Goal: Task Accomplishment & Management: Use online tool/utility

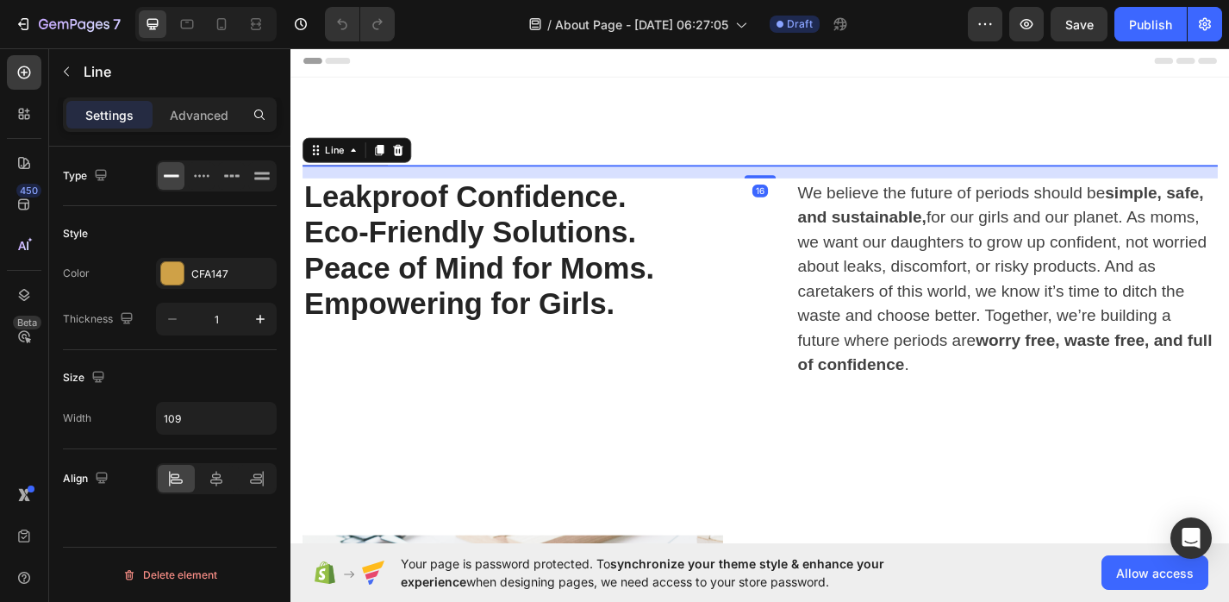
click at [354, 177] on div at bounding box center [350, 177] width 94 height 1
click at [354, 173] on div "Line" at bounding box center [363, 161] width 120 height 28
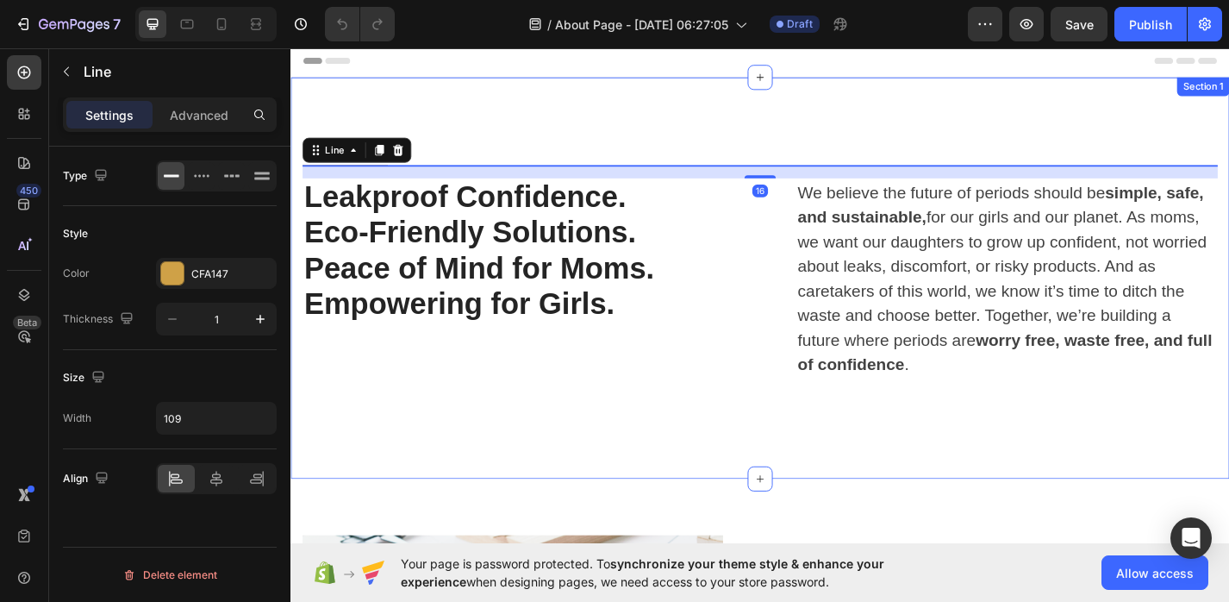
click at [370, 129] on div "ABOUT US Text block Title Line 16 Row Leakproof Confidence. Eco-Friendly Soluti…" at bounding box center [808, 301] width 1035 height 442
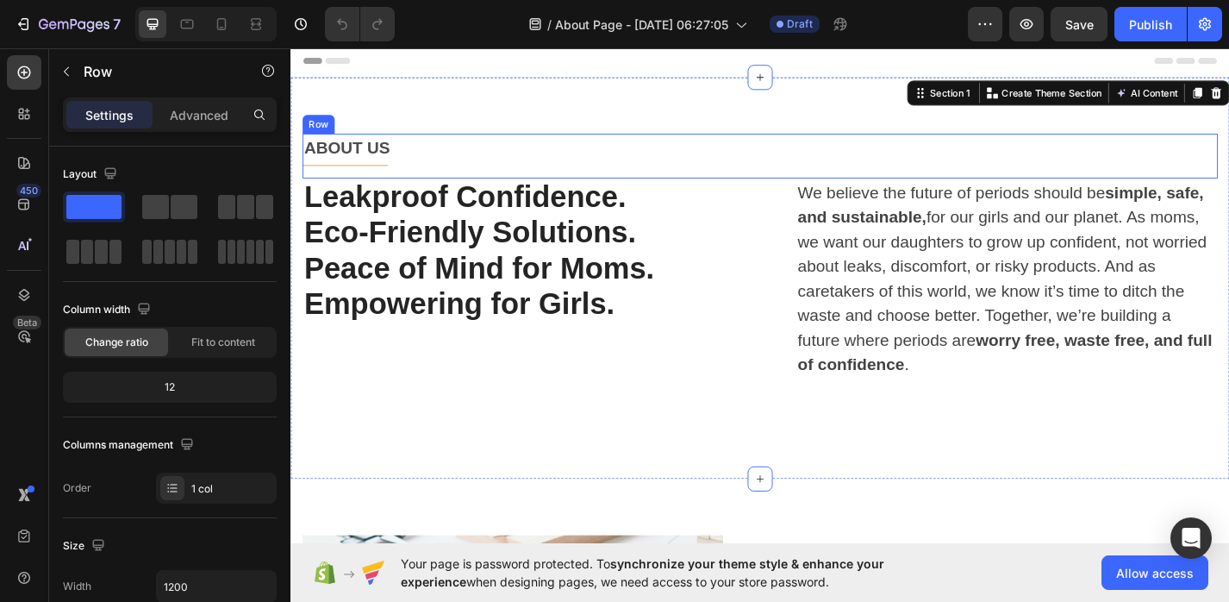
click at [349, 174] on div "ABOUT US Text block Title Line" at bounding box center [807, 166] width 1009 height 49
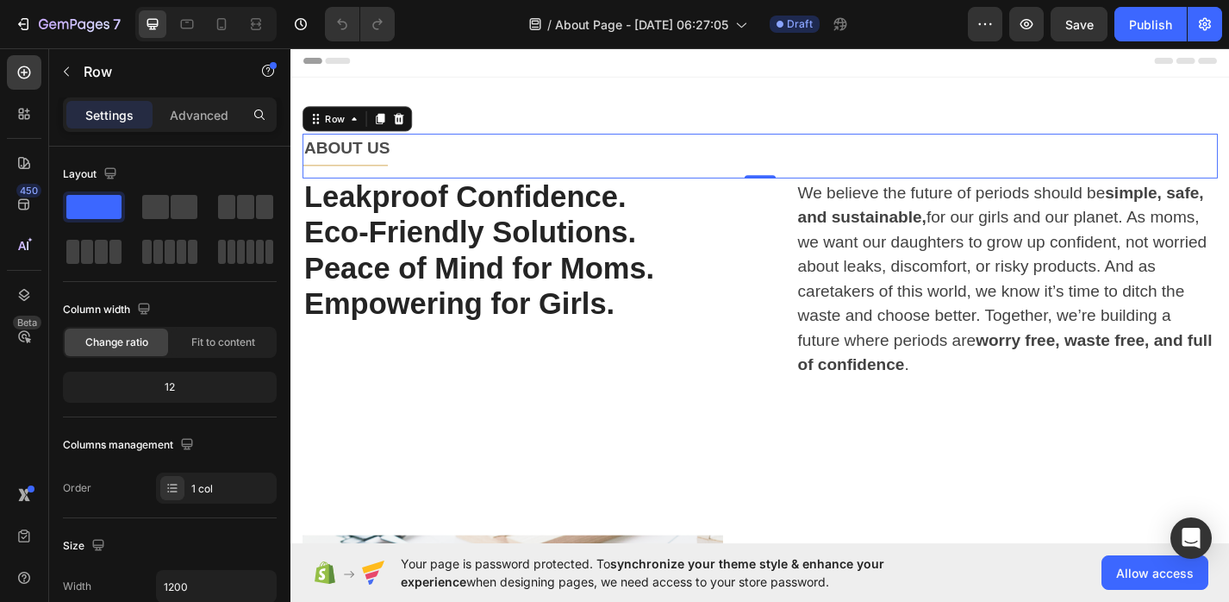
click at [352, 178] on div "ABOUT US Text block Title Line" at bounding box center [807, 166] width 1009 height 49
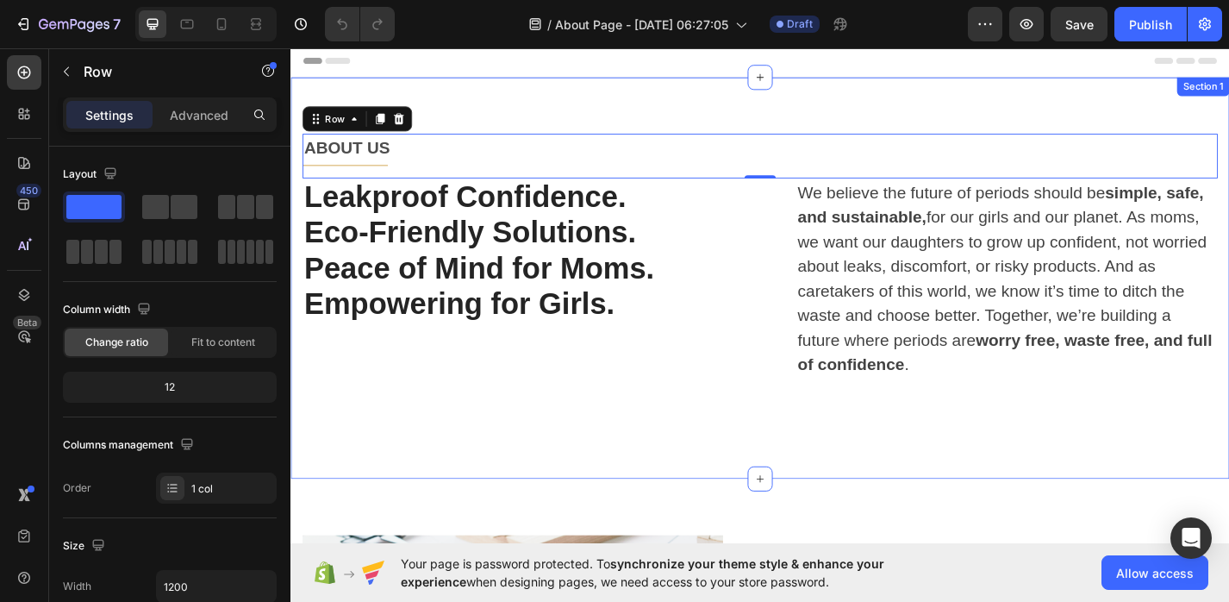
click at [328, 100] on div "ABOUT US Text block Title Line Row 0 Leakproof Confidence. Eco-Friendly Solutio…" at bounding box center [808, 301] width 1035 height 442
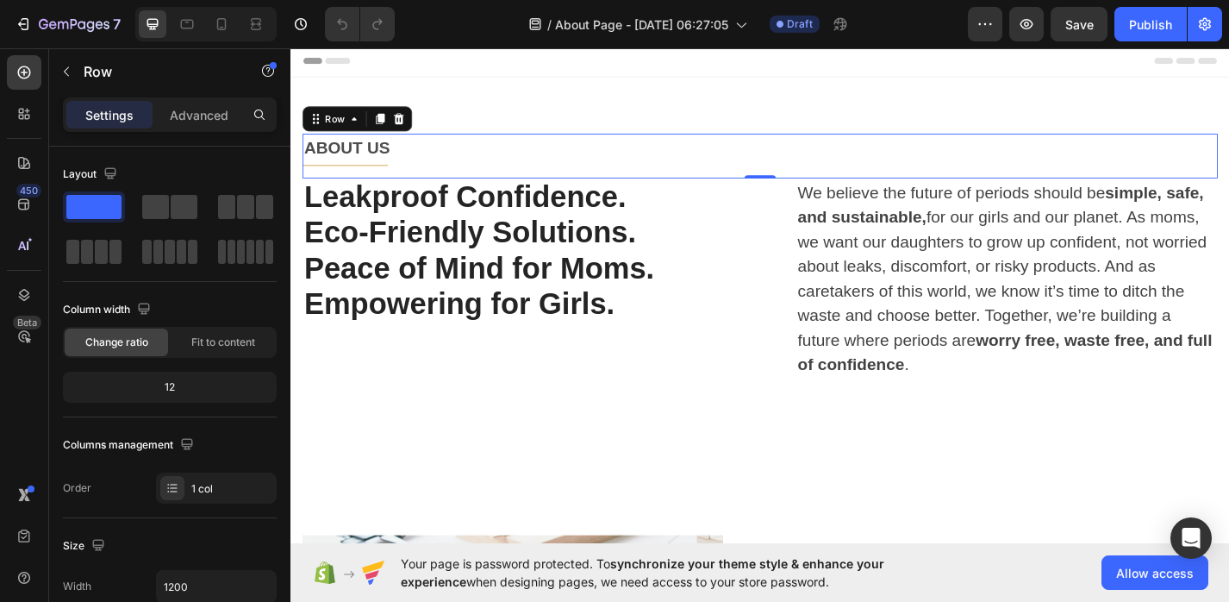
click at [334, 174] on div "ABOUT US Text block Title Line" at bounding box center [807, 166] width 1009 height 49
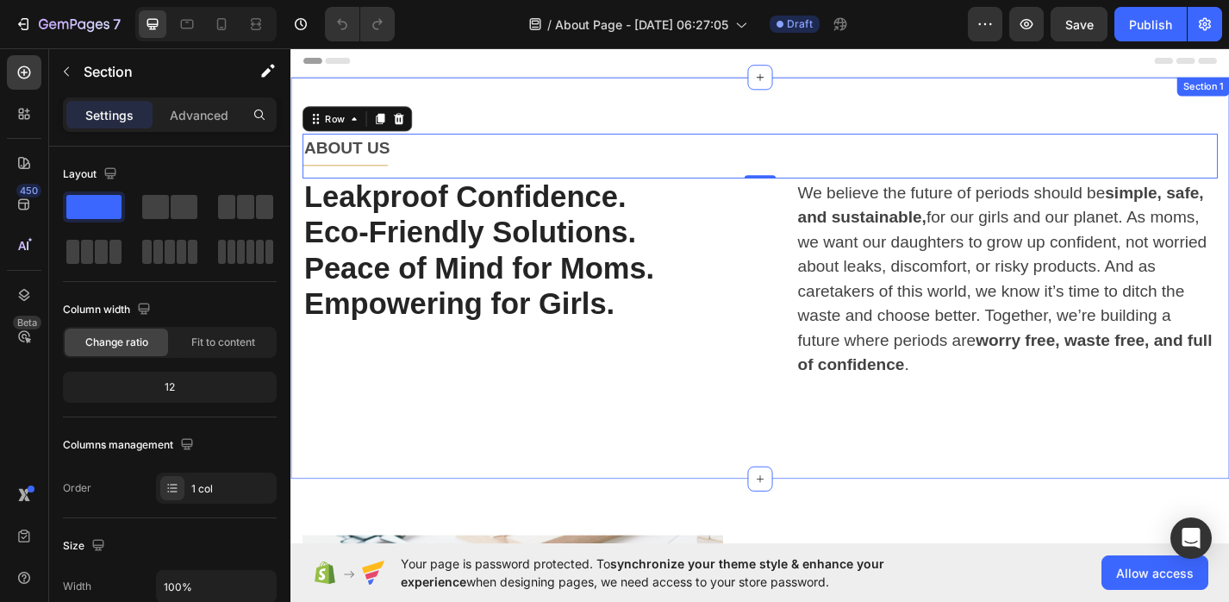
click at [334, 88] on div "ABOUT US Text block Title Line Row 0 Leakproof Confidence. Eco-Friendly Solutio…" at bounding box center [808, 301] width 1035 height 442
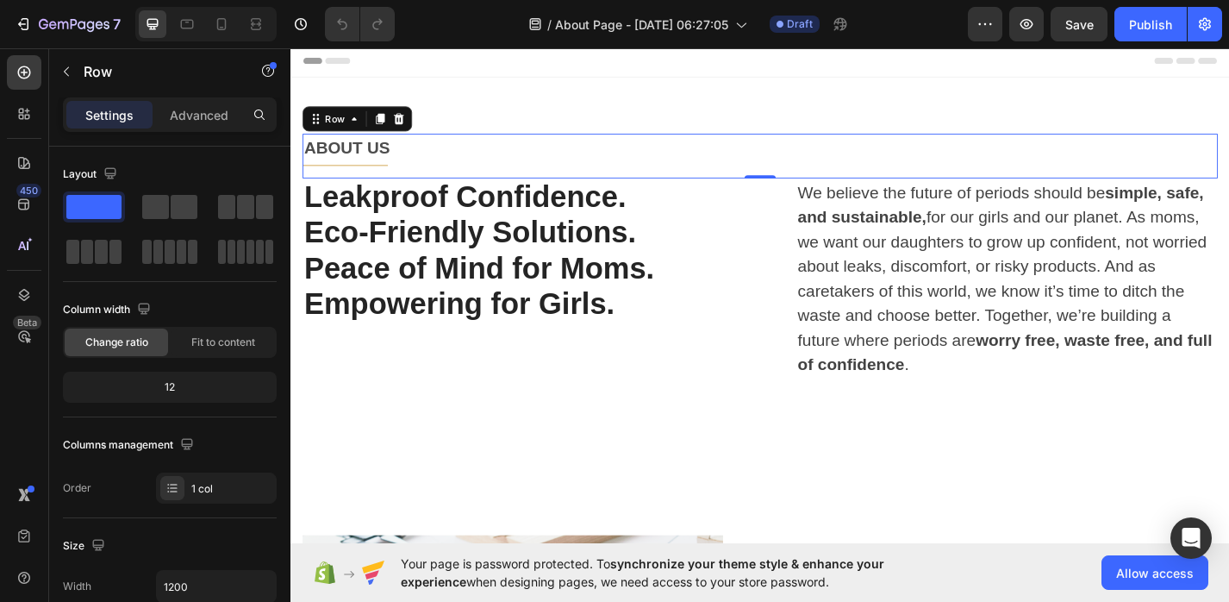
click at [341, 174] on div "ABOUT US Text block Title Line" at bounding box center [807, 166] width 1009 height 49
click at [389, 174] on div "ABOUT US Text block Title Line" at bounding box center [807, 166] width 1009 height 49
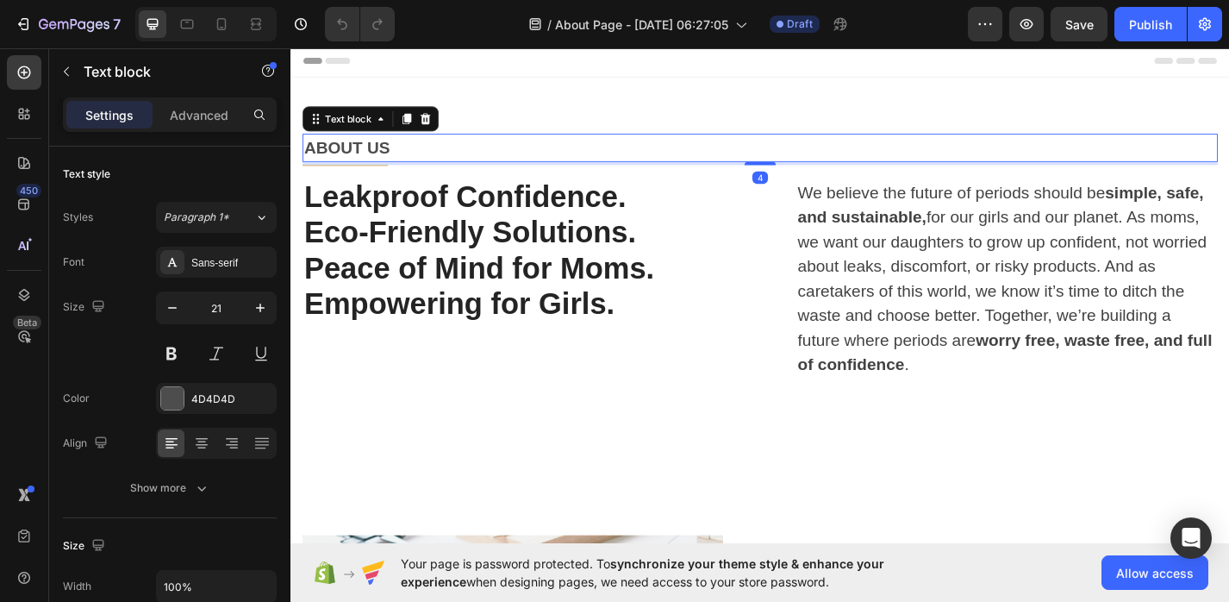
click at [390, 162] on p "ABOUT US" at bounding box center [807, 158] width 1005 height 28
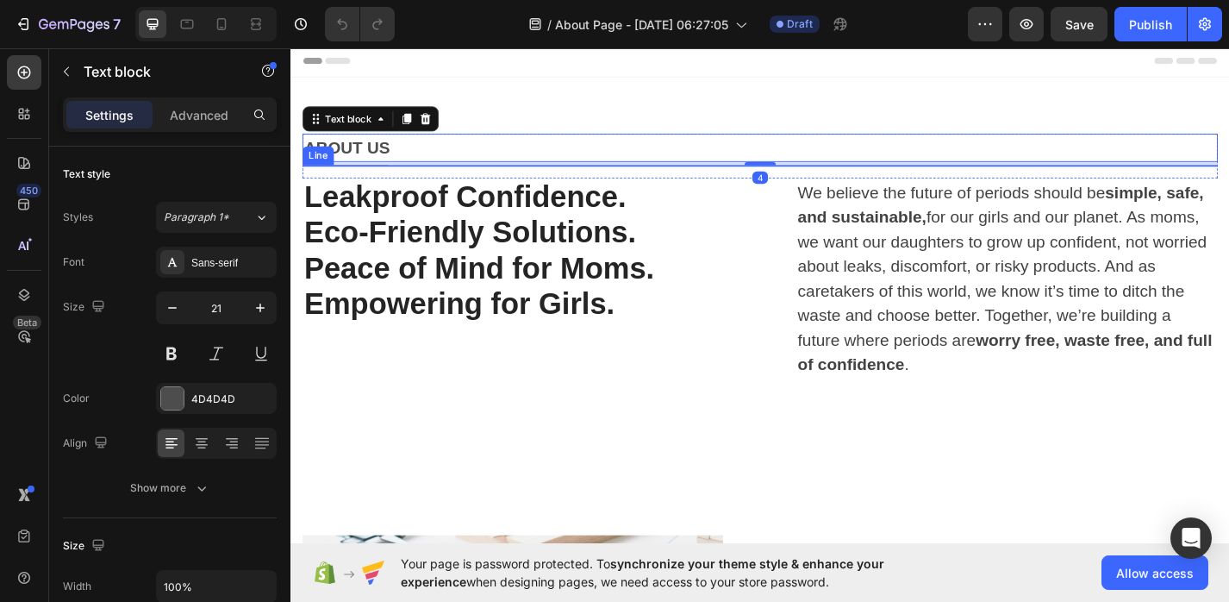
click at [368, 177] on div "Title Line" at bounding box center [807, 177] width 1009 height 1
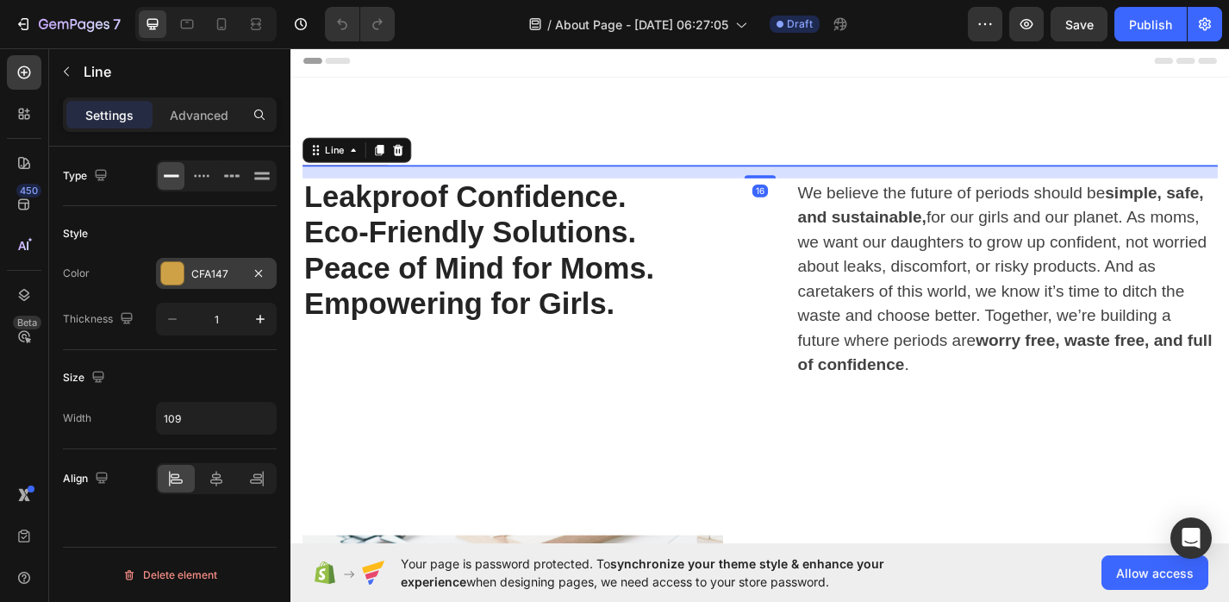
click at [165, 284] on div at bounding box center [172, 273] width 24 height 24
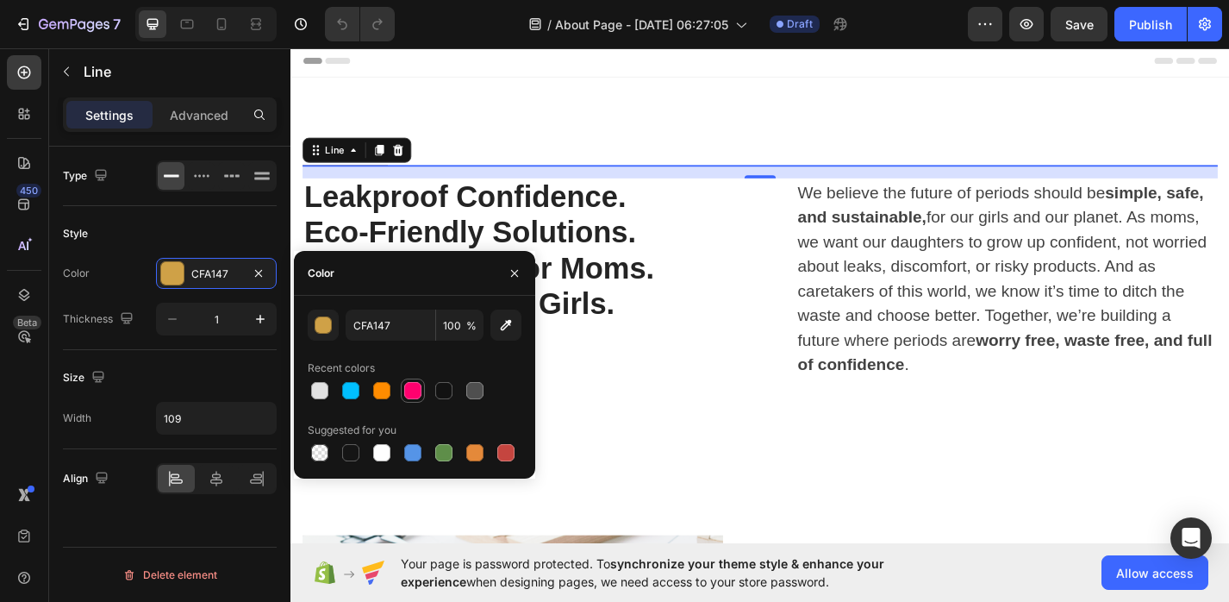
click at [413, 388] on div at bounding box center [412, 390] width 17 height 17
type input "FF006E"
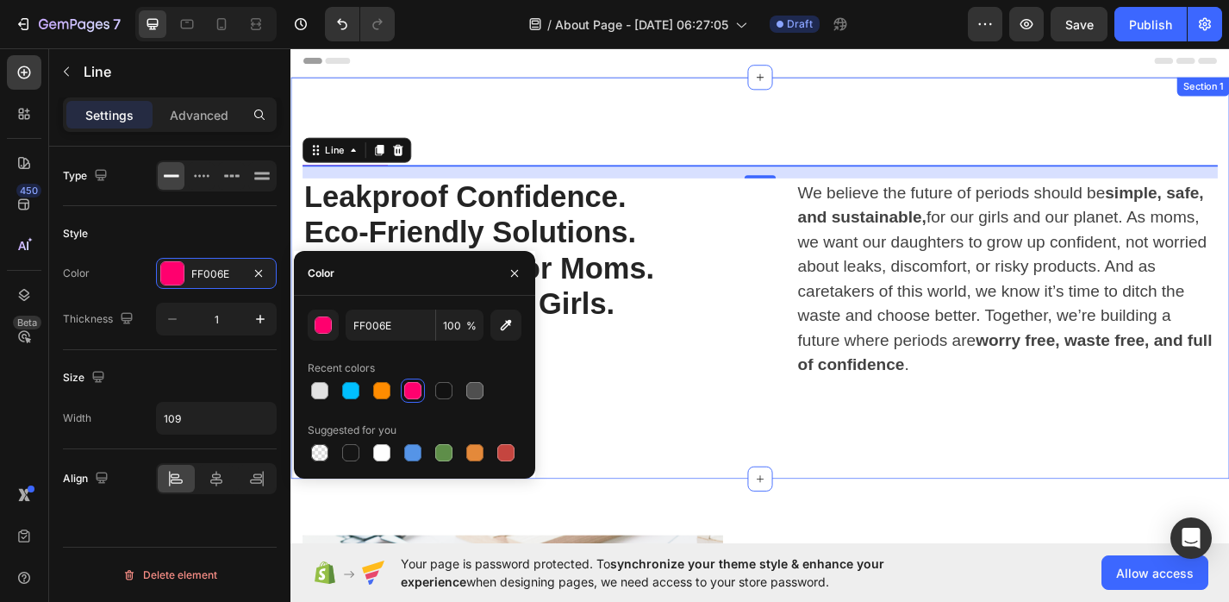
click at [586, 91] on div "ABOUT US Text block Title Line 16 Row Leakproof Confidence. Eco-Friendly Soluti…" at bounding box center [808, 301] width 1035 height 442
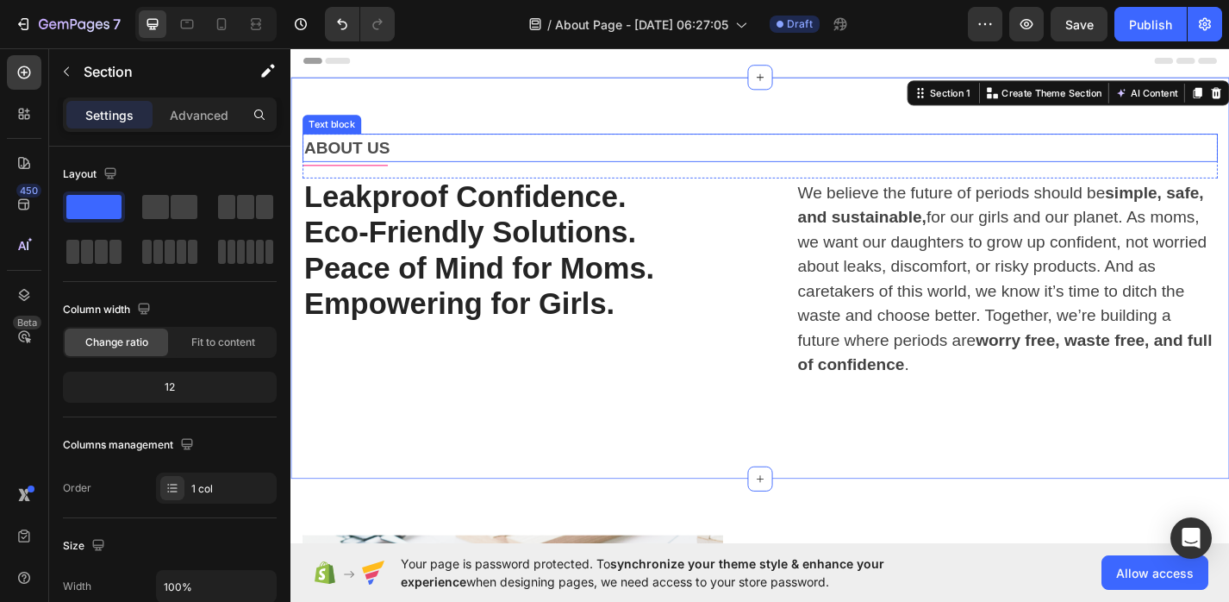
click at [373, 153] on p "ABOUT US" at bounding box center [807, 158] width 1005 height 28
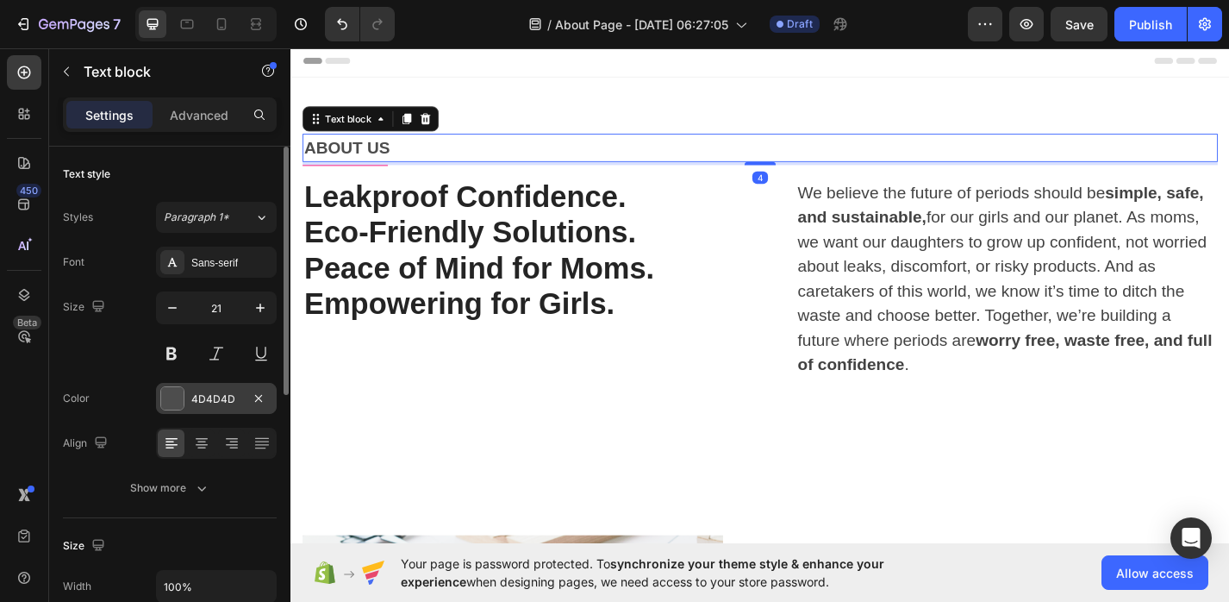
click at [173, 403] on div at bounding box center [172, 398] width 22 height 22
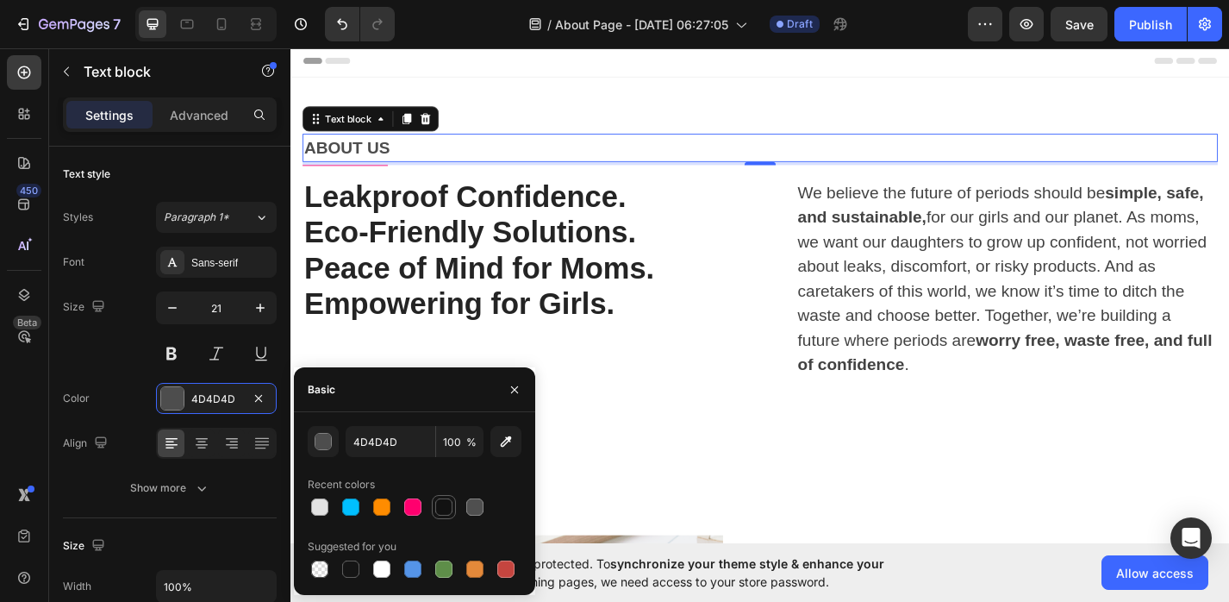
click at [445, 509] on div at bounding box center [443, 506] width 17 height 17
type input "121212"
click at [167, 355] on button at bounding box center [171, 353] width 31 height 31
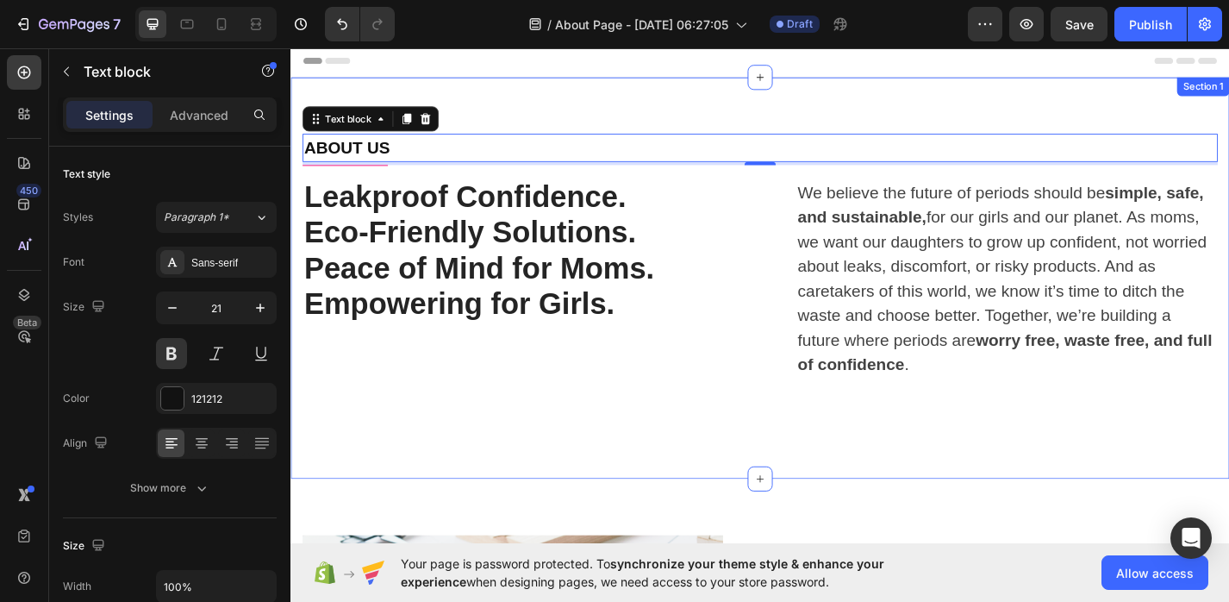
click at [500, 475] on div "ABOUT US Text block 4 Title Line Row Leakproof Confidence. Eco-Friendly Solutio…" at bounding box center [808, 301] width 1035 height 442
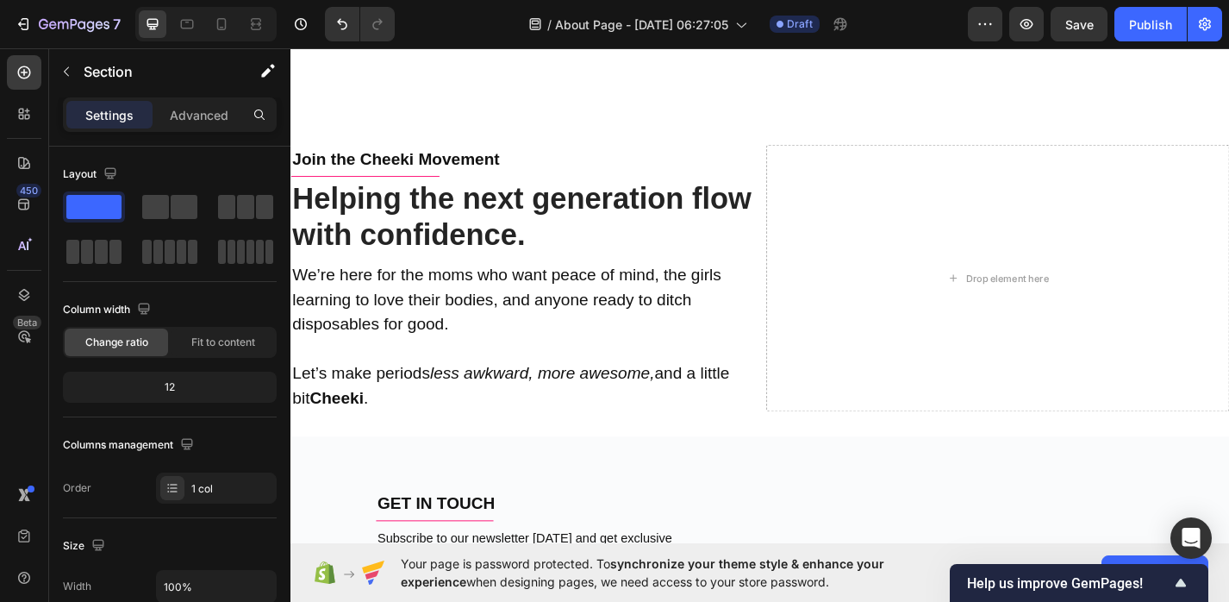
scroll to position [1812, 0]
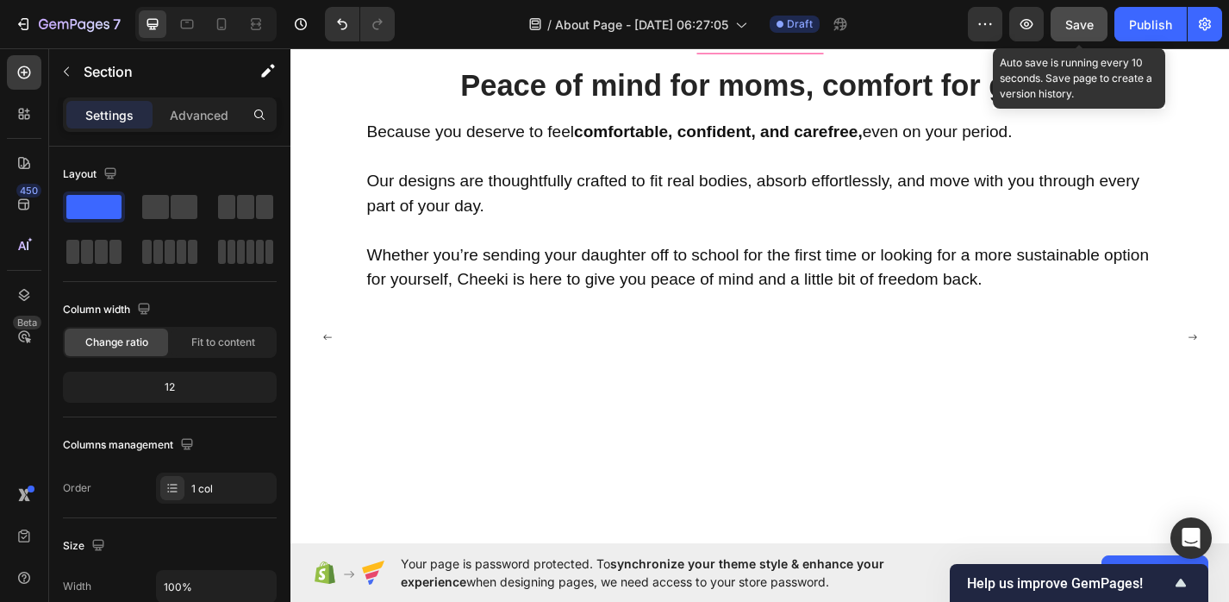
click at [1097, 17] on button "Save" at bounding box center [1079, 24] width 57 height 34
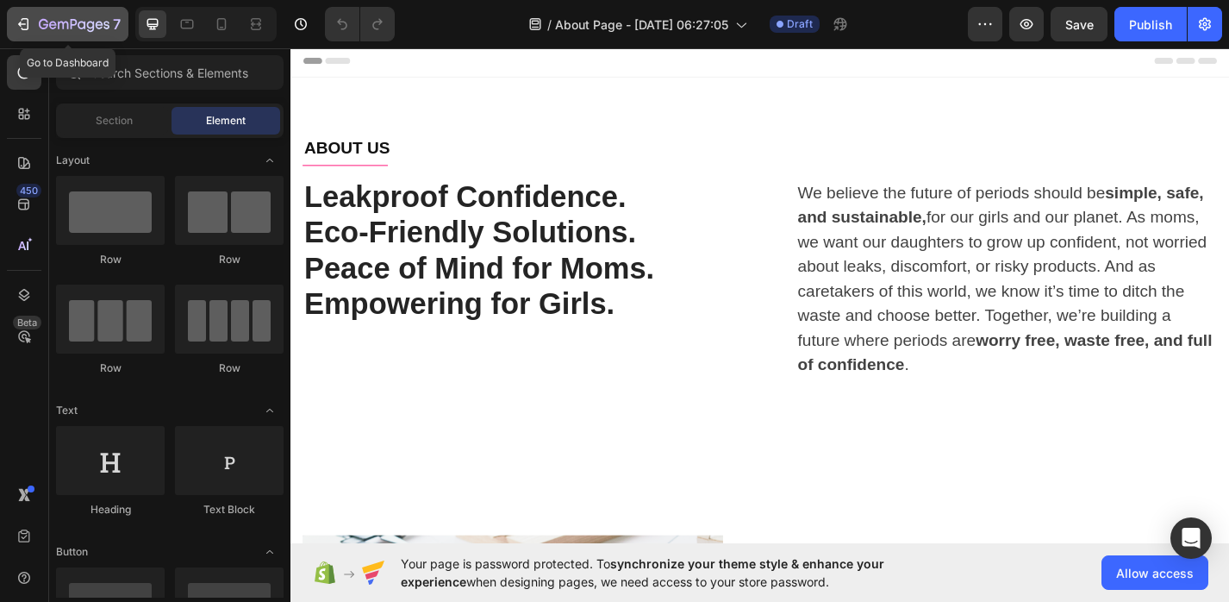
click at [13, 26] on button "7" at bounding box center [68, 24] width 122 height 34
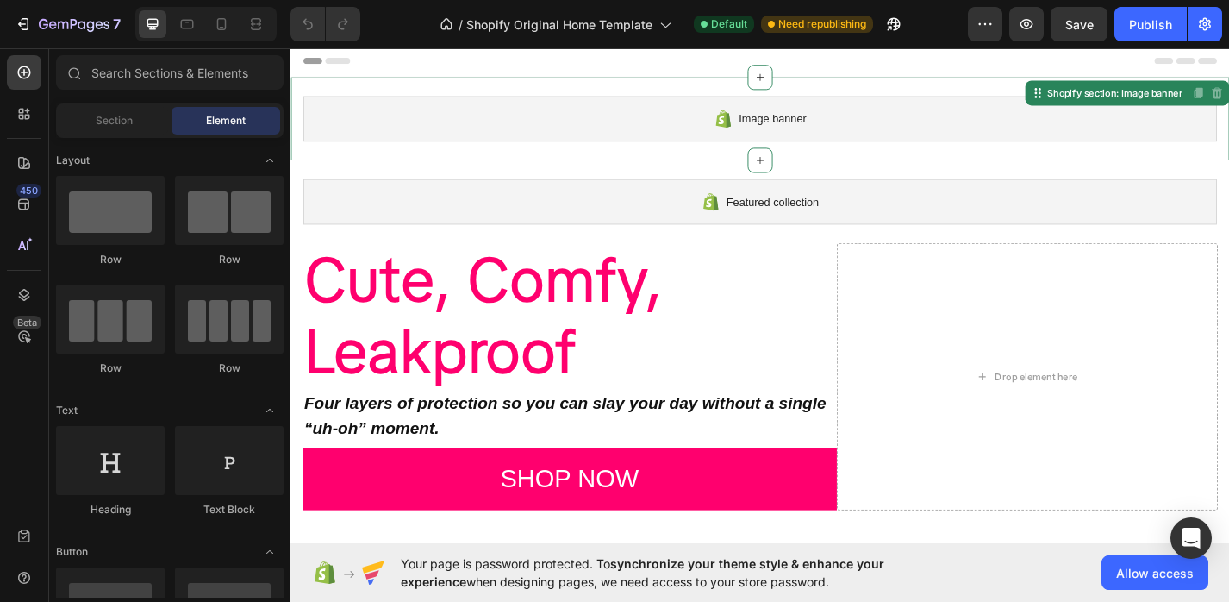
click at [702, 97] on div "Image banner Shopify section: Image banner Disabled. Please edit in Shopify Edi…" at bounding box center [808, 125] width 1035 height 91
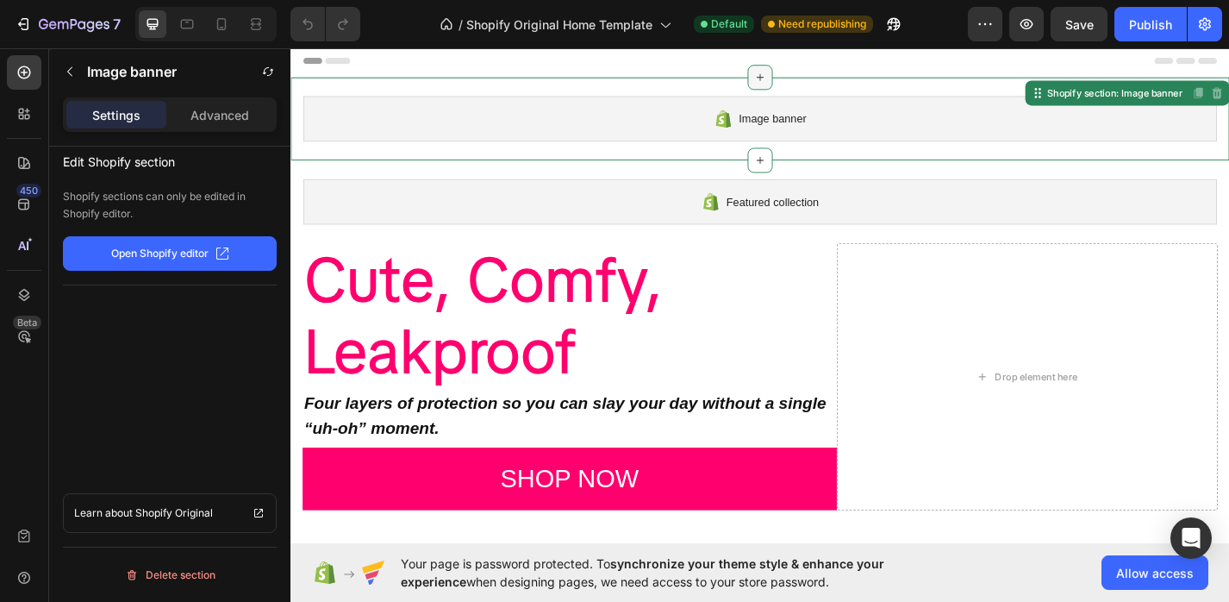
click at [805, 78] on icon at bounding box center [808, 80] width 14 height 14
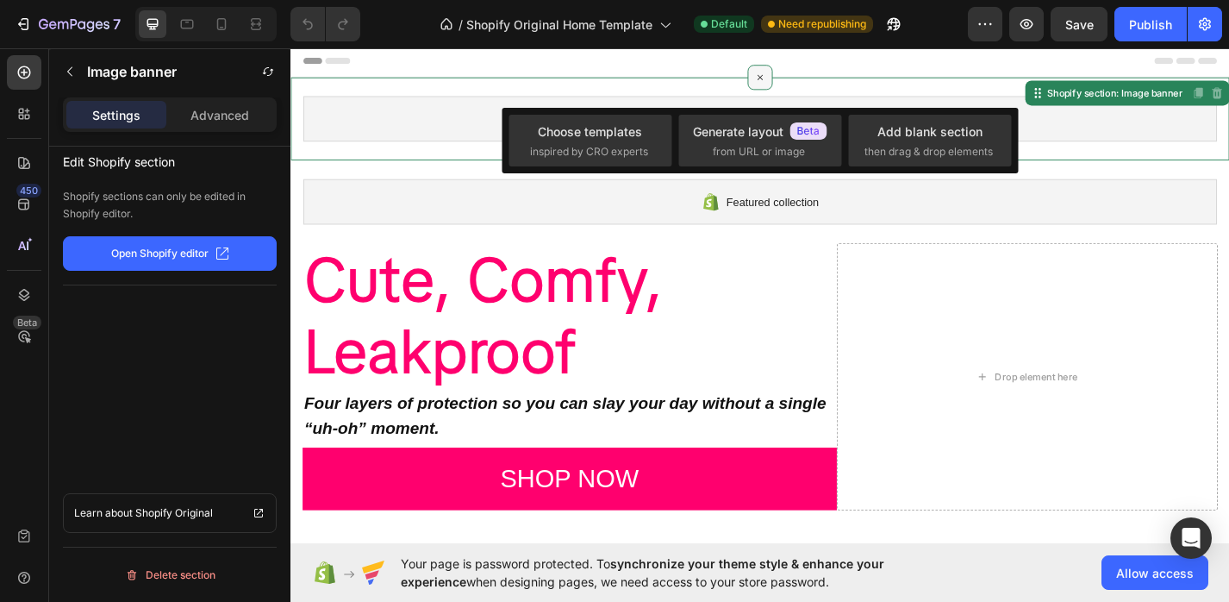
click at [805, 78] on icon at bounding box center [808, 81] width 20 height 20
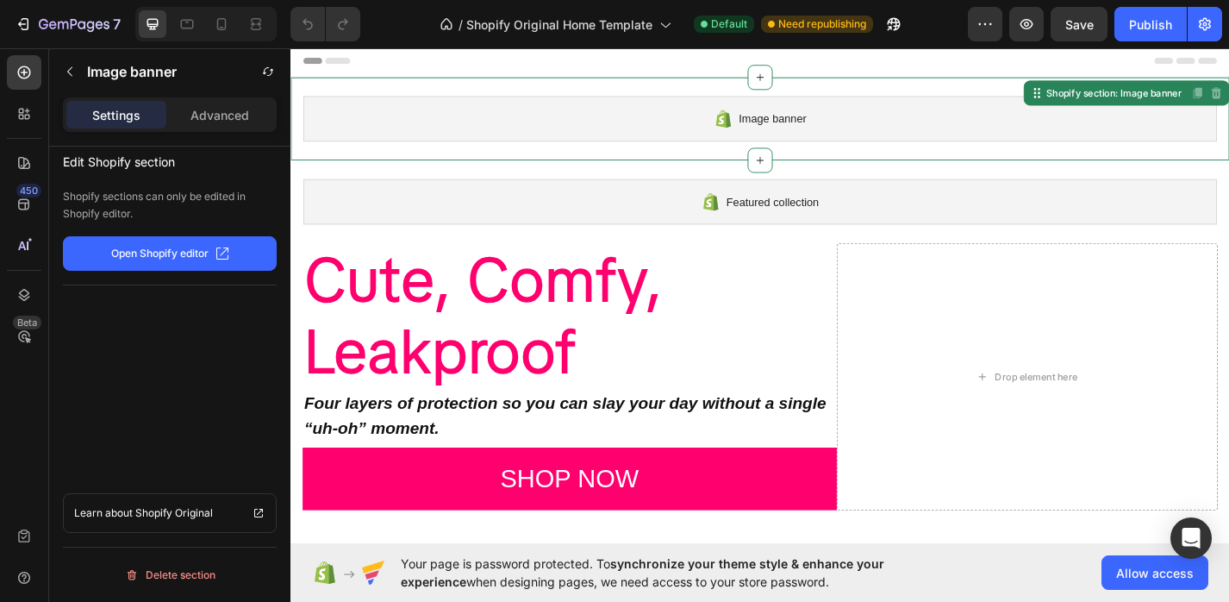
click at [208, 251] on p "Open Shopify editor" at bounding box center [159, 254] width 97 height 16
click at [827, 139] on div "Image banner" at bounding box center [807, 126] width 1007 height 50
click at [1149, 100] on div "Shopify section: Image banner" at bounding box center [1199, 98] width 156 height 16
click at [1115, 97] on icon at bounding box center [1116, 98] width 3 height 3
click at [1112, 108] on div "Shopify section: Image banner Disabled. Please edit in Shopify Editor Disabled.…" at bounding box center [1212, 98] width 225 height 28
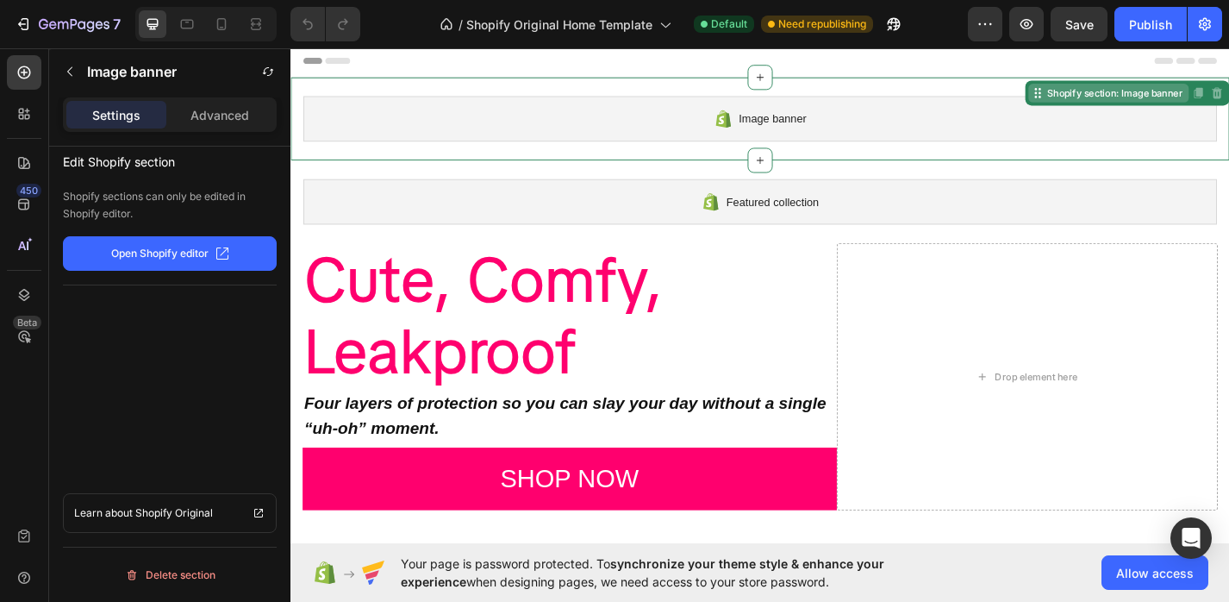
click at [1146, 97] on div "Shopify section: Image banner" at bounding box center [1199, 98] width 156 height 16
click at [1110, 101] on icon at bounding box center [1111, 102] width 3 height 3
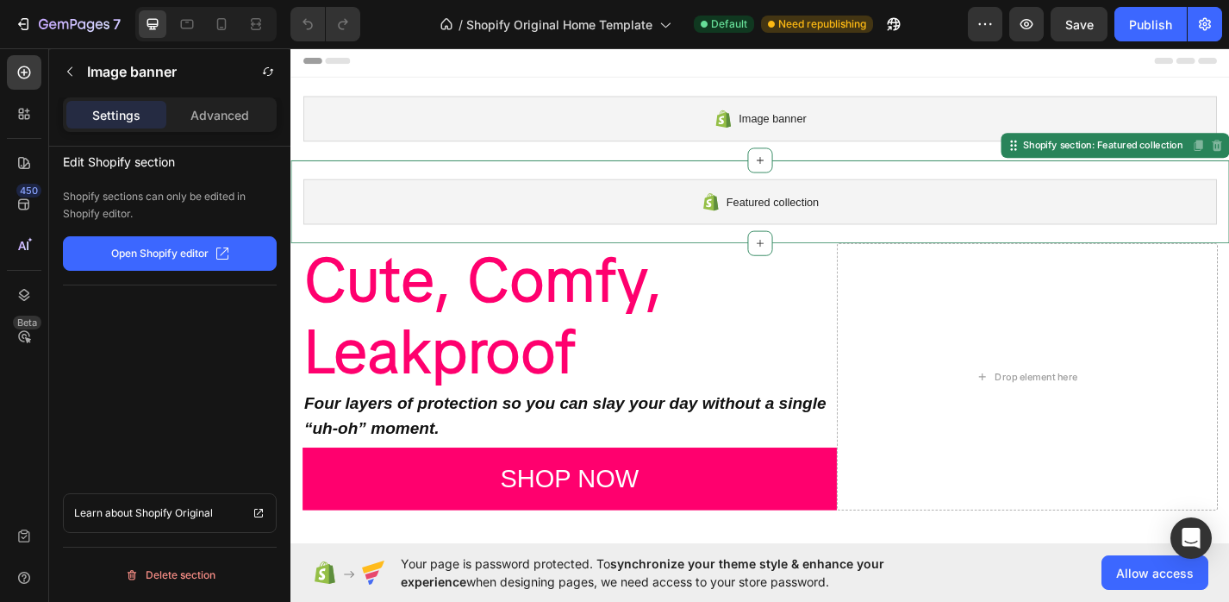
click at [866, 229] on div "Featured collection" at bounding box center [807, 217] width 1007 height 50
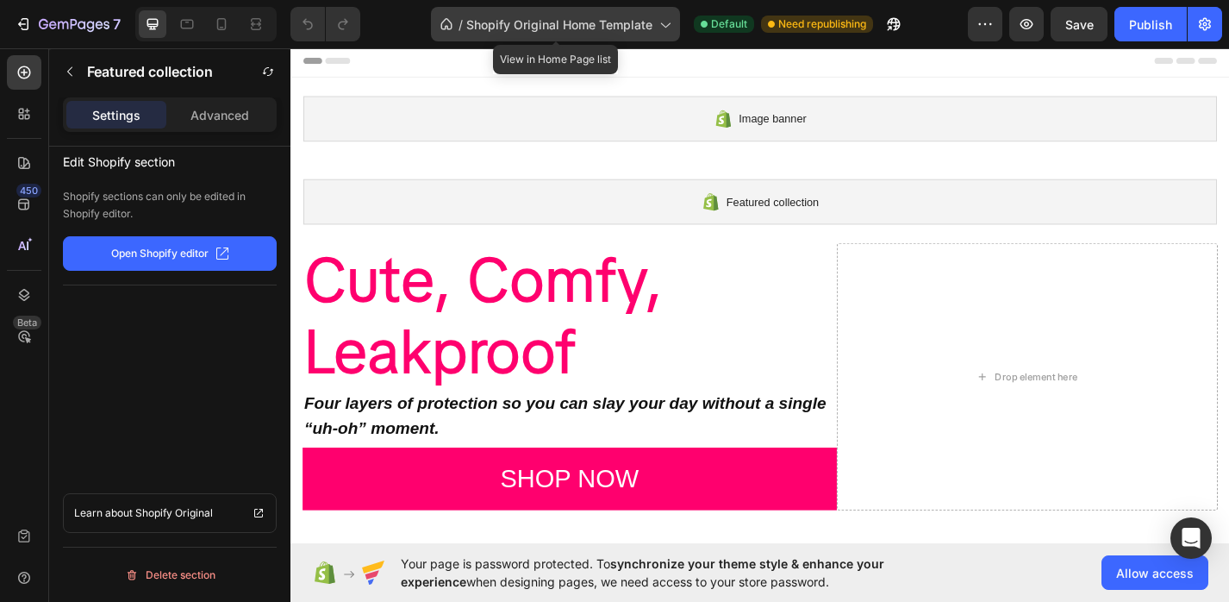
click at [624, 21] on span "Shopify Original Home Template" at bounding box center [559, 25] width 186 height 18
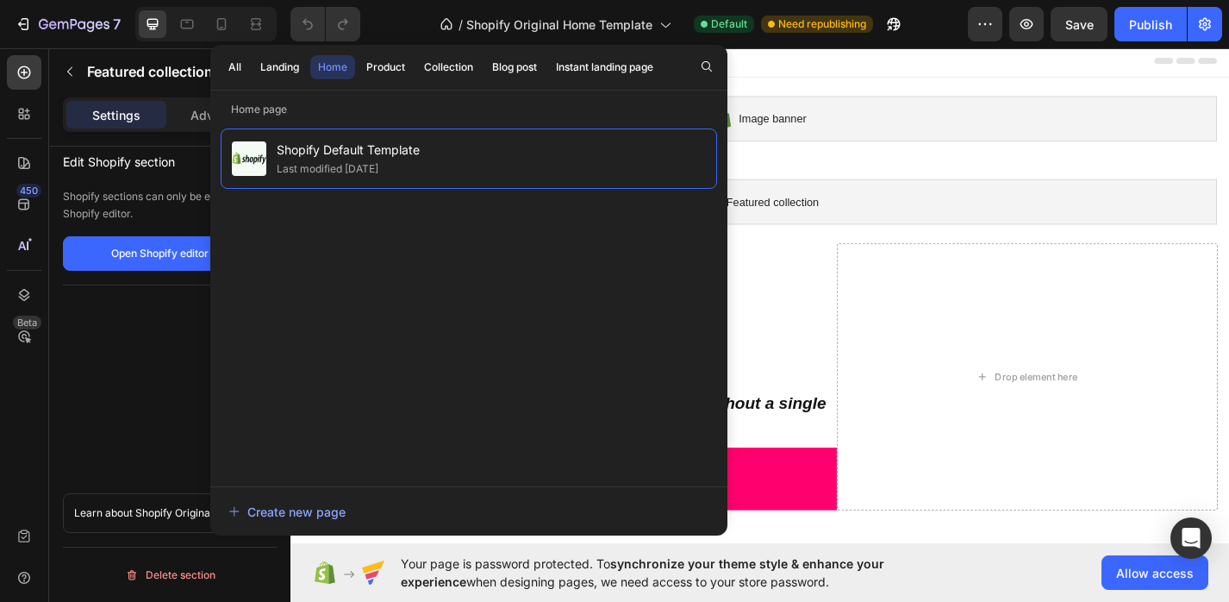
click at [1016, 73] on div at bounding box center [807, 62] width 1007 height 34
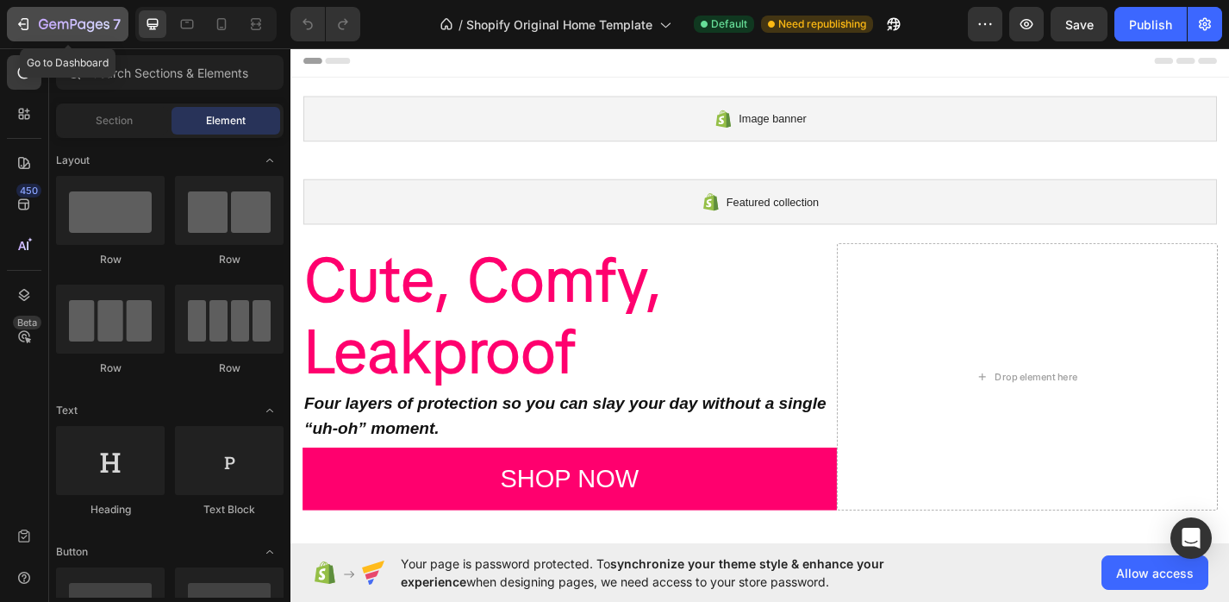
click at [53, 16] on div "7" at bounding box center [80, 24] width 82 height 21
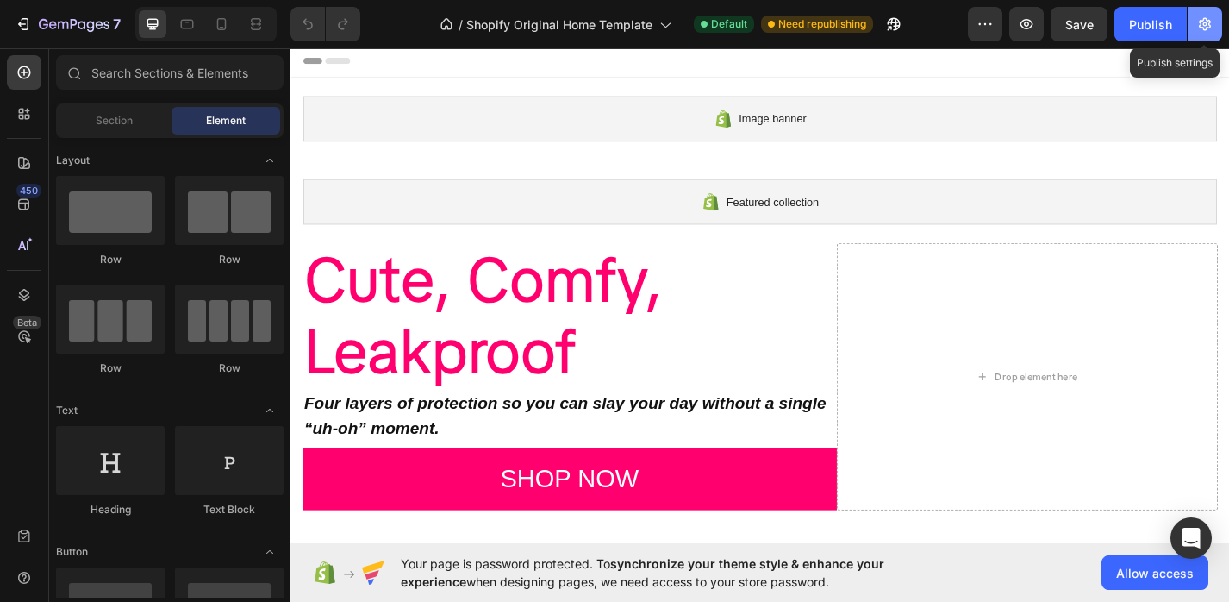
click at [1207, 28] on icon "button" at bounding box center [1205, 24] width 12 height 13
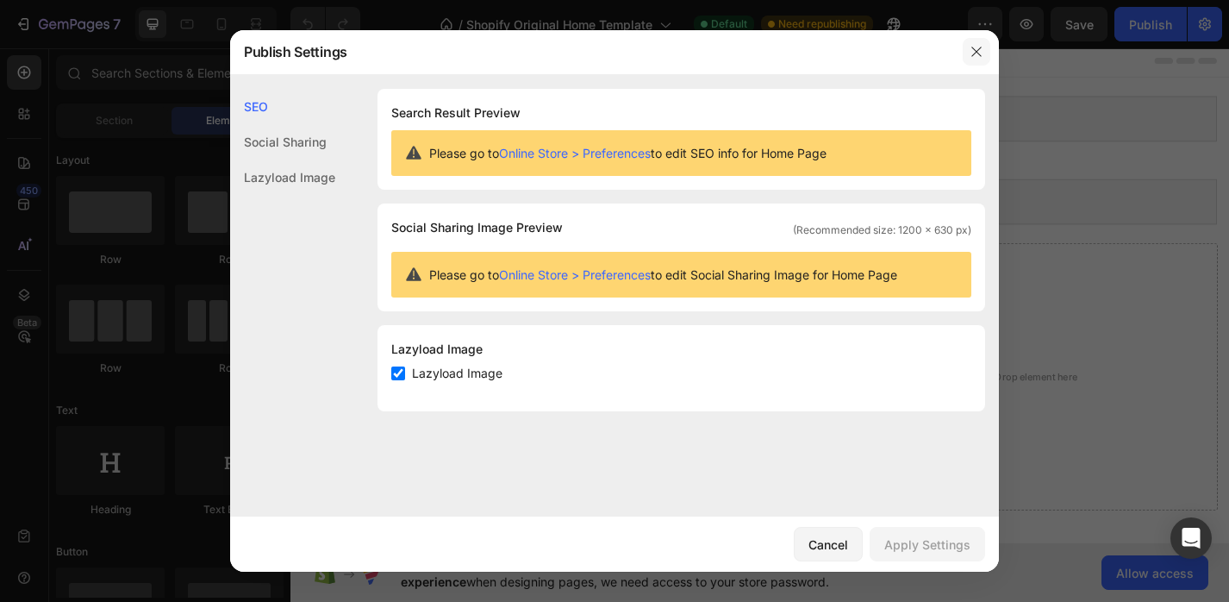
click at [977, 52] on icon "button" at bounding box center [976, 51] width 9 height 9
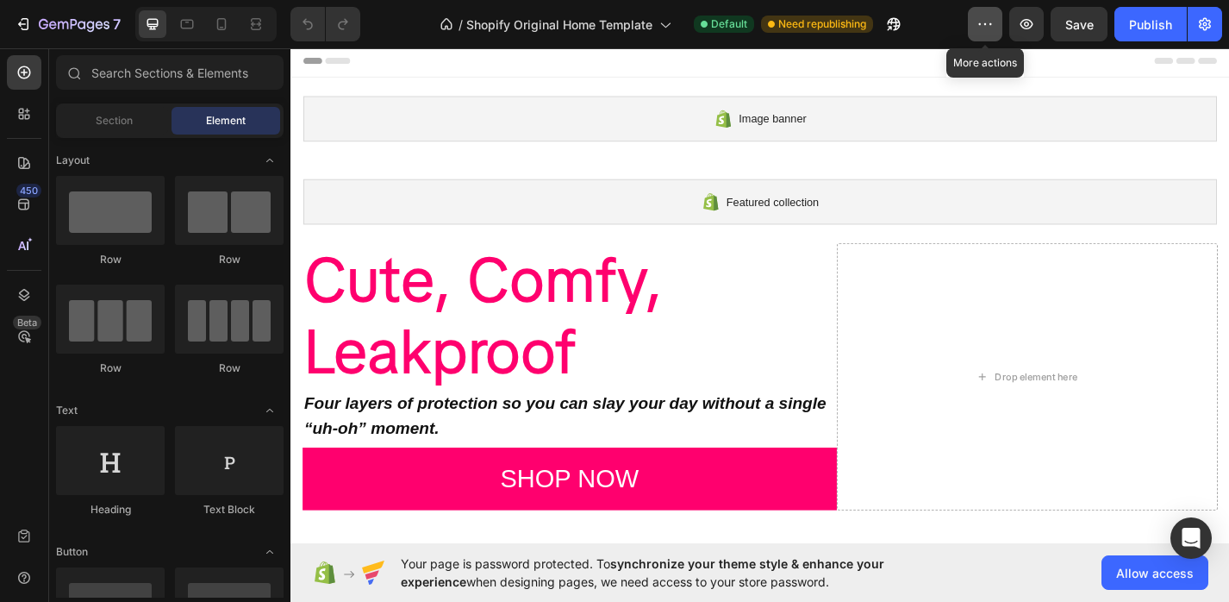
click at [976, 22] on button "button" at bounding box center [985, 24] width 34 height 34
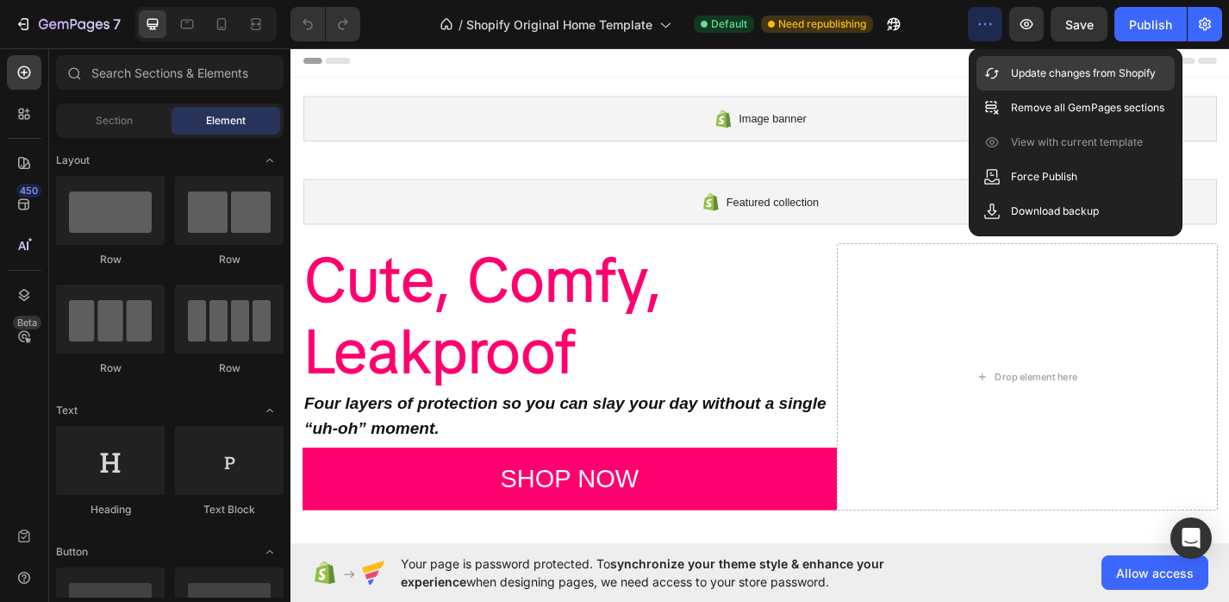
click at [1002, 70] on div "Update changes from Shopify" at bounding box center [1076, 73] width 198 height 34
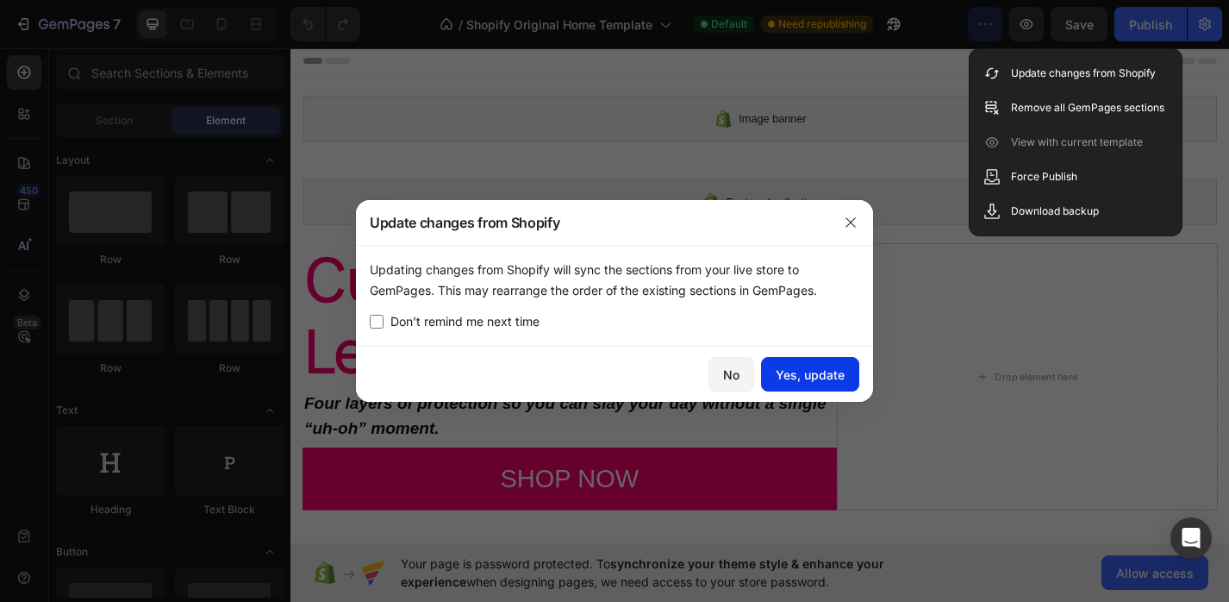
click at [817, 374] on div "Yes, update" at bounding box center [810, 375] width 69 height 18
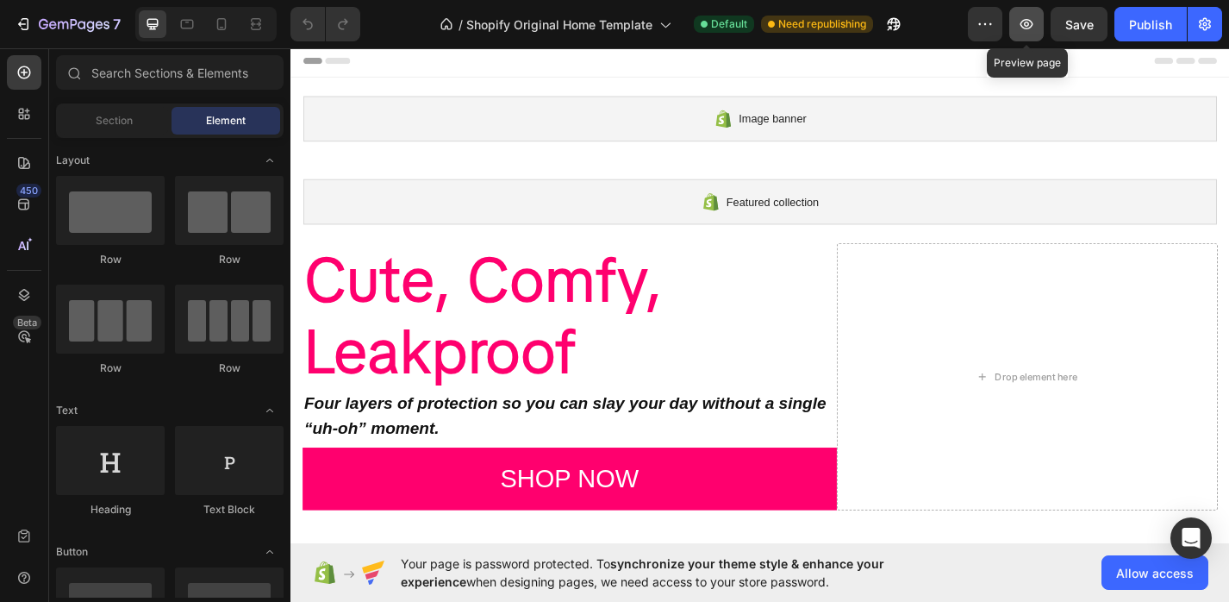
click at [1028, 27] on icon "button" at bounding box center [1026, 24] width 17 height 17
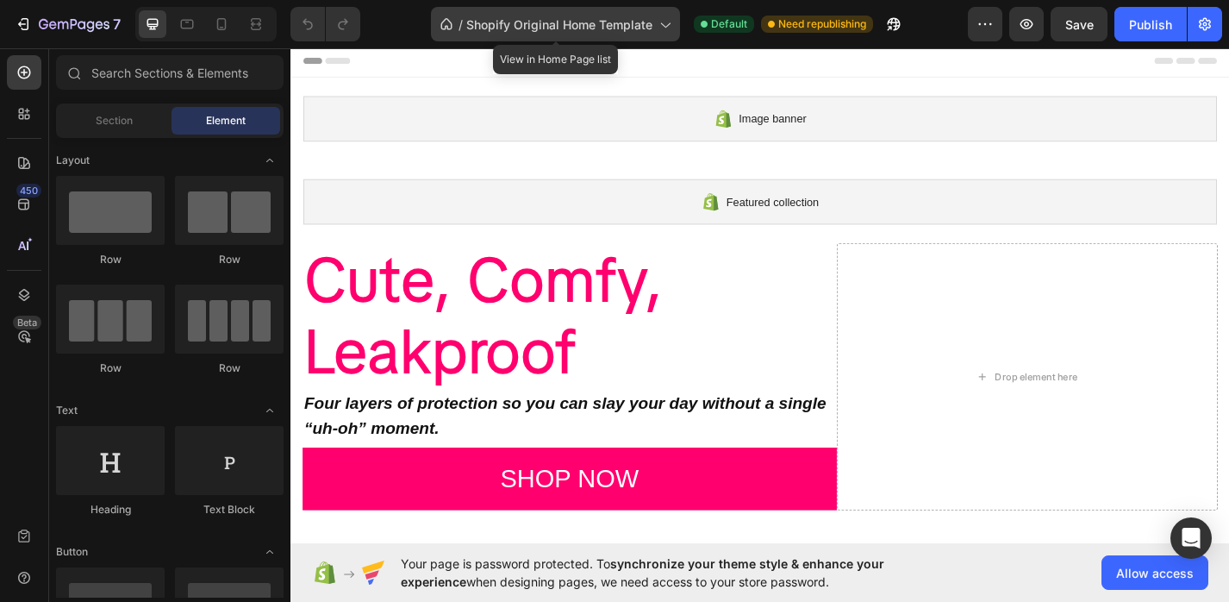
click at [484, 27] on span "Shopify Original Home Template" at bounding box center [559, 25] width 186 height 18
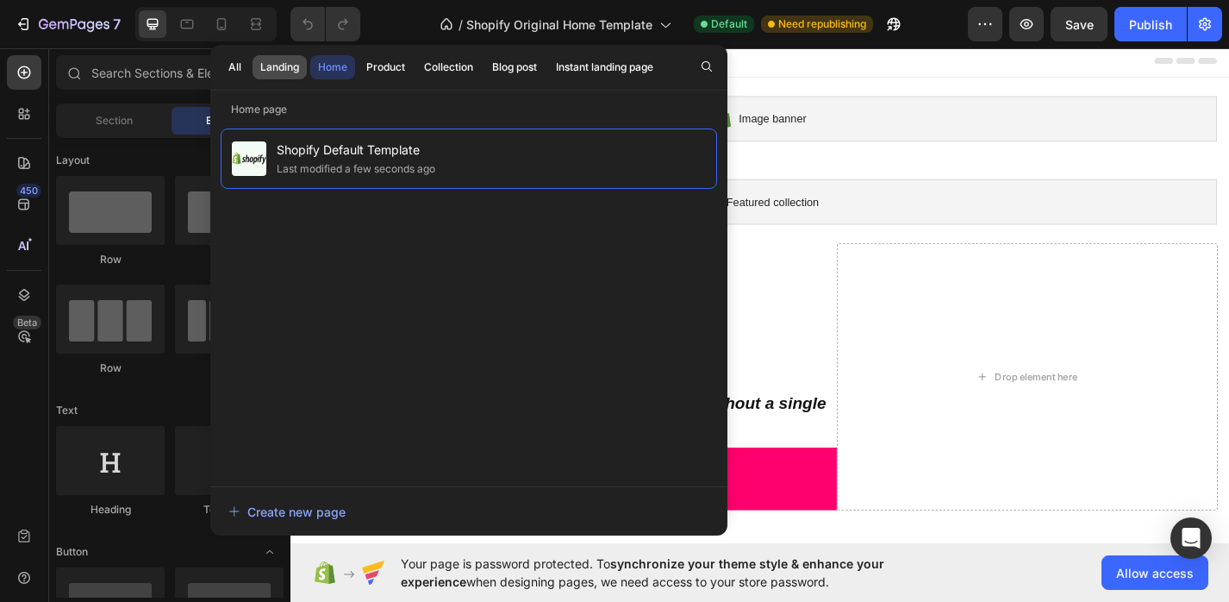
click at [278, 69] on div "Landing" at bounding box center [279, 67] width 39 height 16
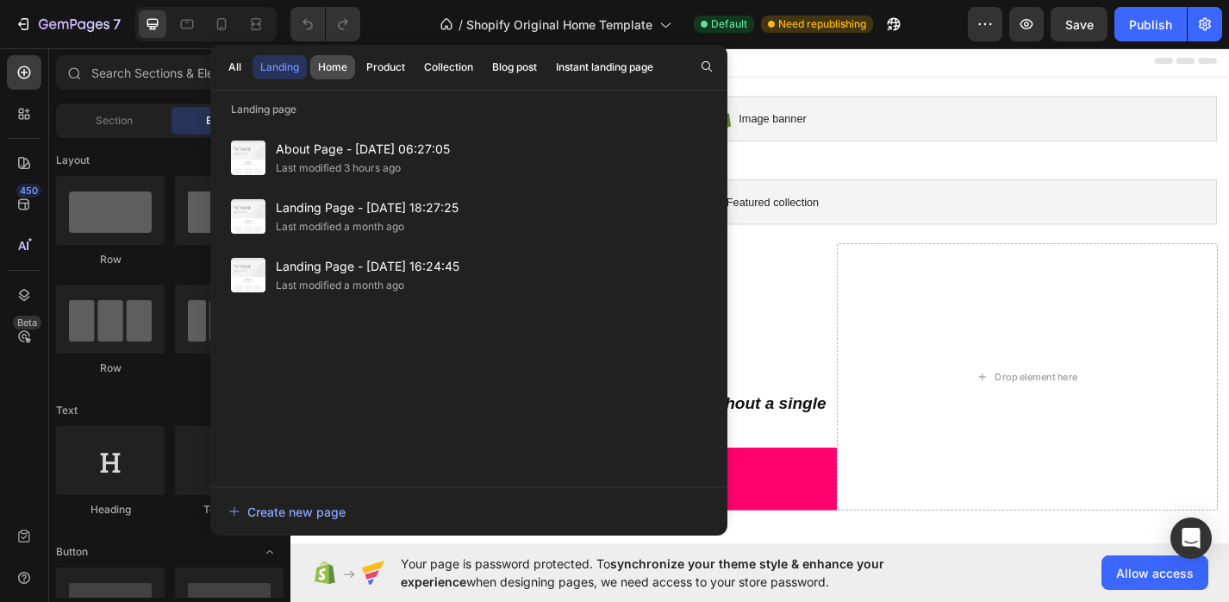
click at [331, 66] on div "Home" at bounding box center [332, 67] width 29 height 16
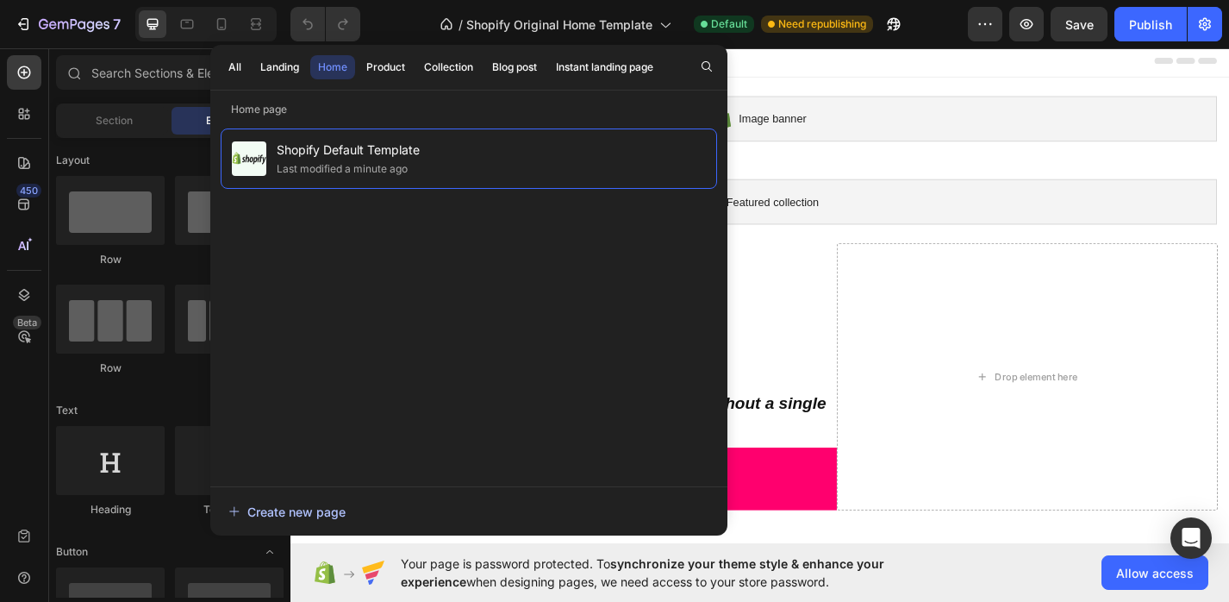
click at [306, 514] on div "Create new page" at bounding box center [286, 512] width 117 height 18
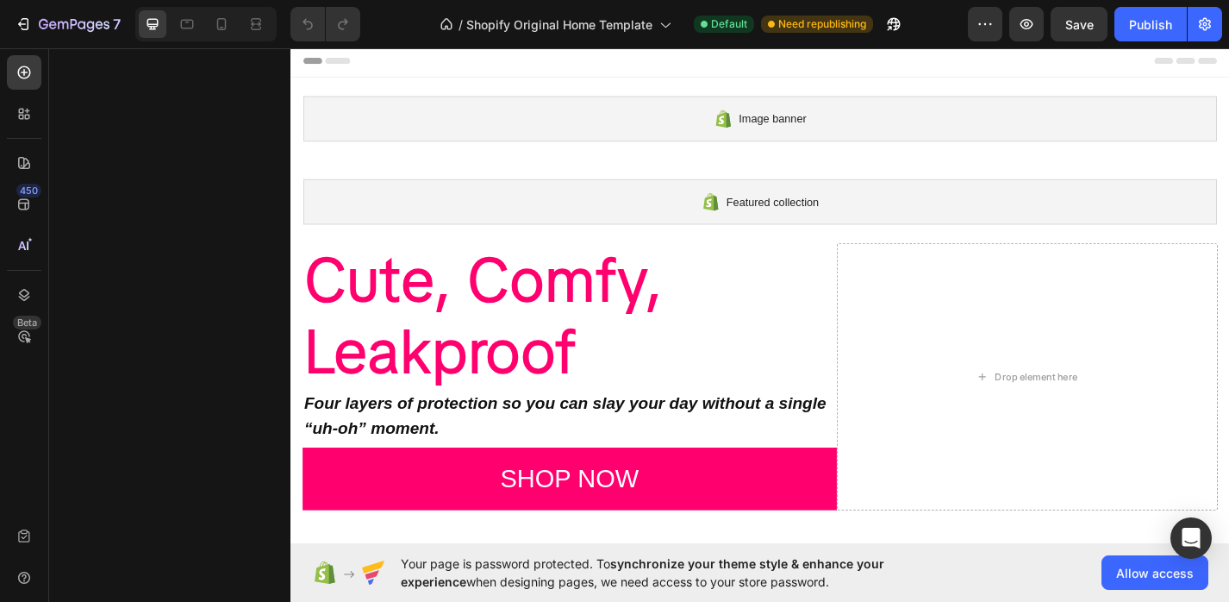
click at [953, 83] on div "Image banner Shopify section: Image banner" at bounding box center [808, 125] width 1035 height 91
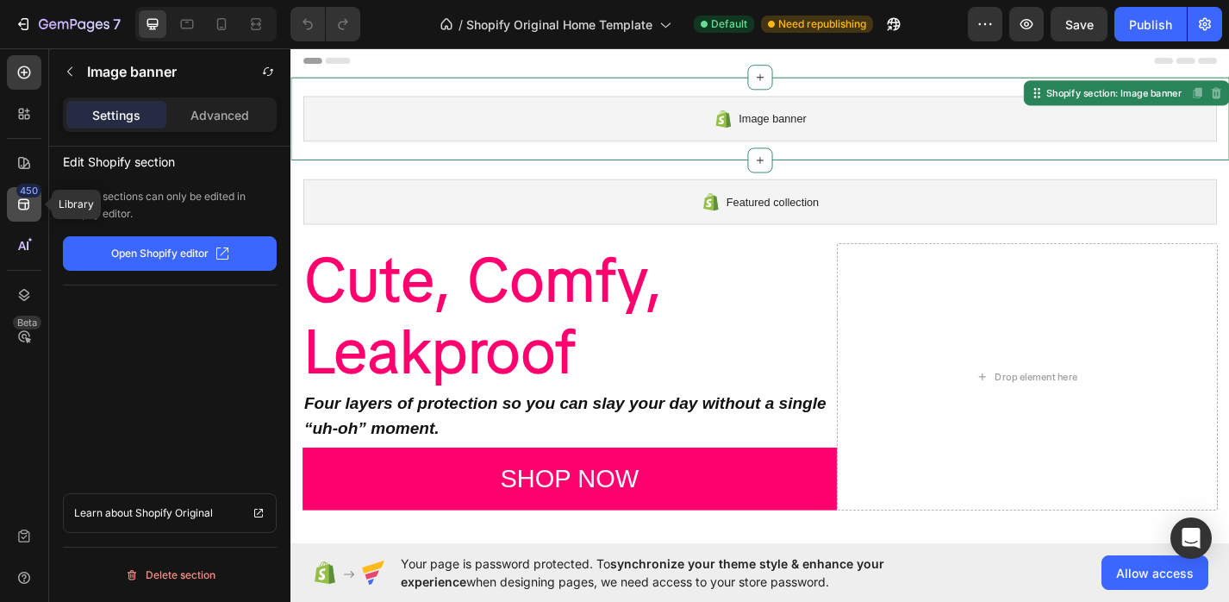
click at [27, 211] on icon at bounding box center [24, 204] width 17 height 17
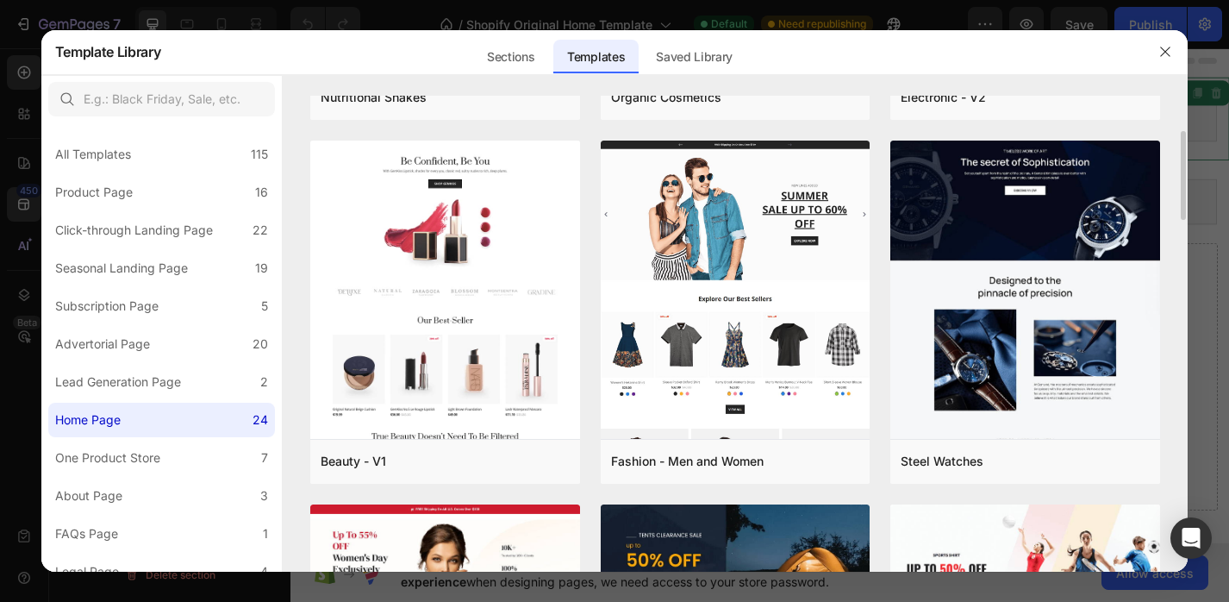
scroll to position [1218, 0]
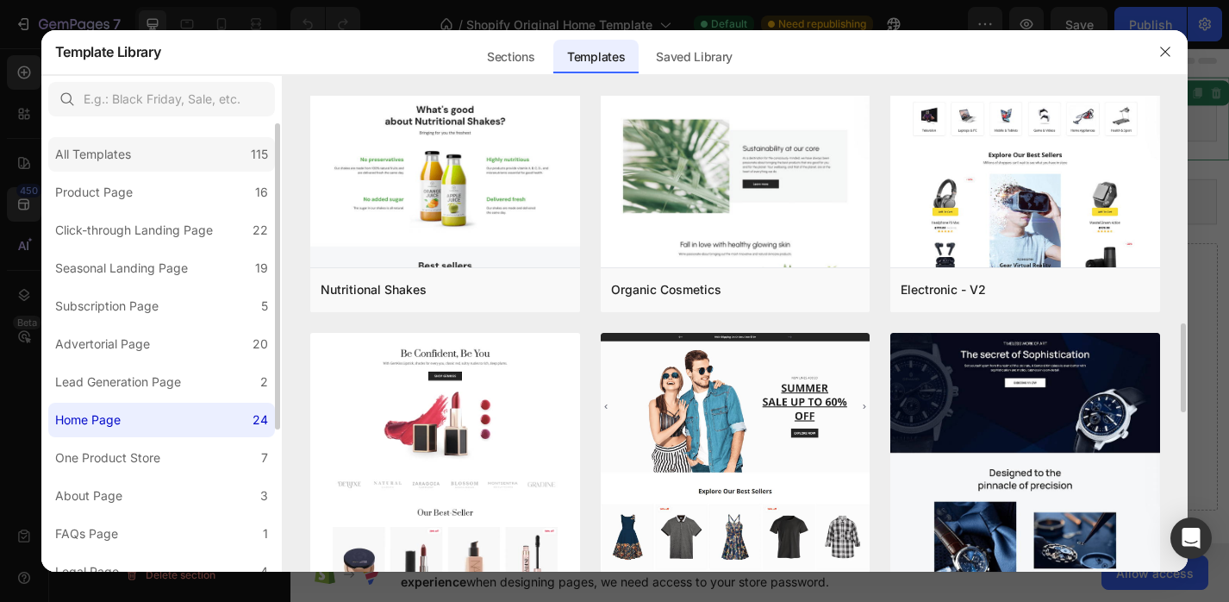
click at [231, 165] on div "All Templates 115" at bounding box center [161, 154] width 227 height 34
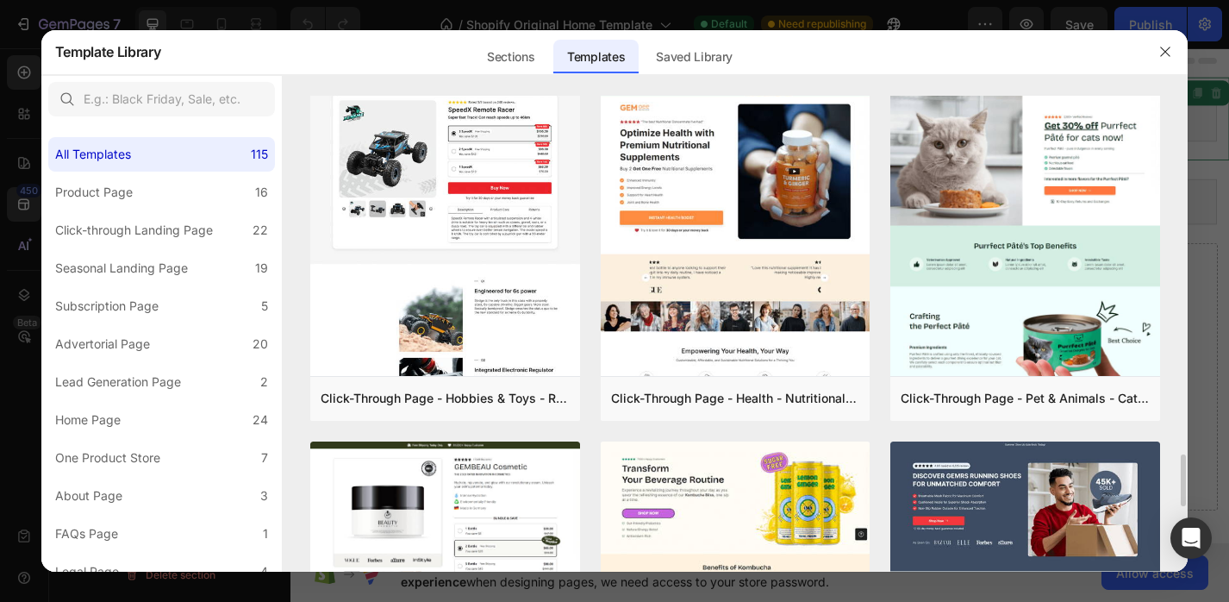
scroll to position [3298, 0]
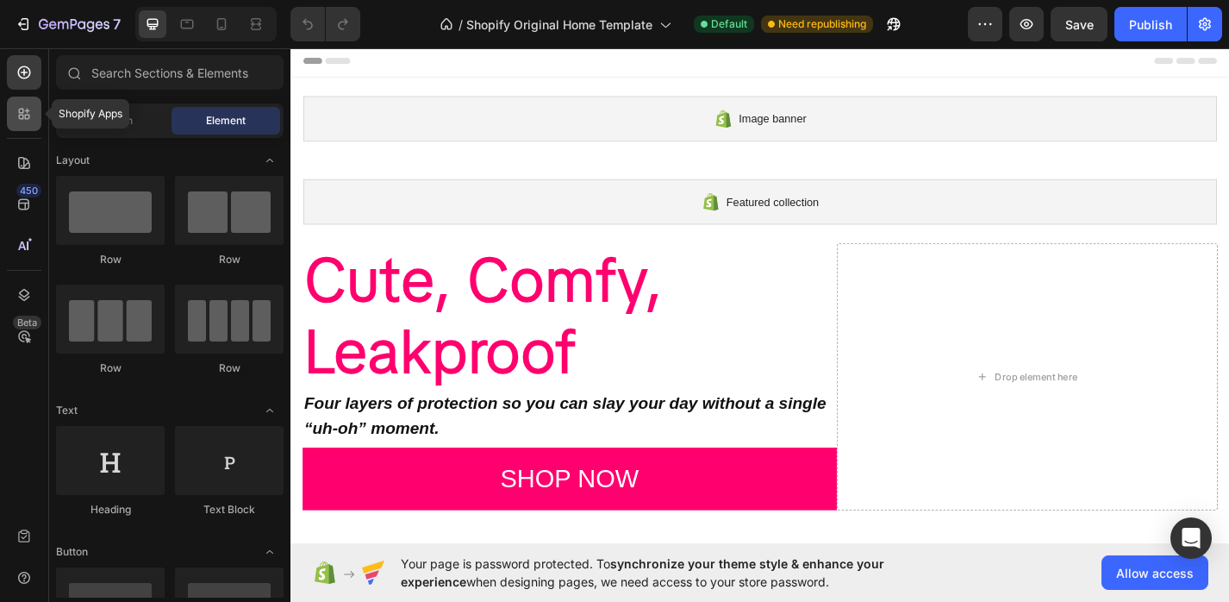
click at [28, 114] on icon at bounding box center [24, 113] width 17 height 17
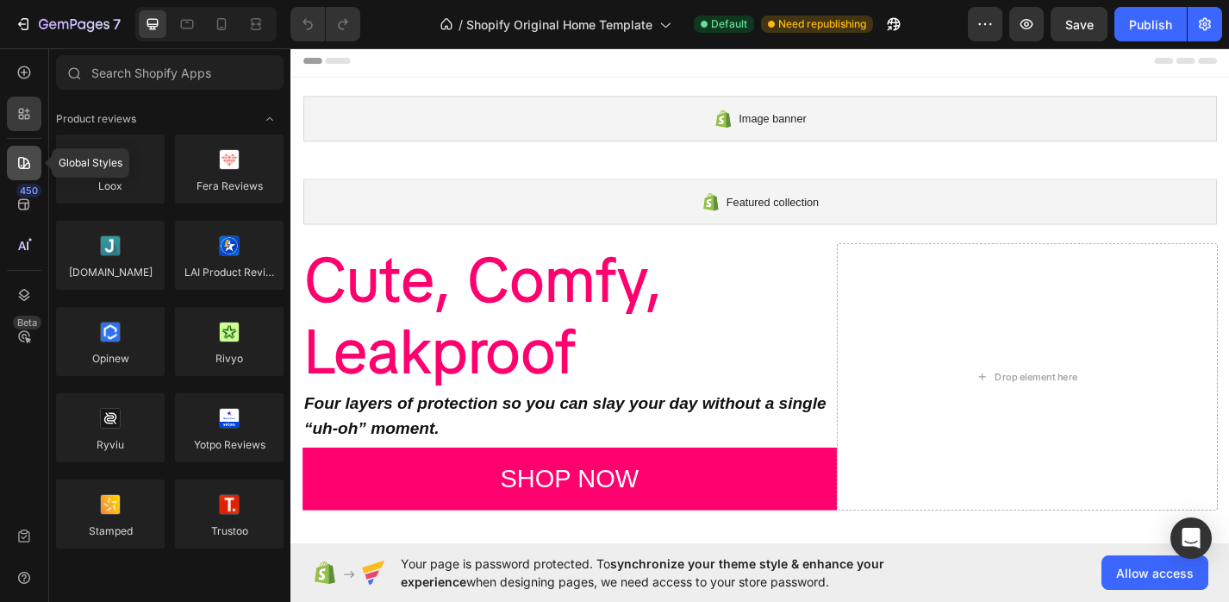
click at [20, 166] on icon at bounding box center [24, 162] width 17 height 17
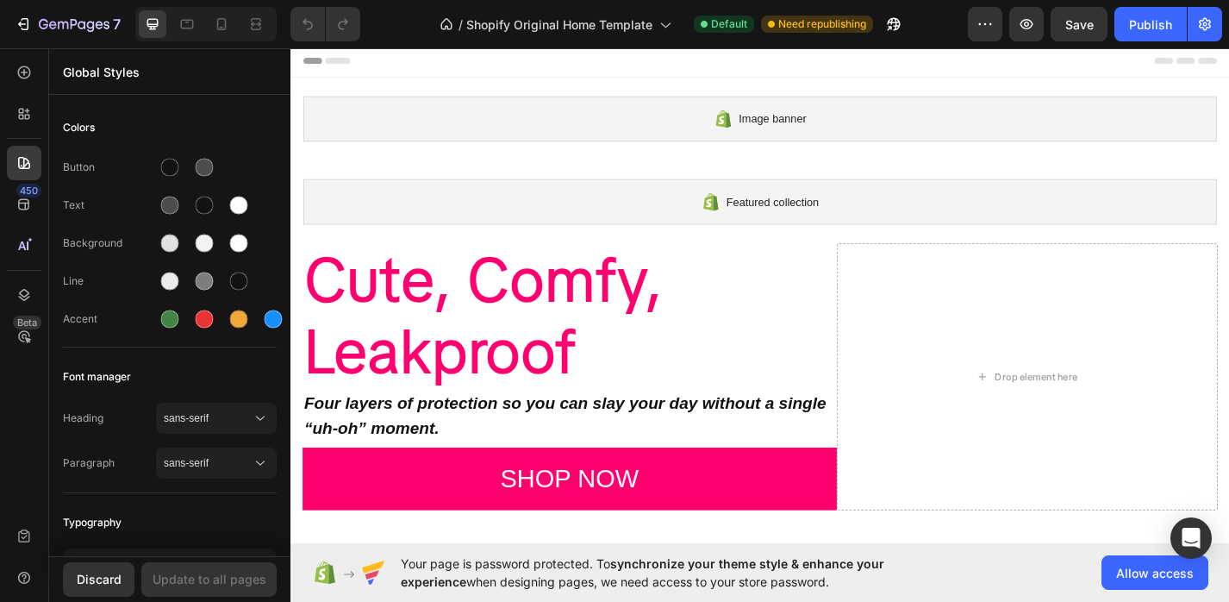
click at [15, 226] on div "450 Beta" at bounding box center [24, 287] width 34 height 464
click at [28, 207] on icon at bounding box center [24, 204] width 17 height 17
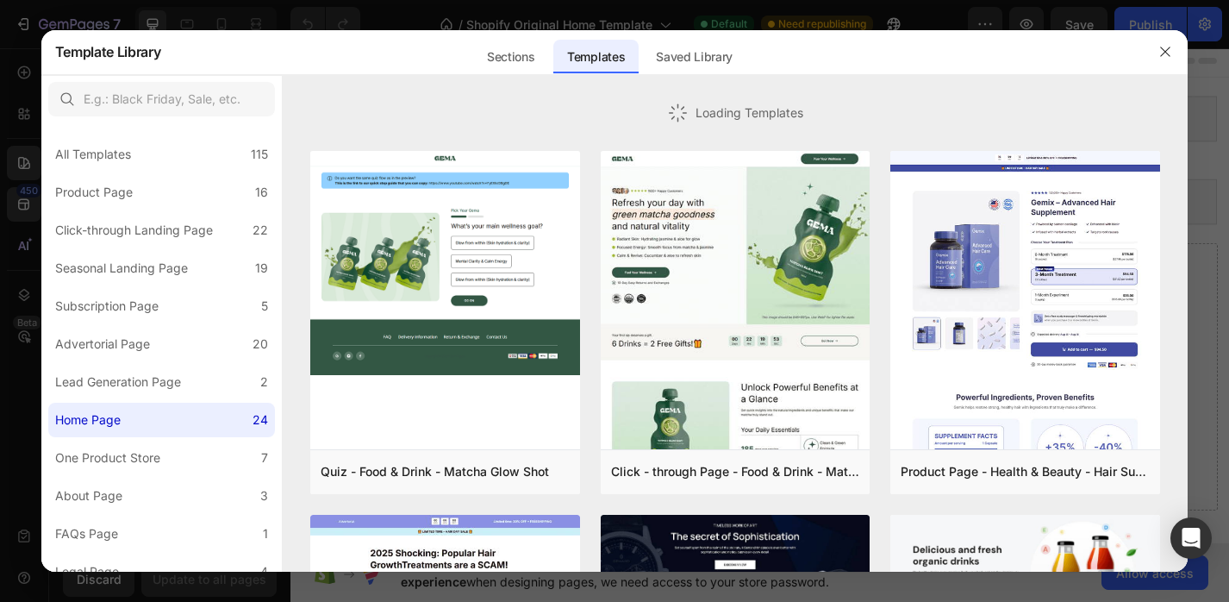
click at [28, 257] on div at bounding box center [614, 301] width 1229 height 602
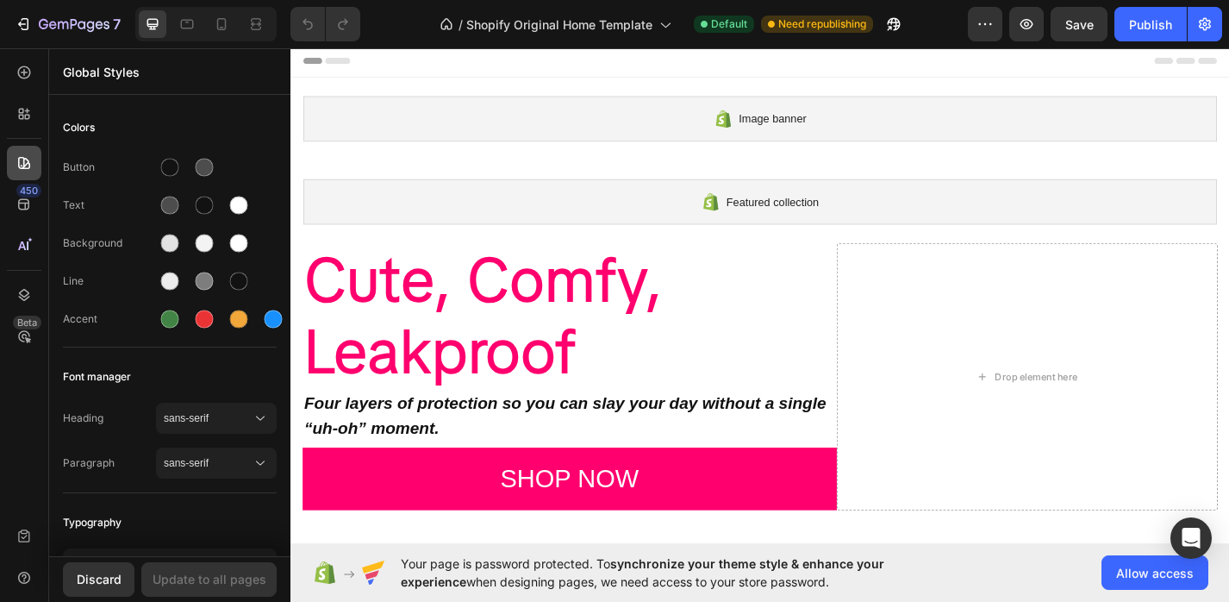
click at [32, 164] on icon at bounding box center [24, 162] width 17 height 17
click at [31, 201] on icon at bounding box center [24, 204] width 17 height 17
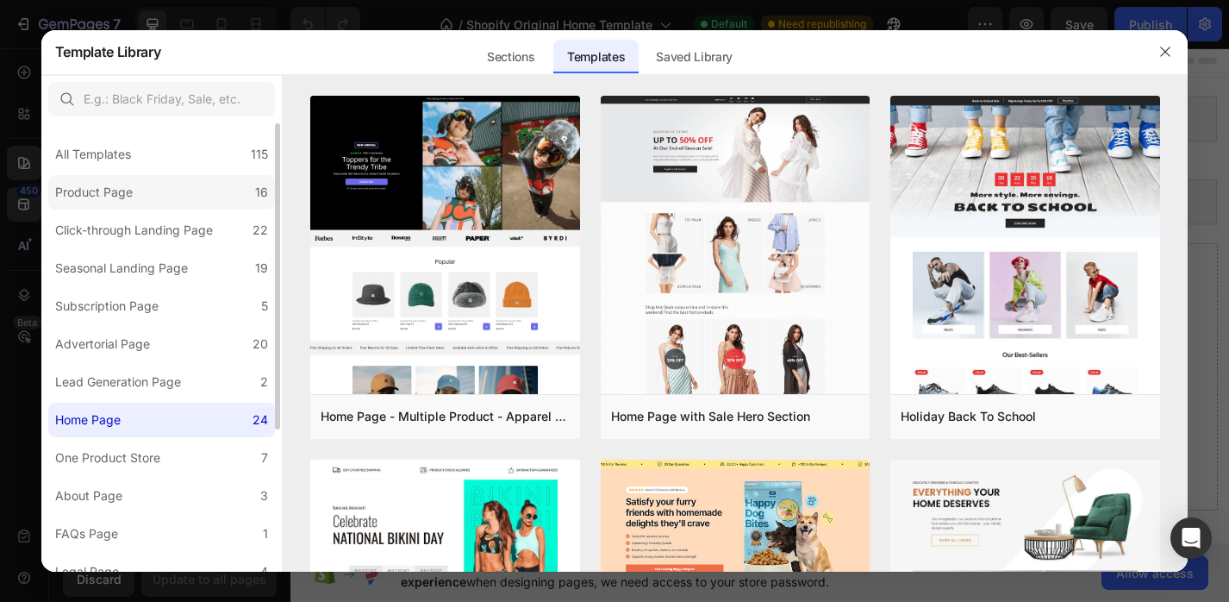
scroll to position [1, 0]
click at [201, 146] on div "All Templates 115" at bounding box center [161, 153] width 227 height 34
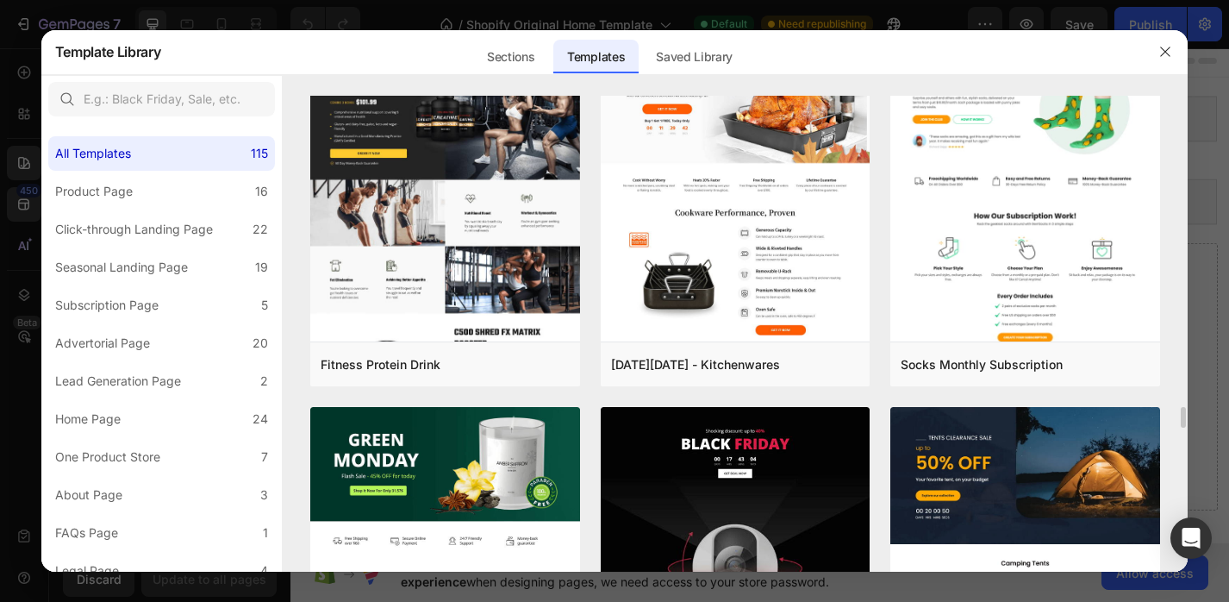
scroll to position [8715, 0]
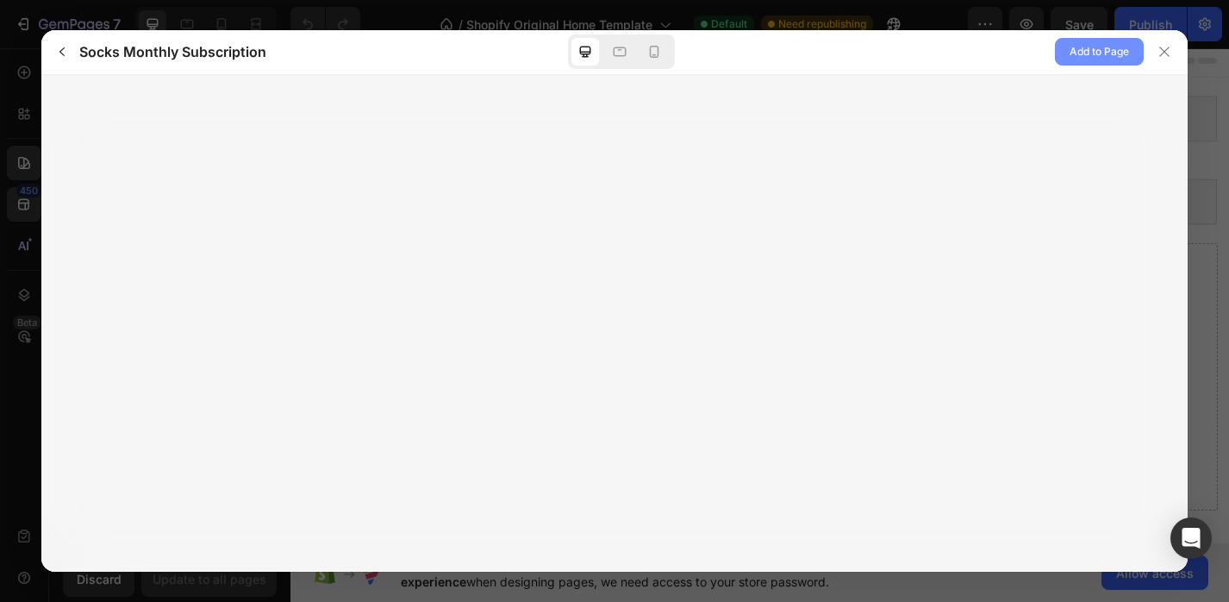
click at [1104, 45] on span "Add to Page" at bounding box center [1099, 51] width 59 height 21
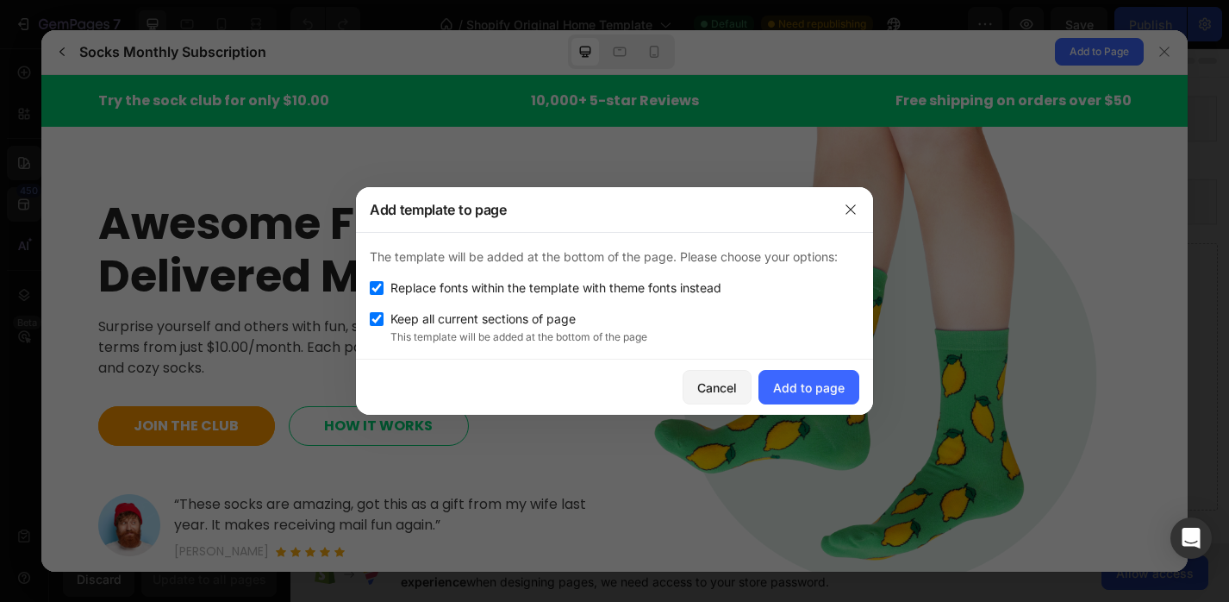
scroll to position [0, 0]
click at [373, 316] on input "checkbox" at bounding box center [377, 319] width 14 height 14
checkbox input "false"
click at [378, 284] on input "checkbox" at bounding box center [377, 288] width 14 height 14
checkbox input "false"
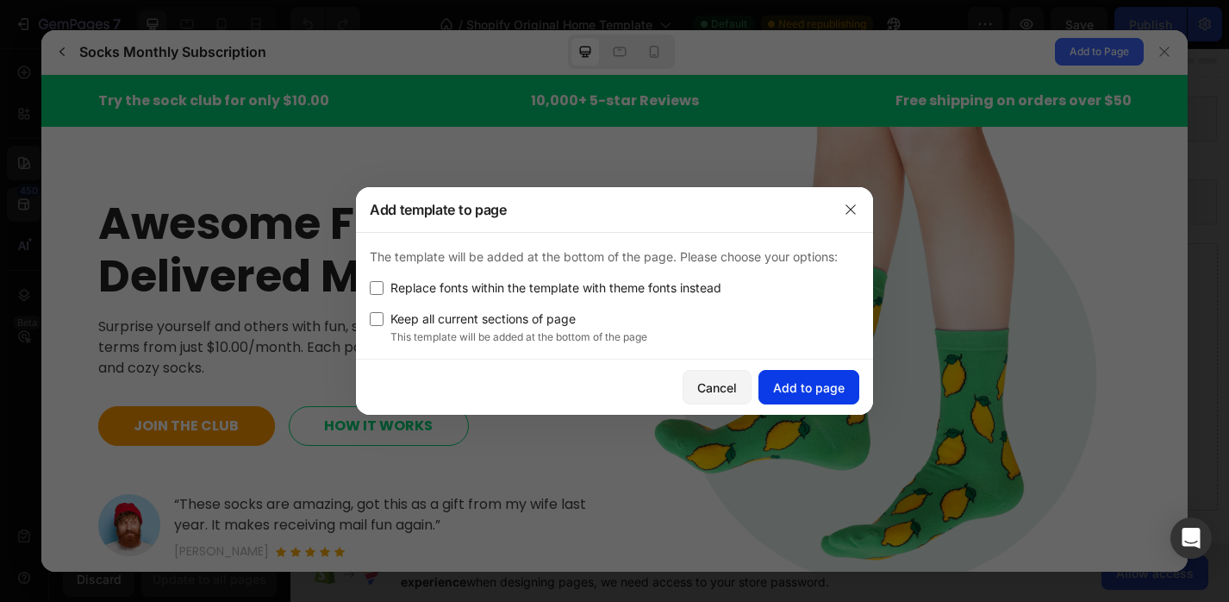
click at [789, 392] on div "Add to page" at bounding box center [809, 387] width 72 height 18
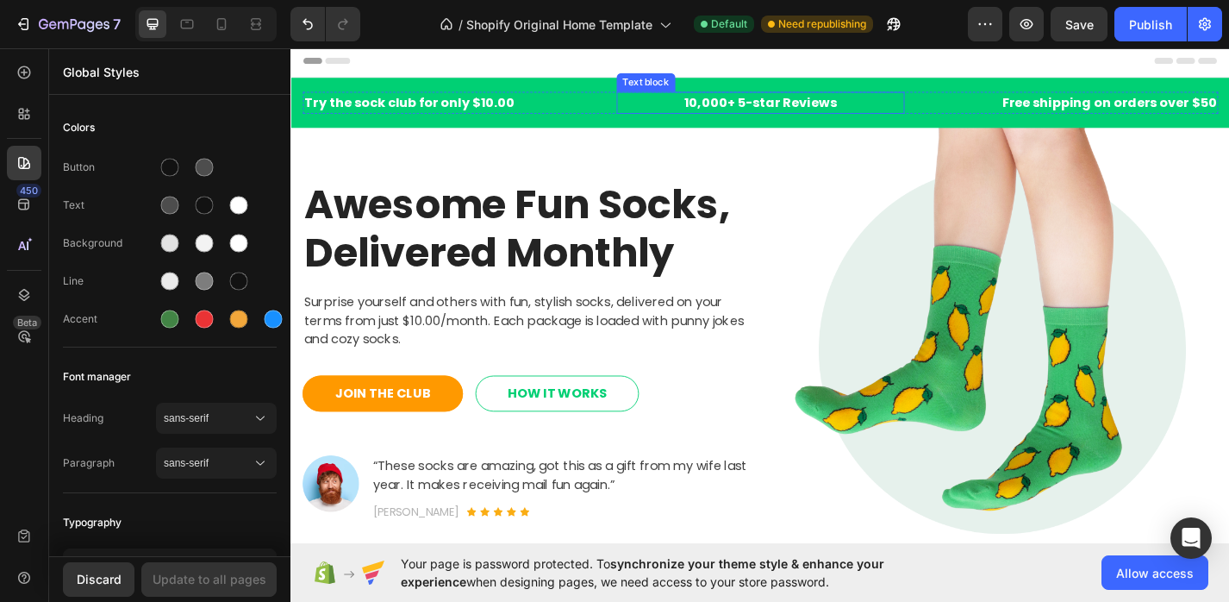
click at [761, 112] on p "10,000+ 5-star Reviews" at bounding box center [808, 107] width 315 height 21
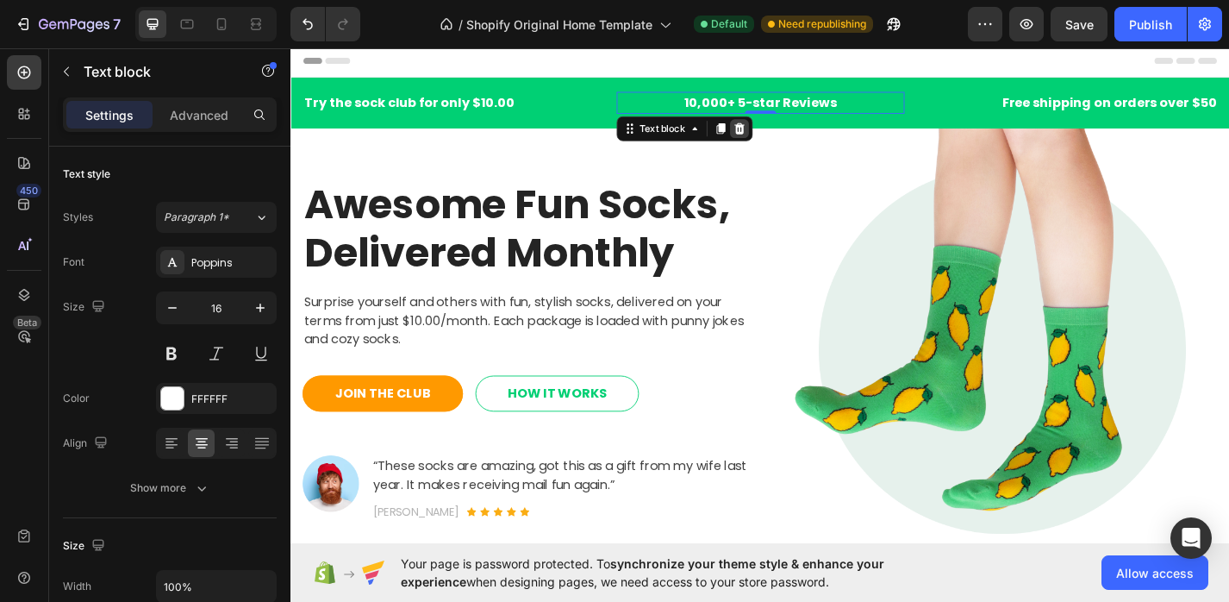
click at [780, 138] on icon at bounding box center [783, 136] width 11 height 12
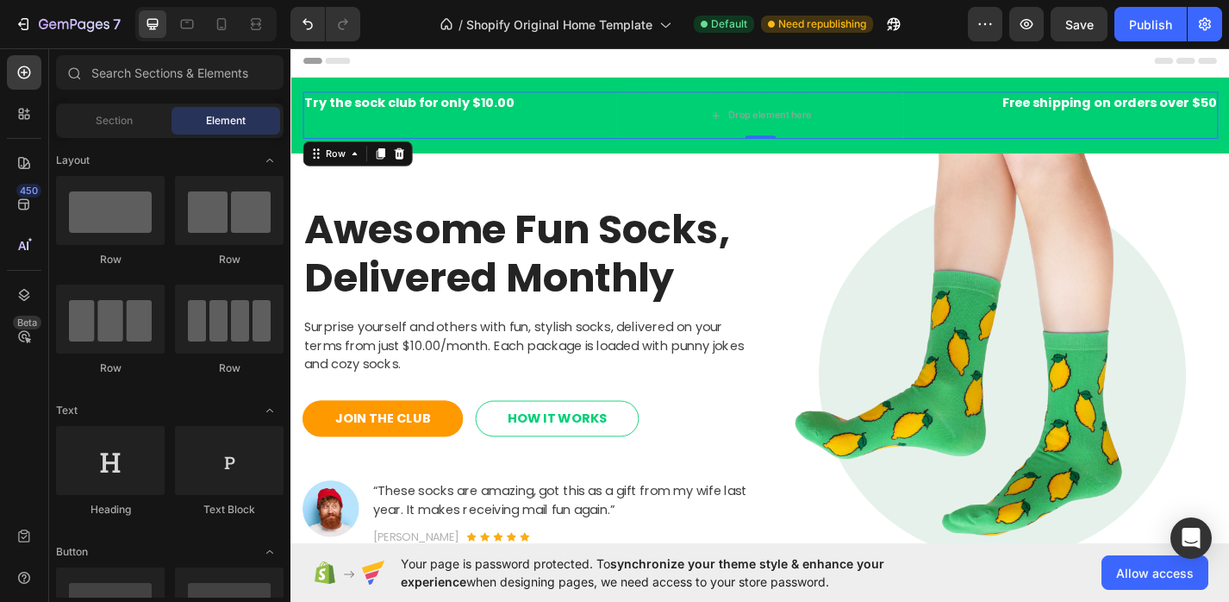
click at [601, 121] on div "Try the sock club for only $10.00 Text block" at bounding box center [462, 122] width 318 height 52
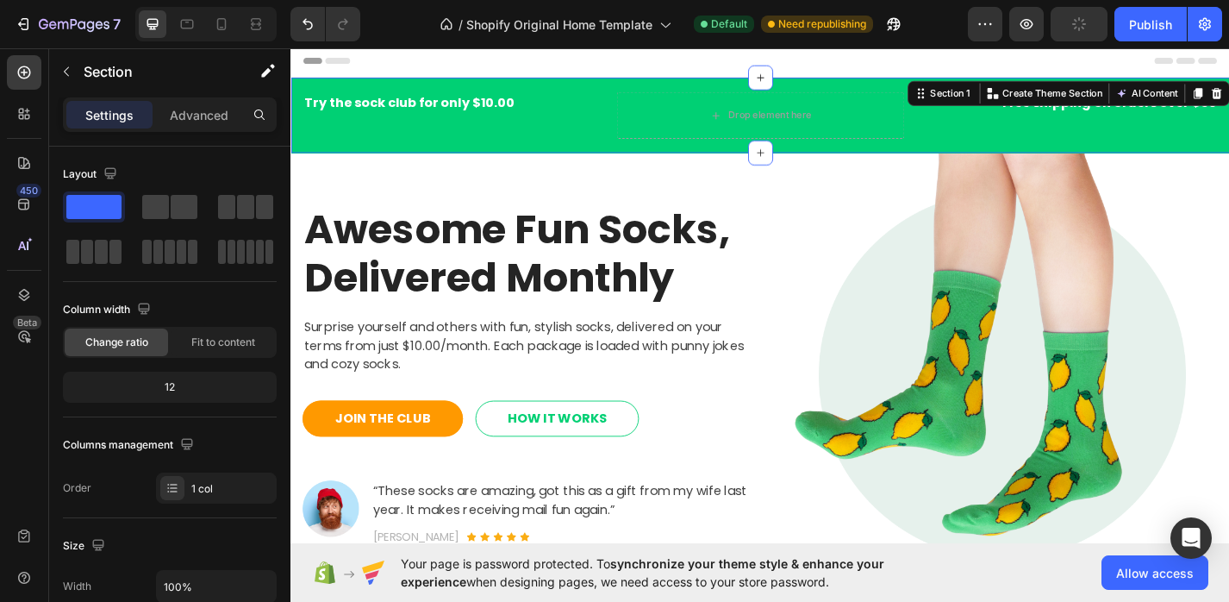
click at [593, 91] on div "Try the sock club for only $10.00 Text block Drop element here Free shipping on…" at bounding box center [808, 121] width 1035 height 83
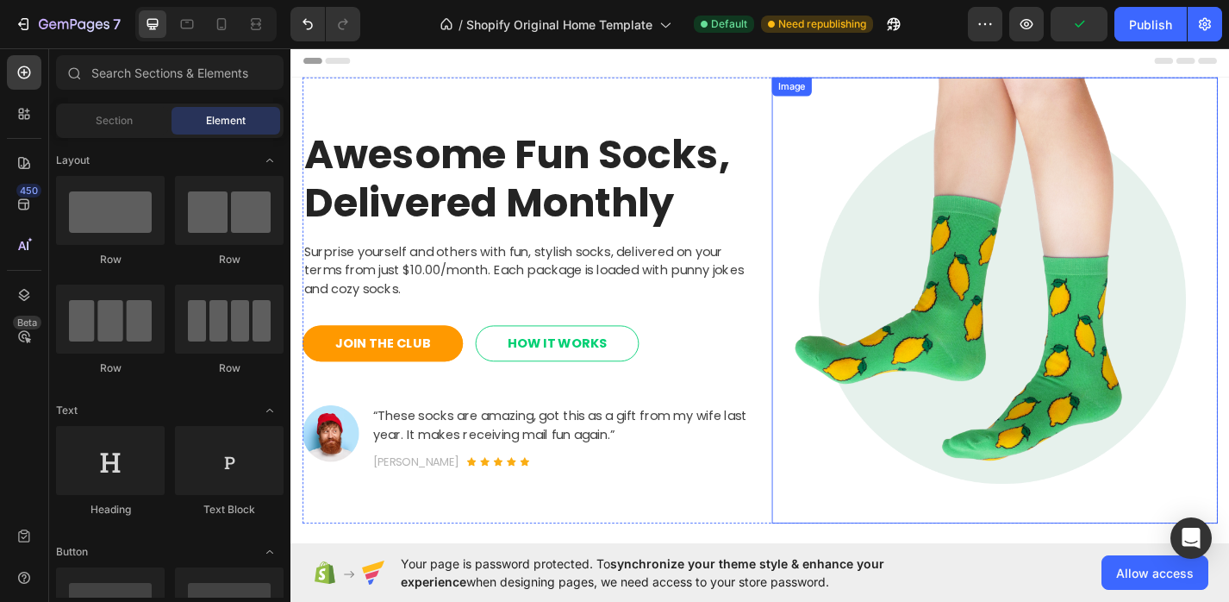
click at [1025, 280] on img at bounding box center [1066, 325] width 491 height 491
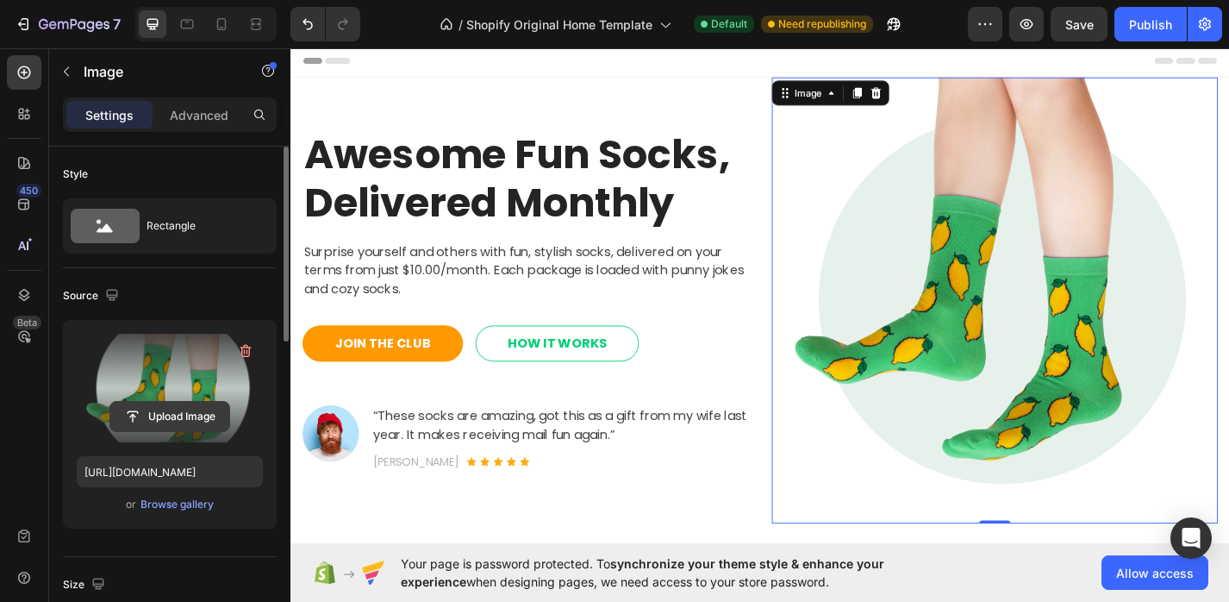
click at [180, 401] on button "Upload Image" at bounding box center [169, 416] width 121 height 31
click at [178, 421] on input "file" at bounding box center [169, 416] width 119 height 29
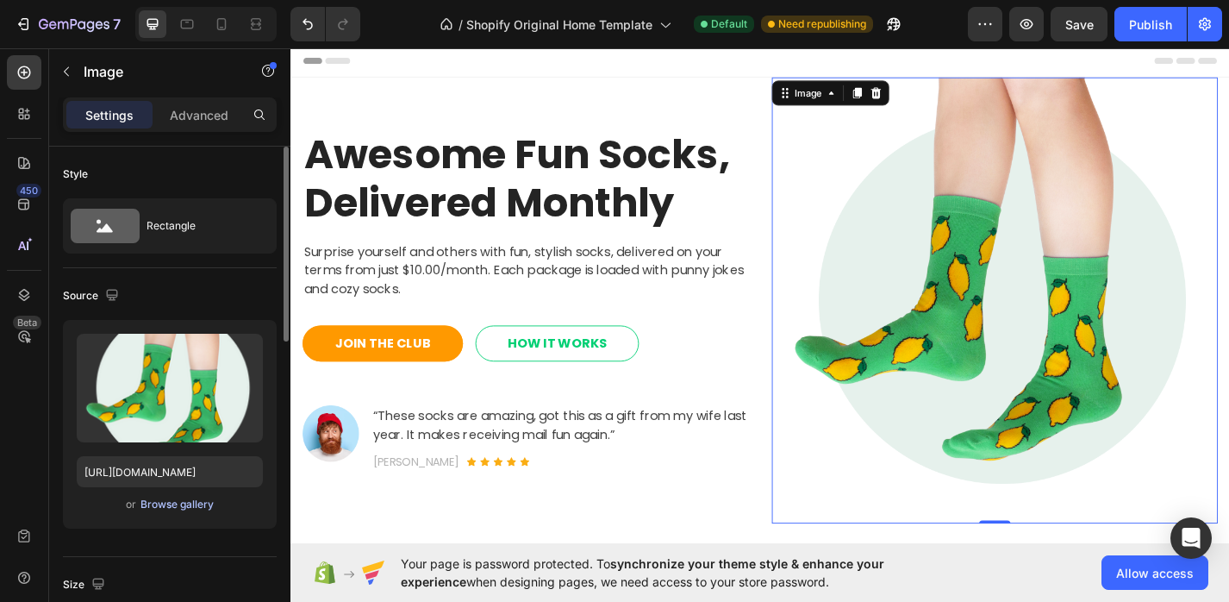
click at [196, 505] on div "Browse gallery" at bounding box center [177, 505] width 73 height 16
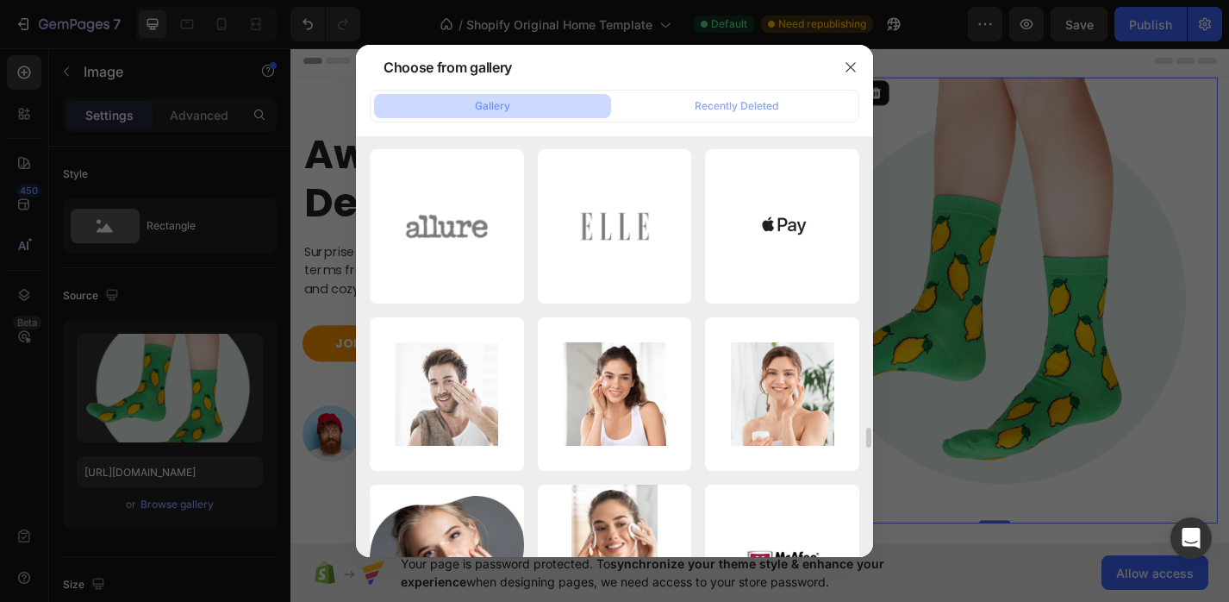
scroll to position [6048, 0]
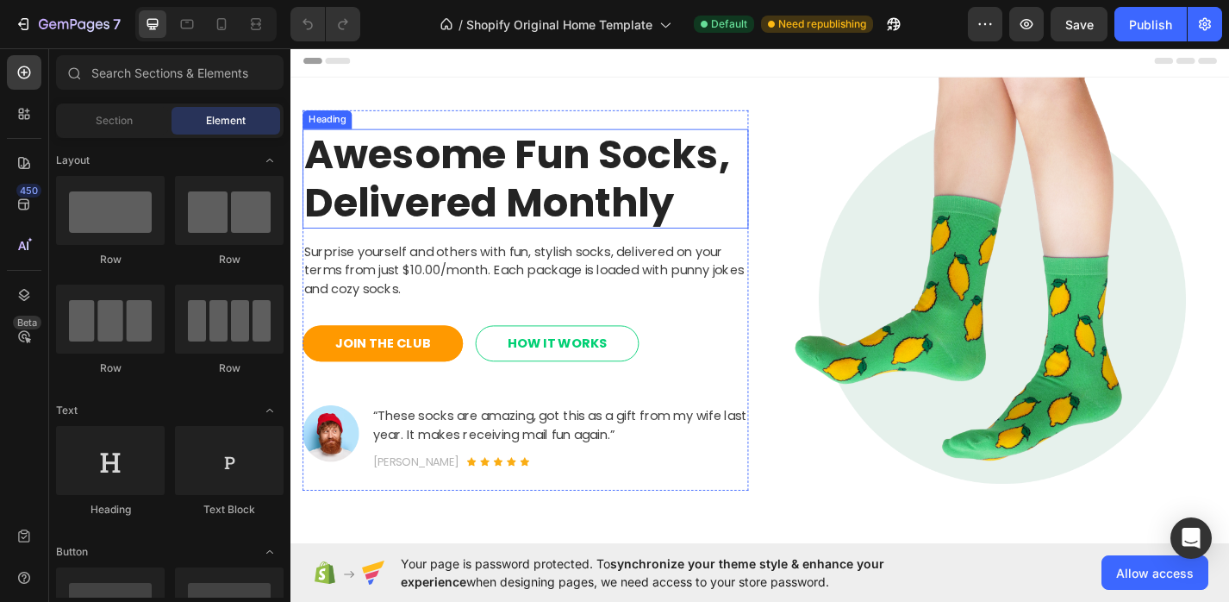
click at [535, 191] on p "Awesome Fun Socks, Delivered Monthly" at bounding box center [549, 191] width 488 height 105
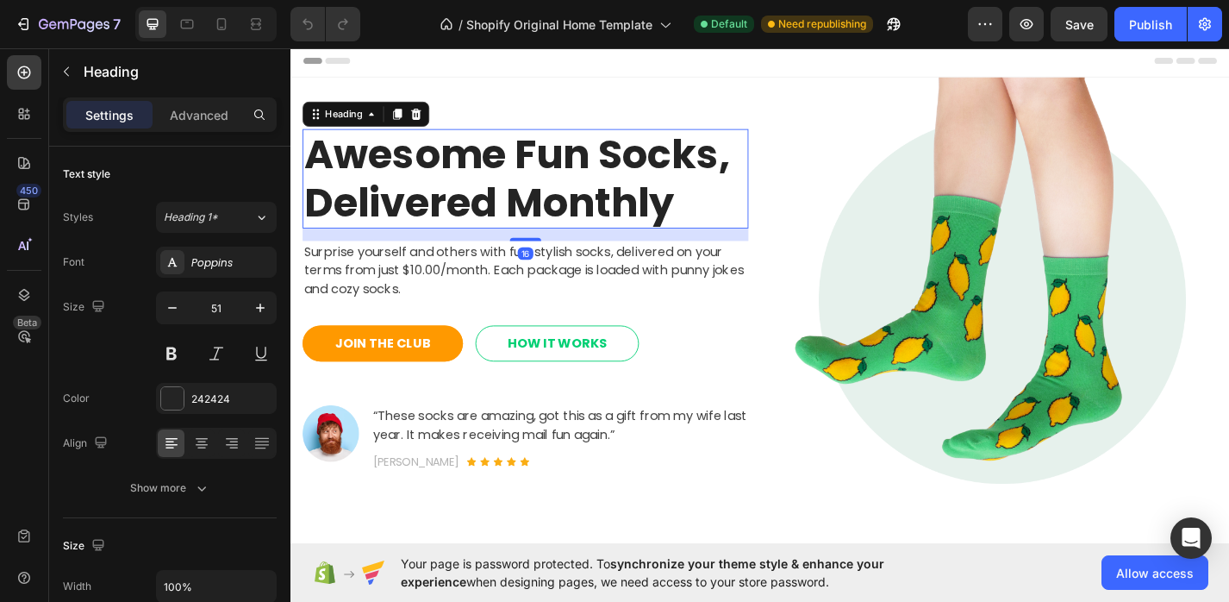
click at [535, 191] on p "Awesome Fun Socks, Delivered Monthly" at bounding box center [549, 191] width 488 height 105
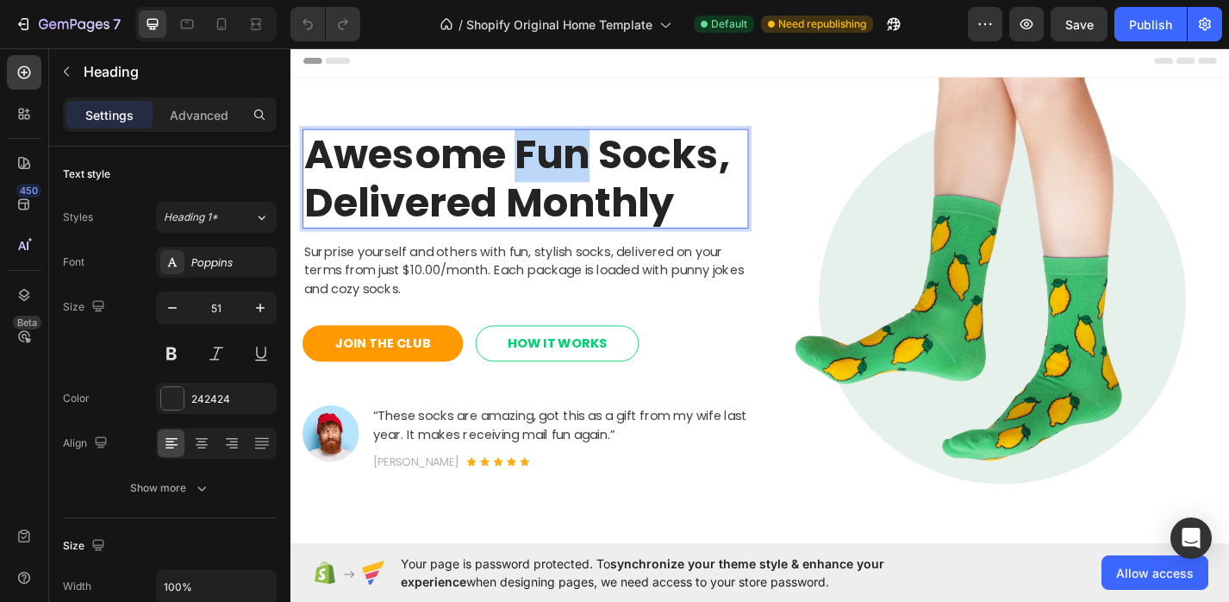
click at [535, 191] on p "Awesome Fun Socks, Delivered Monthly" at bounding box center [549, 191] width 488 height 105
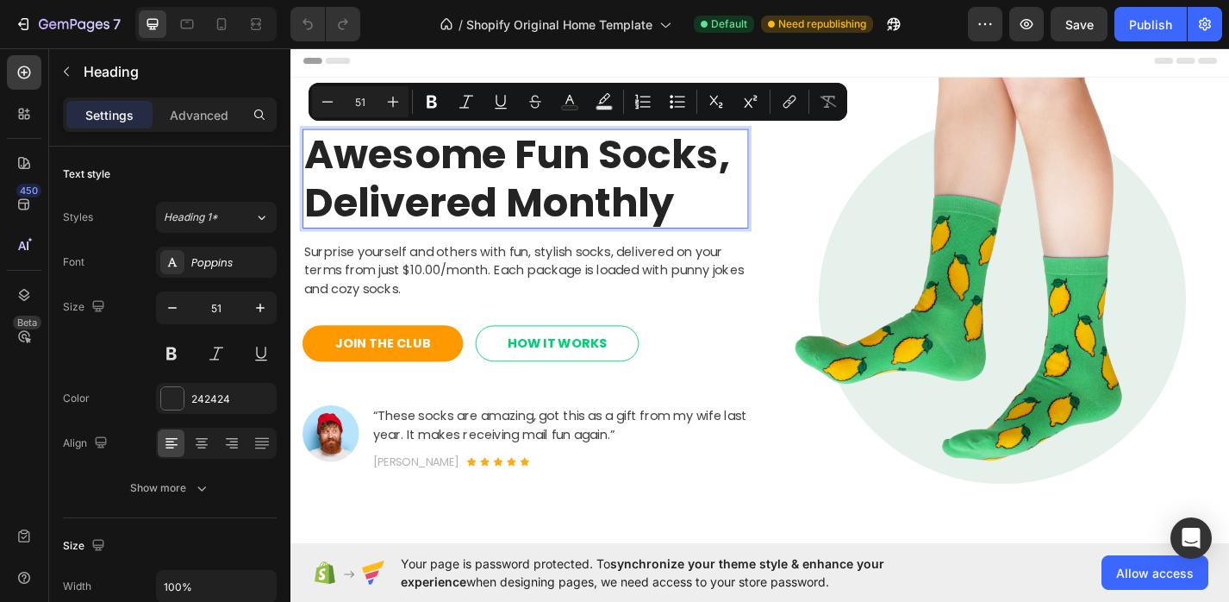
click at [689, 210] on p "Awesome Fun Socks, Delivered Monthly" at bounding box center [549, 191] width 488 height 105
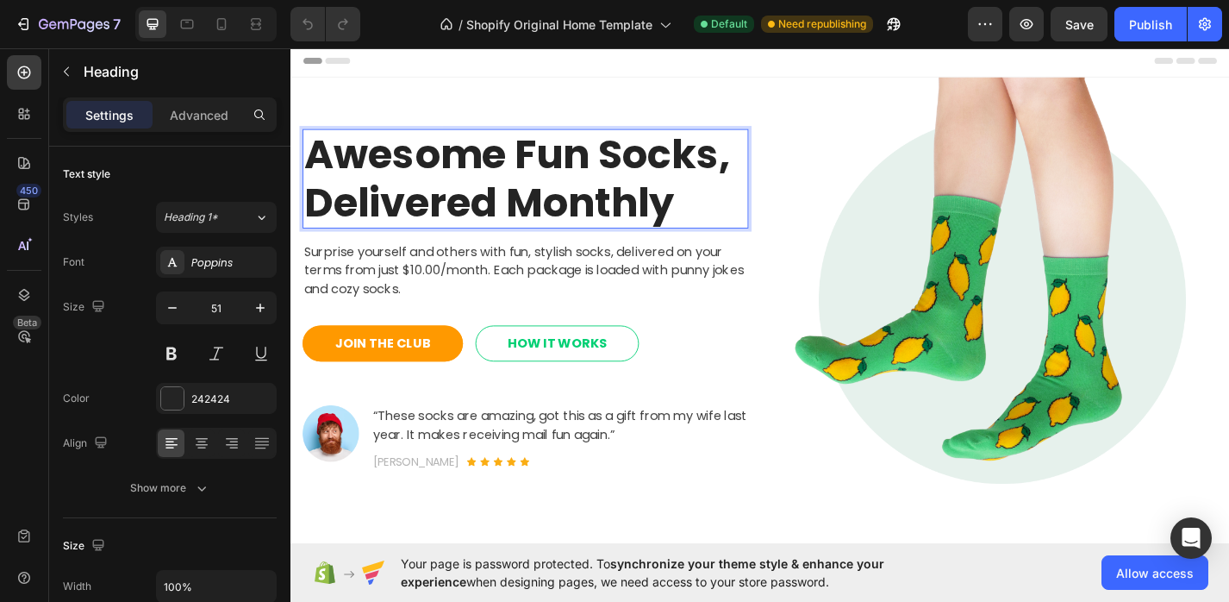
click at [723, 221] on p "Awesome Fun Socks, Delivered Monthly" at bounding box center [549, 191] width 488 height 105
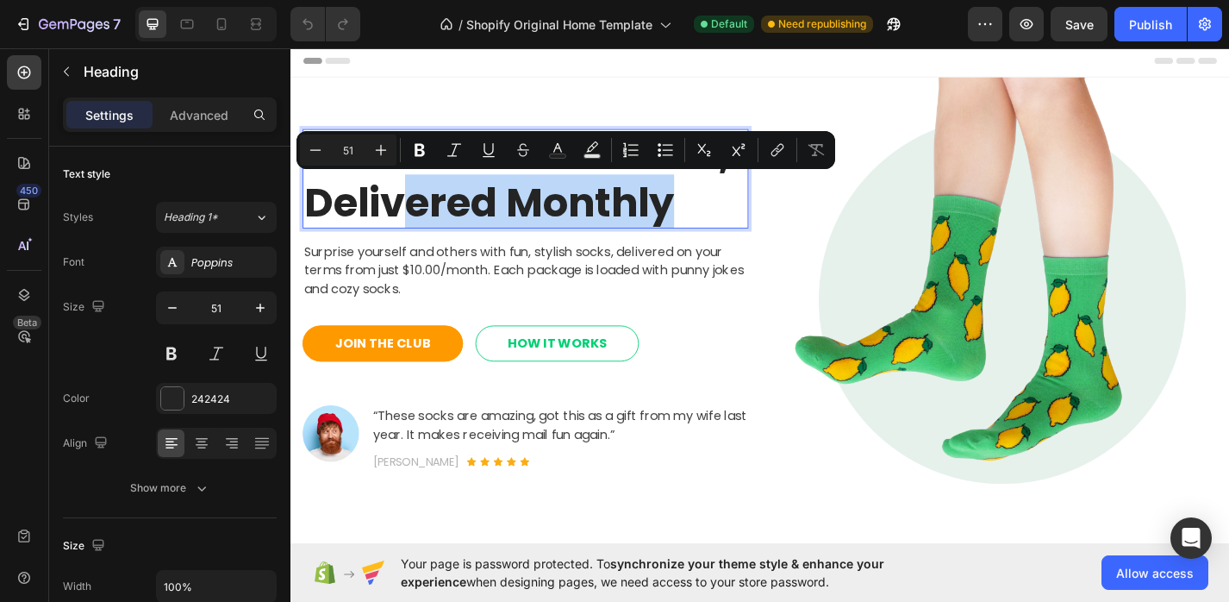
drag, startPoint x: 735, startPoint y: 228, endPoint x: 418, endPoint y: 200, distance: 318.4
click at [418, 200] on p "Awesome Fun Socks, Delivered Monthly" at bounding box center [549, 191] width 488 height 105
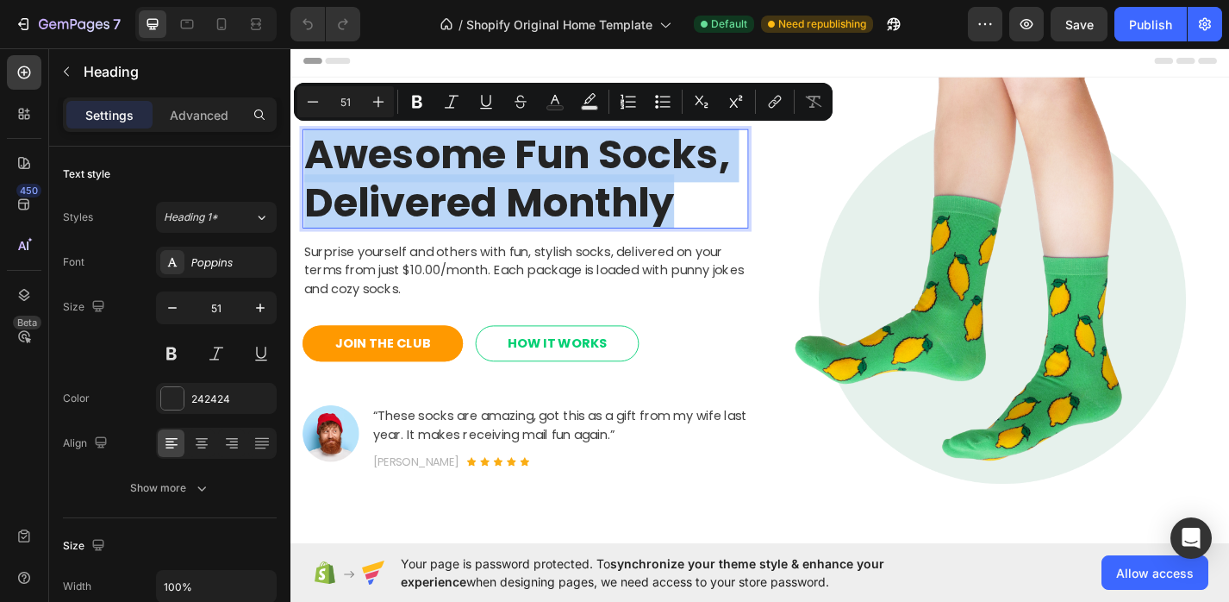
drag, startPoint x: 726, startPoint y: 219, endPoint x: 319, endPoint y: 174, distance: 409.4
click at [319, 174] on p "Awesome Fun Socks, Delivered Monthly" at bounding box center [549, 191] width 488 height 105
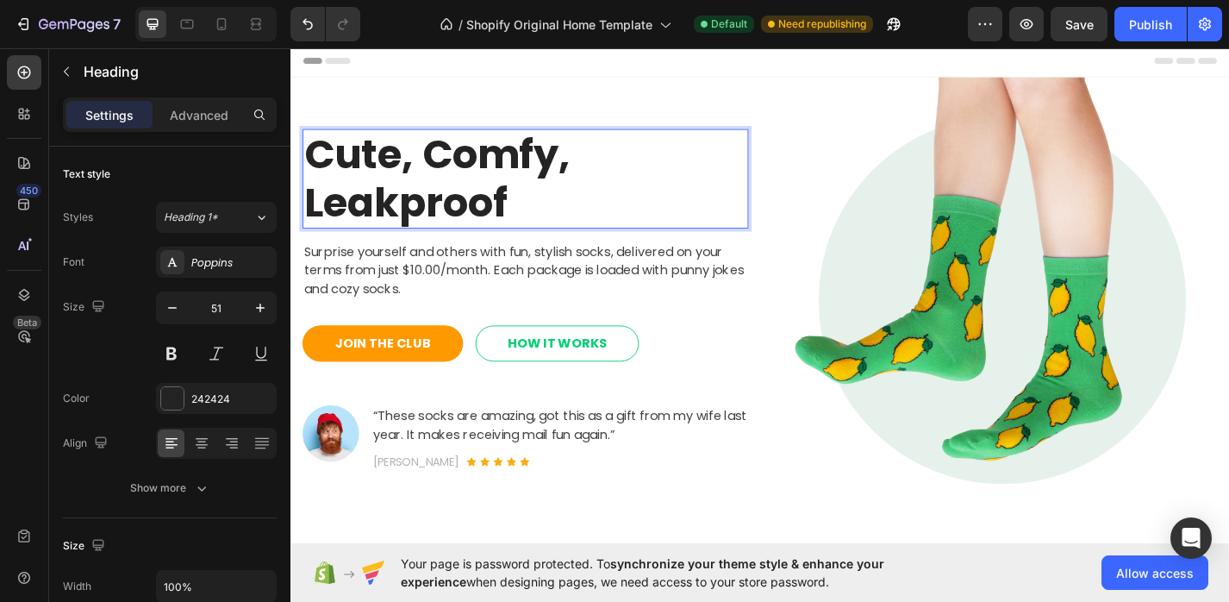
click at [371, 201] on p "Cute, Comfy, Leakproof" at bounding box center [549, 191] width 488 height 105
click at [176, 400] on div at bounding box center [172, 398] width 22 height 22
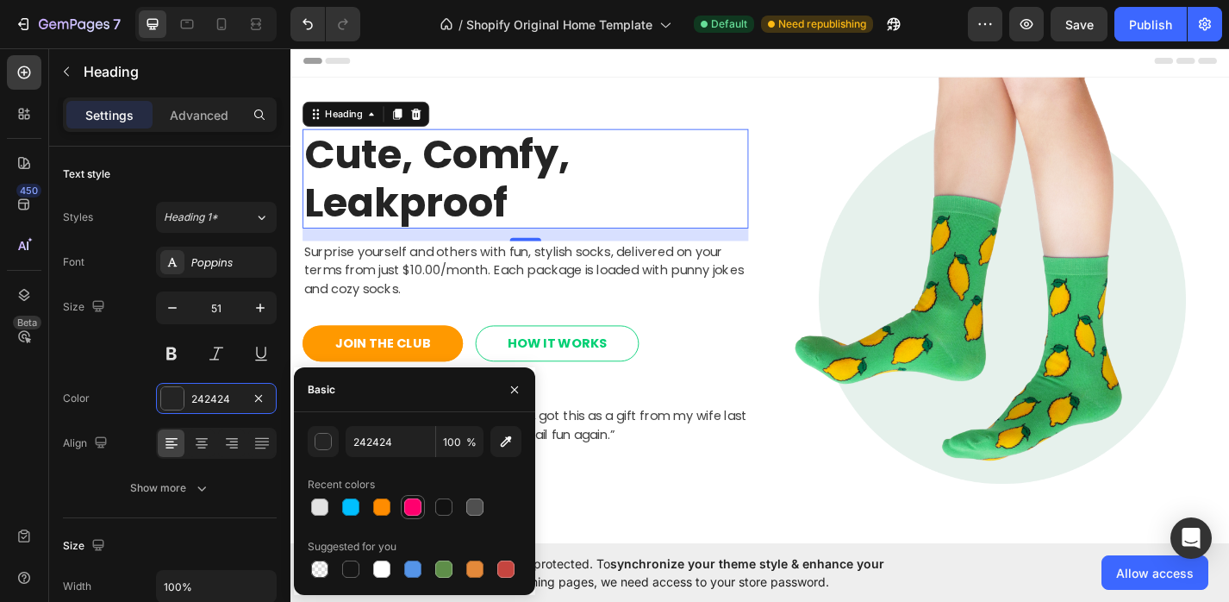
click at [407, 506] on div at bounding box center [412, 506] width 17 height 17
type input "FF006E"
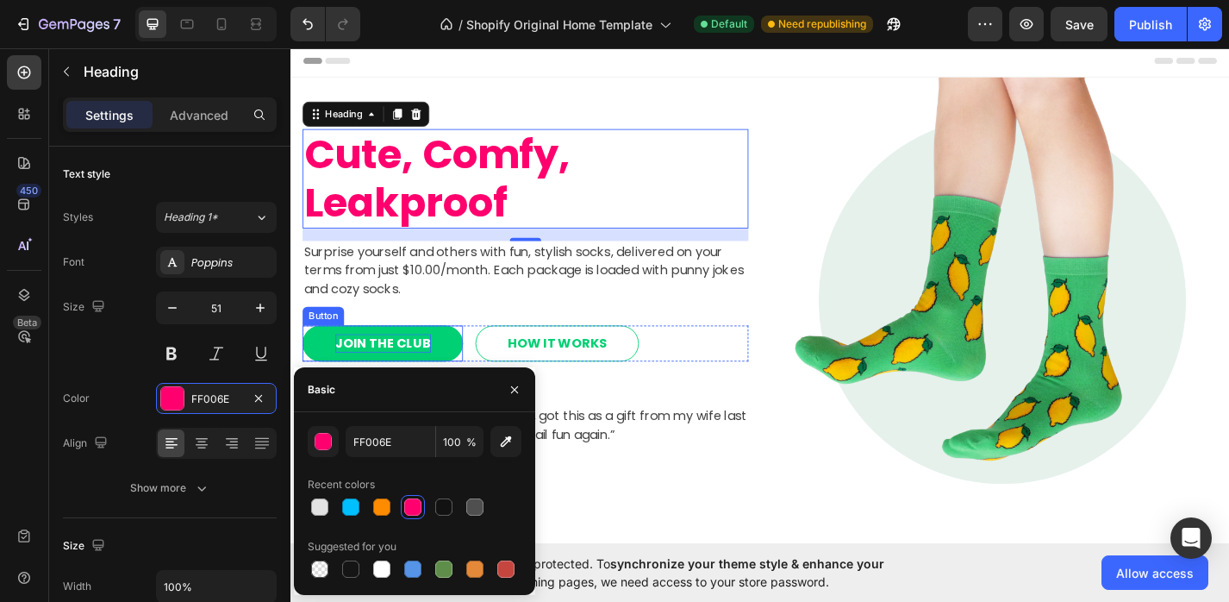
click at [397, 372] on div "JOIN THE CLUB" at bounding box center [392, 373] width 105 height 21
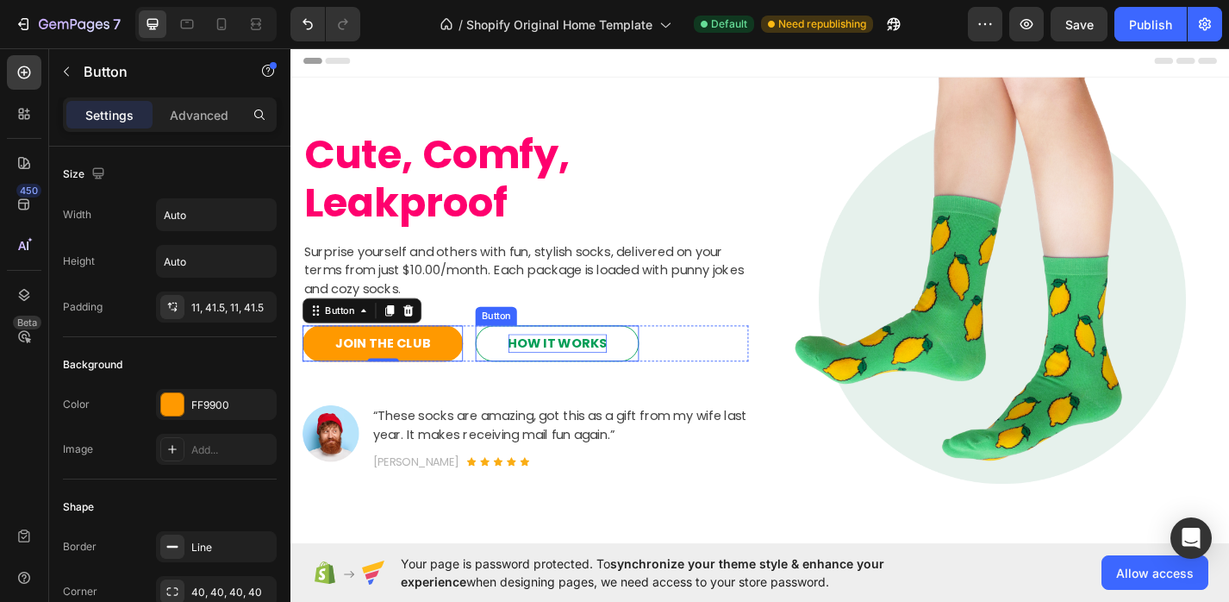
click at [612, 364] on div "HOW IT WORKS" at bounding box center [584, 373] width 109 height 21
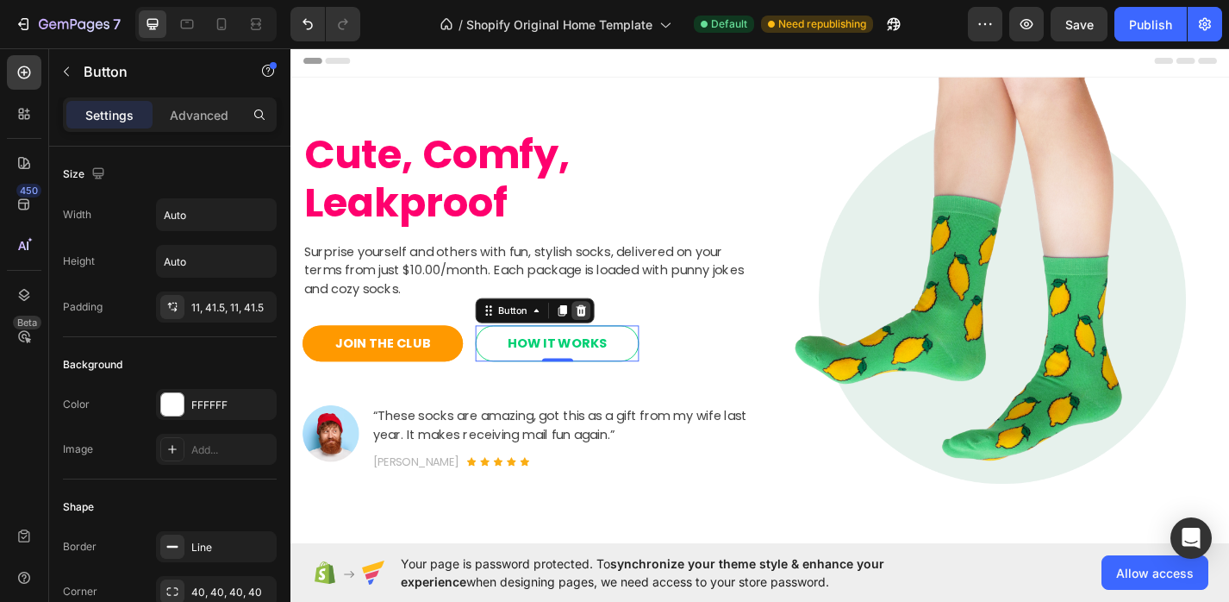
click at [613, 337] on div at bounding box center [610, 337] width 21 height 21
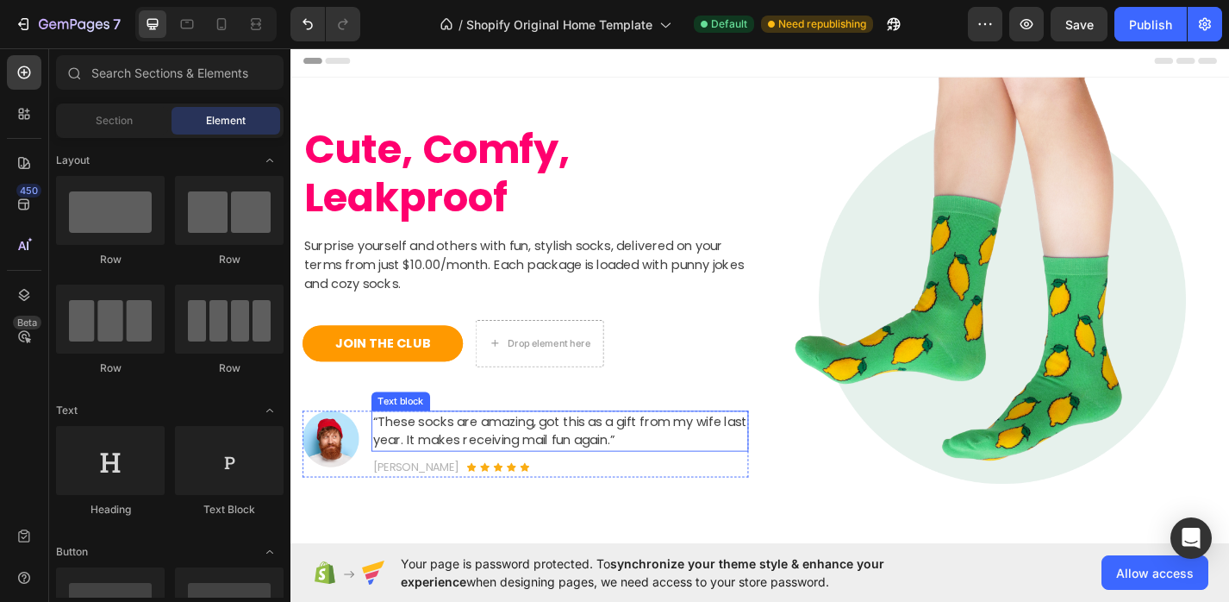
click at [522, 474] on p "“These socks are amazing, got this as a gift from my wife last year. It makes r…" at bounding box center [587, 469] width 412 height 41
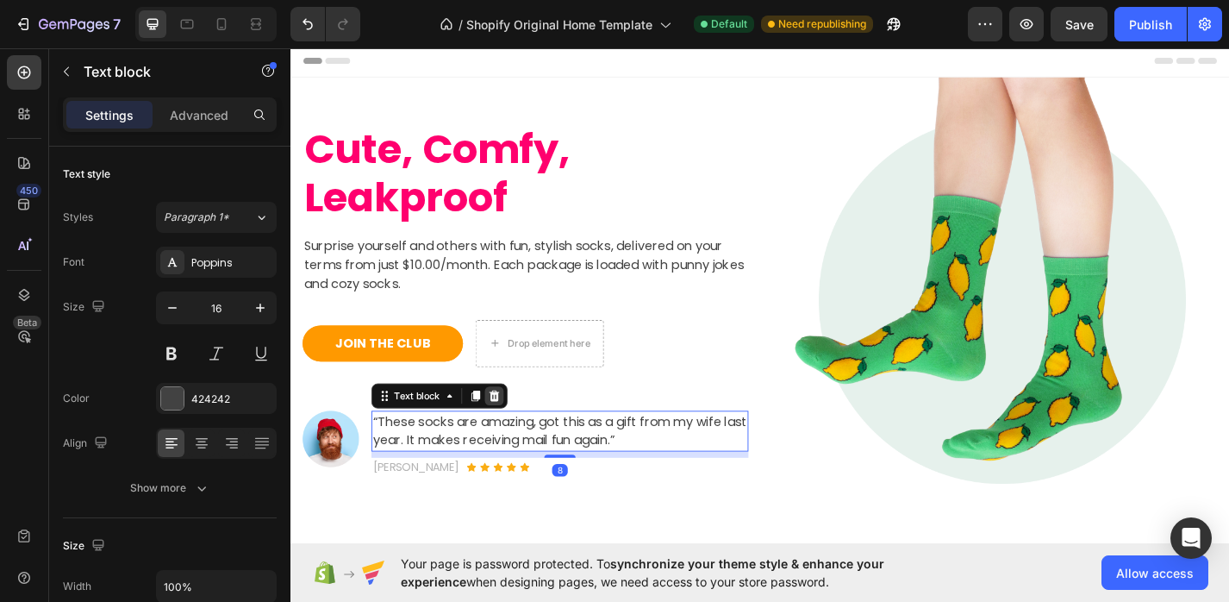
click at [516, 432] on icon at bounding box center [515, 431] width 14 height 14
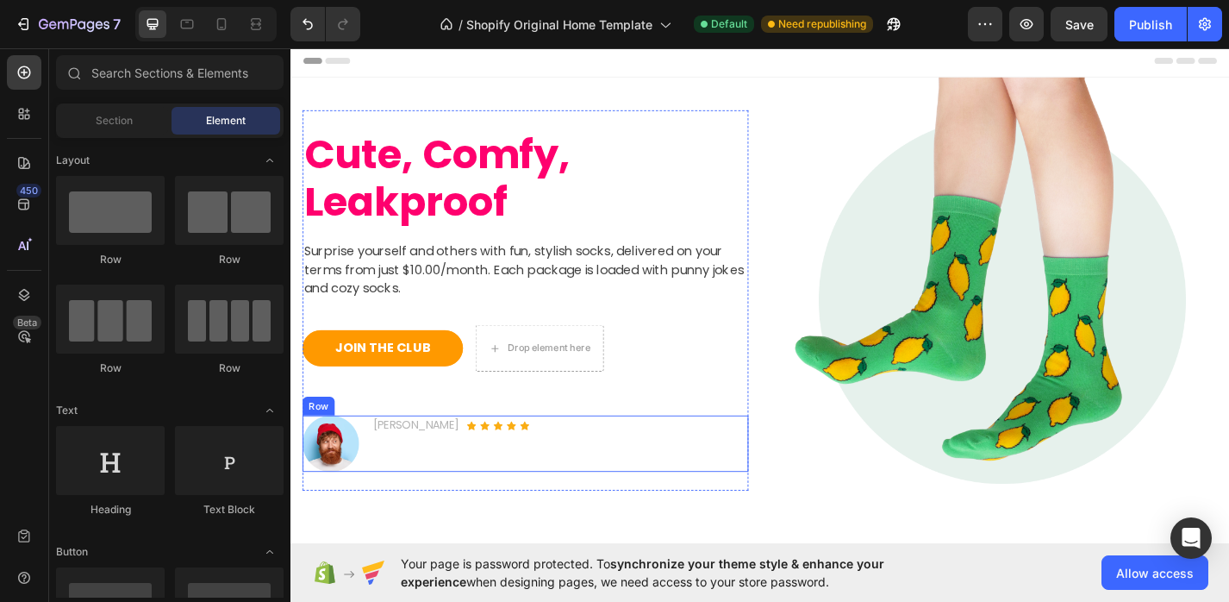
click at [348, 486] on img at bounding box center [334, 484] width 62 height 62
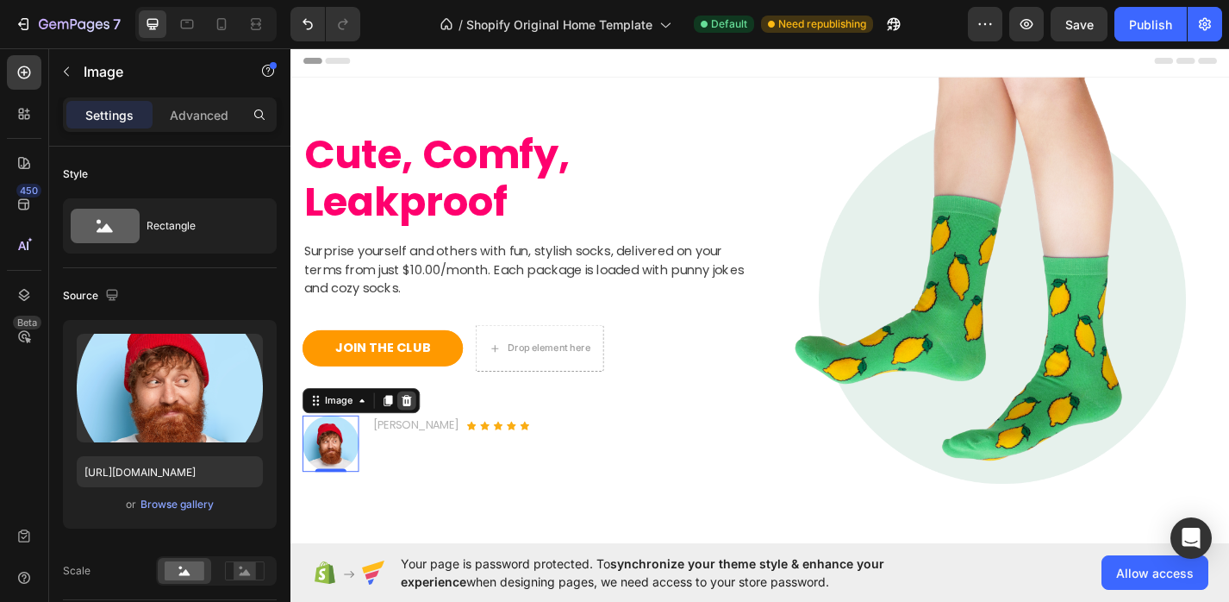
click at [418, 437] on icon at bounding box center [418, 436] width 11 height 12
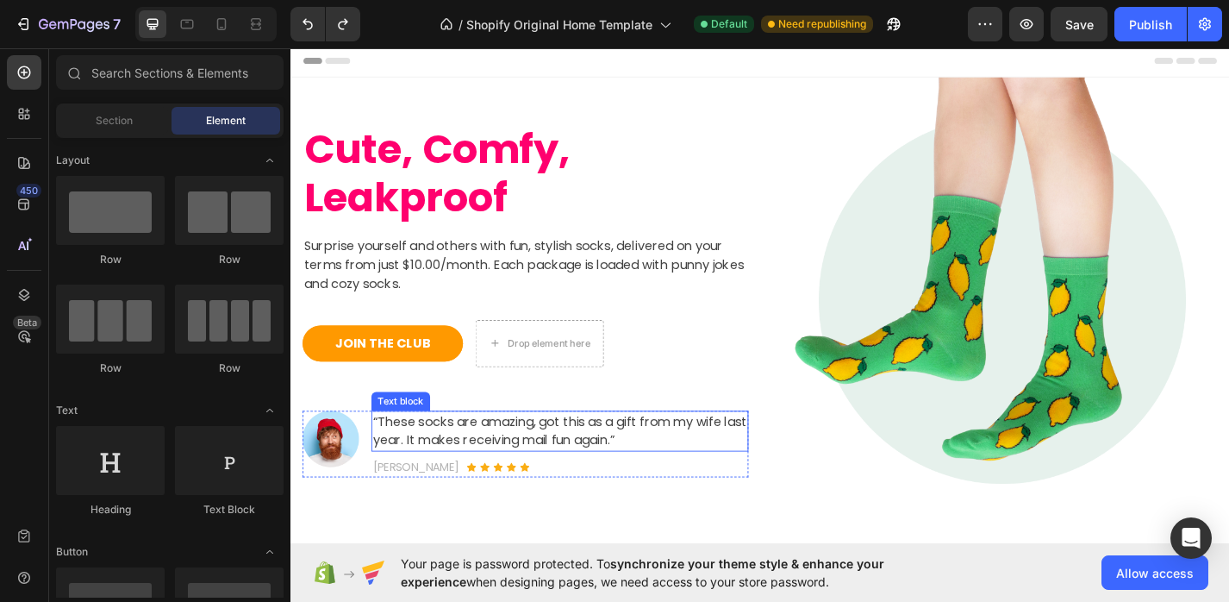
click at [480, 458] on p "“These socks are amazing, got this as a gift from my wife last year. It makes r…" at bounding box center [587, 469] width 412 height 41
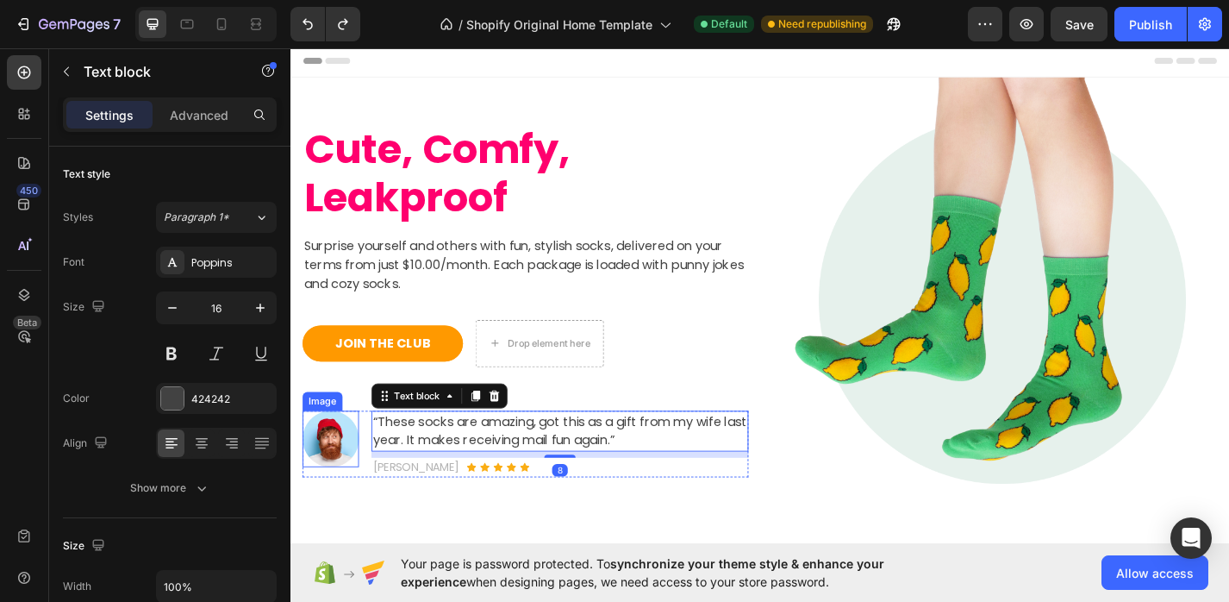
click at [346, 479] on img at bounding box center [334, 478] width 62 height 62
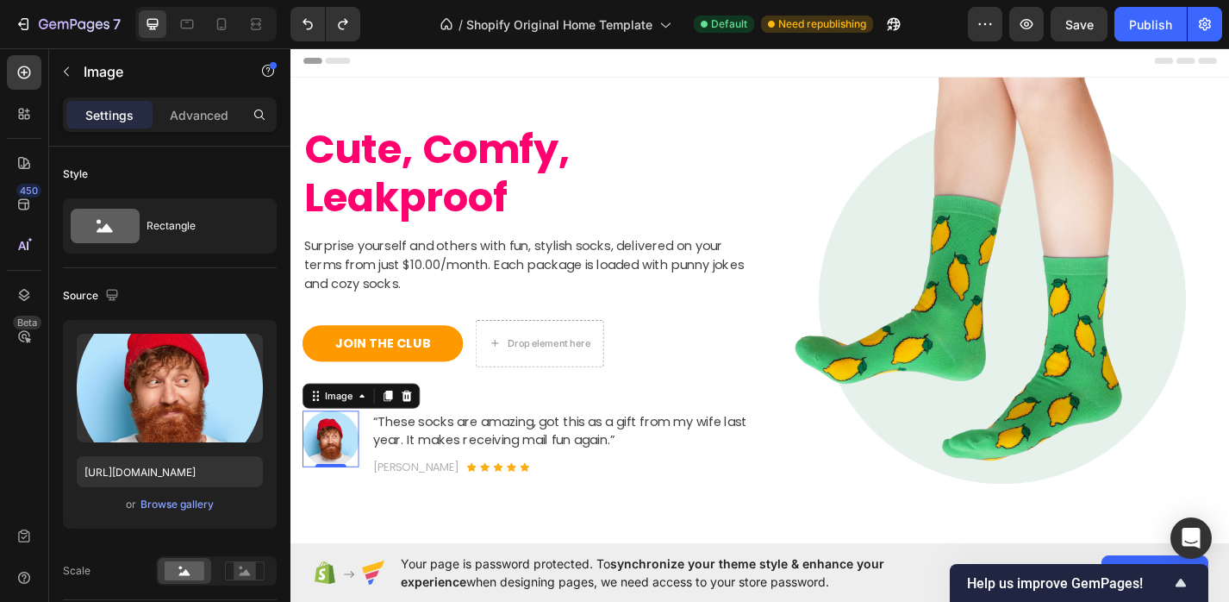
click at [335, 481] on img at bounding box center [334, 478] width 62 height 62
click at [191, 498] on div "Browse gallery" at bounding box center [177, 505] width 73 height 16
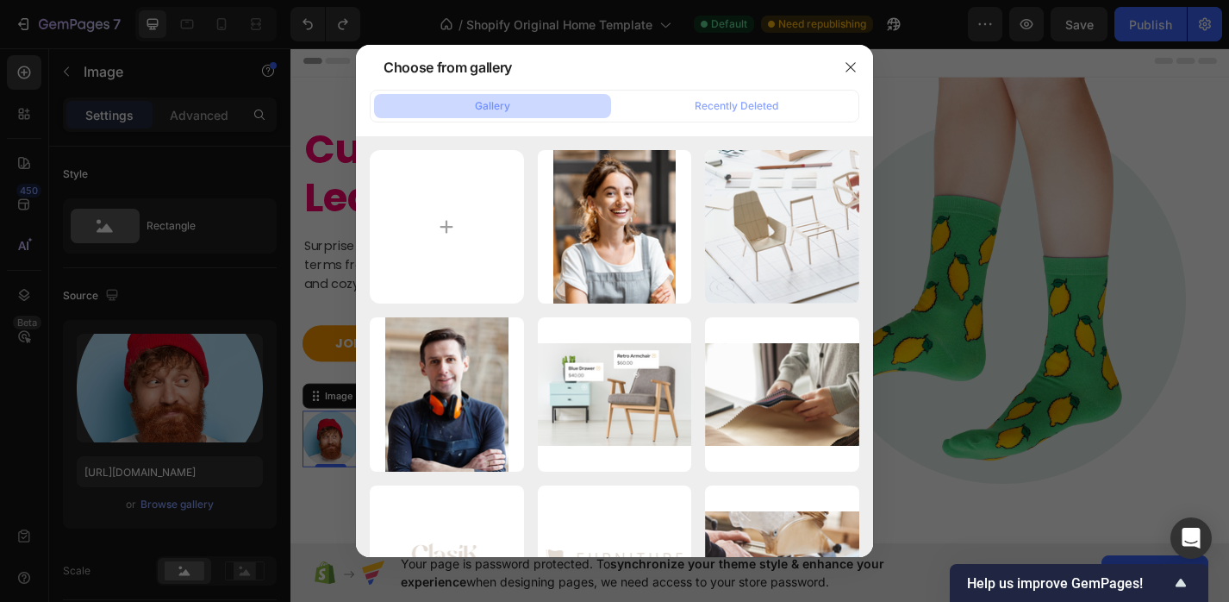
type input "C:\fakepath\oleg-ivanov-HTZa0QuNkmE-unsplash.jpg"
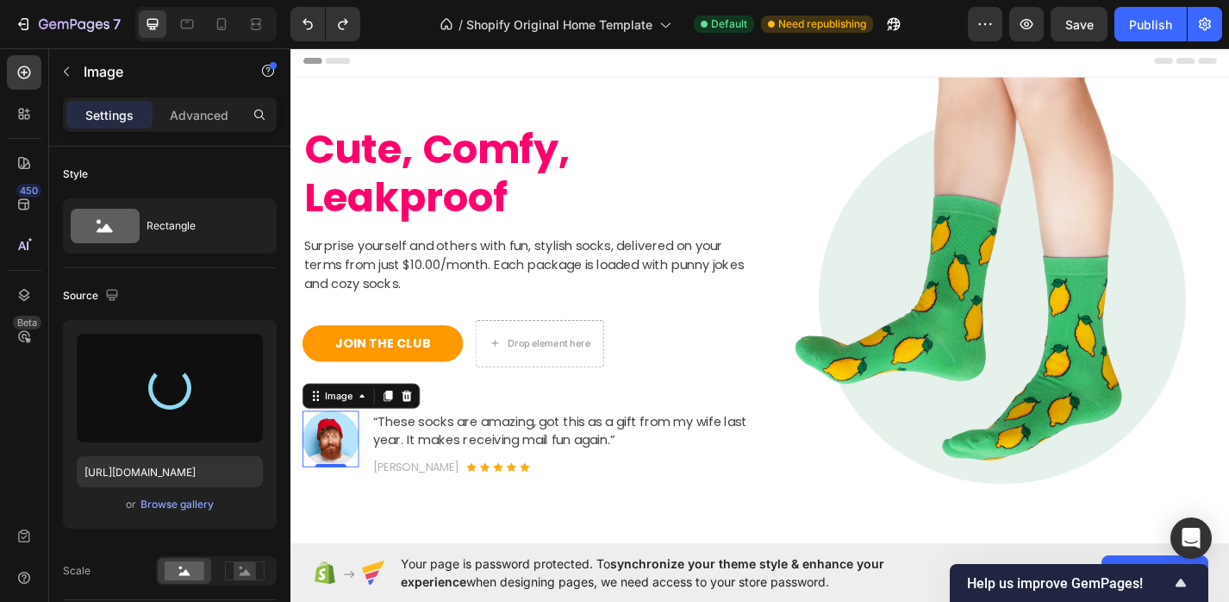
type input "https://cdn.shopify.com/s/files/1/0598/4033/1847/files/gempages_579495988796850…"
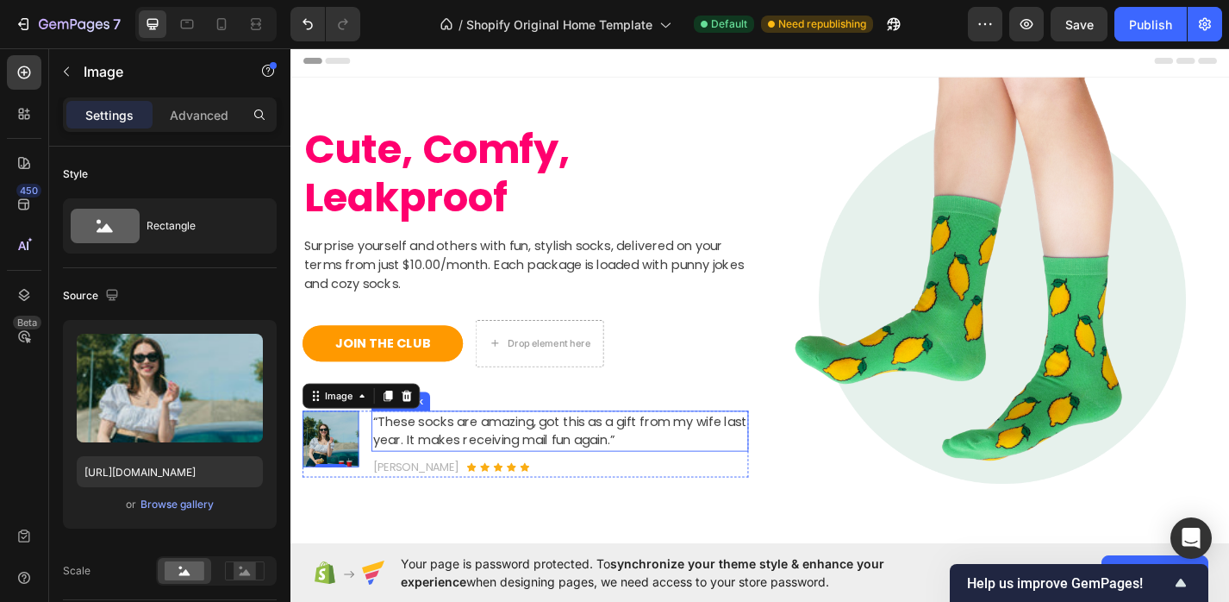
click at [457, 461] on p "“These socks are amazing, got this as a gift from my wife last year. It makes r…" at bounding box center [587, 469] width 412 height 41
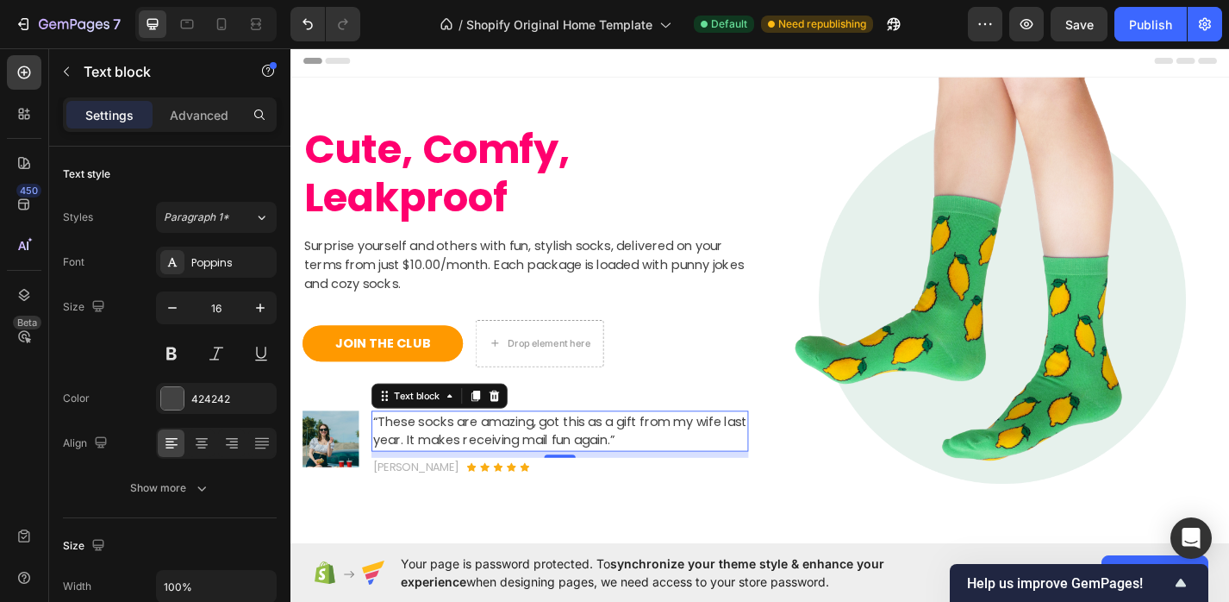
click at [518, 484] on p "“These socks are amazing, got this as a gift from my wife last year. It makes r…" at bounding box center [587, 469] width 412 height 41
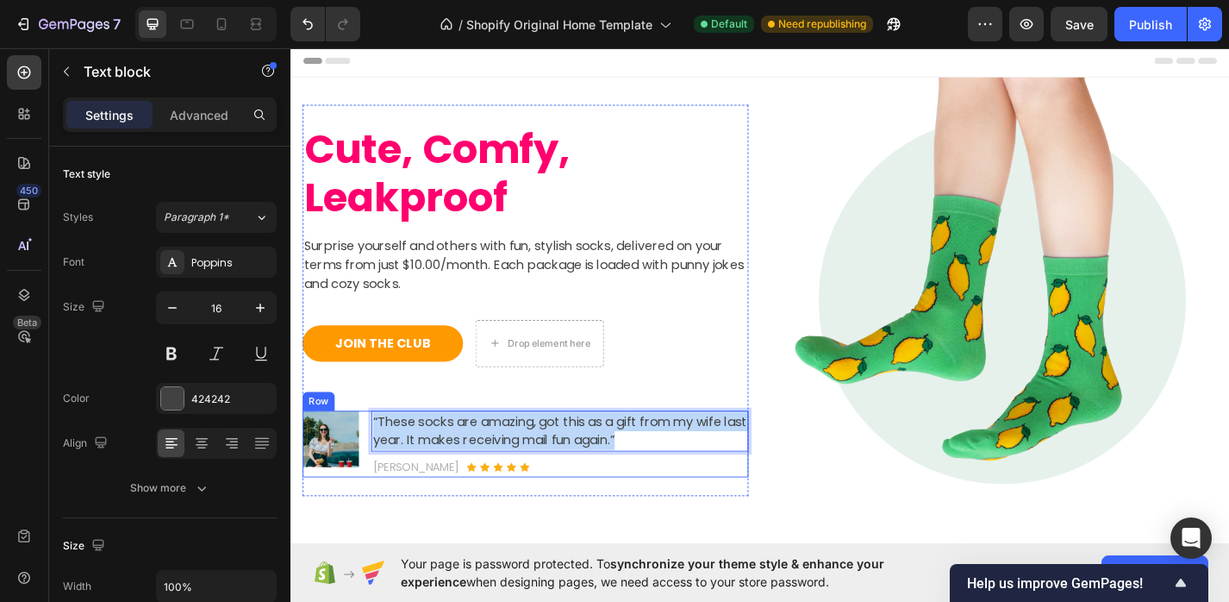
drag, startPoint x: 706, startPoint y: 478, endPoint x: 376, endPoint y: 457, distance: 330.8
click at [376, 457] on div "Image “These socks are amazing, got this as a gift from my wife last year. It m…" at bounding box center [548, 483] width 491 height 73
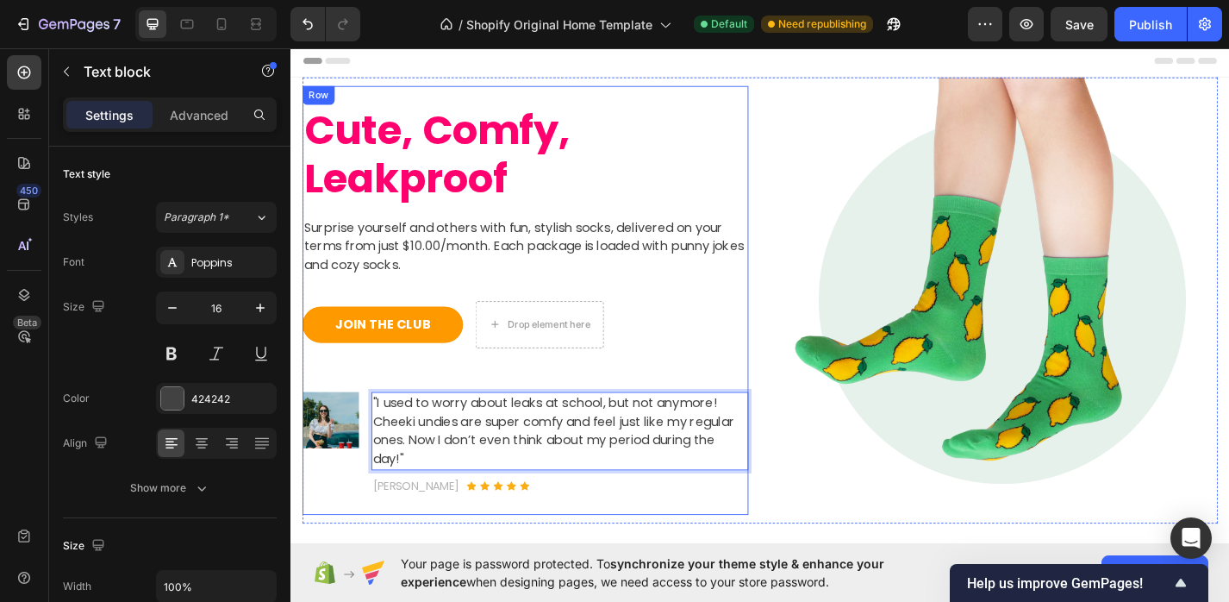
click at [703, 226] on div "Cute, Comfy, Leakproof Heading Surprise yourself and others with fun, stylish s…" at bounding box center [548, 325] width 491 height 430
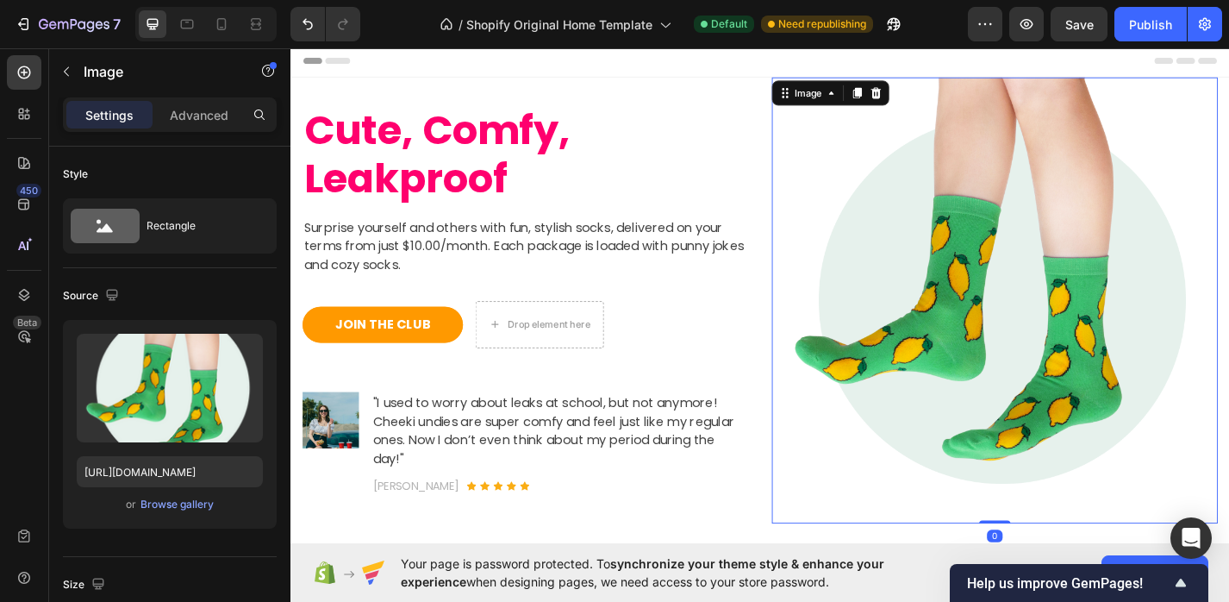
click at [998, 297] on img at bounding box center [1066, 325] width 491 height 491
click at [1027, 227] on img at bounding box center [1066, 325] width 491 height 491
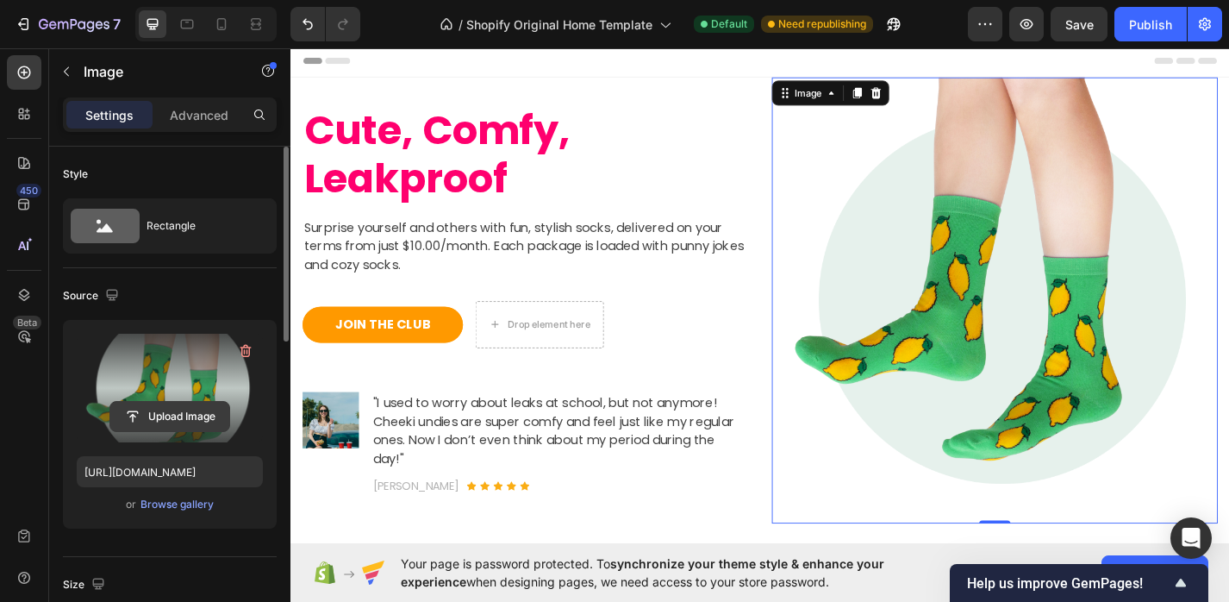
click at [185, 416] on input "file" at bounding box center [169, 416] width 119 height 29
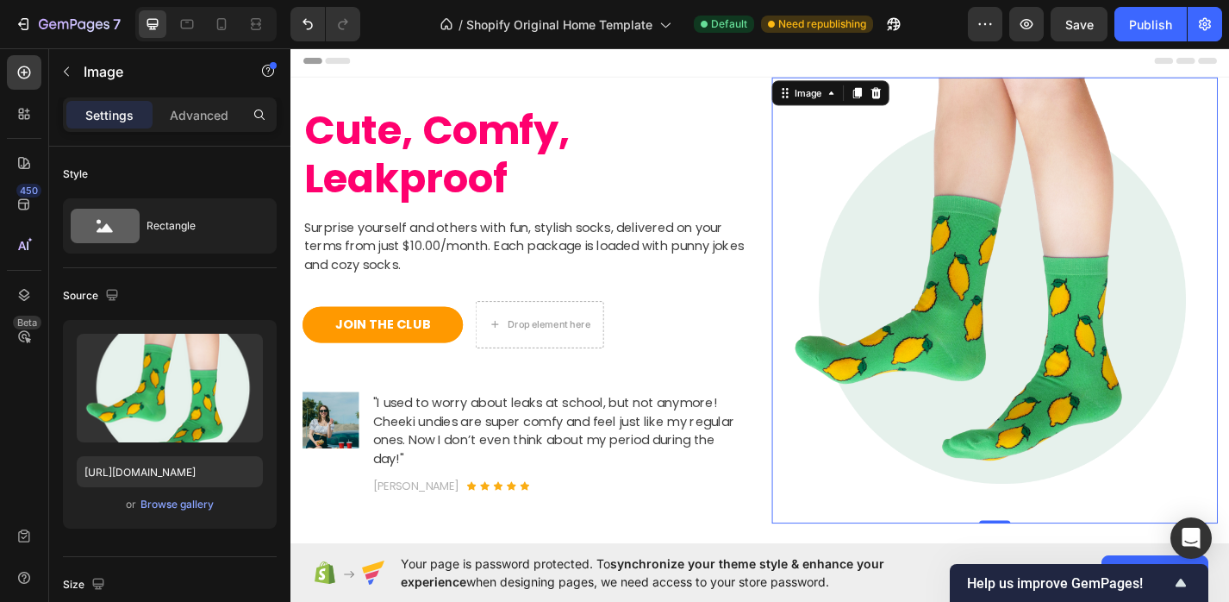
click at [930, 312] on img at bounding box center [1066, 325] width 491 height 491
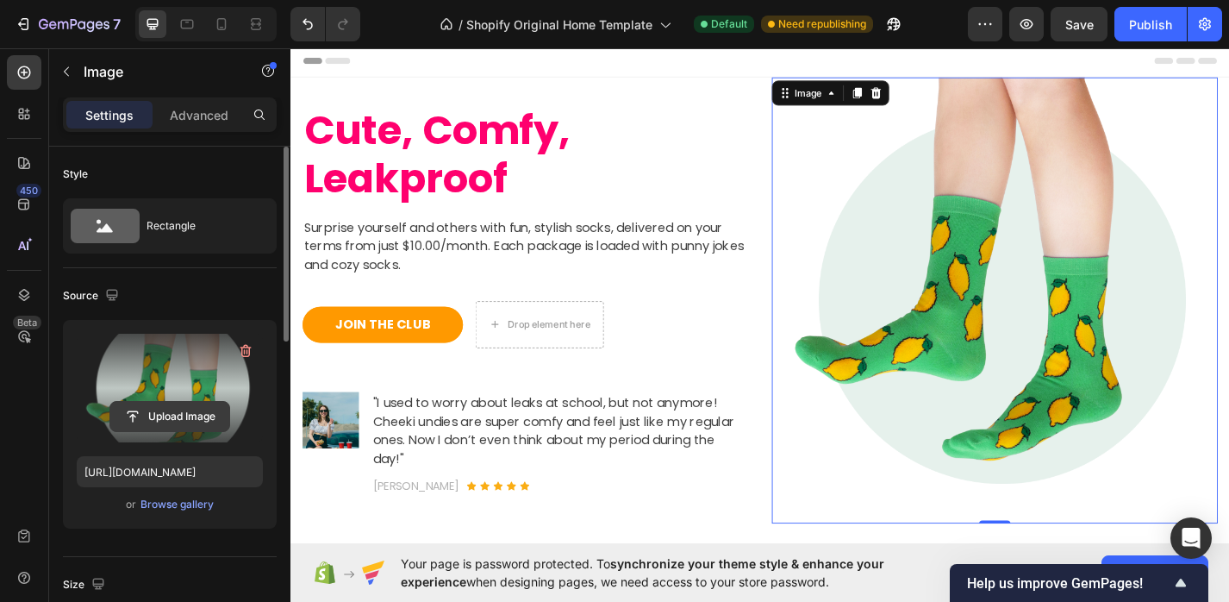
click at [181, 402] on input "file" at bounding box center [169, 416] width 119 height 29
click at [180, 419] on input "file" at bounding box center [169, 416] width 119 height 29
click at [179, 406] on input "file" at bounding box center [169, 416] width 119 height 29
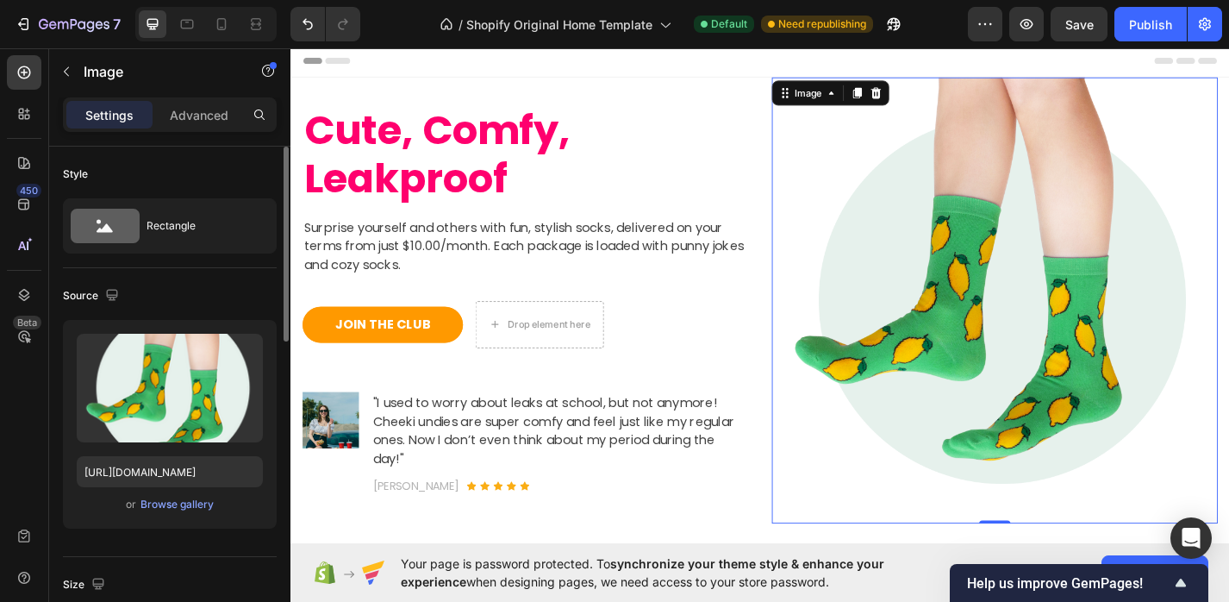
click at [159, 513] on div "or Browse gallery" at bounding box center [170, 504] width 186 height 21
click at [170, 499] on div "Browse gallery" at bounding box center [177, 505] width 73 height 16
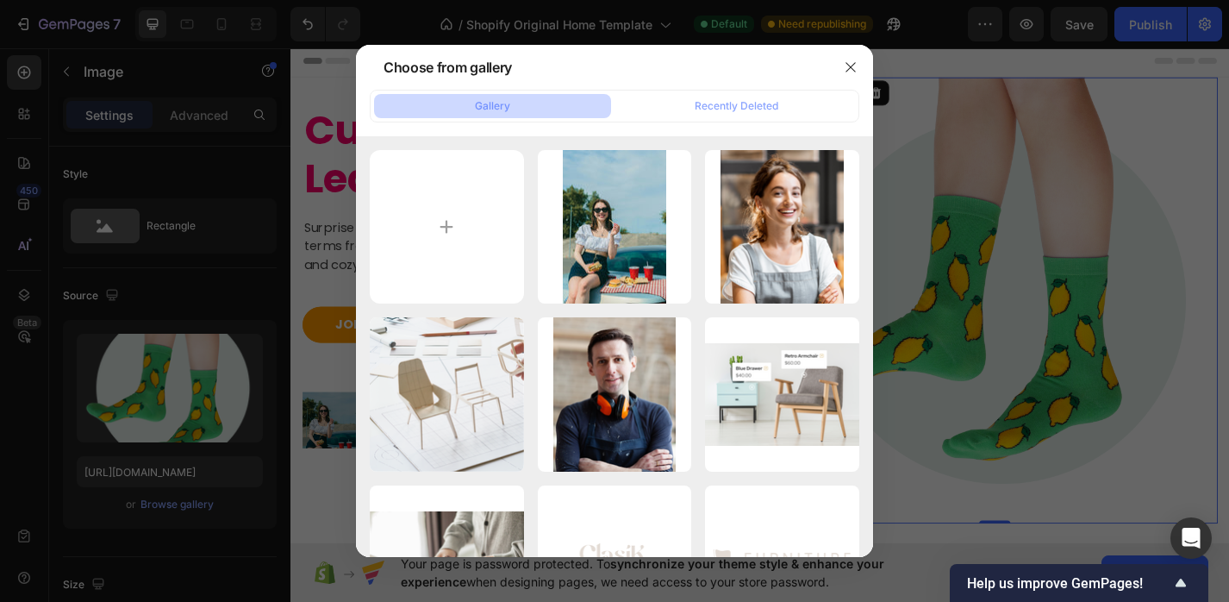
type input "C:\fakepath\IMG_0786-women top 02_front-Shyla-Warm Studio-3.png"
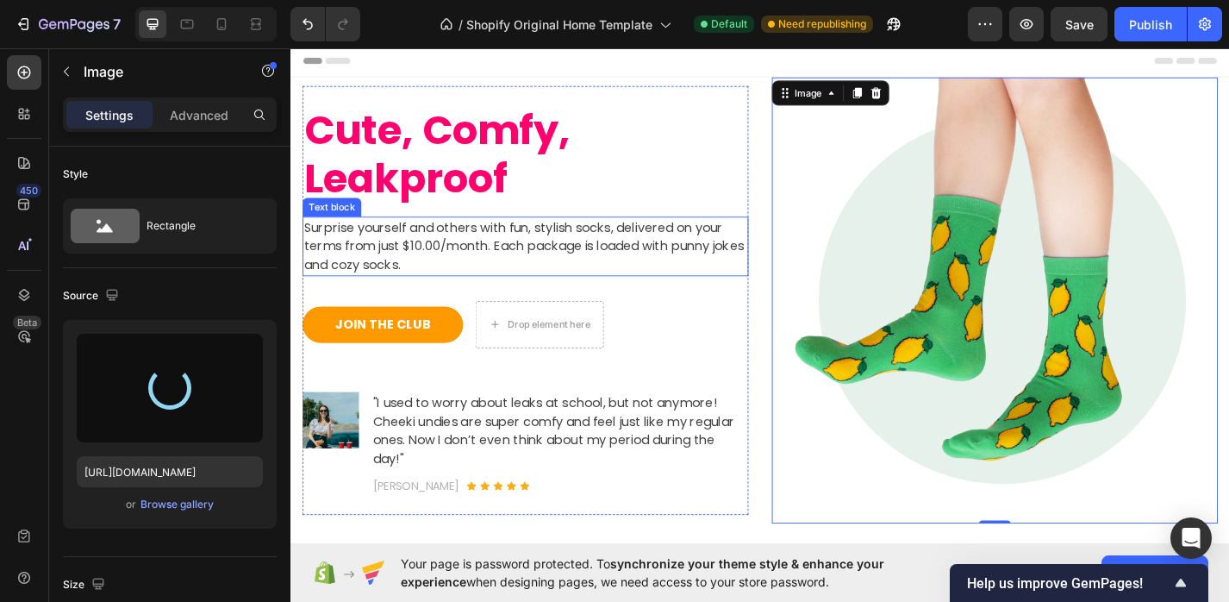
type input "https://cdn.shopify.com/s/files/1/0598/4033/1847/files/gempages_579495988796850…"
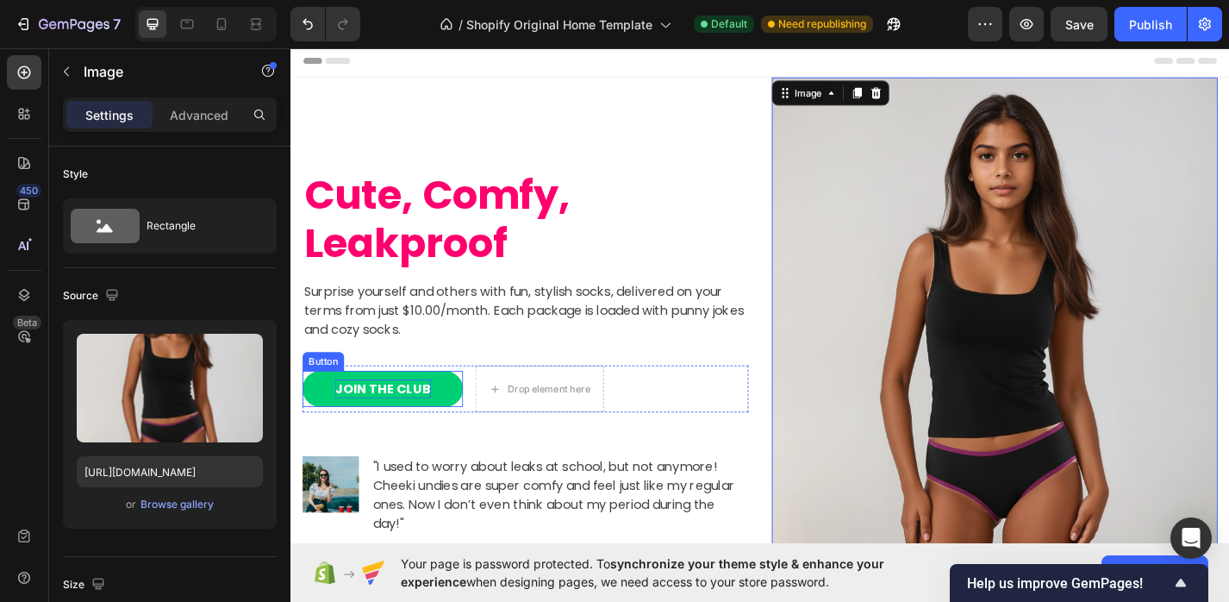
click at [399, 413] on div "JOIN THE CLUB" at bounding box center [392, 423] width 105 height 21
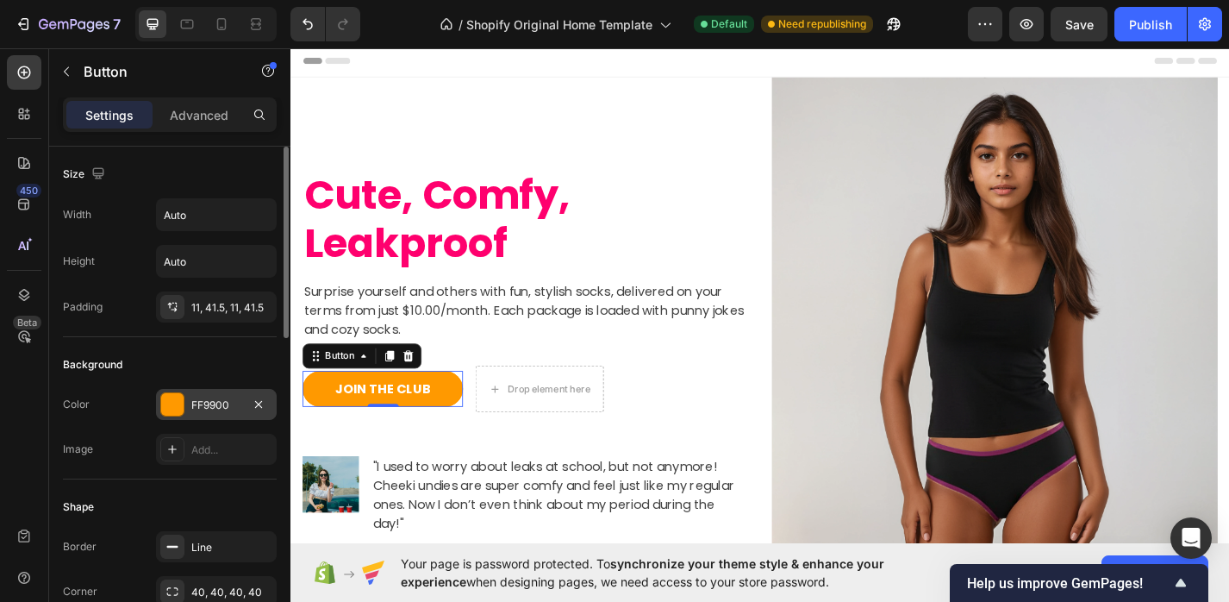
click at [164, 411] on div at bounding box center [172, 404] width 22 height 22
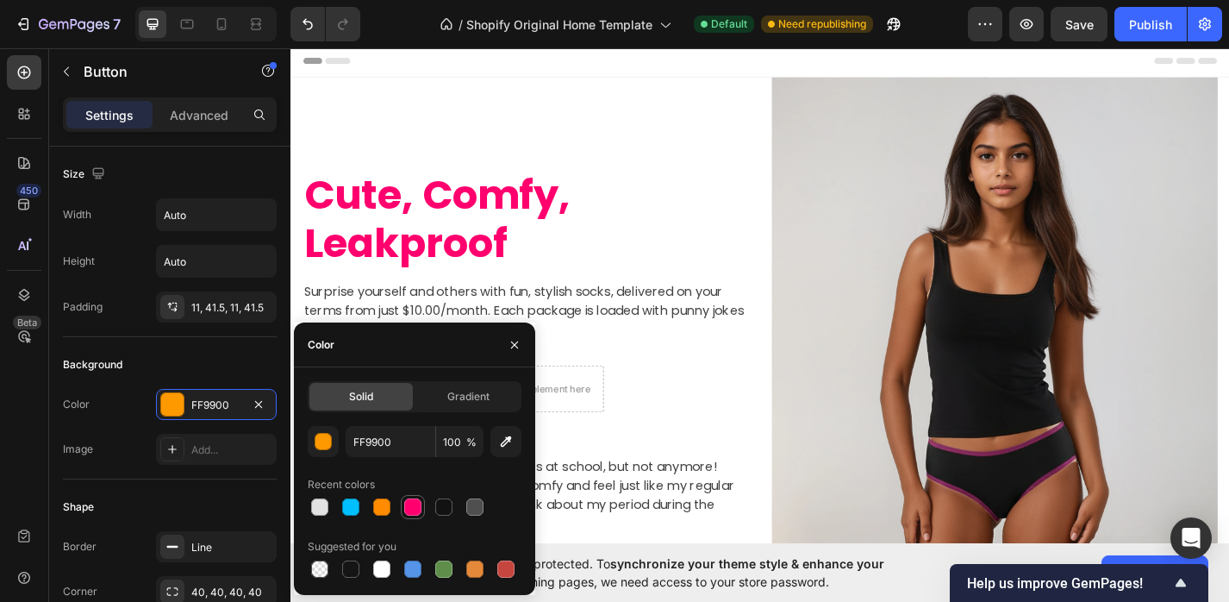
click at [414, 499] on div at bounding box center [412, 506] width 17 height 17
type input "FF006E"
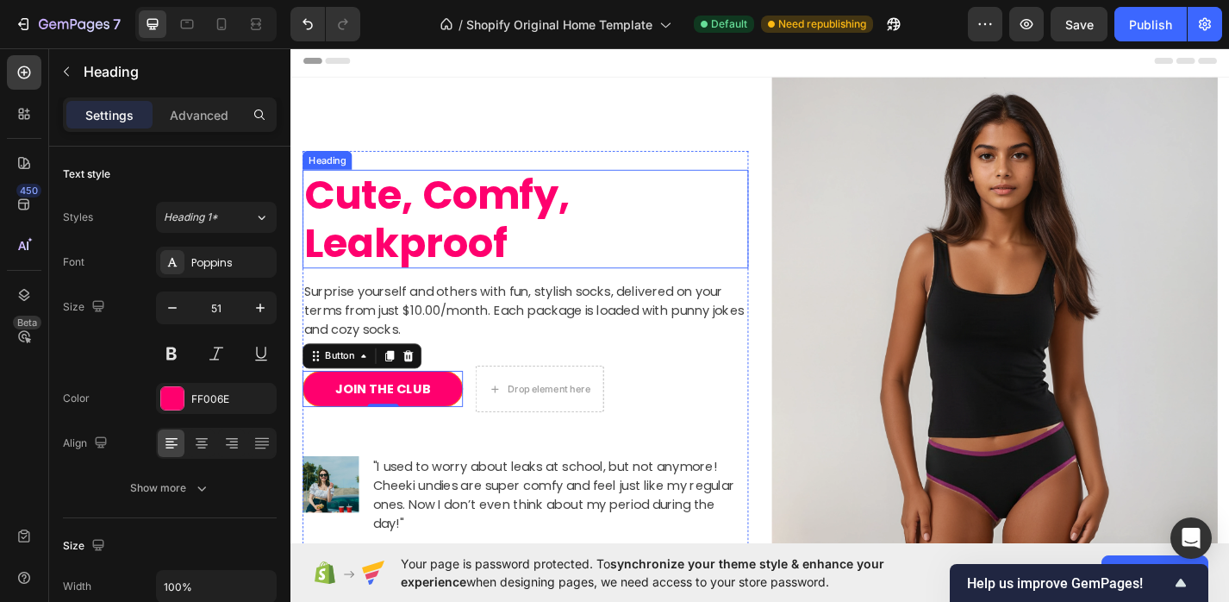
click at [659, 270] on p "Cute, Comfy, Leakproof" at bounding box center [549, 236] width 488 height 105
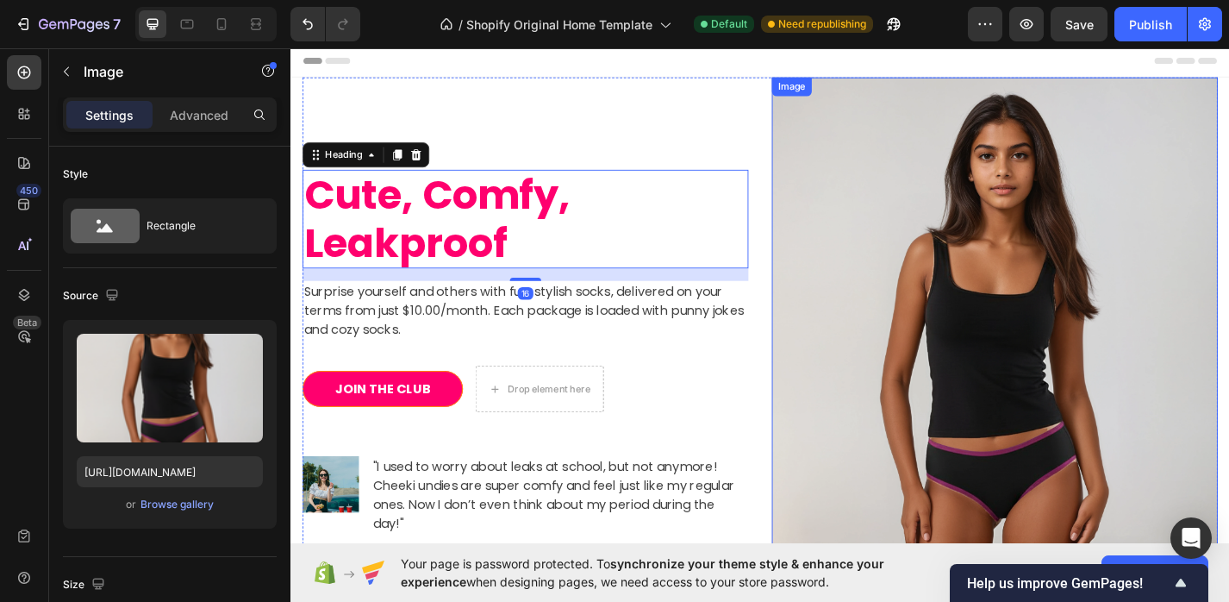
click at [1175, 238] on img at bounding box center [1066, 397] width 491 height 635
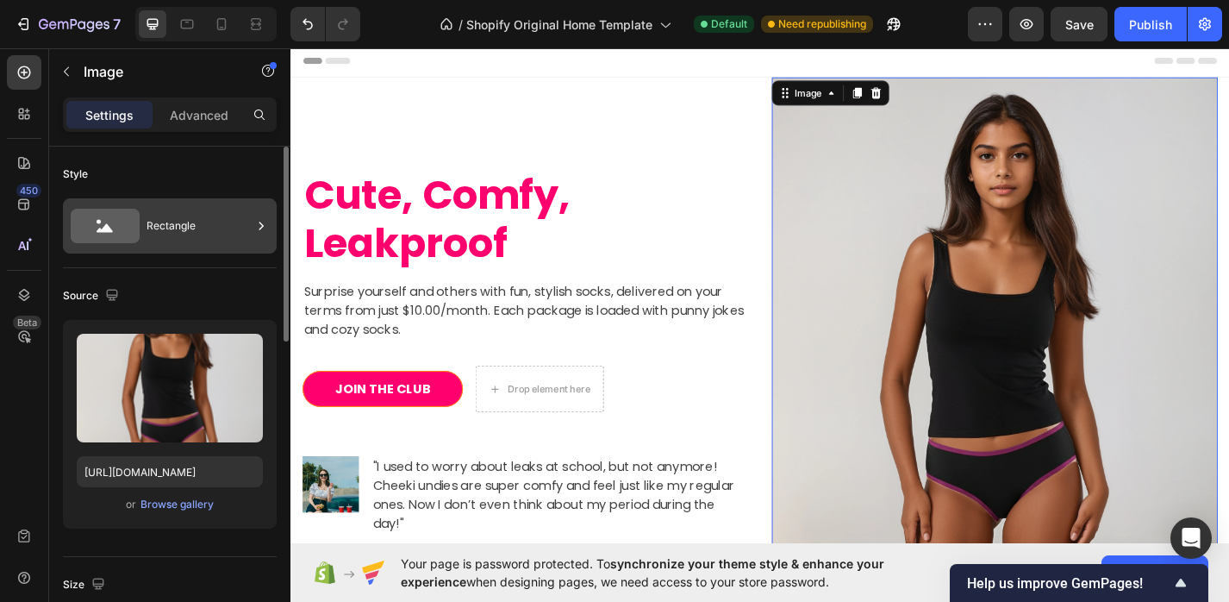
click at [151, 230] on div "Rectangle" at bounding box center [199, 226] width 105 height 40
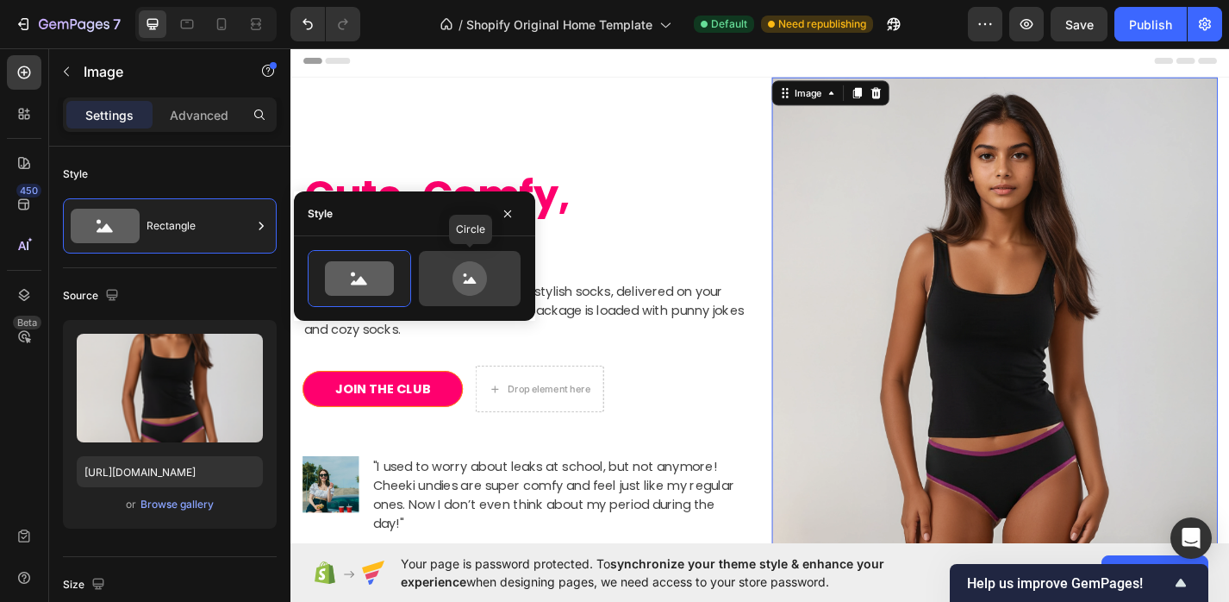
click at [466, 286] on icon at bounding box center [470, 278] width 34 height 34
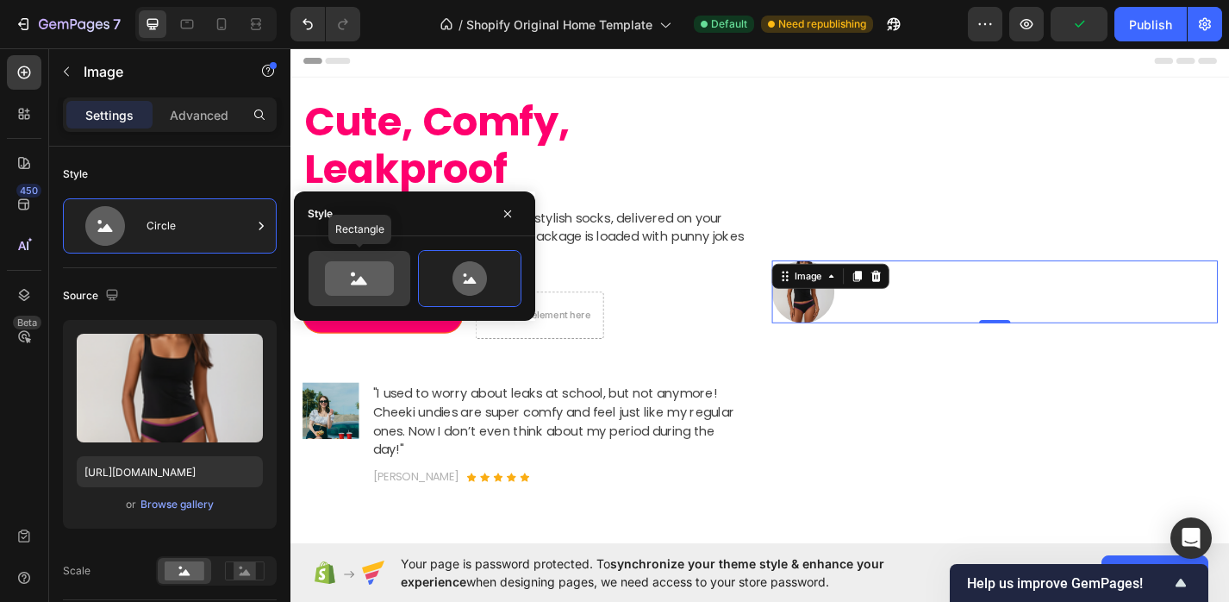
click at [386, 278] on icon at bounding box center [359, 278] width 69 height 34
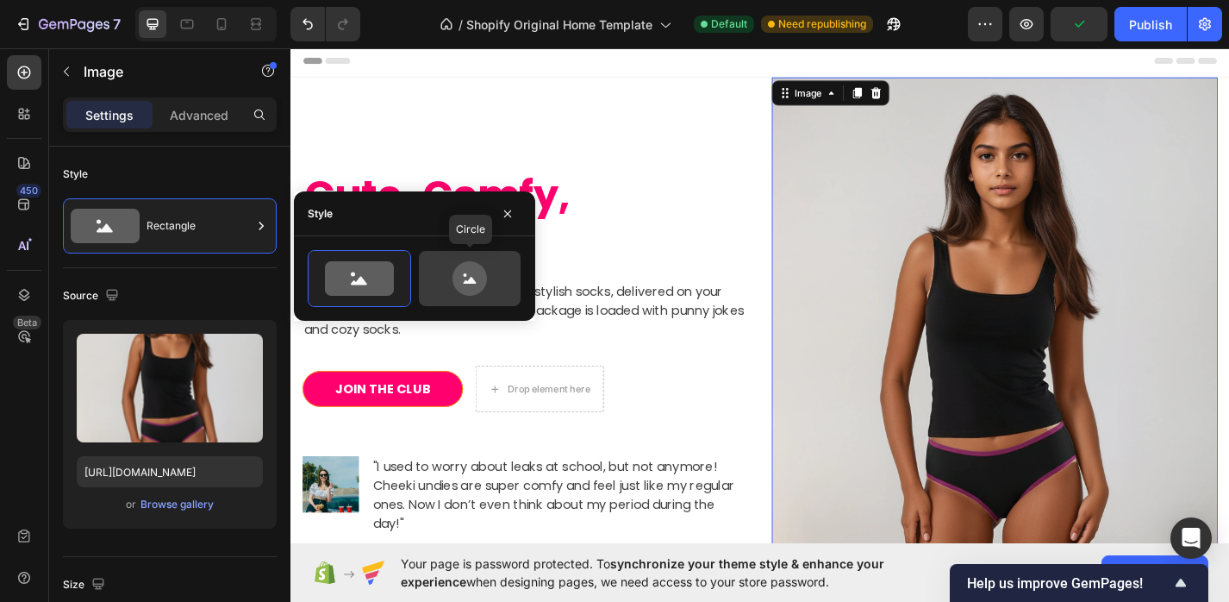
click at [496, 284] on icon at bounding box center [469, 278] width 81 height 34
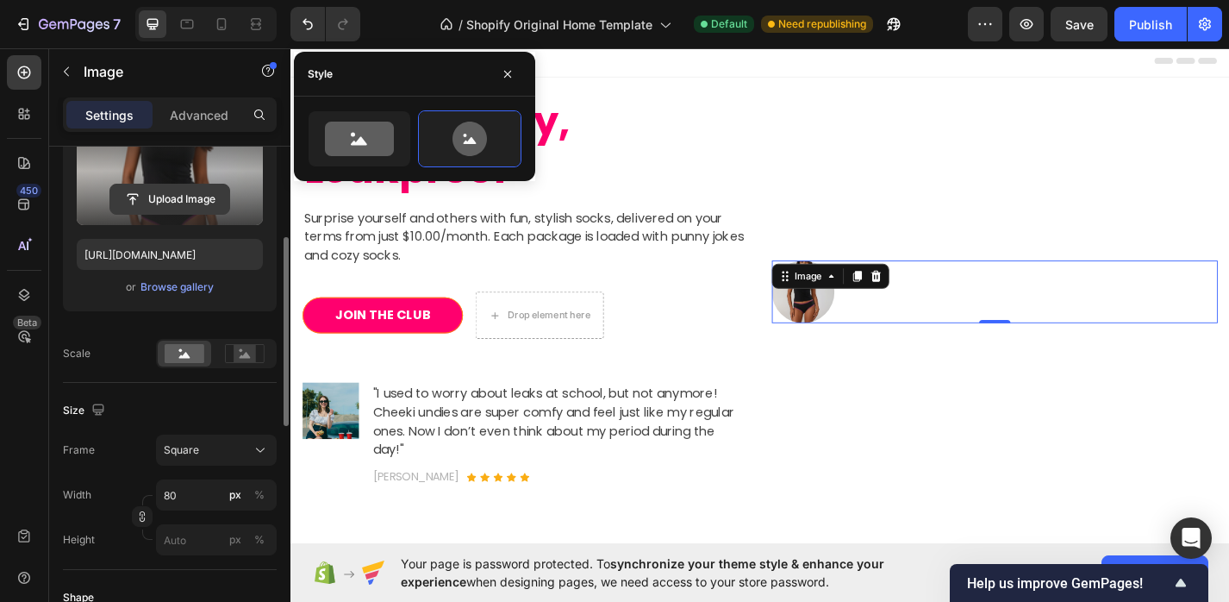
scroll to position [241, 0]
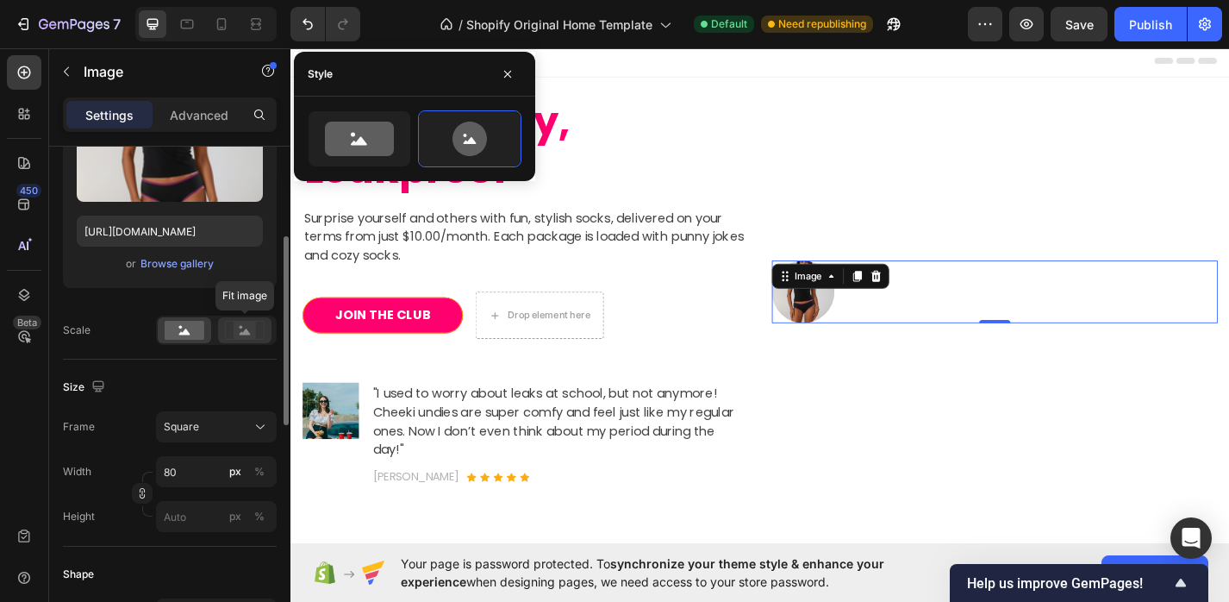
click at [251, 334] on rect at bounding box center [245, 330] width 22 height 17
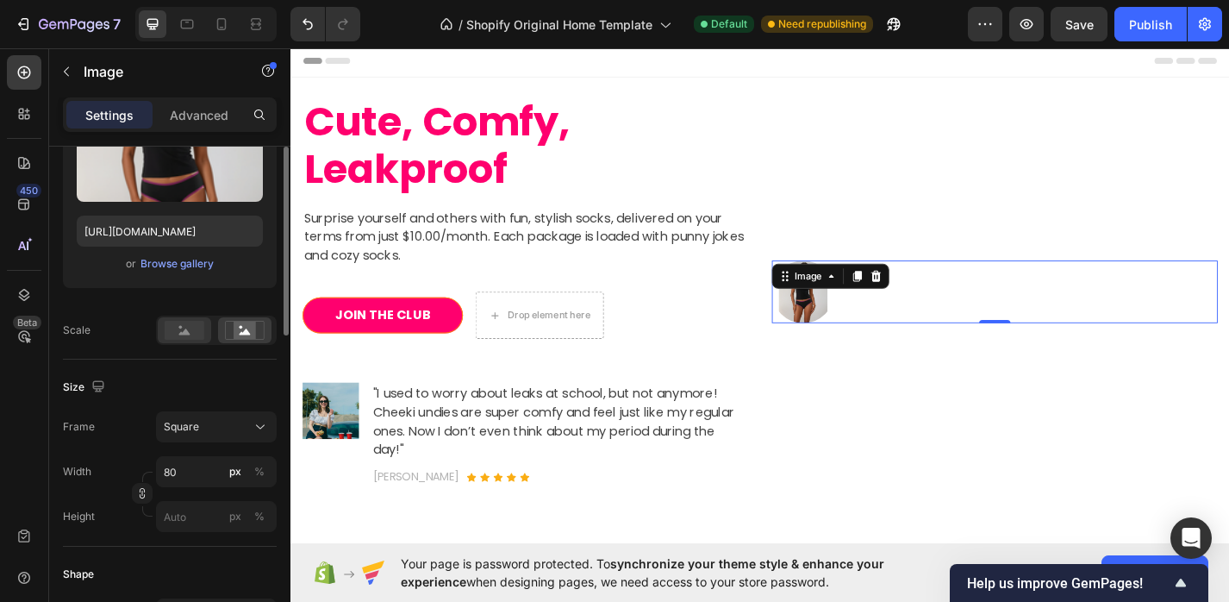
scroll to position [0, 0]
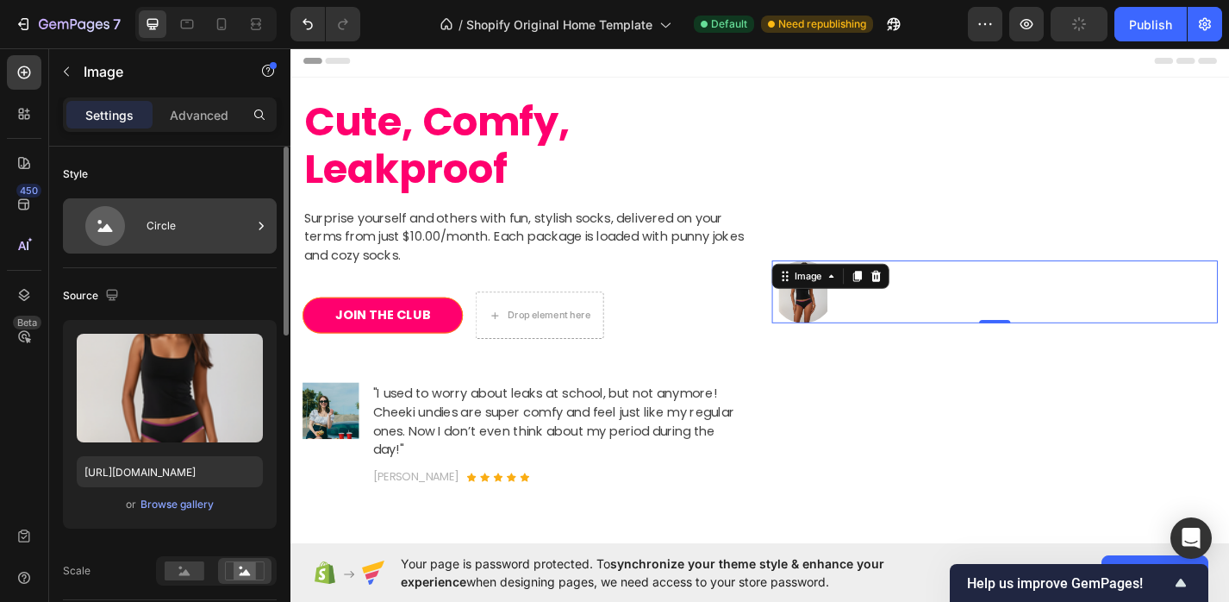
click at [206, 236] on div "Circle" at bounding box center [199, 226] width 105 height 40
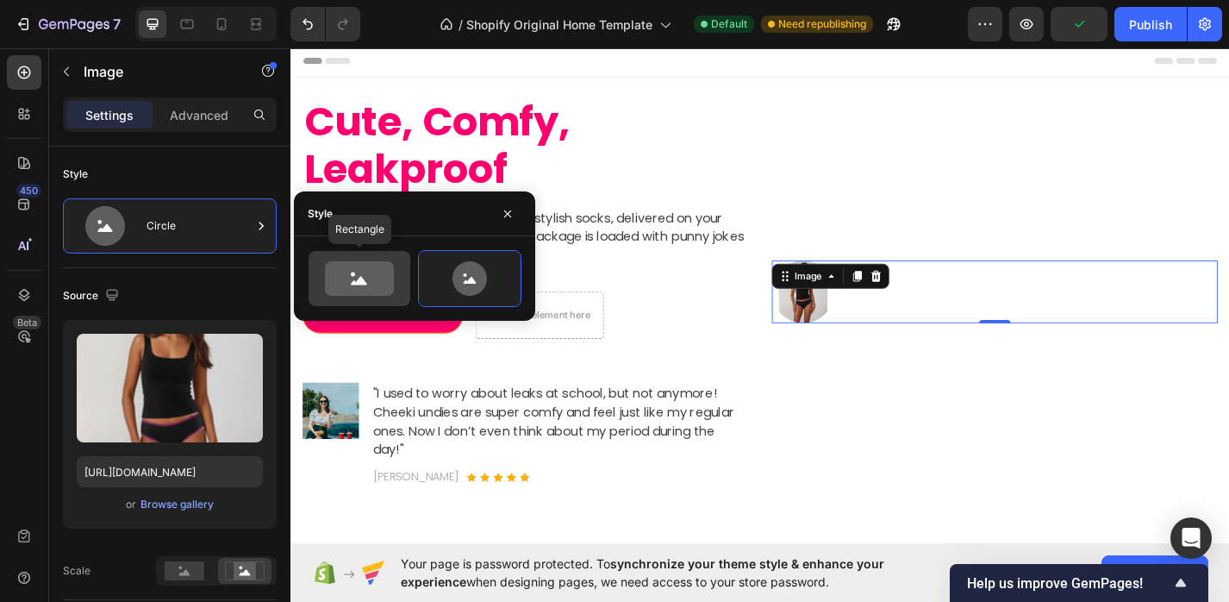
click at [371, 297] on div at bounding box center [360, 278] width 102 height 55
type input "100"
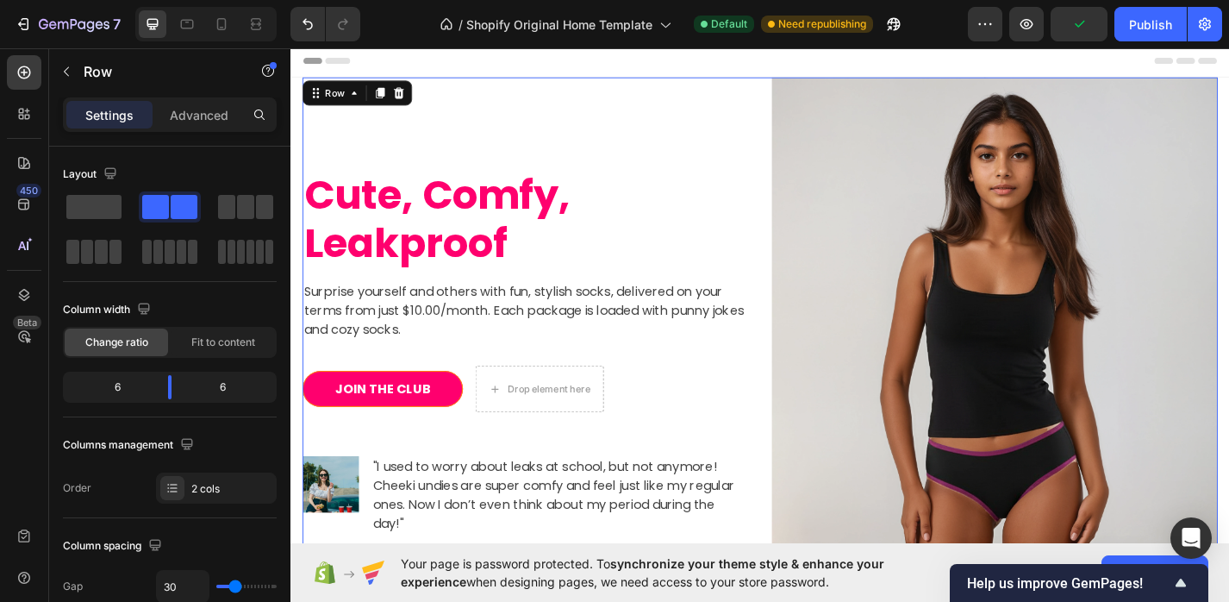
click at [702, 153] on div "Cute, Comfy, Leakproof Heading Surprise yourself and others with fun, stylish s…" at bounding box center [548, 397] width 491 height 635
click at [561, 229] on p "Cute, Comfy, Leakproof" at bounding box center [549, 236] width 488 height 105
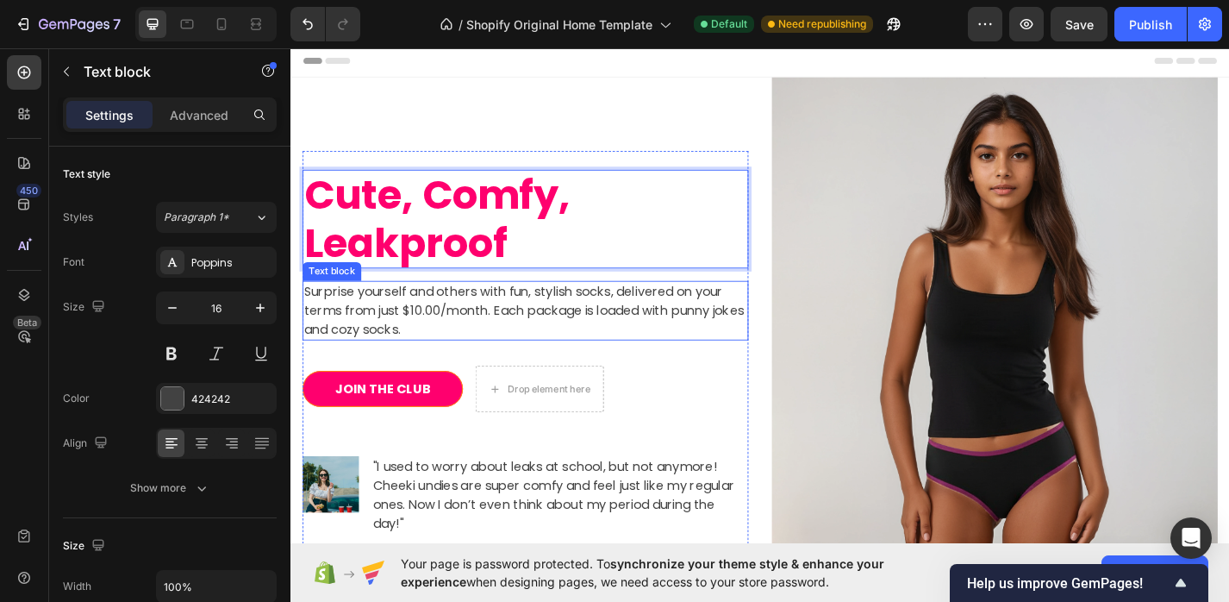
click at [447, 334] on p "Surprise yourself and others with fun, stylish socks, delivered on your terms f…" at bounding box center [549, 337] width 488 height 62
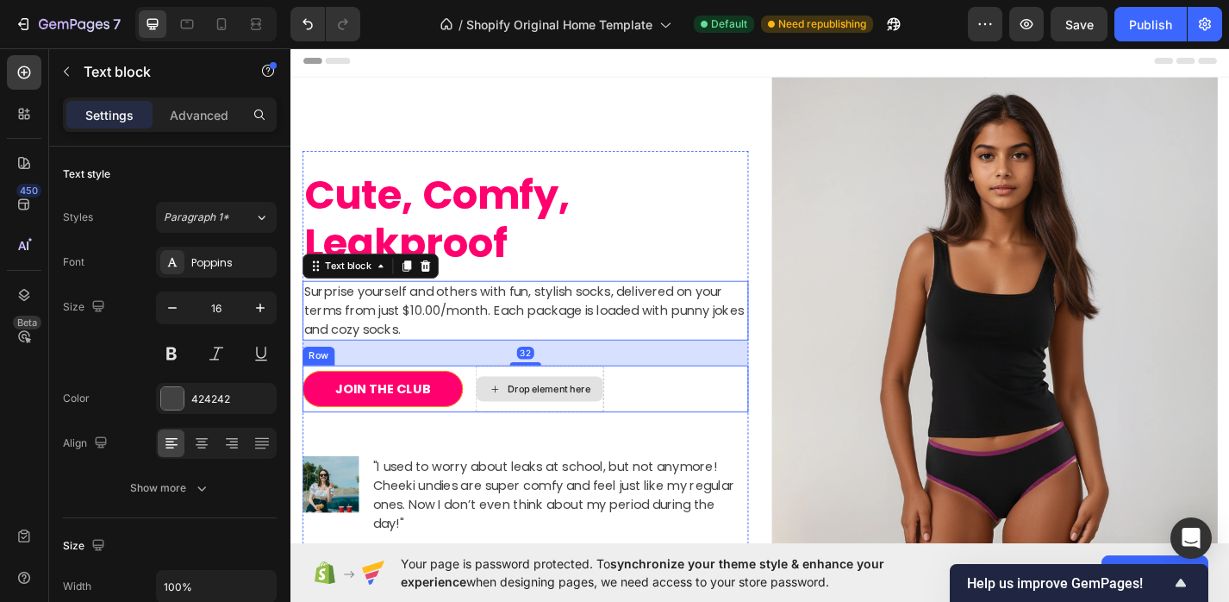
click at [534, 433] on div "Drop element here" at bounding box center [565, 423] width 140 height 28
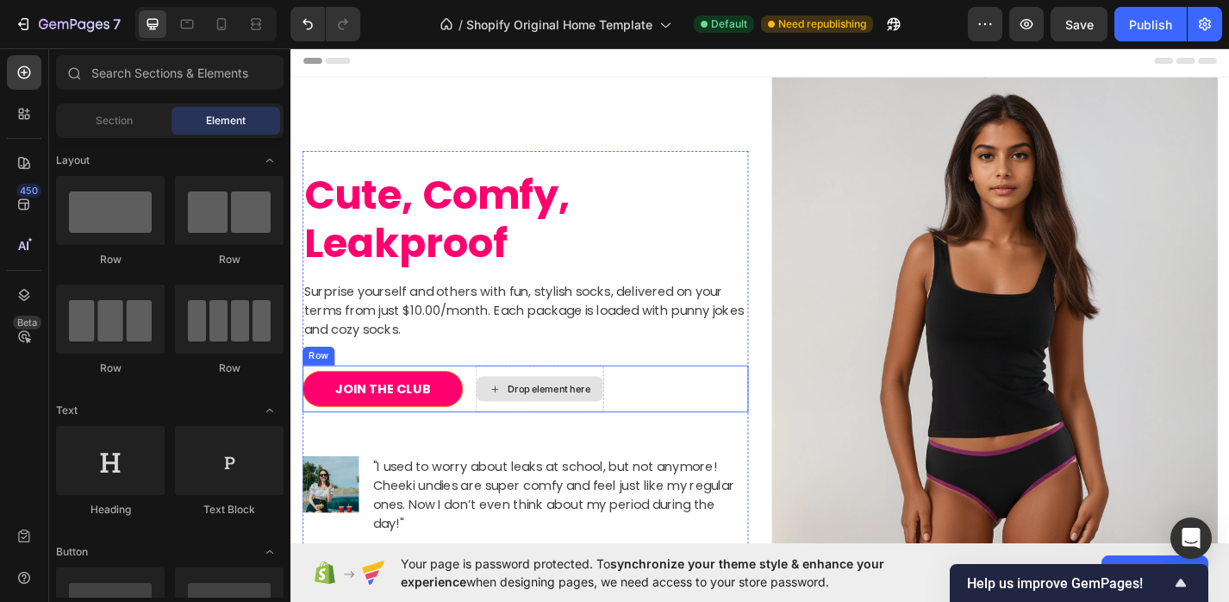
click at [569, 422] on div "Drop element here" at bounding box center [574, 423] width 91 height 14
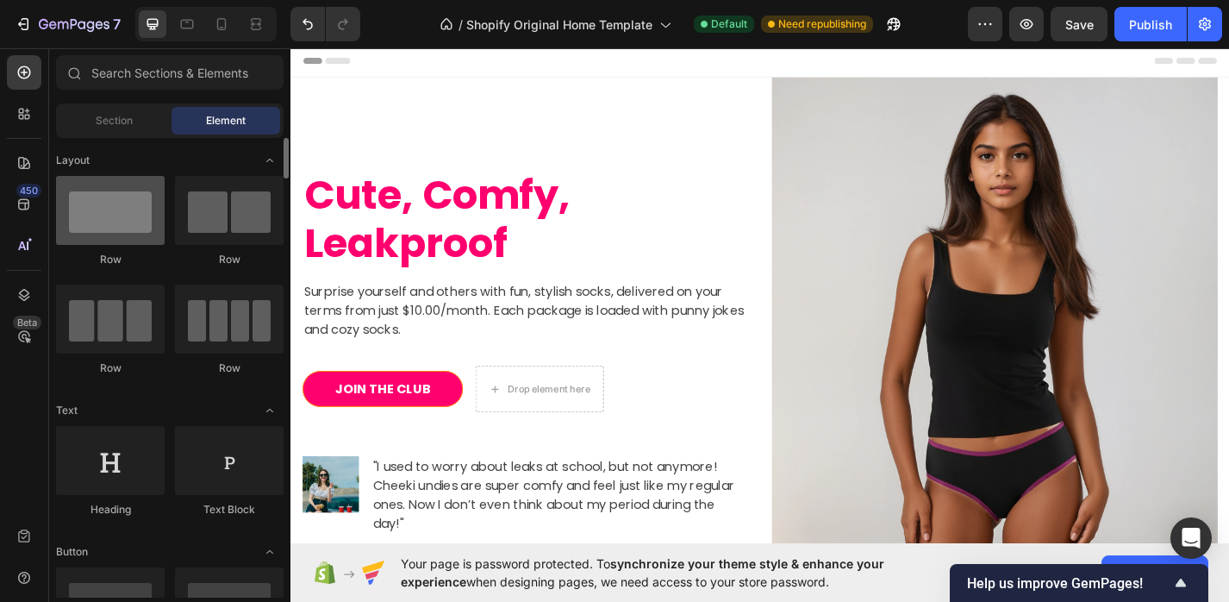
click at [126, 212] on div at bounding box center [110, 210] width 109 height 69
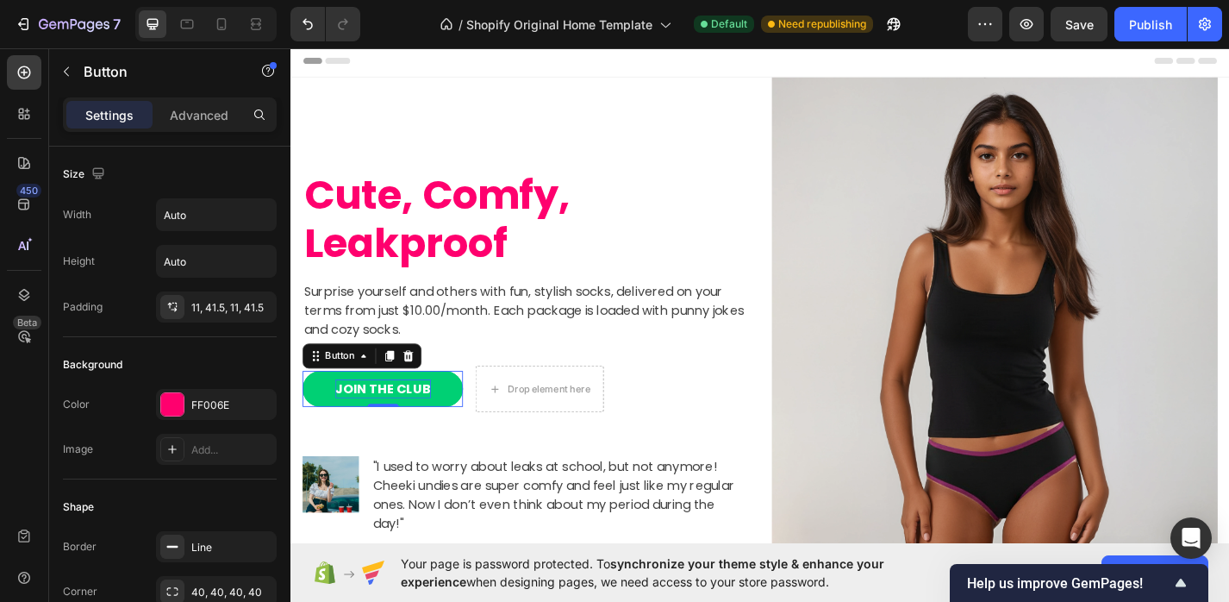
click at [403, 419] on div "JOIN THE CLUB" at bounding box center [392, 423] width 105 height 21
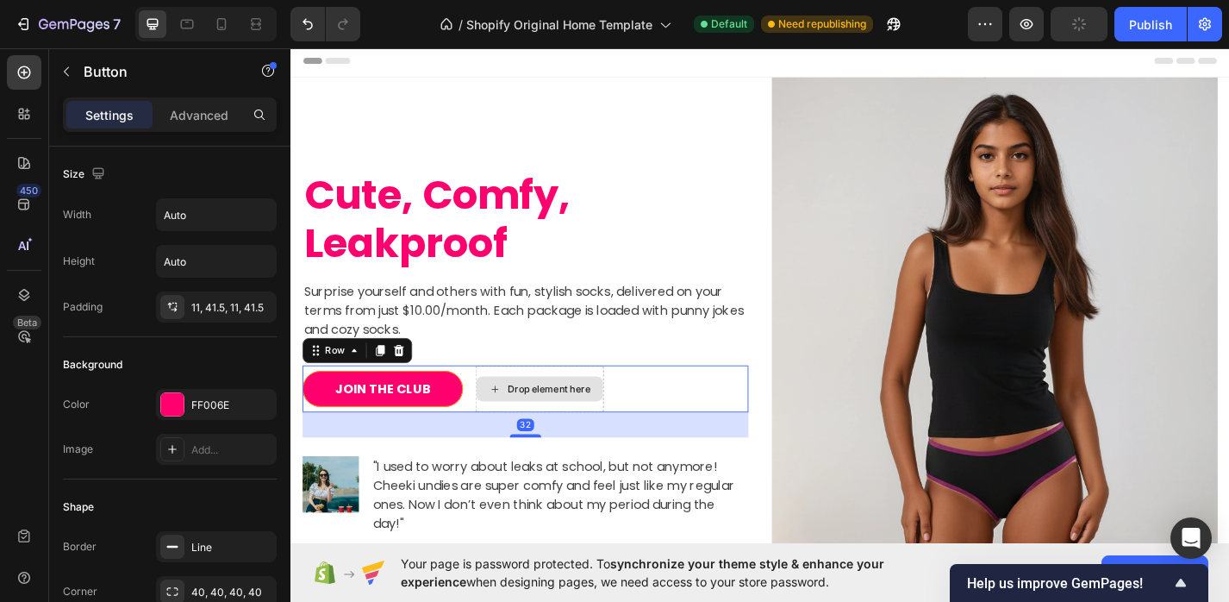
click at [574, 409] on div "Drop element here" at bounding box center [564, 423] width 141 height 52
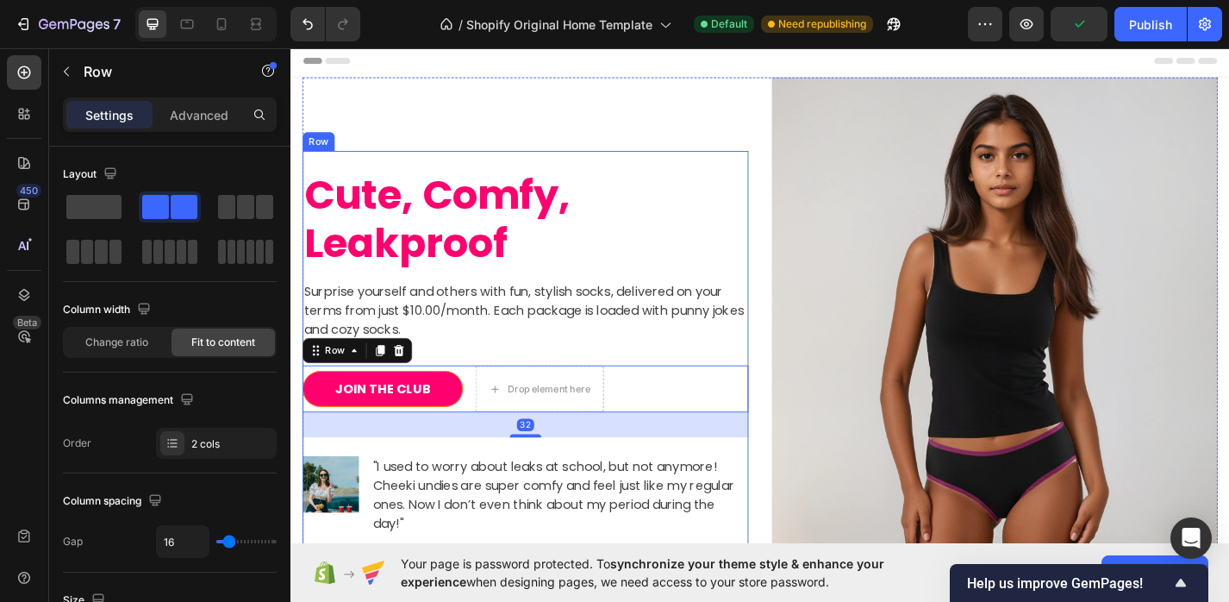
click at [512, 380] on div "Cute, Comfy, Leakproof Heading Surprise yourself and others with fun, stylish s…" at bounding box center [548, 397] width 491 height 430
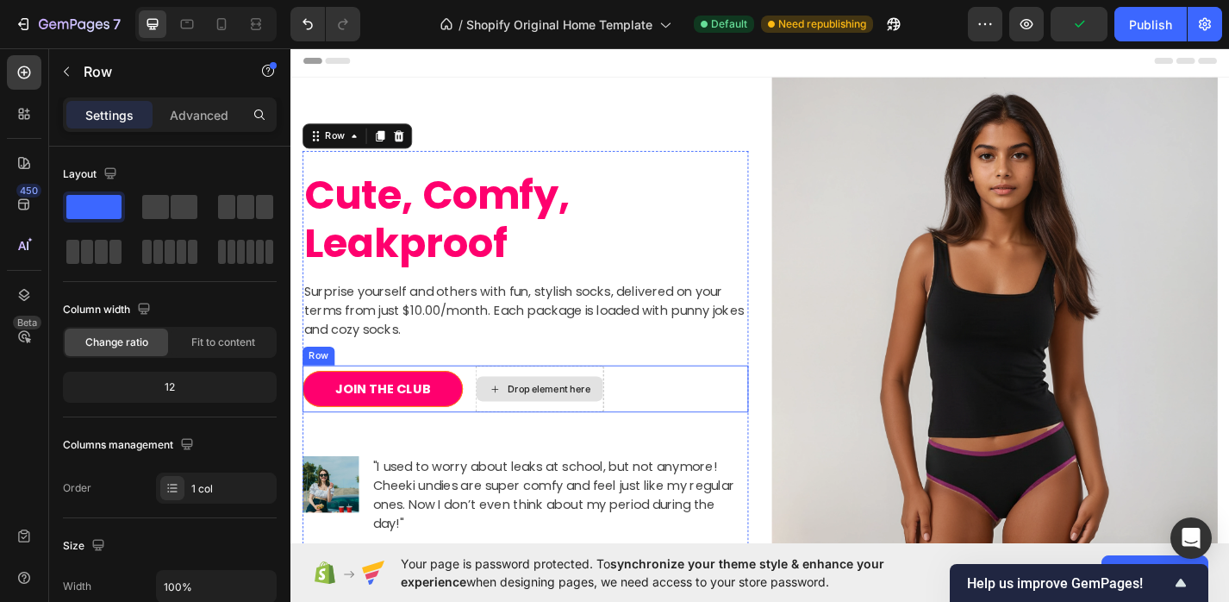
click at [505, 407] on div "Drop element here" at bounding box center [564, 423] width 141 height 52
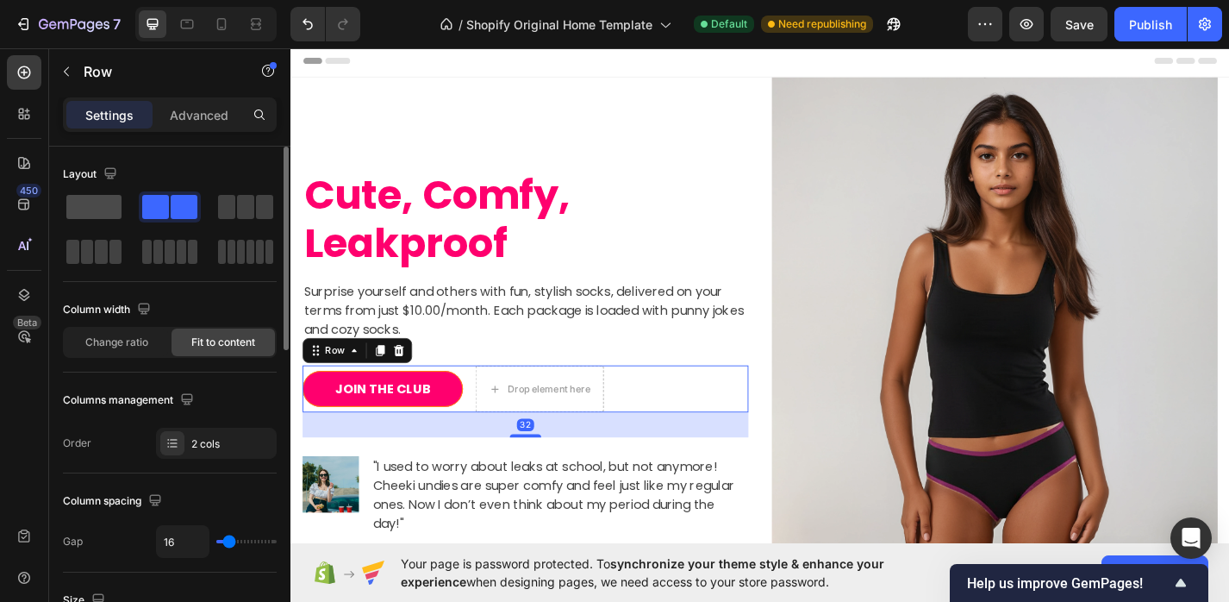
click at [104, 207] on span at bounding box center [93, 207] width 55 height 24
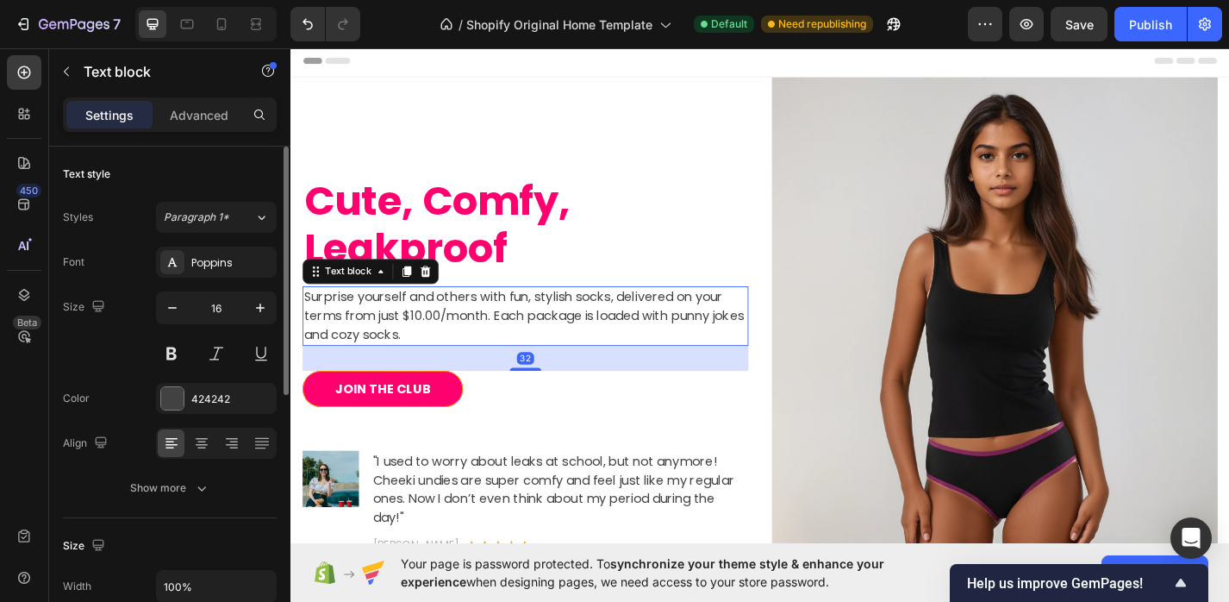
click at [519, 320] on p "Surprise yourself and others with fun, stylish socks, delivered on your terms f…" at bounding box center [549, 343] width 488 height 62
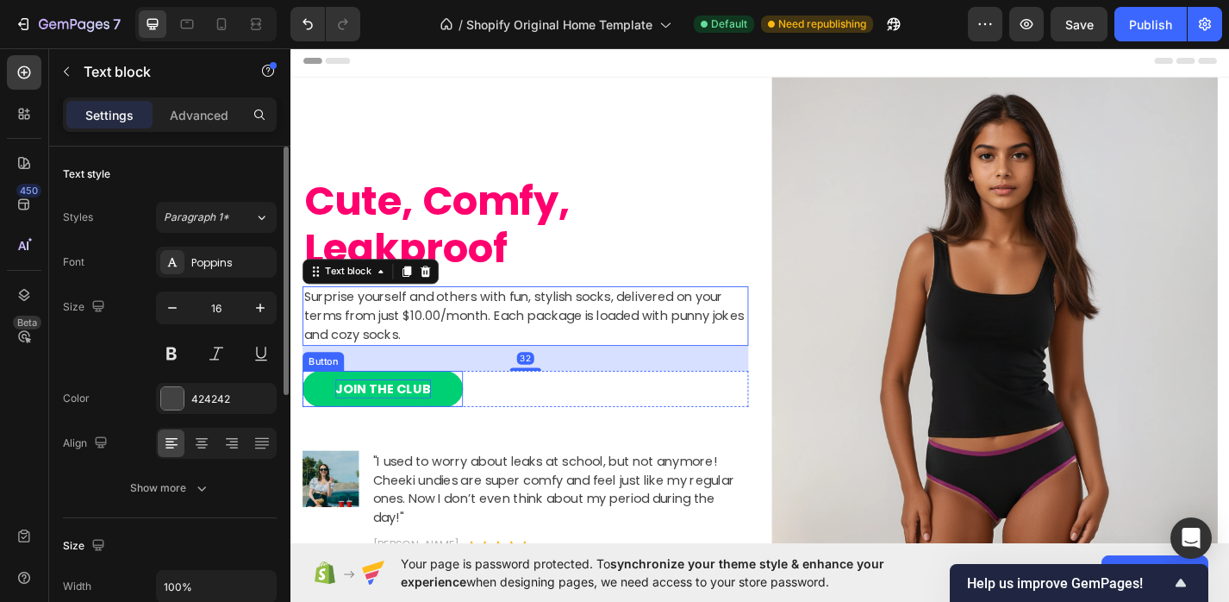
click at [424, 428] on div "JOIN THE CLUB" at bounding box center [392, 423] width 105 height 21
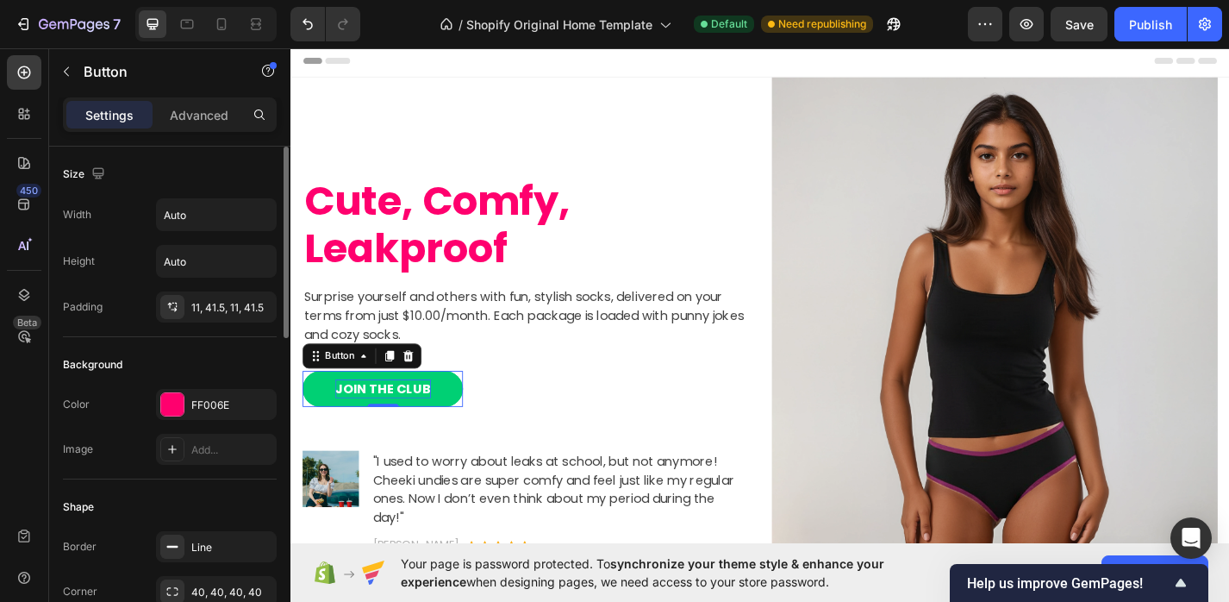
click at [359, 425] on div "JOIN THE CLUB" at bounding box center [392, 423] width 105 height 21
click at [359, 425] on p "JOIN THE CLUB" at bounding box center [392, 423] width 105 height 21
drag, startPoint x: 439, startPoint y: 423, endPoint x: 349, endPoint y: 422, distance: 89.7
click at [349, 422] on p "JOIN THE CLUB" at bounding box center [392, 423] width 105 height 21
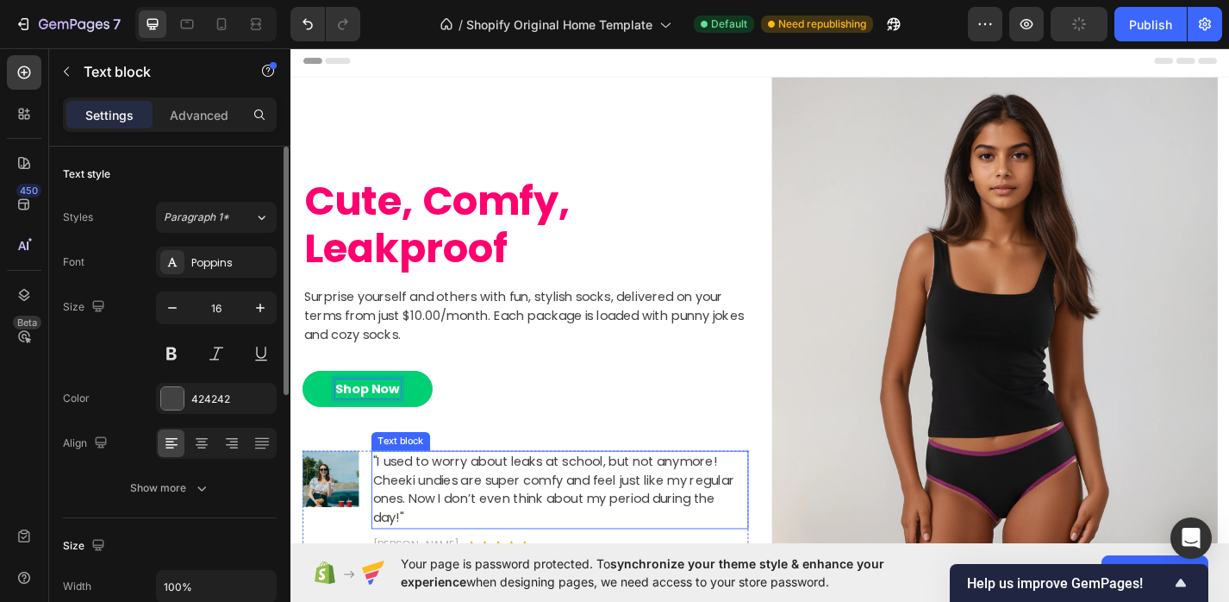
click at [664, 506] on p ""I used to worry about leaks at school, but not anymore! Cheeki undies are supe…" at bounding box center [587, 534] width 412 height 83
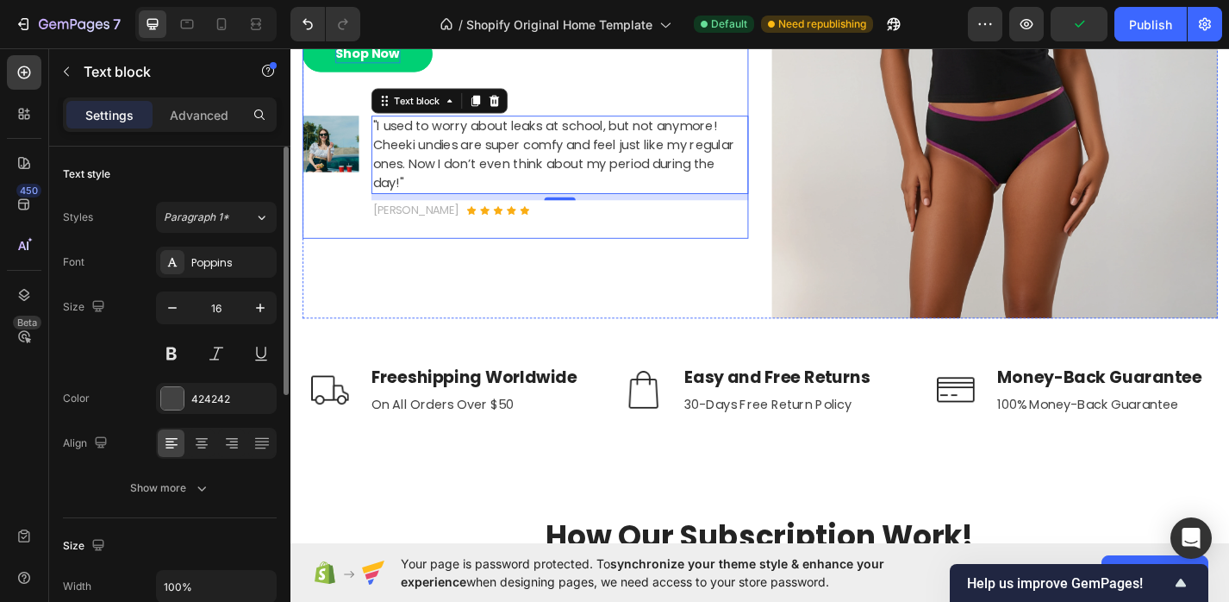
scroll to position [506, 0]
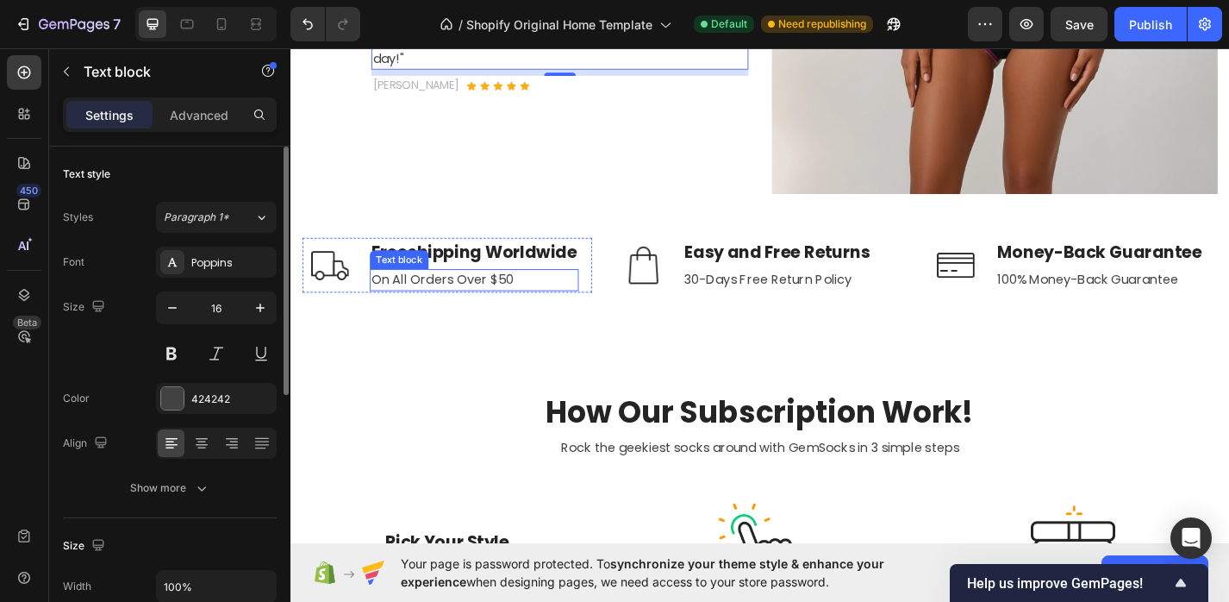
click at [544, 299] on p "On All Orders Over $50" at bounding box center [492, 303] width 227 height 21
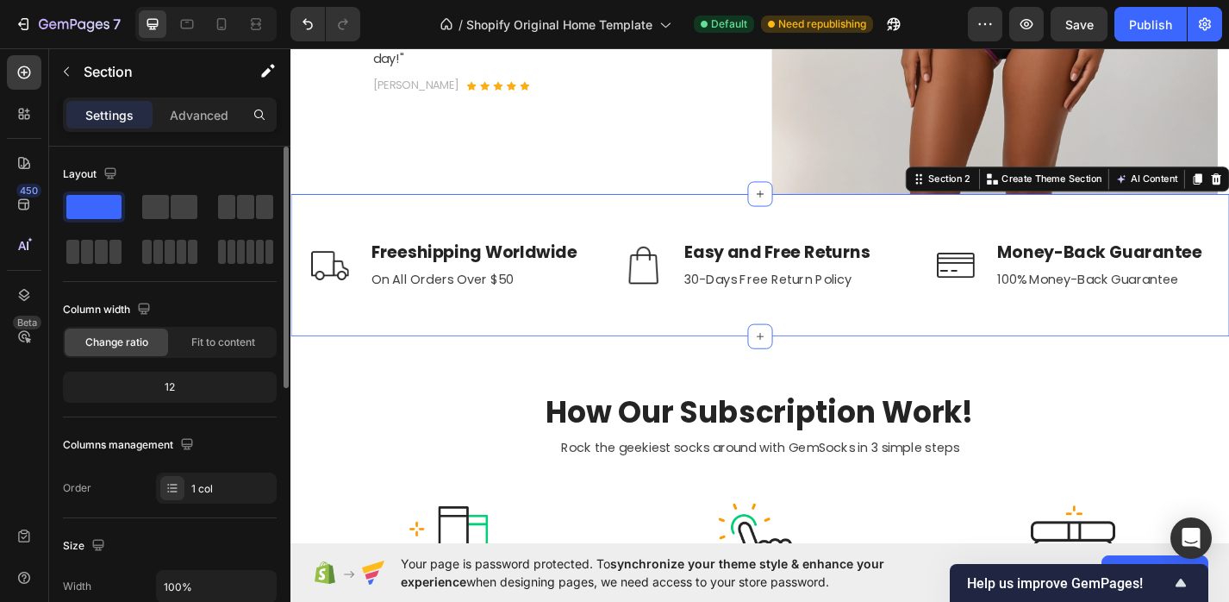
click at [545, 357] on div "Image Freeshipping Worldwide Text block On All Orders Over $50 Text block Row I…" at bounding box center [808, 287] width 1035 height 157
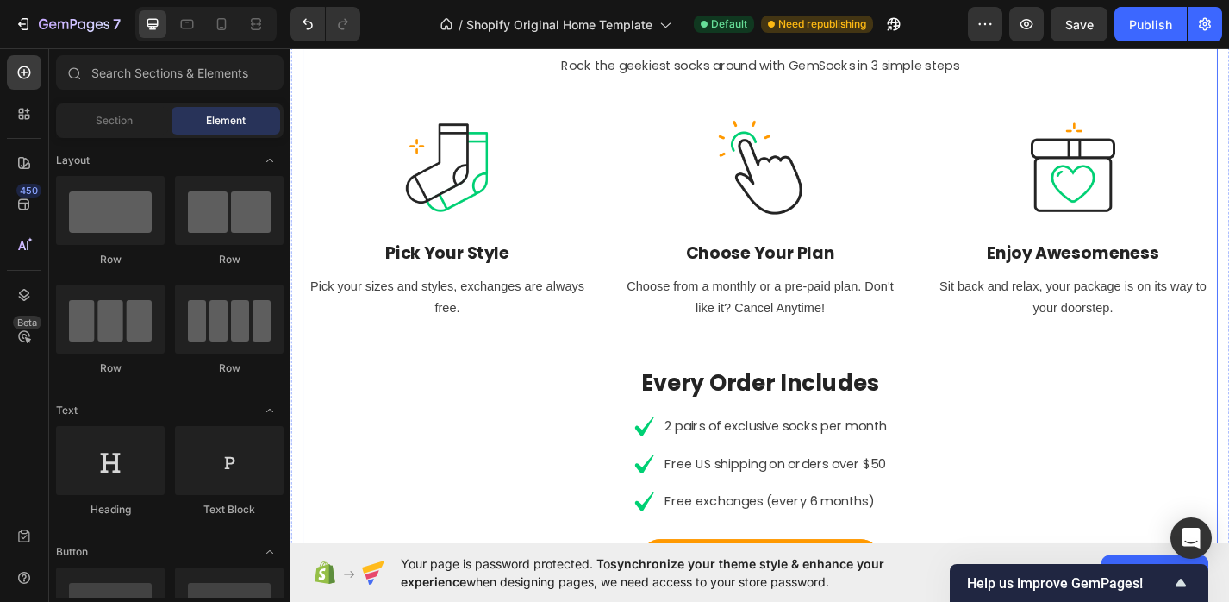
scroll to position [752, 0]
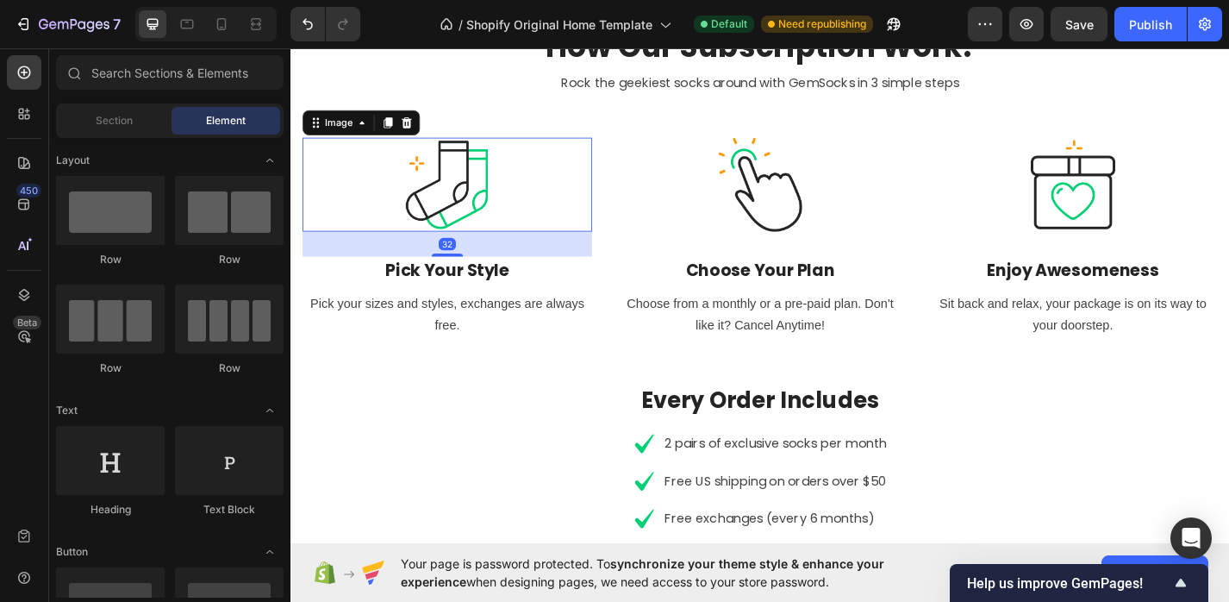
click at [449, 220] on img at bounding box center [462, 198] width 103 height 103
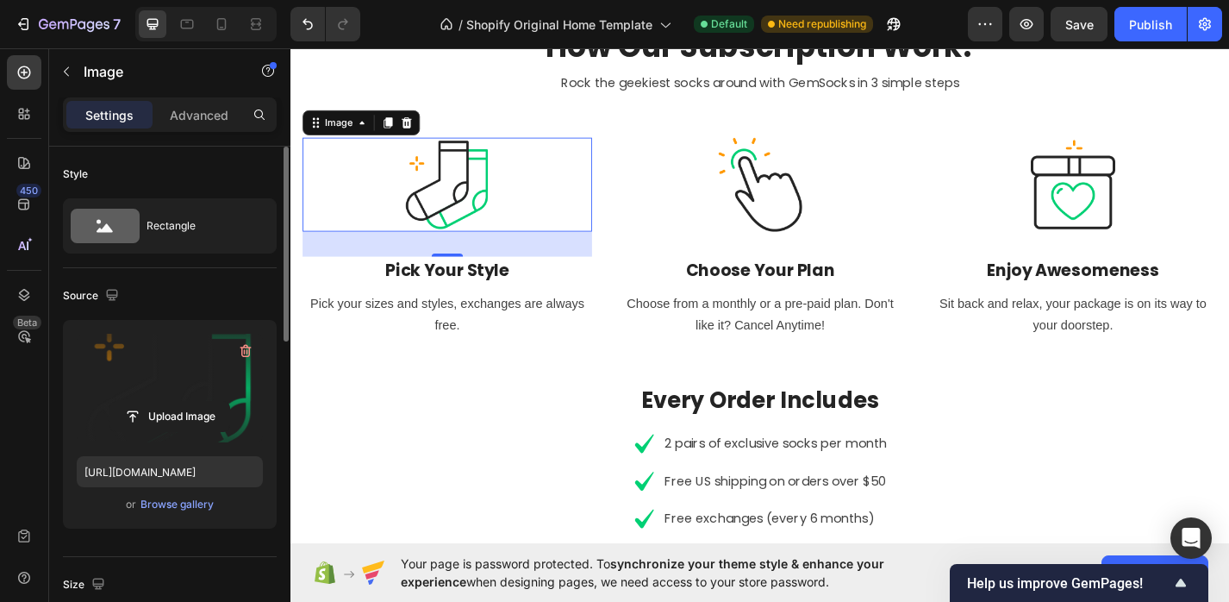
click at [197, 372] on label at bounding box center [170, 388] width 186 height 109
click at [197, 402] on input "file" at bounding box center [169, 416] width 119 height 29
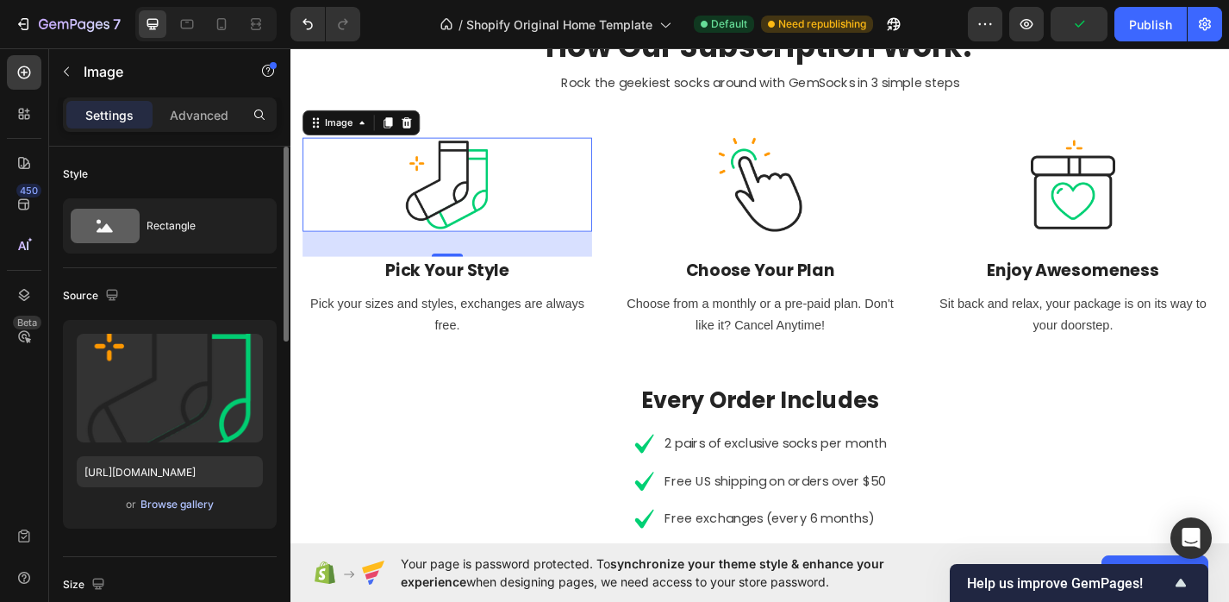
click at [163, 507] on div "Browse gallery" at bounding box center [177, 505] width 73 height 16
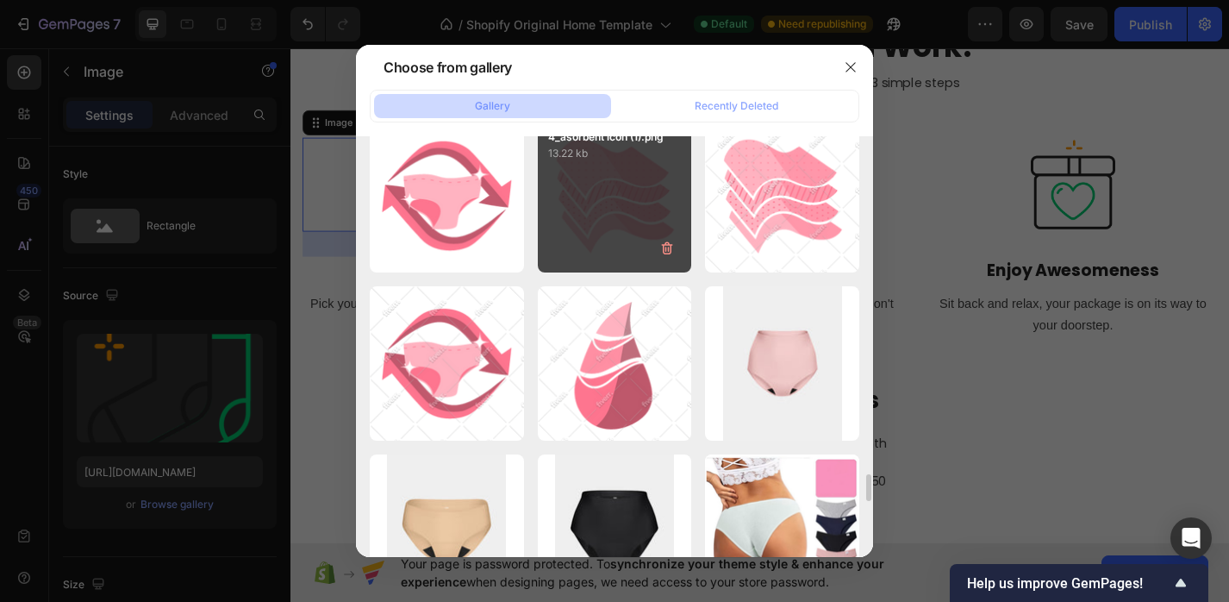
scroll to position [4692, 0]
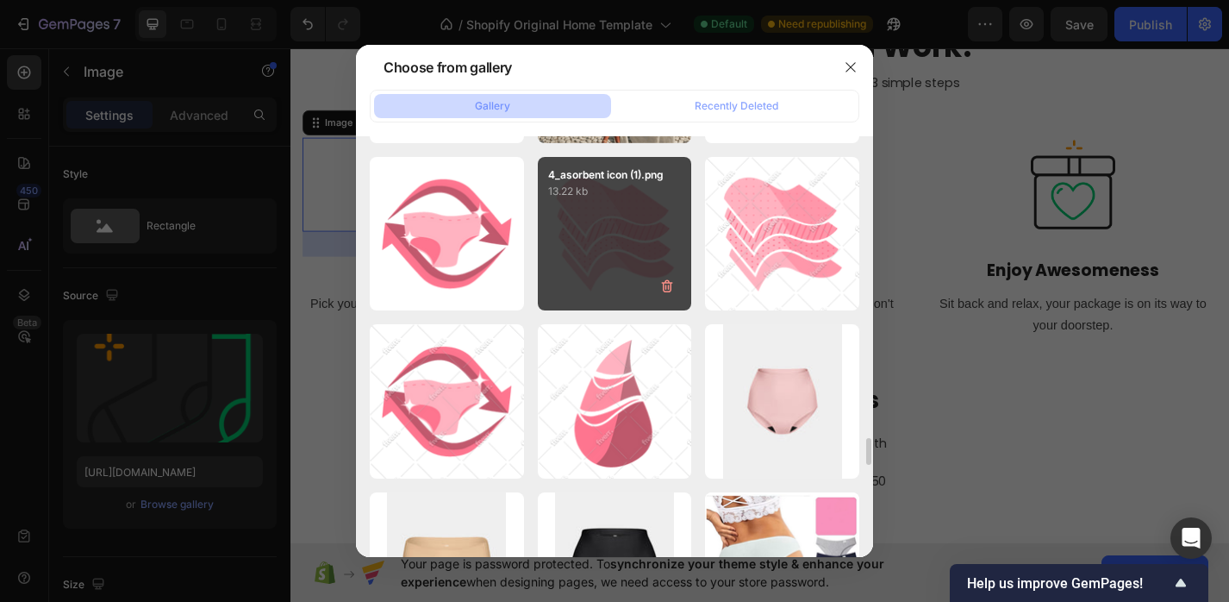
click at [660, 255] on div "4_asorbent icon (1).png 13.22 kb" at bounding box center [615, 234] width 154 height 154
type input "https://cdn.shopify.com/s/files/1/0598/4033/1847/files/gempages_579495988796850…"
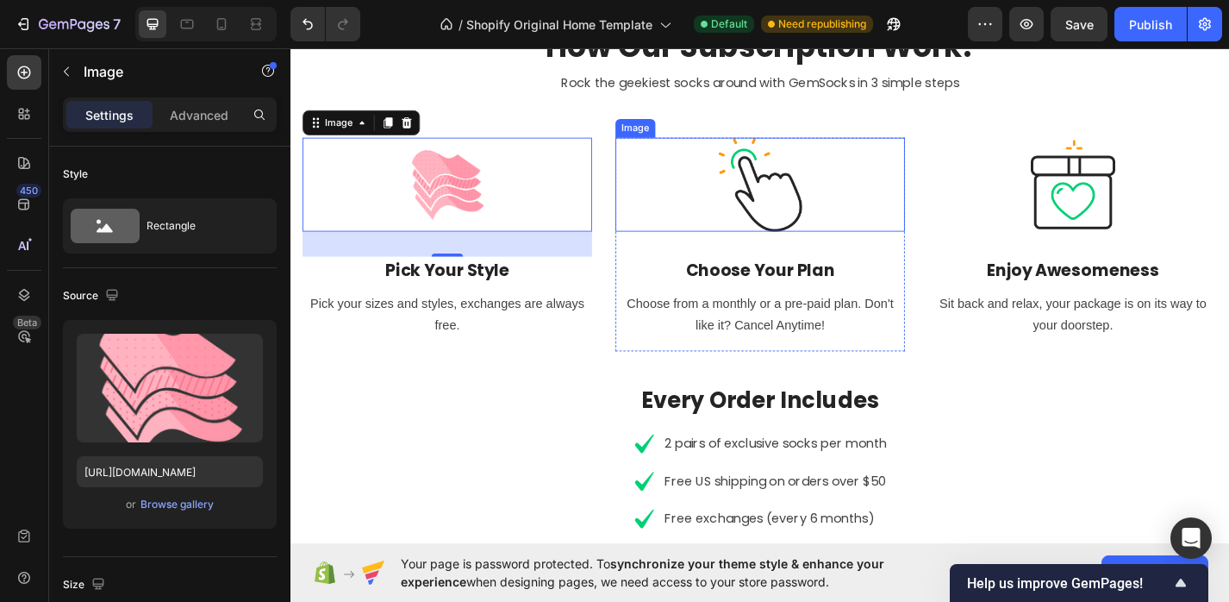
click at [815, 216] on img at bounding box center [807, 198] width 103 height 103
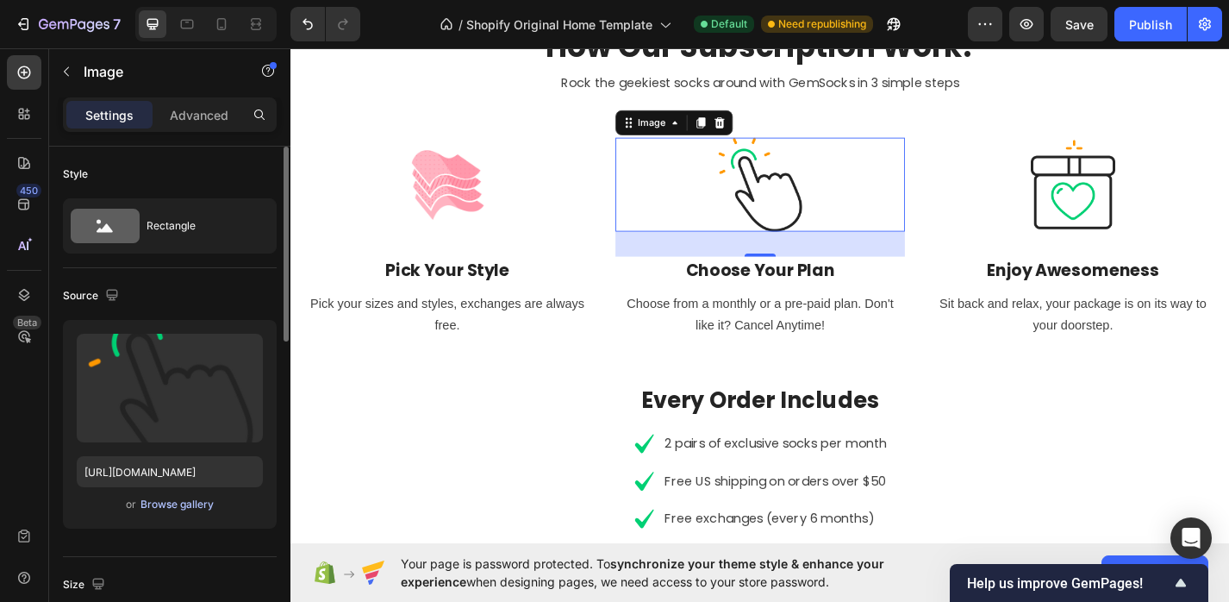
click at [158, 506] on div "Browse gallery" at bounding box center [177, 505] width 73 height 16
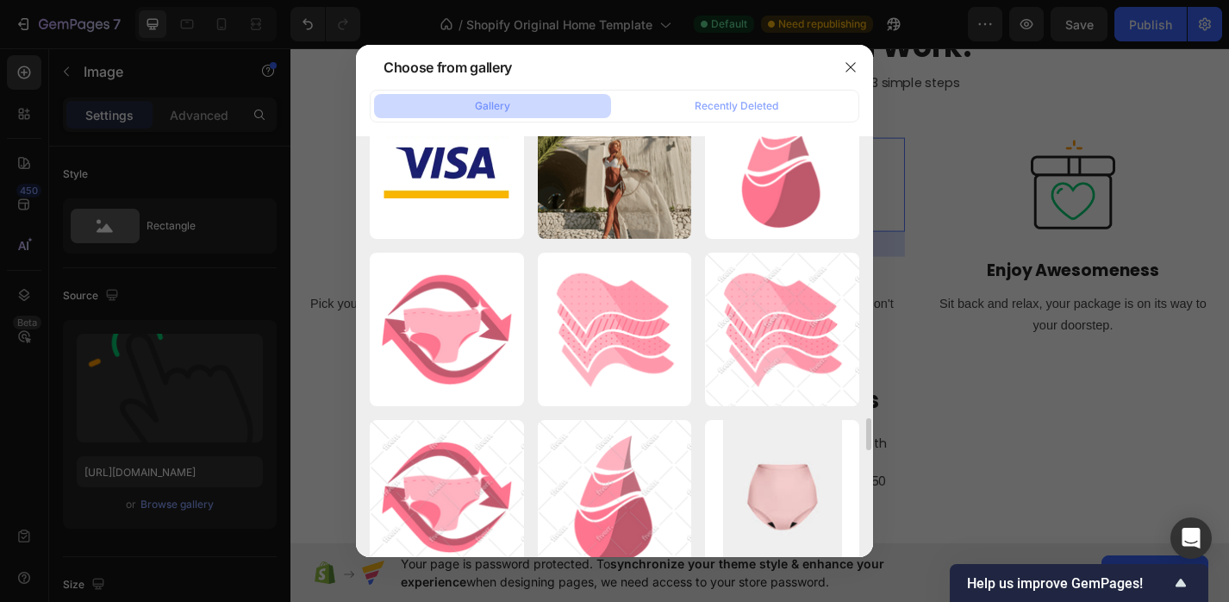
scroll to position [4535, 0]
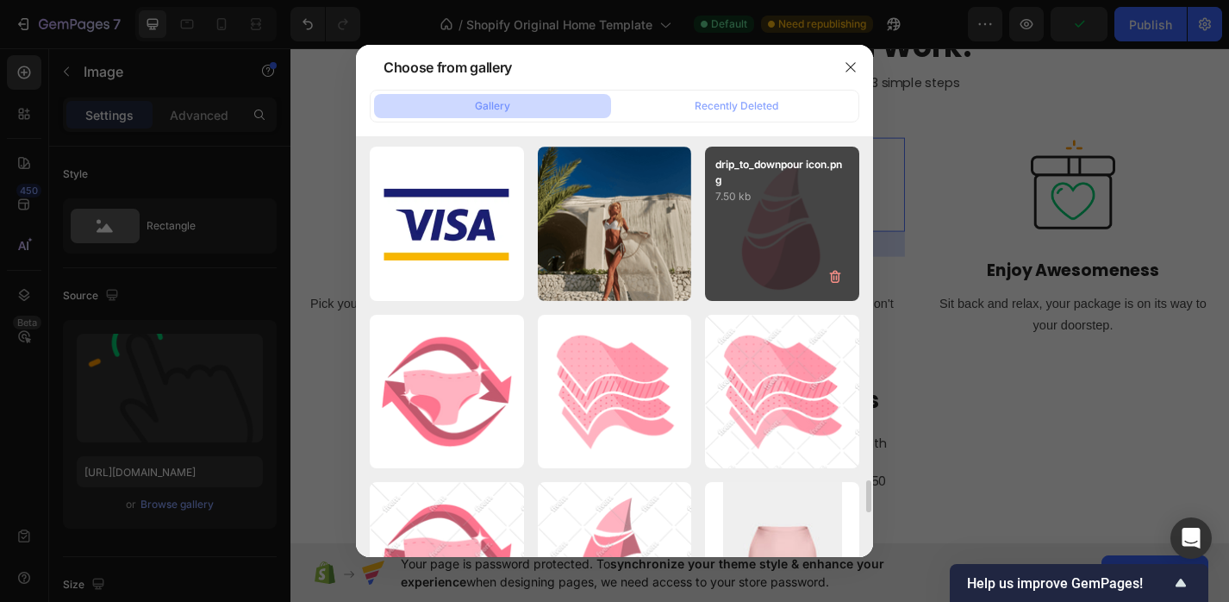
click at [782, 212] on div "drip_to_downpour icon.png 7.50 kb" at bounding box center [782, 224] width 154 height 154
type input "https://cdn.shopify.com/s/files/1/0598/4033/1847/files/gempages_579495988796850…"
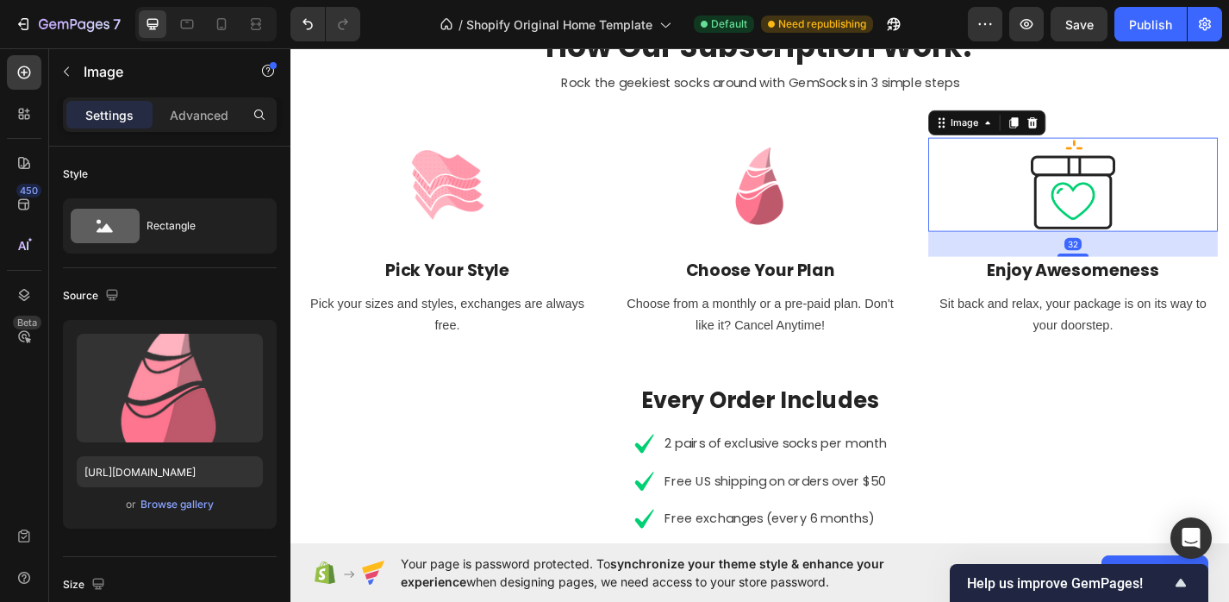
click at [1199, 206] on img at bounding box center [1152, 198] width 103 height 103
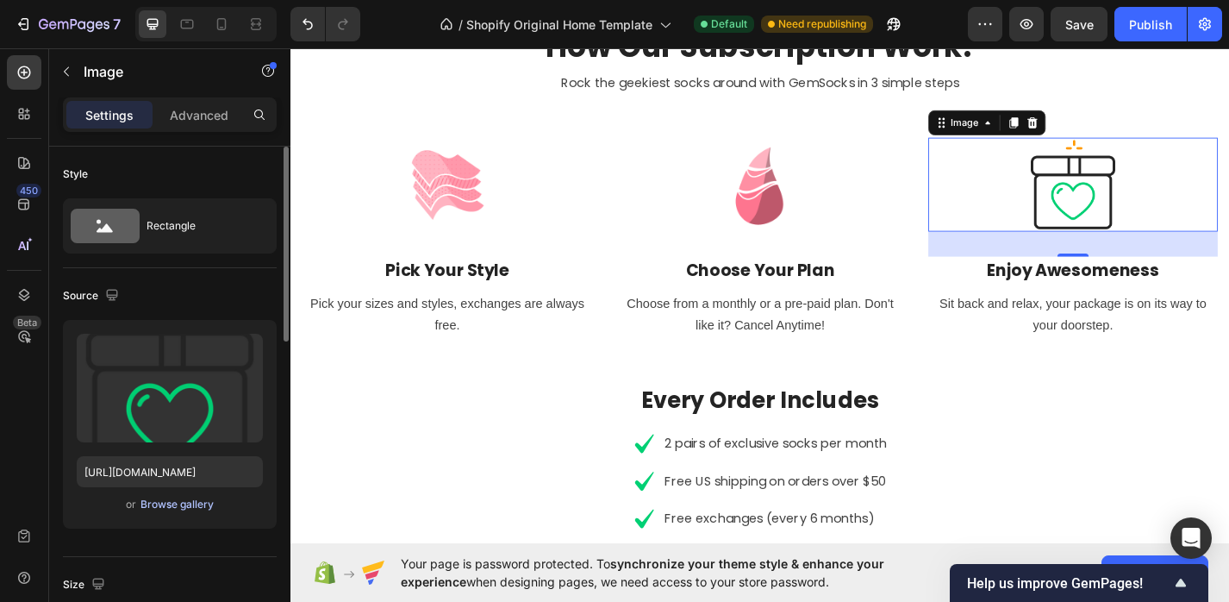
click at [177, 509] on div "Browse gallery" at bounding box center [177, 505] width 73 height 16
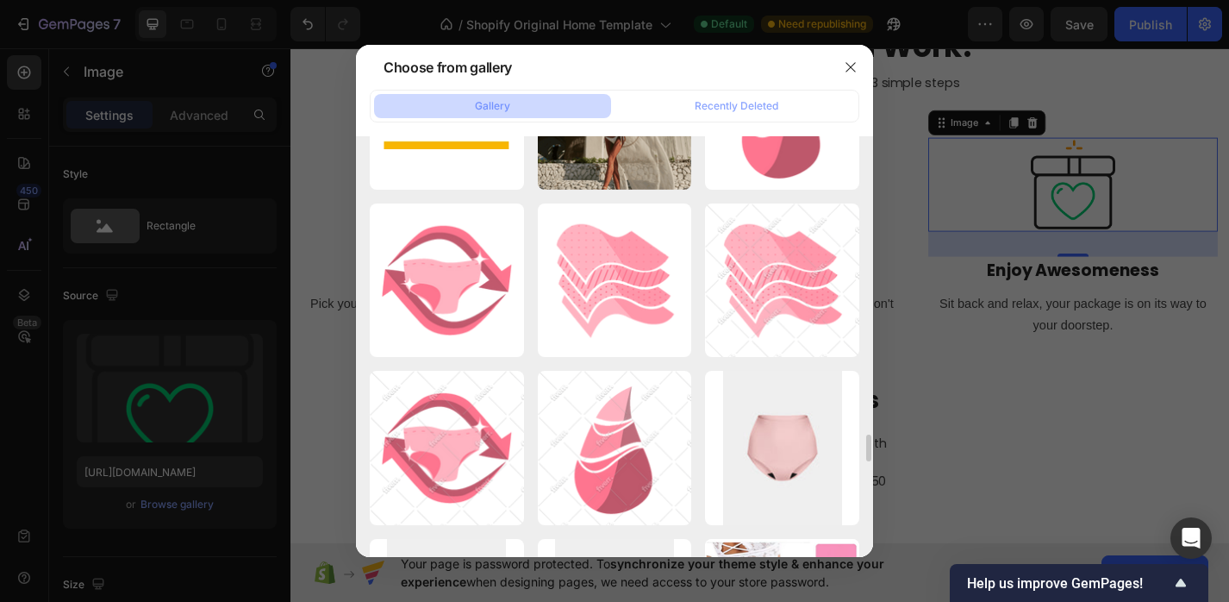
scroll to position [4672, 0]
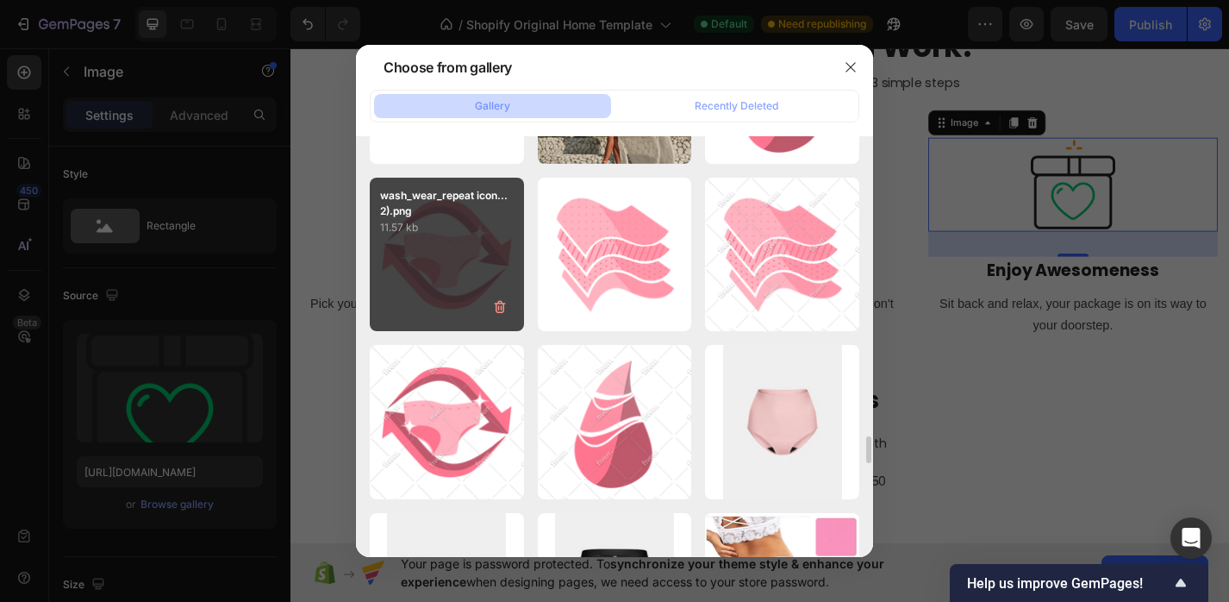
click at [451, 284] on div "wash_wear_repeat icon...2).png 11.57 kb" at bounding box center [447, 255] width 154 height 154
type input "https://cdn.shopify.com/s/files/1/0598/4033/1847/files/gempages_579495988796850…"
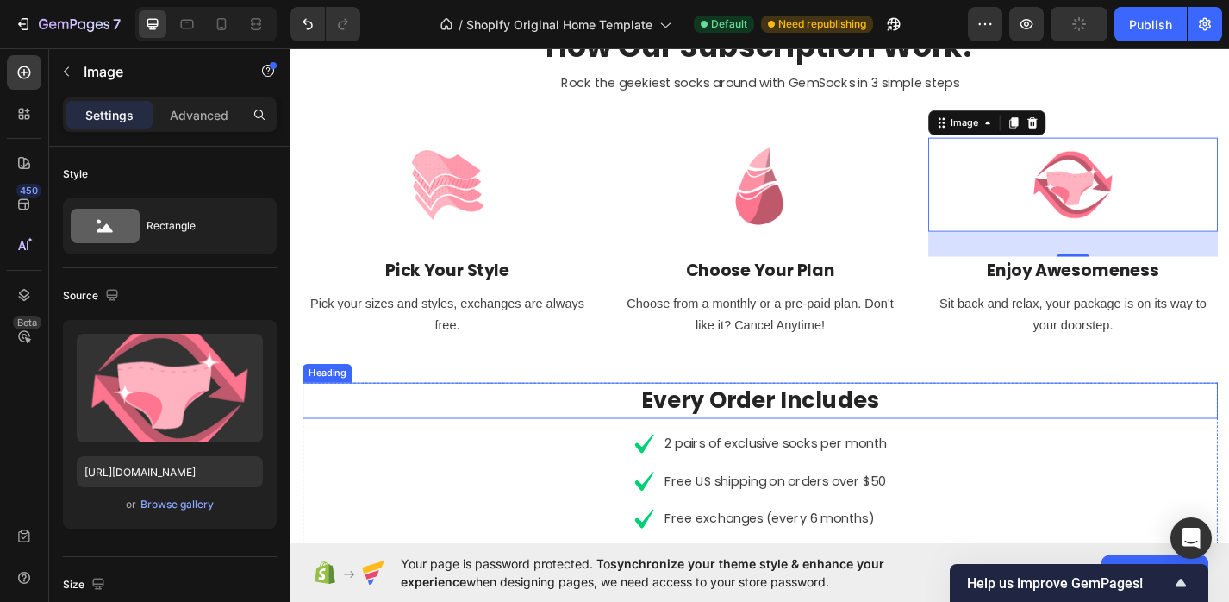
click at [834, 438] on p "Every Order Includes" at bounding box center [807, 436] width 1005 height 36
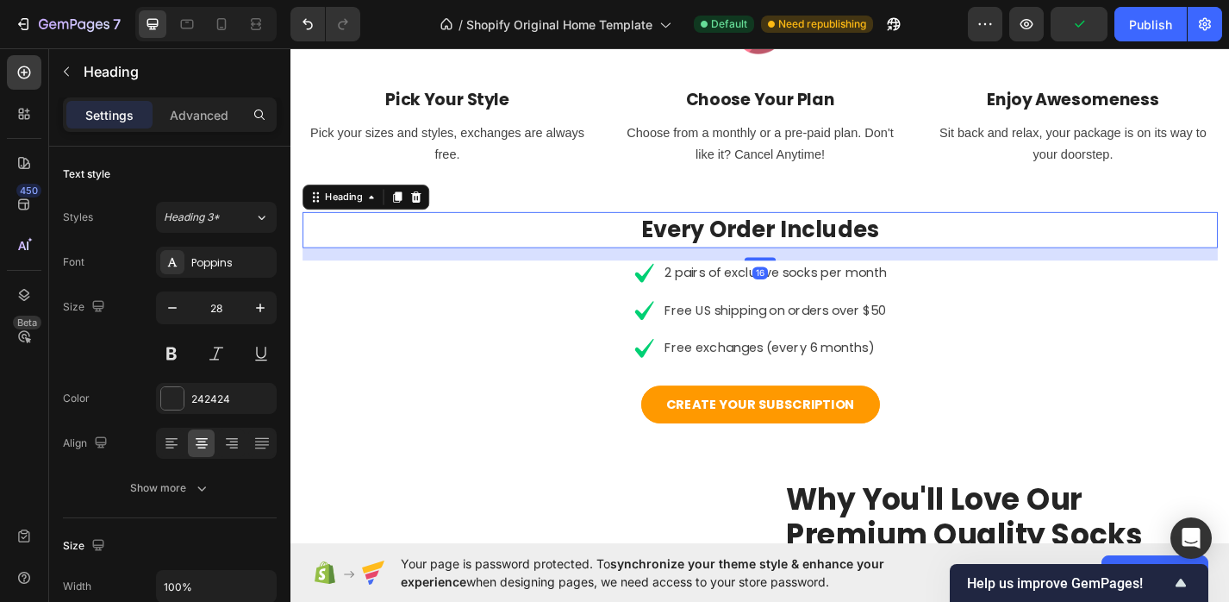
scroll to position [914, 0]
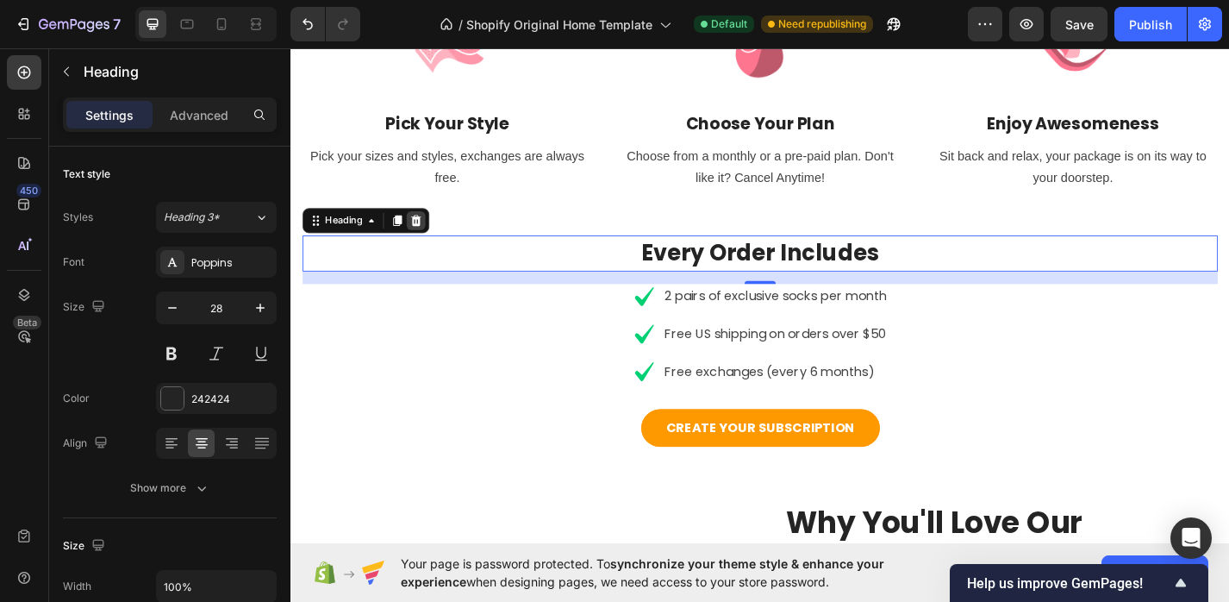
click at [424, 242] on icon at bounding box center [429, 238] width 14 height 14
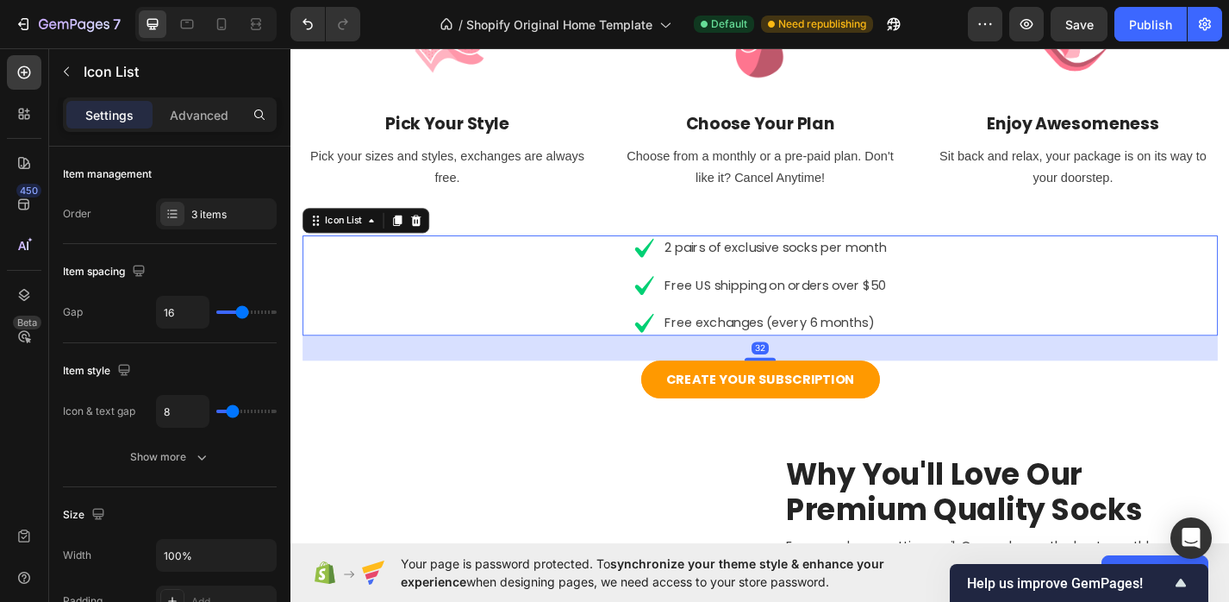
click at [600, 266] on div "Icon 2 pairs of exclusive socks per month Text block Icon Free US shipping on o…" at bounding box center [807, 309] width 1009 height 110
click at [424, 242] on icon at bounding box center [429, 238] width 14 height 14
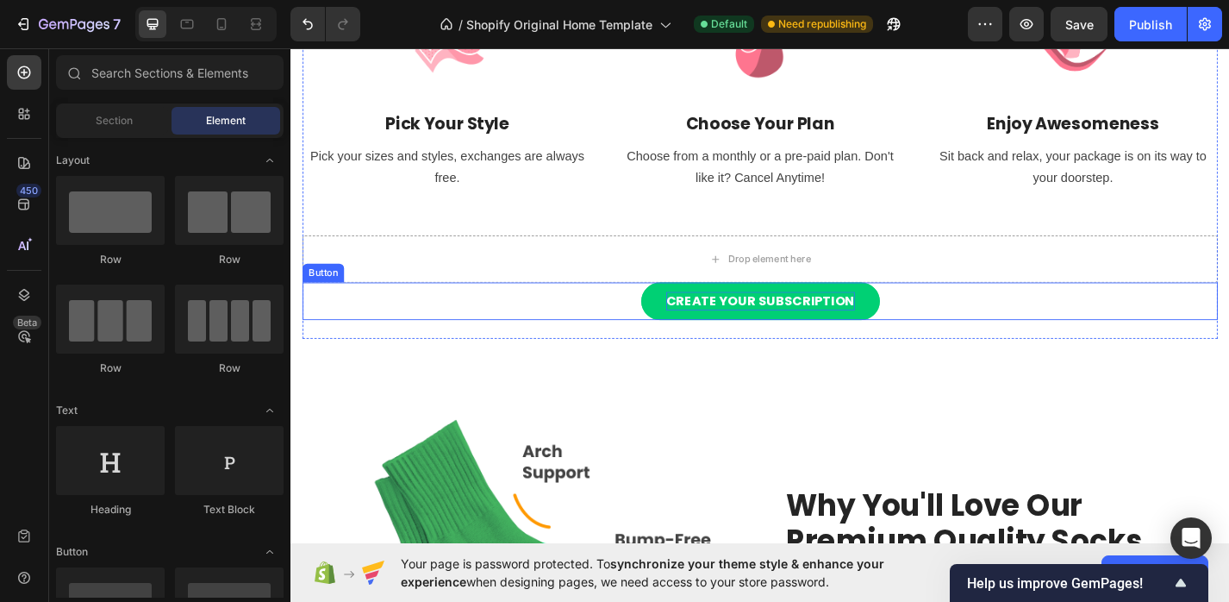
click at [809, 328] on div "CREATE YOUR SUBSCRIPTION" at bounding box center [808, 326] width 208 height 21
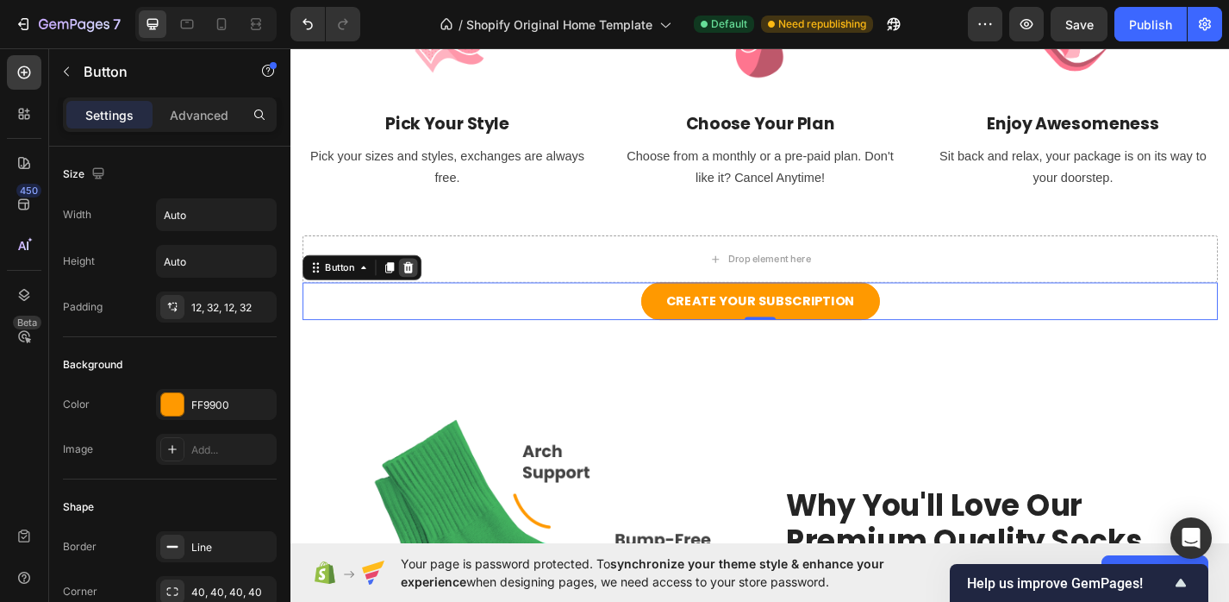
click at [422, 291] on icon at bounding box center [420, 290] width 14 height 14
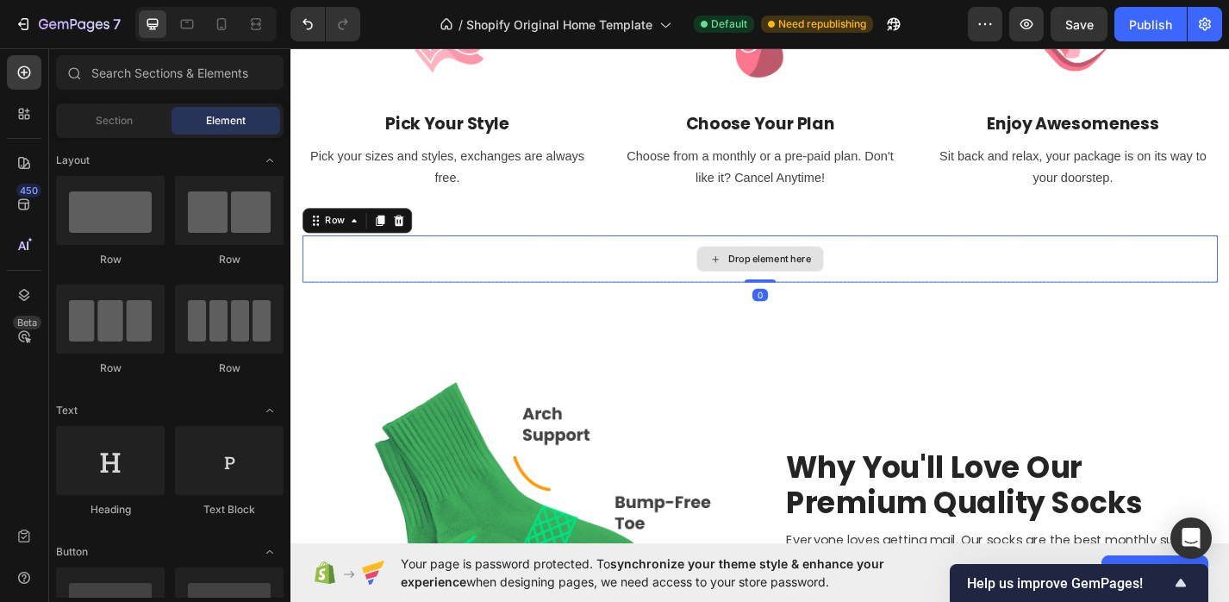
click at [428, 277] on div "Drop element here" at bounding box center [807, 280] width 1009 height 52
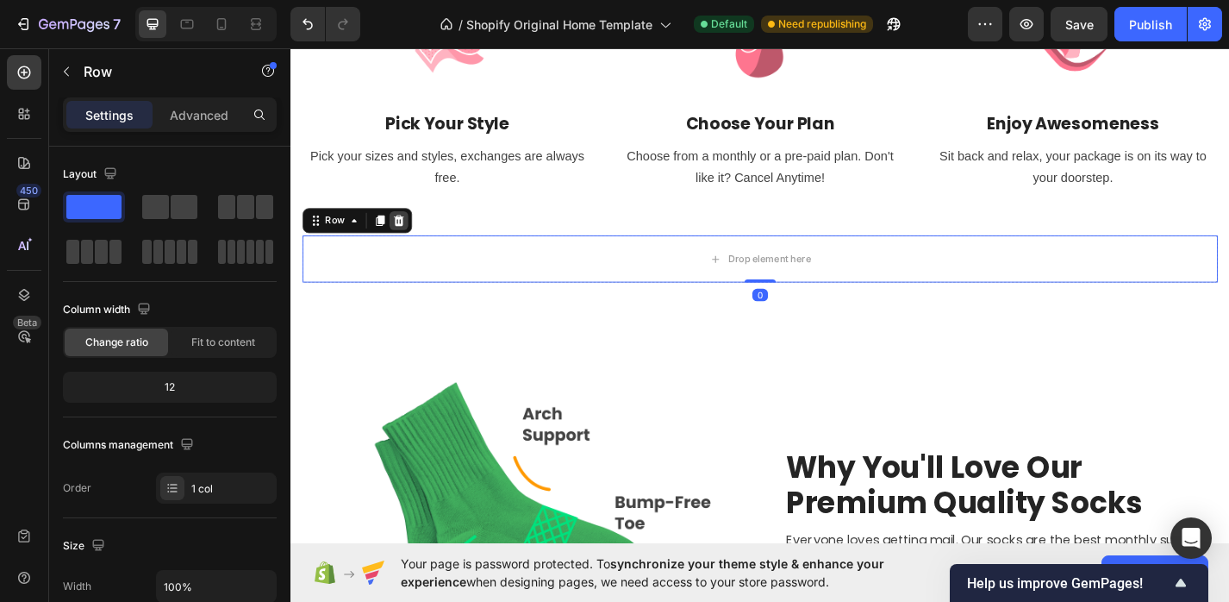
click at [416, 236] on div at bounding box center [409, 238] width 21 height 21
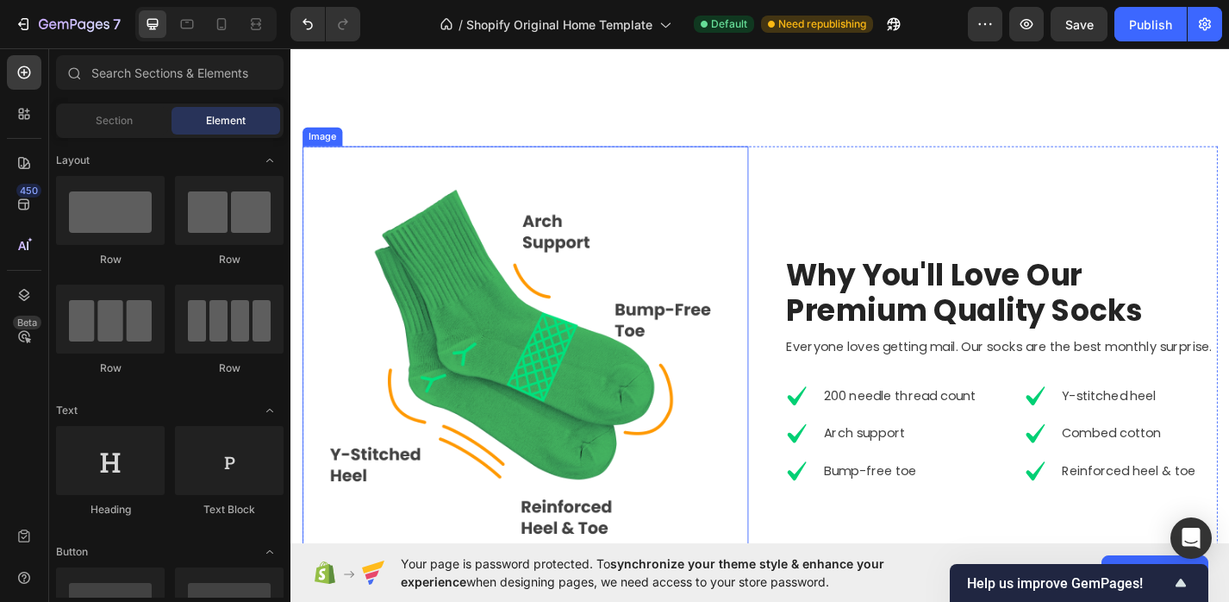
scroll to position [1017, 0]
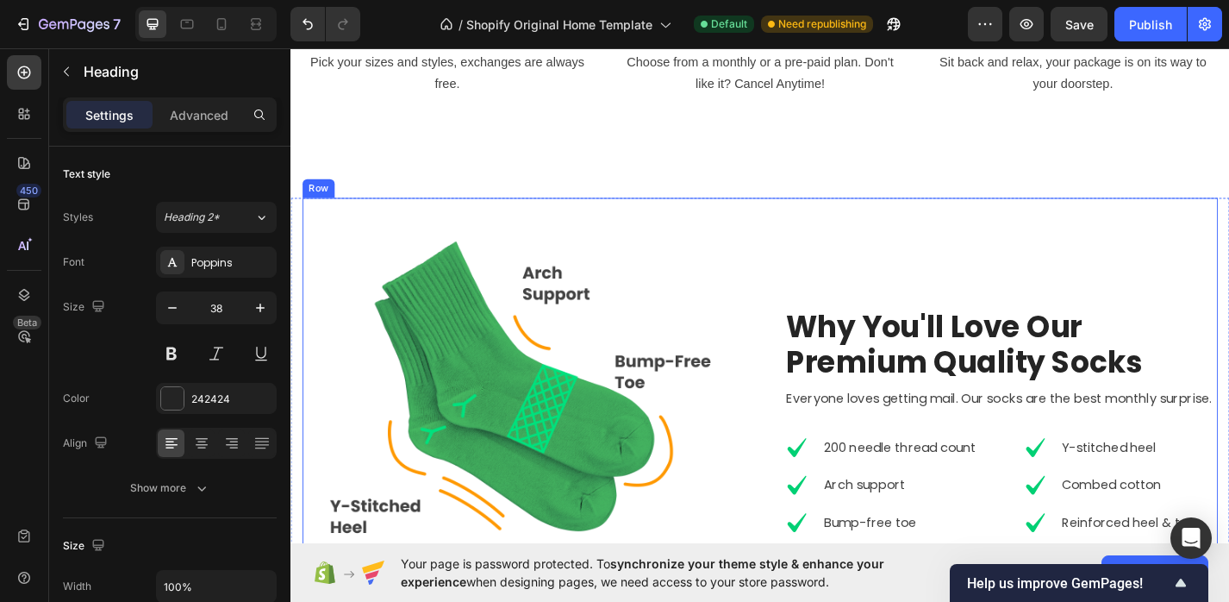
click at [1071, 360] on p "Why You'll Love Our Premium Quality Socks" at bounding box center [1073, 374] width 474 height 78
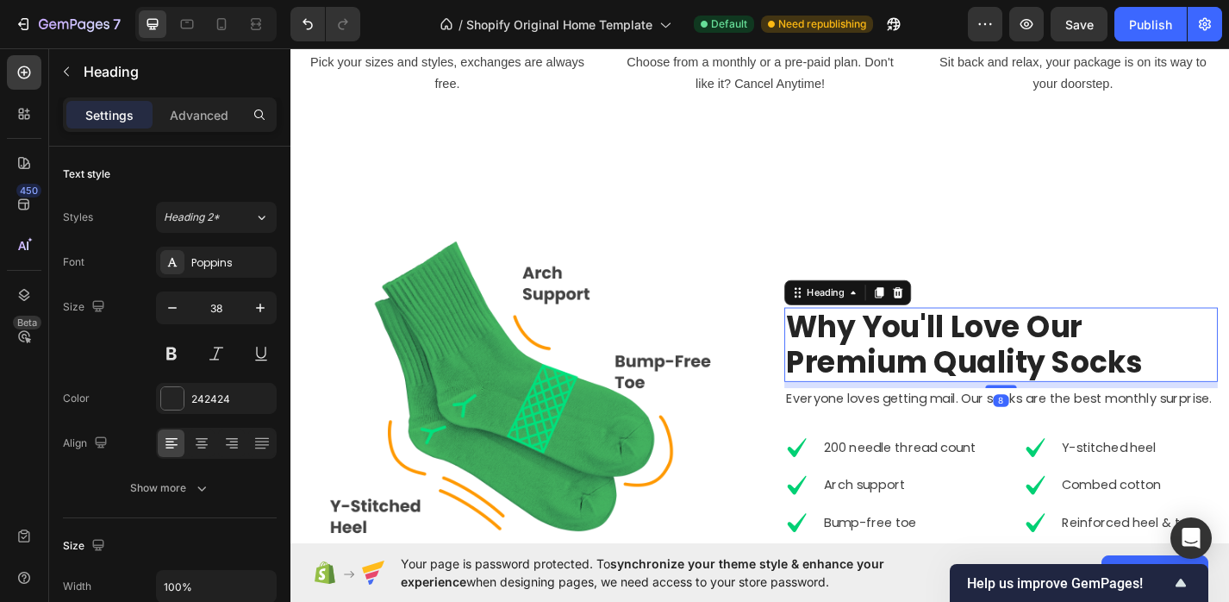
click at [1078, 362] on p "Why You'll Love Our Premium Quality Socks" at bounding box center [1073, 374] width 474 height 78
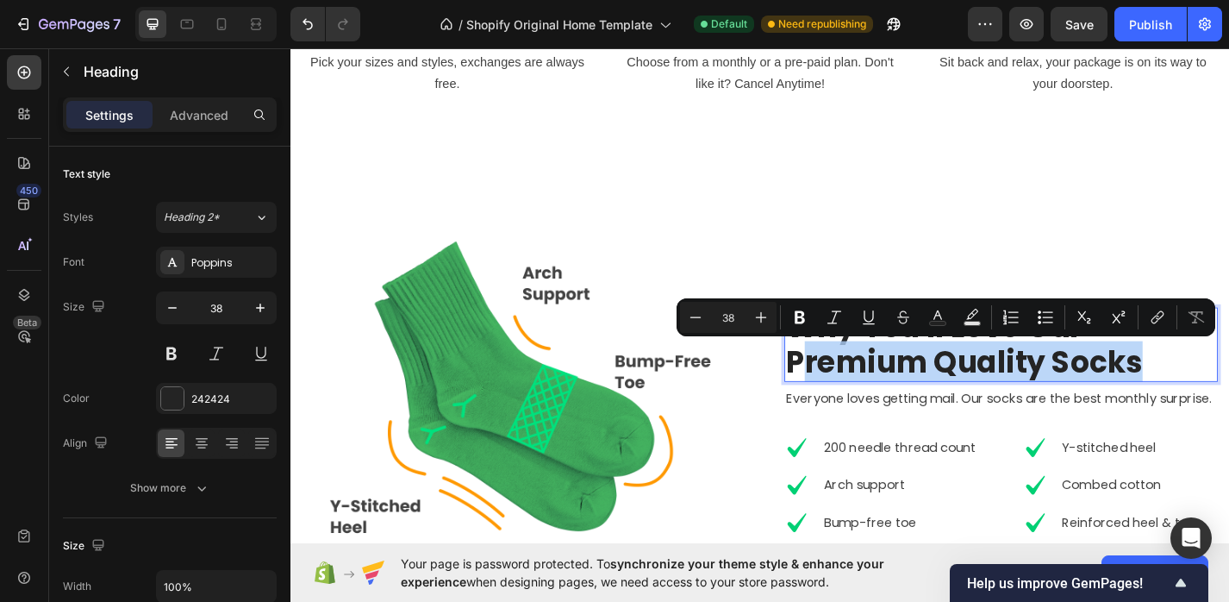
drag, startPoint x: 1230, startPoint y: 394, endPoint x: 847, endPoint y: 388, distance: 382.8
click at [847, 388] on p "Why You'll Love Our Premium Quality Socks" at bounding box center [1073, 374] width 474 height 78
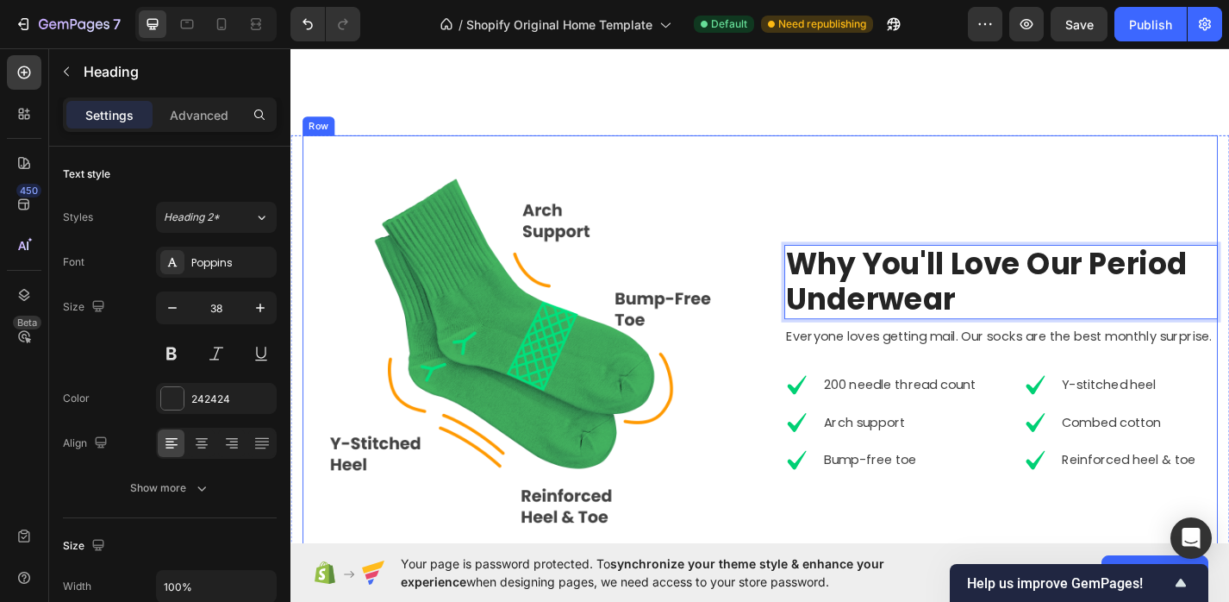
scroll to position [1093, 0]
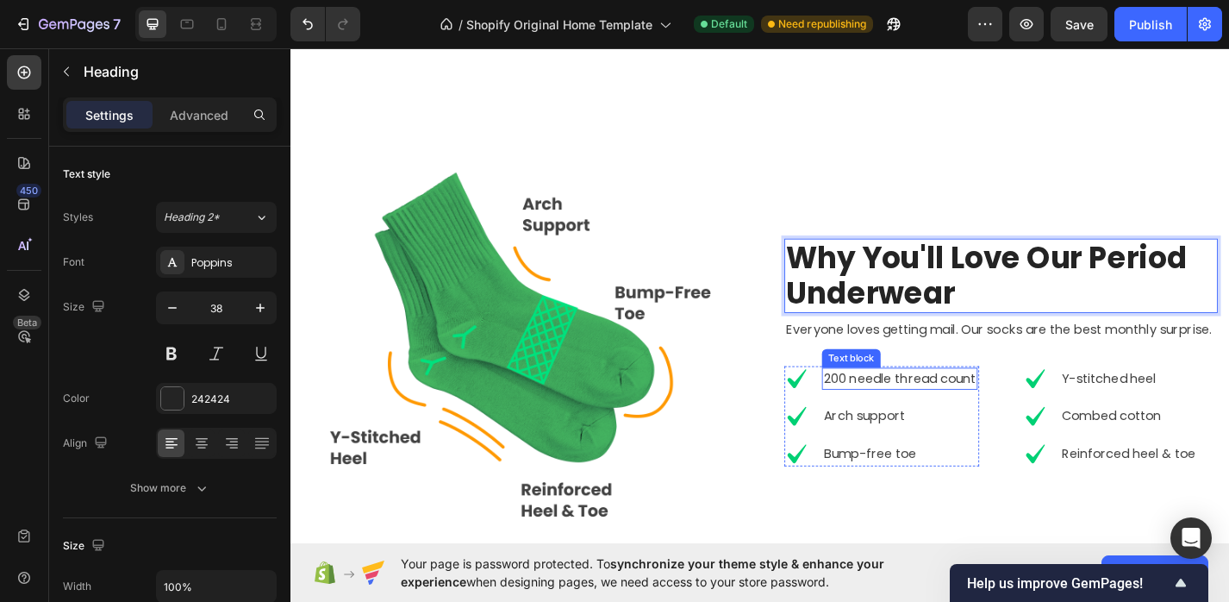
click at [921, 409] on p "200 needle thread count" at bounding box center [962, 412] width 168 height 21
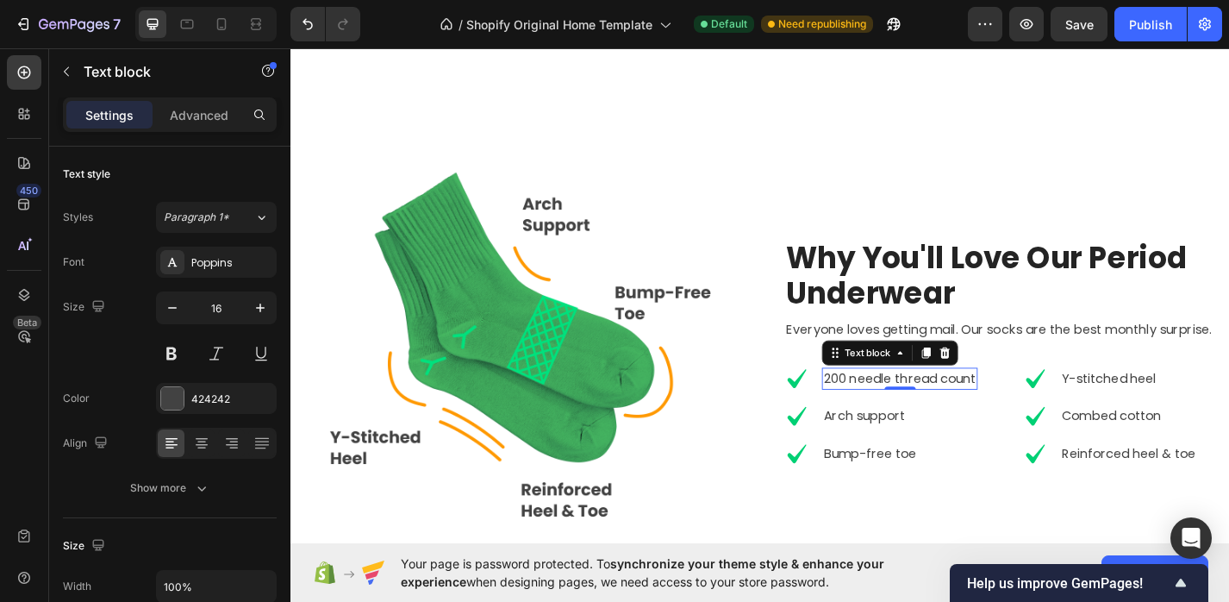
click at [921, 409] on p "200 needle thread count" at bounding box center [962, 412] width 168 height 21
click at [1024, 408] on p "200 needle thread count" at bounding box center [962, 412] width 168 height 21
drag, startPoint x: 1040, startPoint y: 416, endPoint x: 878, endPoint y: 414, distance: 161.2
click at [878, 414] on p "200 needle thread count" at bounding box center [962, 412] width 168 height 21
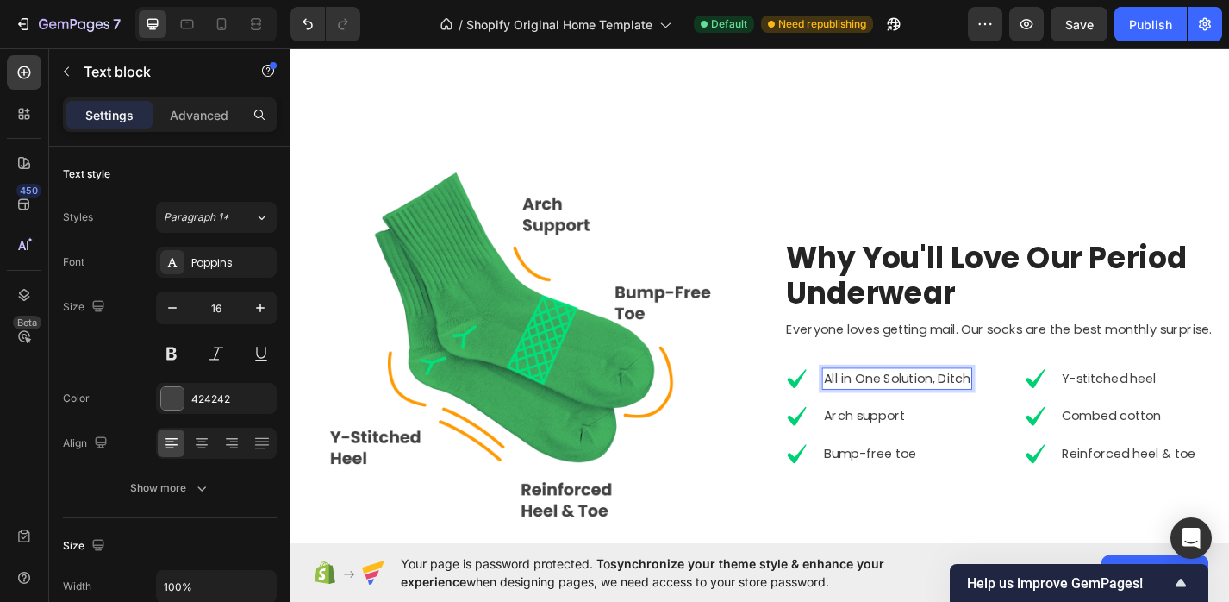
scroll to position [1083, 0]
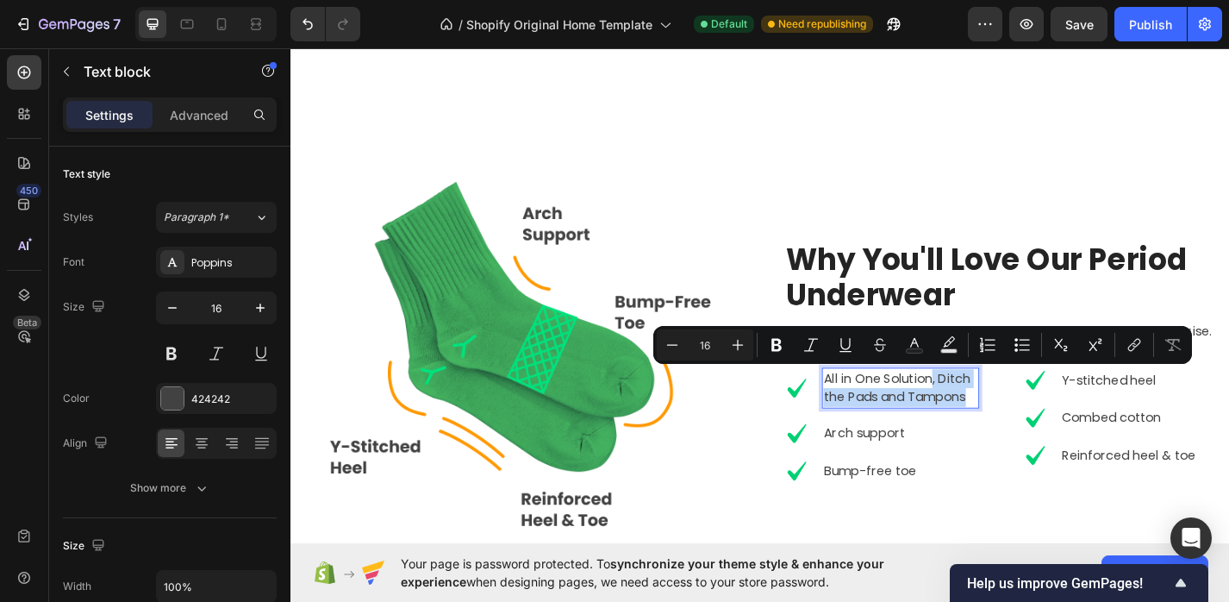
drag, startPoint x: 1039, startPoint y: 433, endPoint x: 1000, endPoint y: 416, distance: 42.5
click at [1000, 416] on p "All in One Solution, Ditch the Pads and Tampons" at bounding box center [963, 422] width 170 height 41
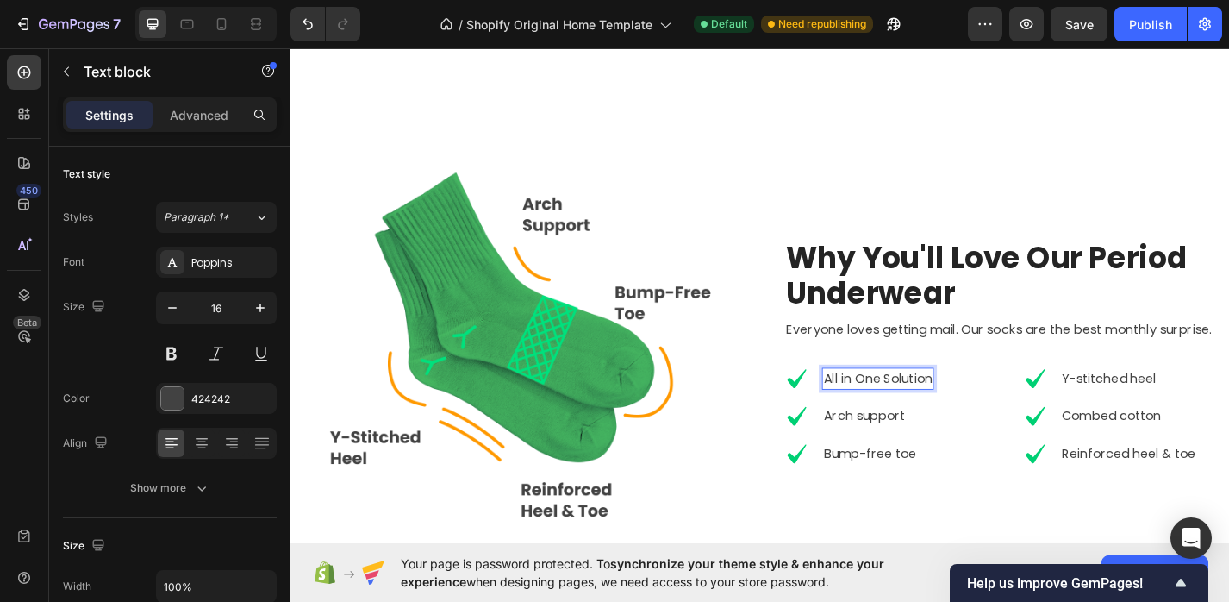
click at [917, 416] on p "All in One Solution" at bounding box center [938, 412] width 120 height 21
click at [943, 453] on p "Arch support" at bounding box center [961, 453] width 166 height 21
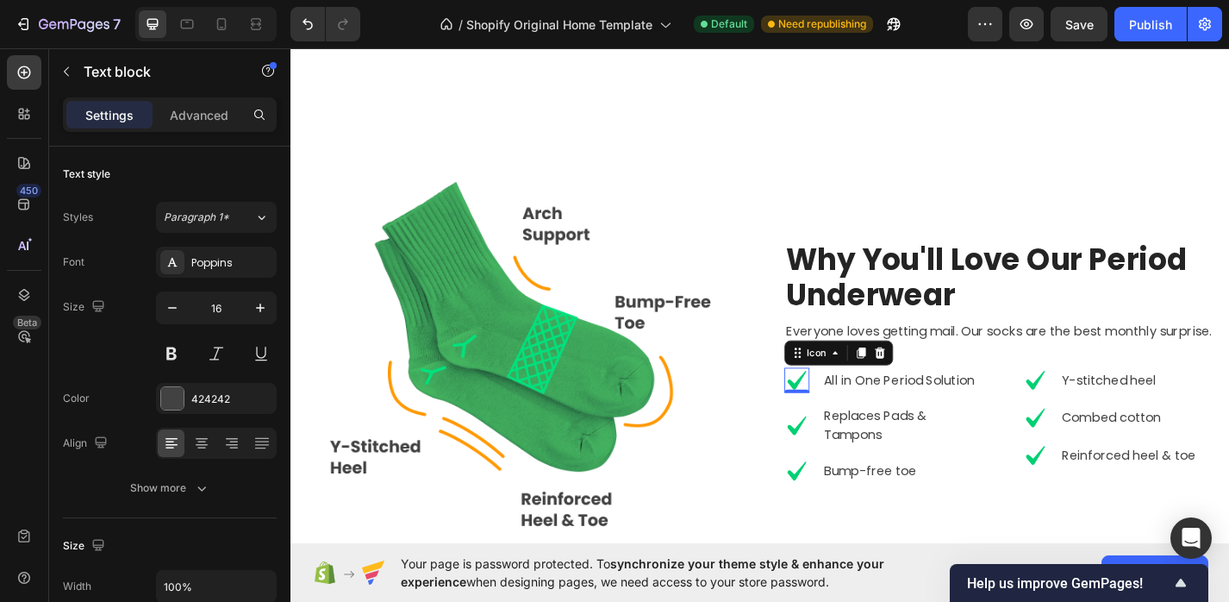
click at [845, 417] on icon at bounding box center [848, 413] width 21 height 21
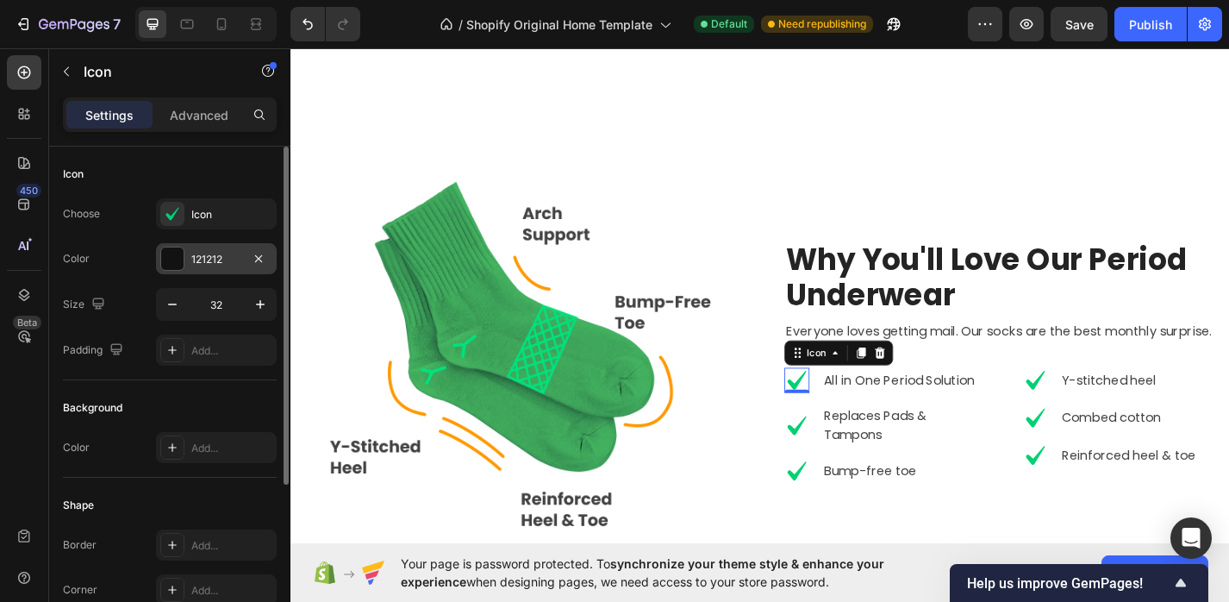
click at [174, 252] on div at bounding box center [172, 258] width 22 height 22
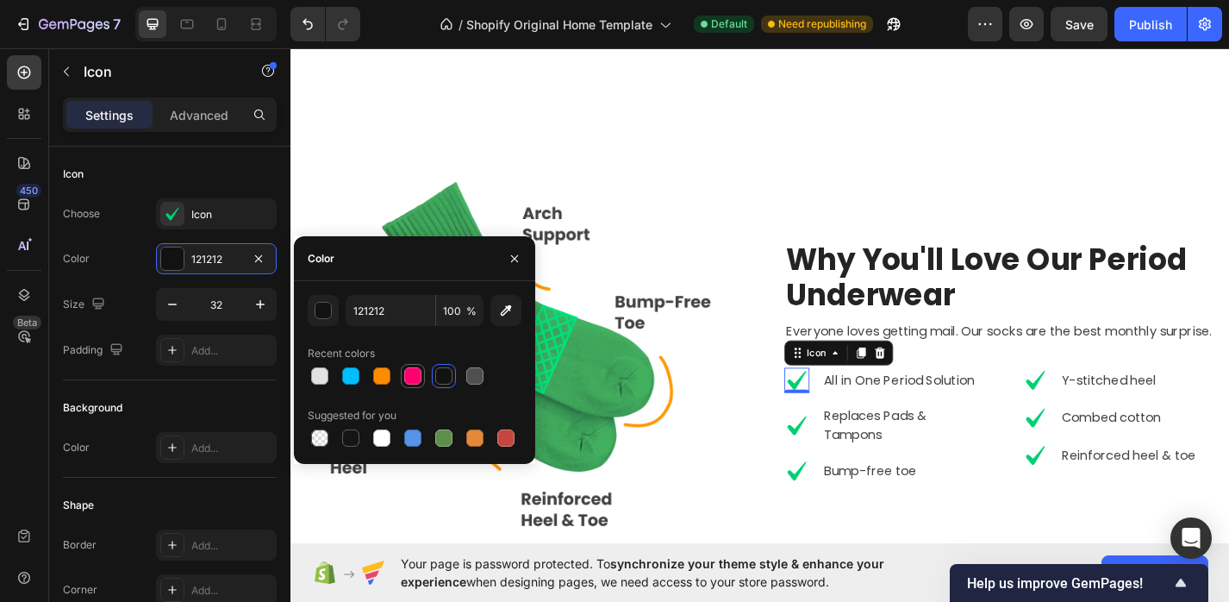
click at [409, 379] on div at bounding box center [412, 375] width 17 height 17
type input "FF006E"
click at [844, 410] on icon at bounding box center [849, 414] width 28 height 28
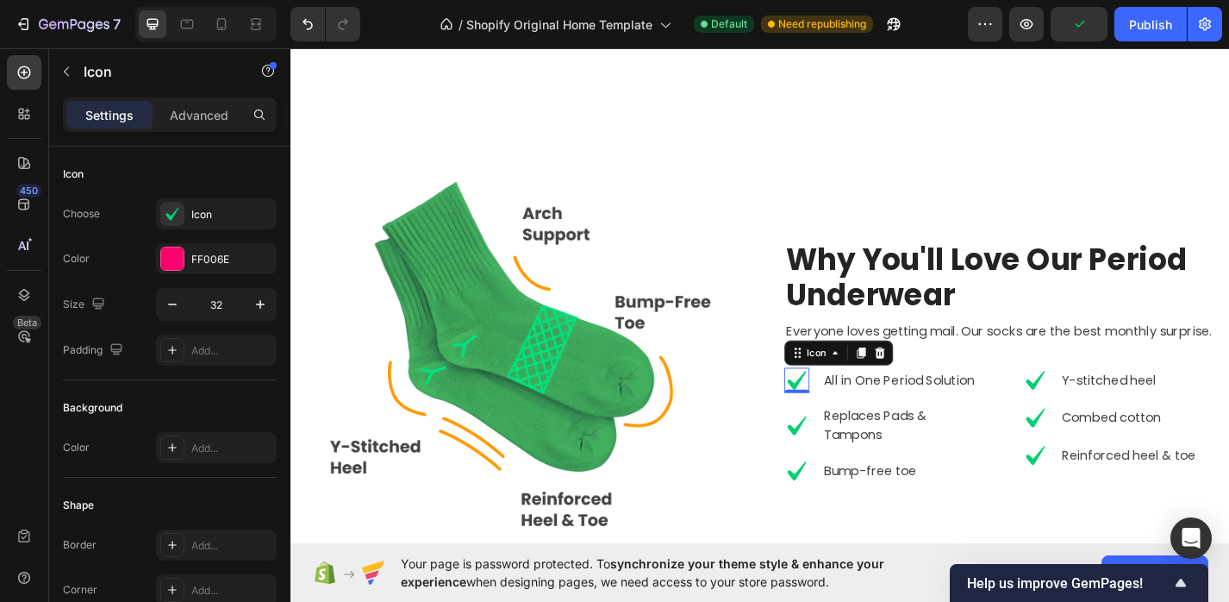
click at [844, 410] on icon at bounding box center [849, 414] width 28 height 28
click at [178, 211] on icon at bounding box center [172, 213] width 17 height 17
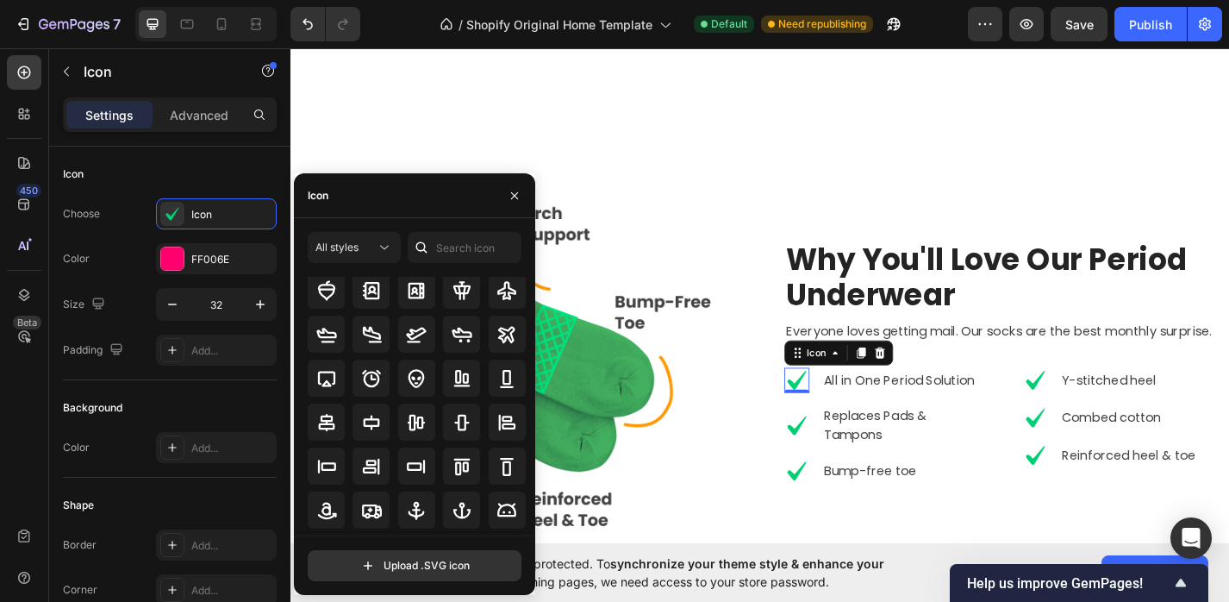
scroll to position [0, 0]
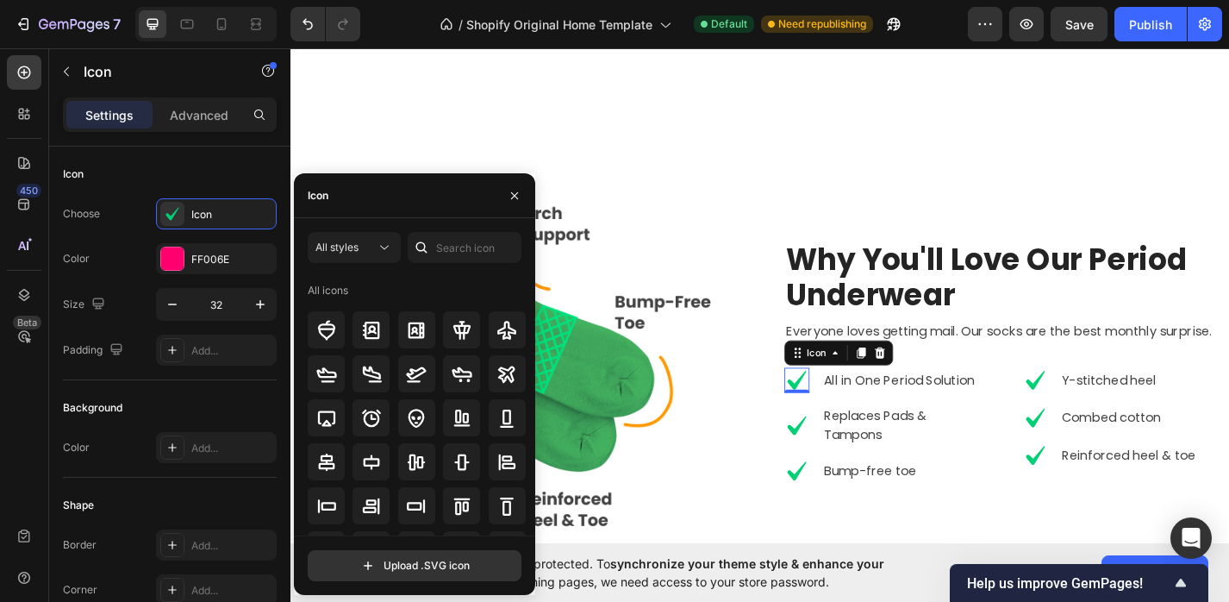
click at [402, 204] on div "Icon" at bounding box center [414, 195] width 241 height 45
click at [402, 196] on div "Icon" at bounding box center [414, 195] width 241 height 45
click at [353, 208] on div "Icon" at bounding box center [414, 195] width 241 height 45
click at [167, 216] on icon at bounding box center [172, 214] width 13 height 13
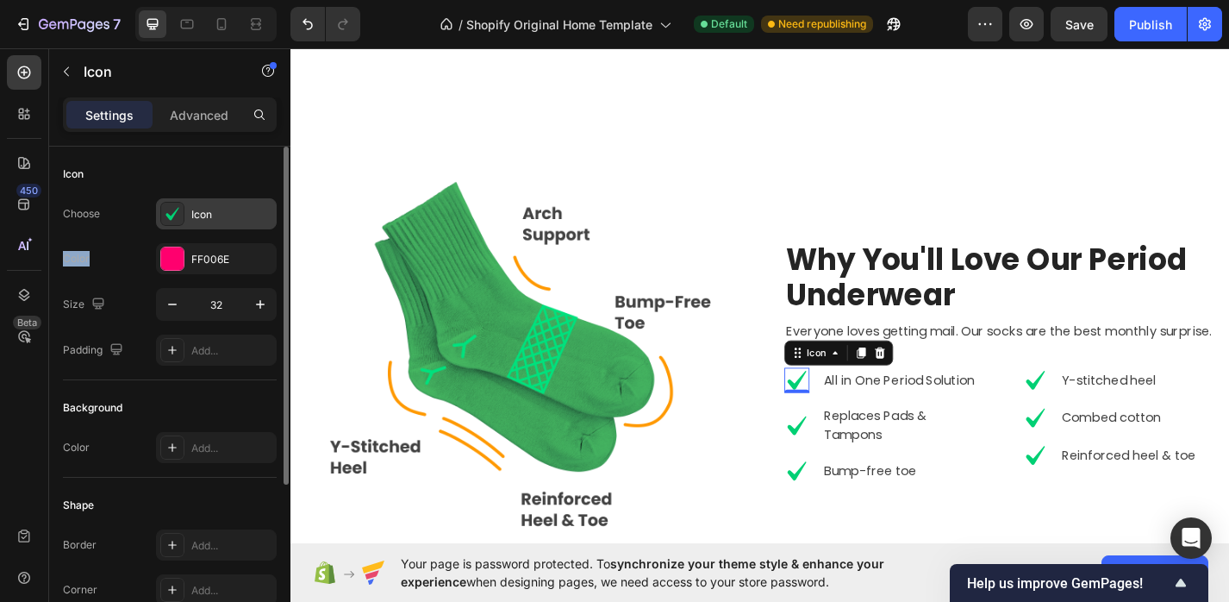
click at [167, 216] on icon at bounding box center [172, 214] width 13 height 13
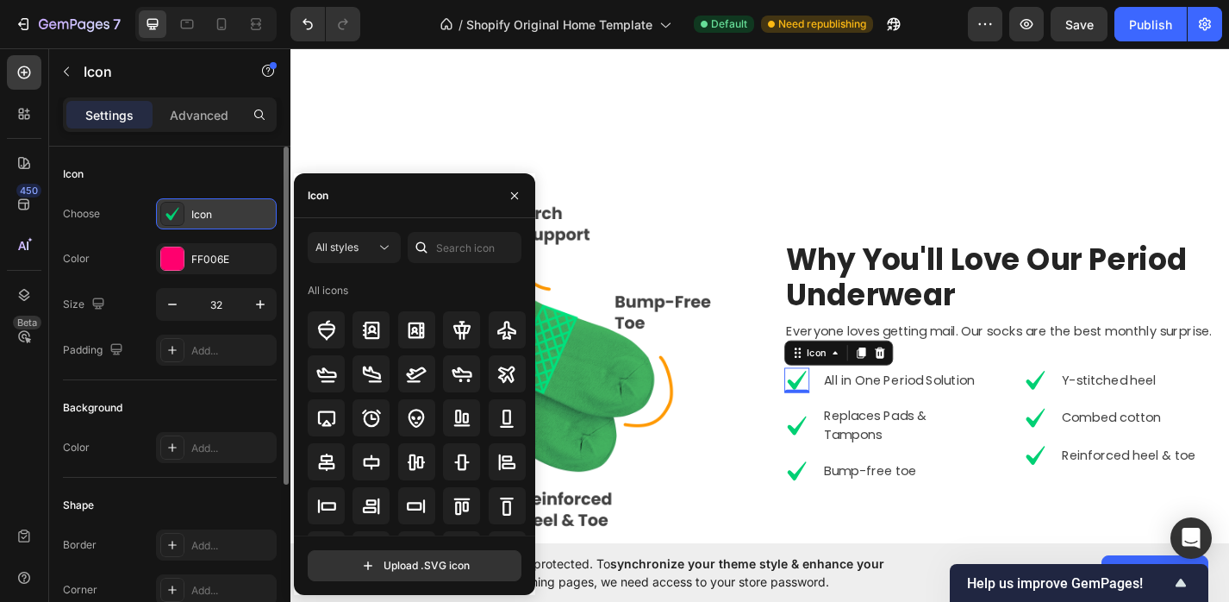
click at [167, 216] on icon at bounding box center [172, 214] width 13 height 13
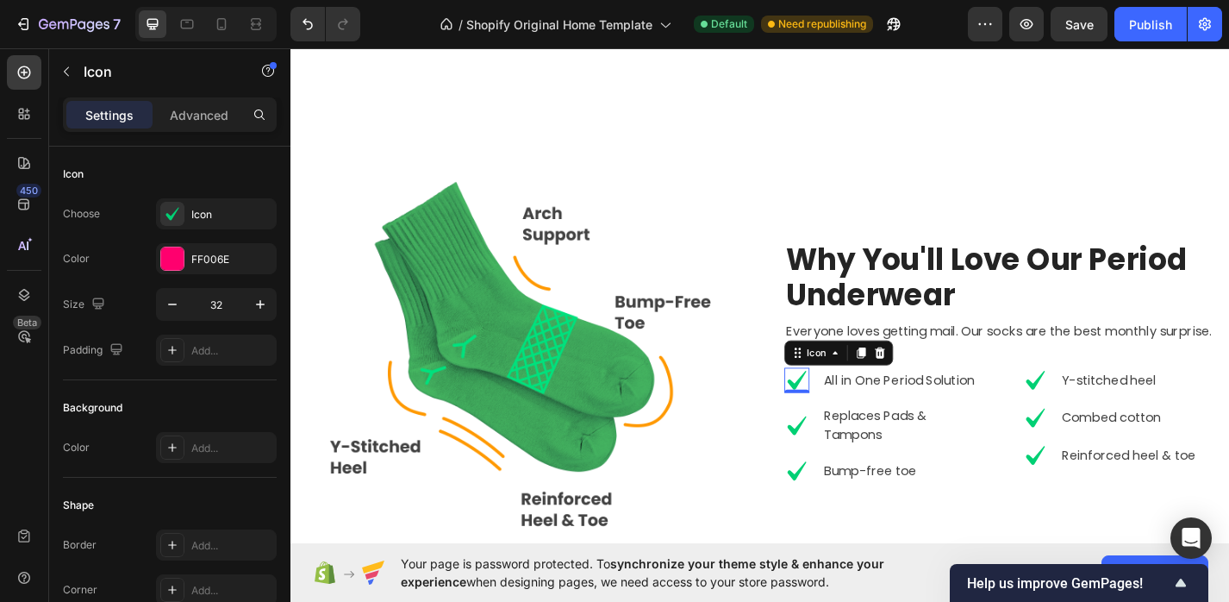
click at [833, 400] on div "Why You'll Love Our Period Underwear Heading Everyone loves getting mail. Our s…" at bounding box center [1066, 393] width 491 height 268
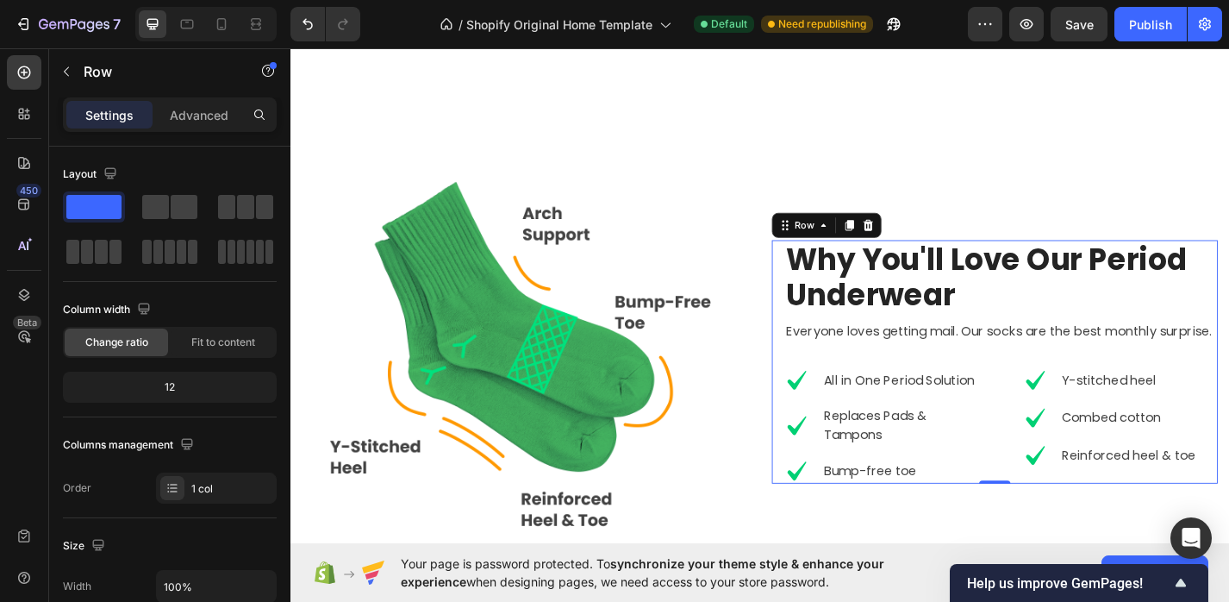
click at [852, 421] on icon at bounding box center [849, 414] width 28 height 28
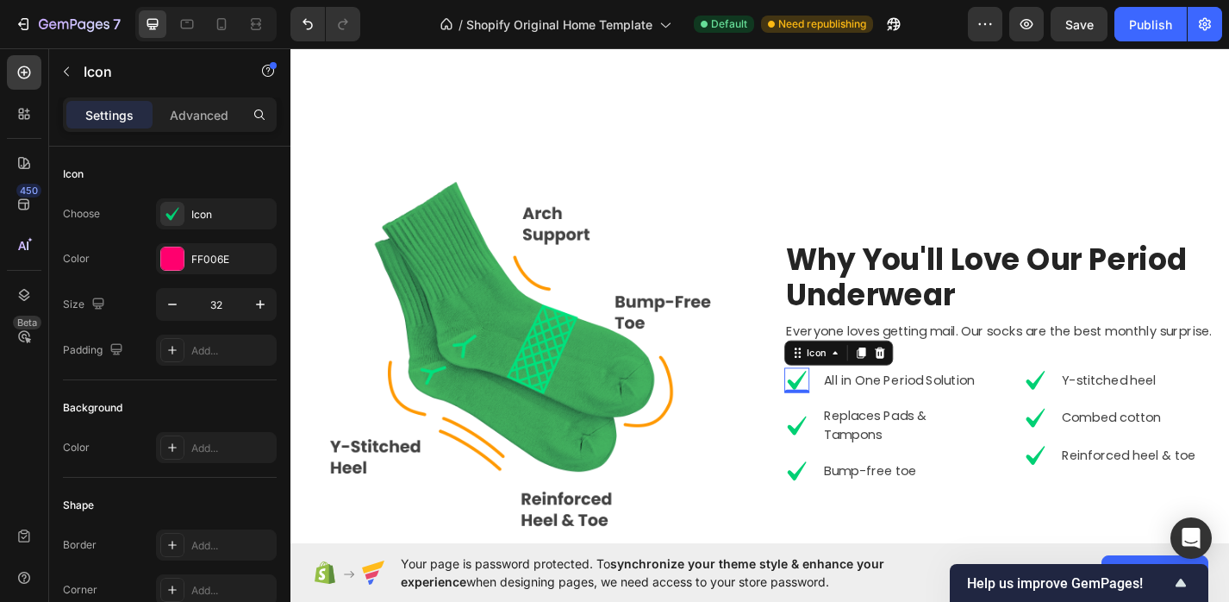
click at [852, 421] on div "0" at bounding box center [848, 428] width 17 height 14
click at [852, 419] on icon at bounding box center [849, 414] width 28 height 28
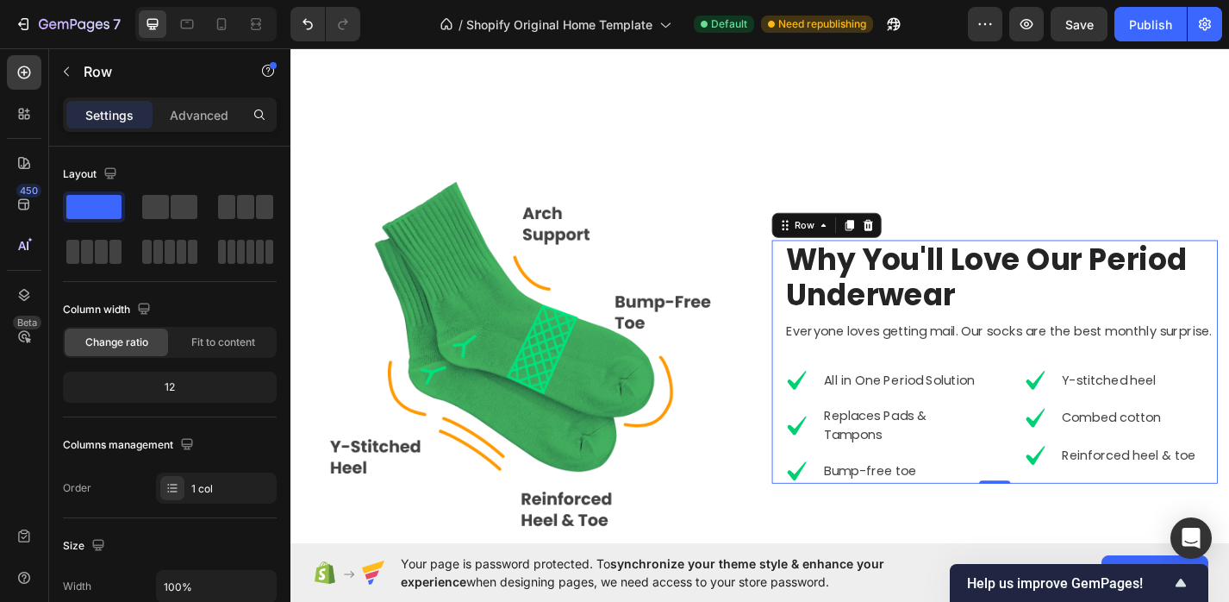
click at [1087, 343] on div "Why You'll Love Our Period Underwear Heading Everyone loves getting mail. Our s…" at bounding box center [1074, 393] width 478 height 268
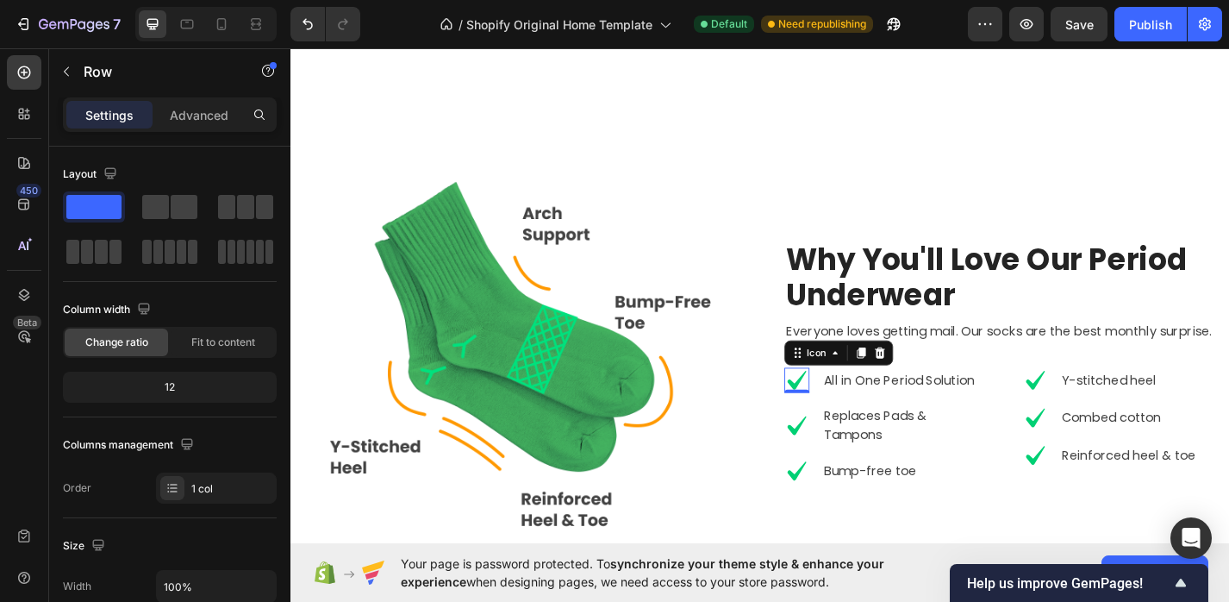
click at [852, 410] on icon at bounding box center [849, 414] width 28 height 28
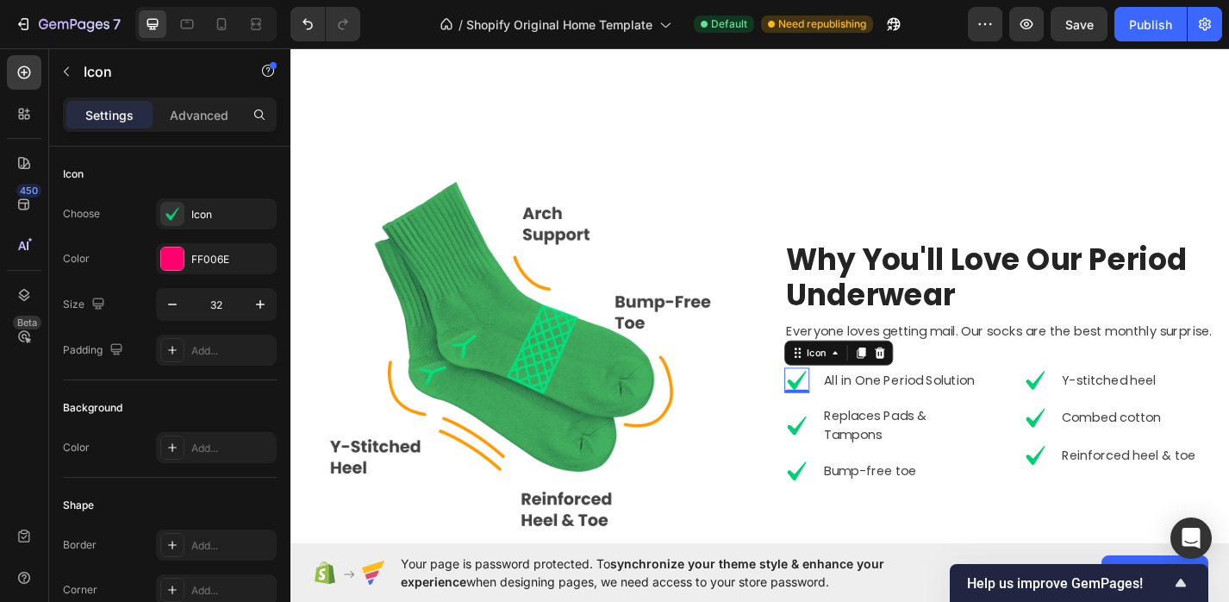
click at [852, 410] on icon at bounding box center [848, 413] width 21 height 21
click at [867, 384] on div "Icon" at bounding box center [870, 384] width 28 height 0
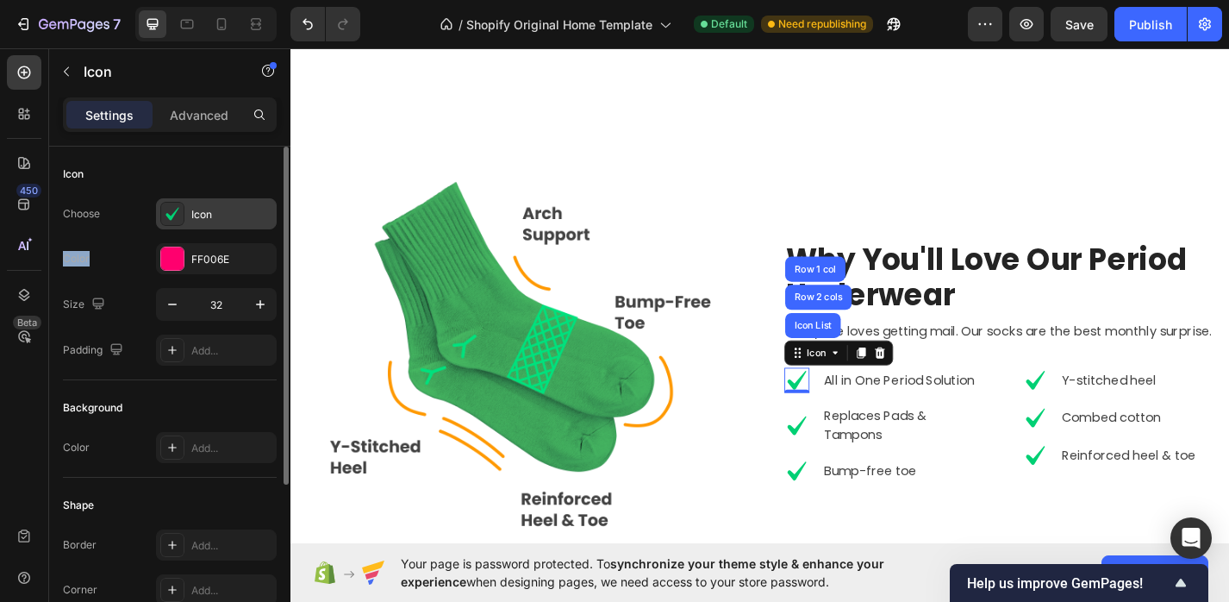
click at [182, 215] on div at bounding box center [172, 214] width 24 height 24
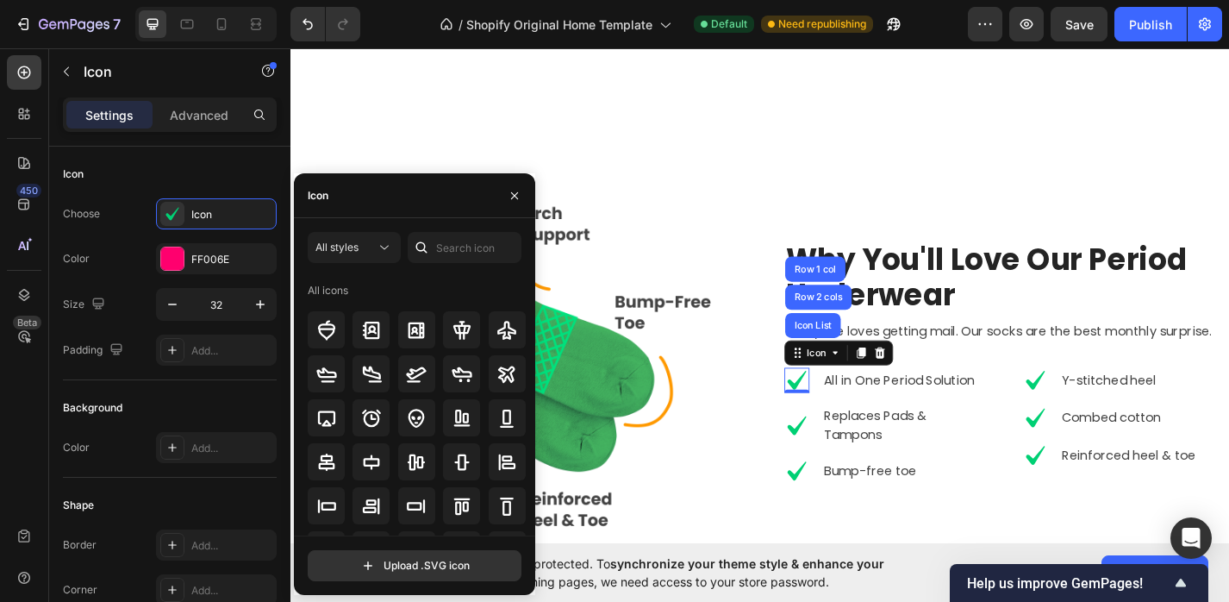
click at [359, 208] on div "Icon" at bounding box center [414, 195] width 241 height 45
click at [359, 192] on div "Icon" at bounding box center [414, 195] width 241 height 45
click at [453, 254] on input "text" at bounding box center [465, 247] width 114 height 31
type input "check"
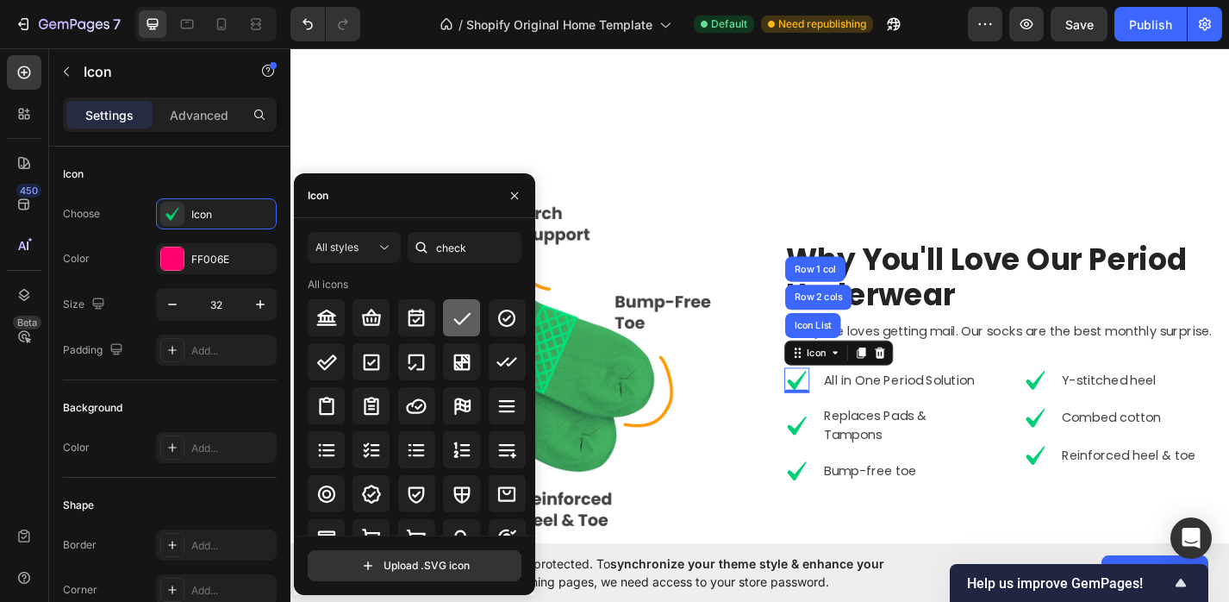
click at [453, 323] on icon at bounding box center [462, 318] width 21 height 21
click at [851, 466] on icon at bounding box center [849, 464] width 28 height 28
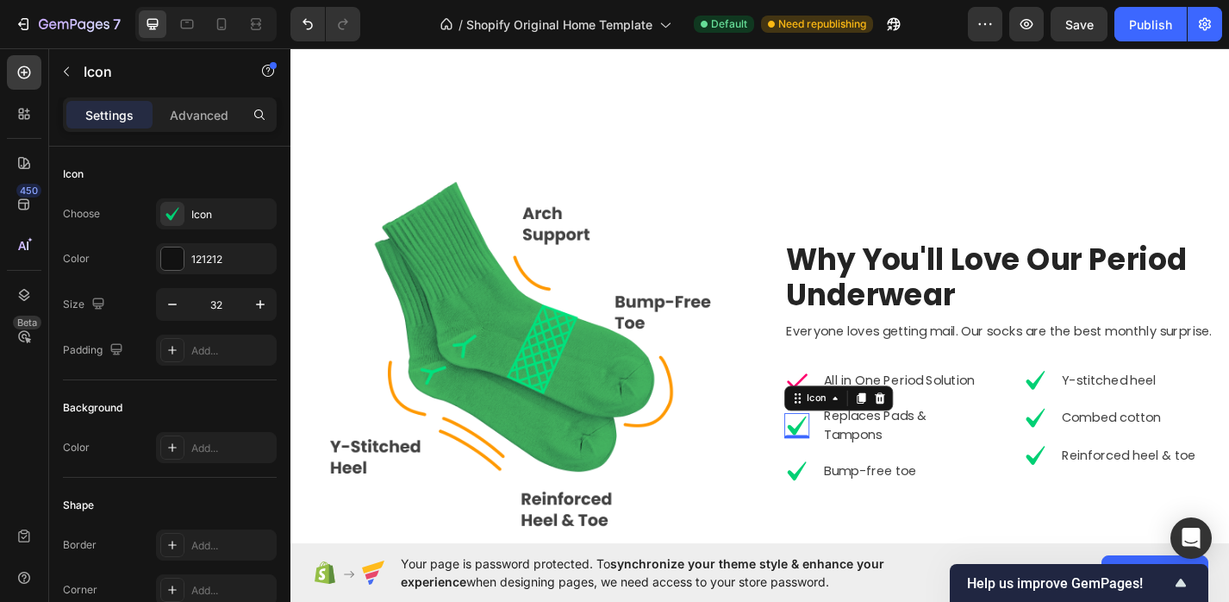
click at [846, 420] on div "Icon" at bounding box center [895, 434] width 120 height 28
click at [847, 408] on icon at bounding box center [849, 414] width 28 height 28
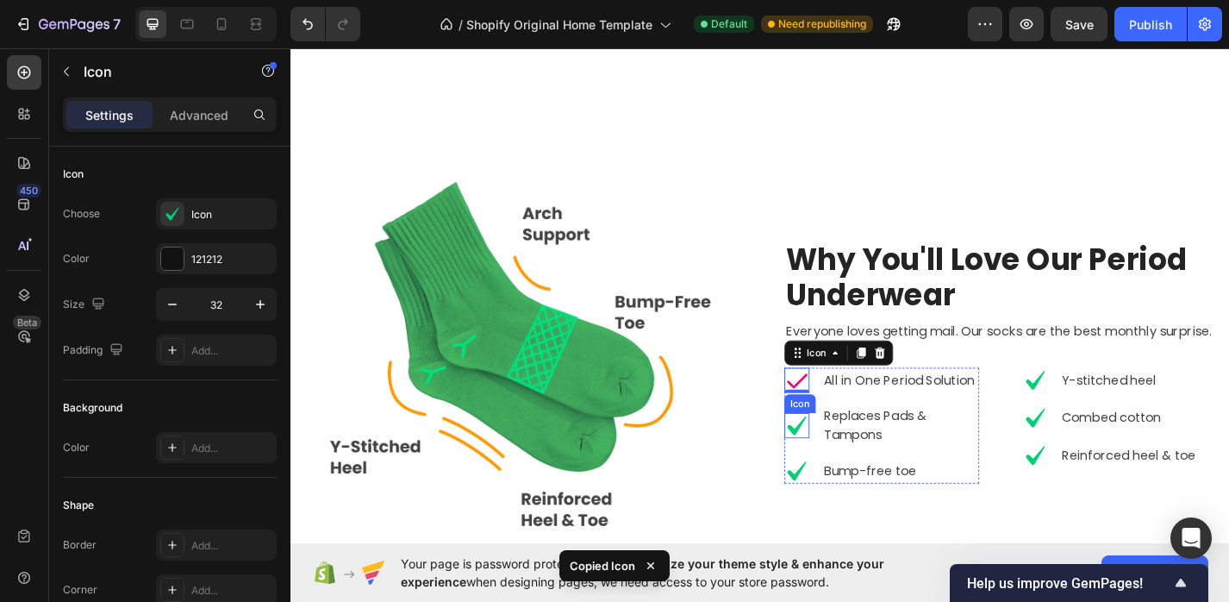
click at [848, 464] on icon at bounding box center [848, 463] width 21 height 21
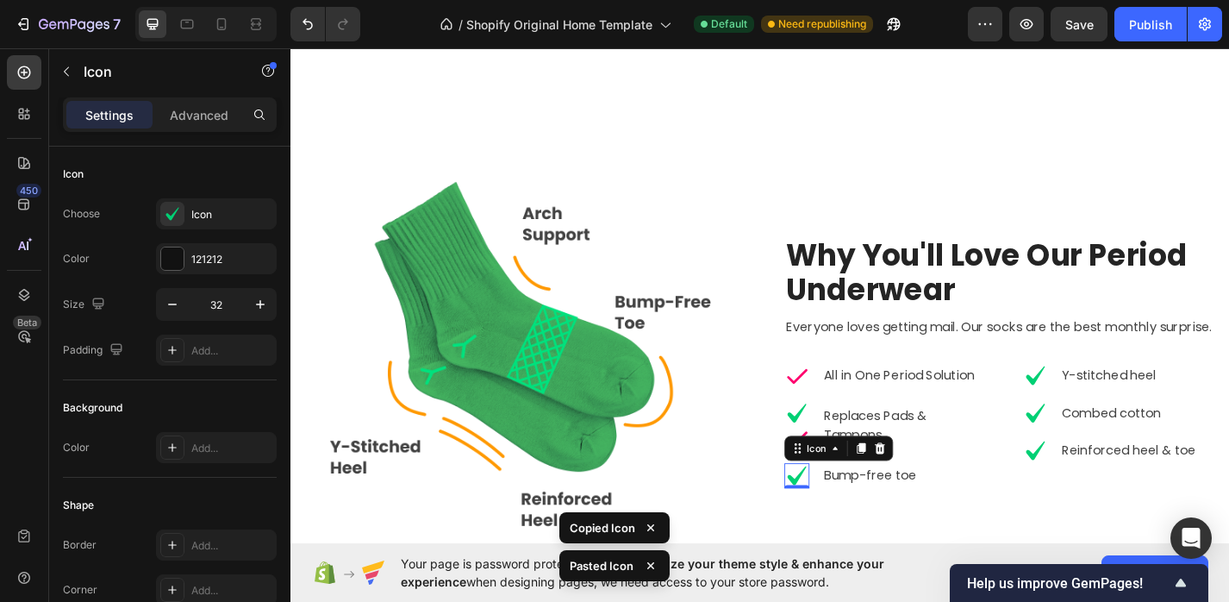
click at [847, 524] on icon at bounding box center [848, 519] width 21 height 21
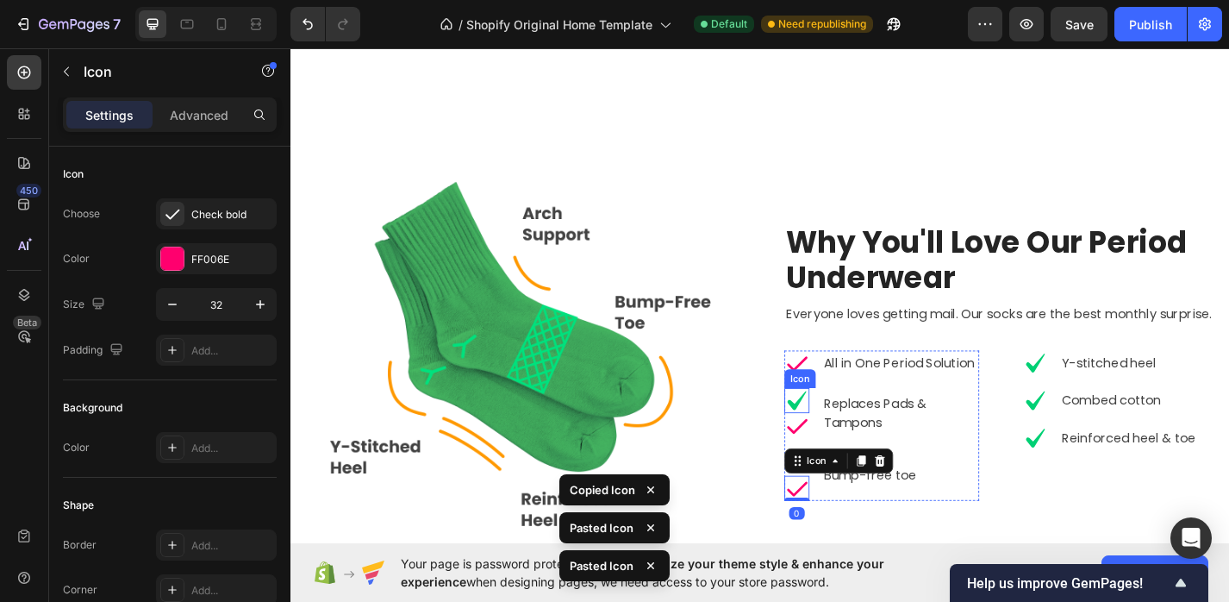
click at [845, 431] on icon at bounding box center [849, 436] width 28 height 28
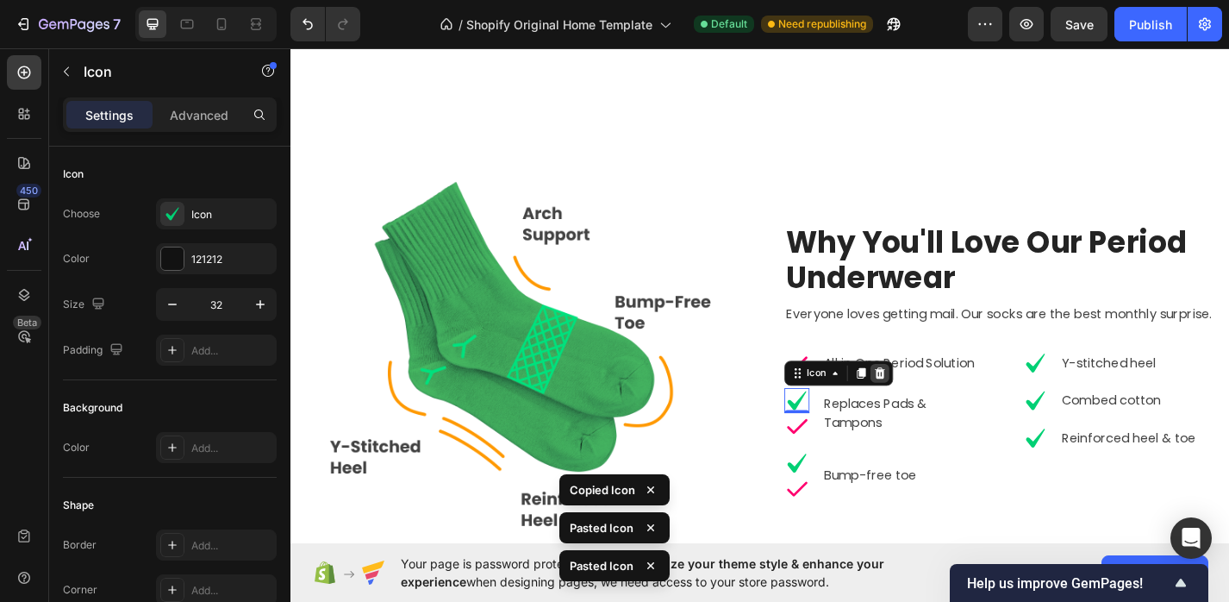
click at [941, 405] on icon at bounding box center [940, 406] width 14 height 14
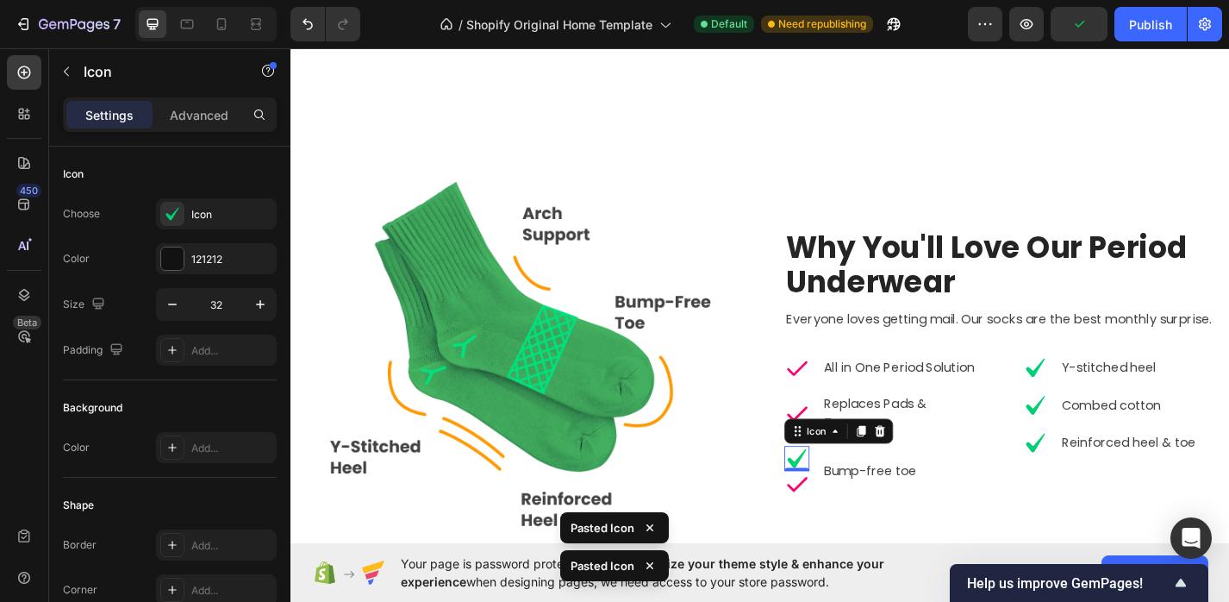
click at [842, 502] on icon at bounding box center [848, 500] width 21 height 21
click at [941, 472] on icon at bounding box center [940, 470] width 11 height 12
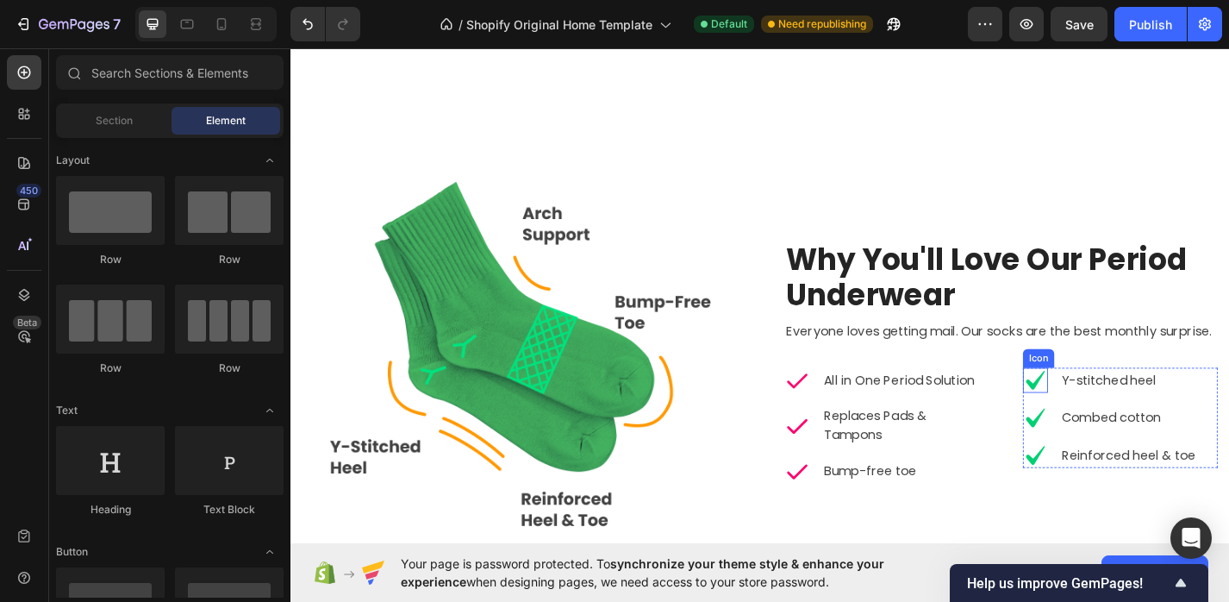
click at [1107, 409] on icon at bounding box center [1111, 414] width 28 height 28
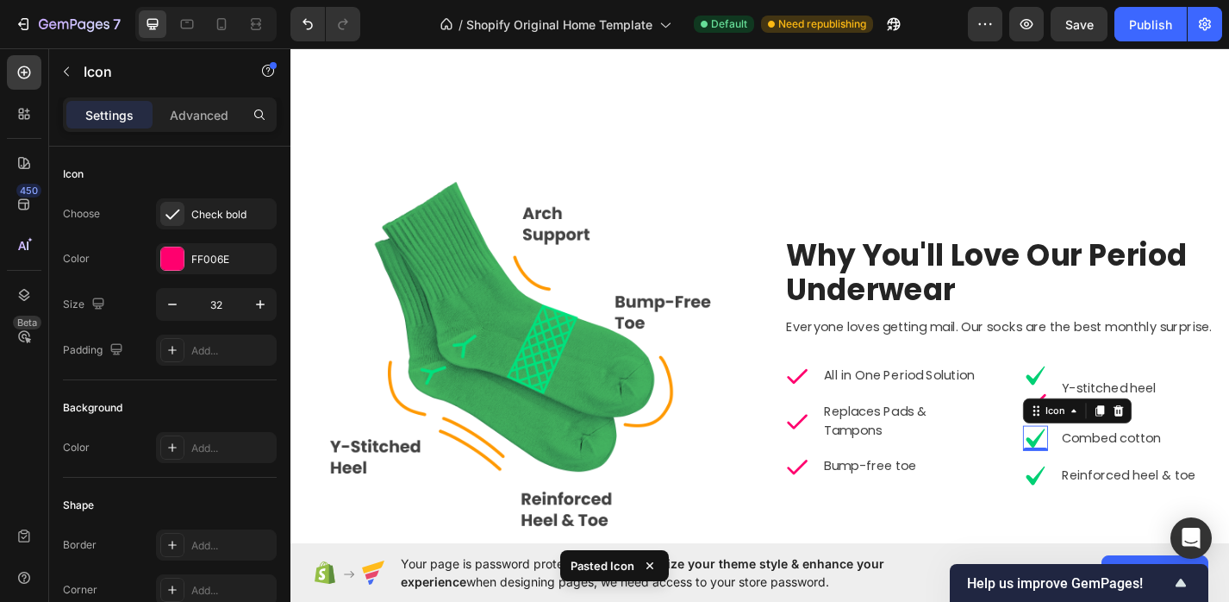
click at [1107, 480] on icon at bounding box center [1111, 477] width 21 height 21
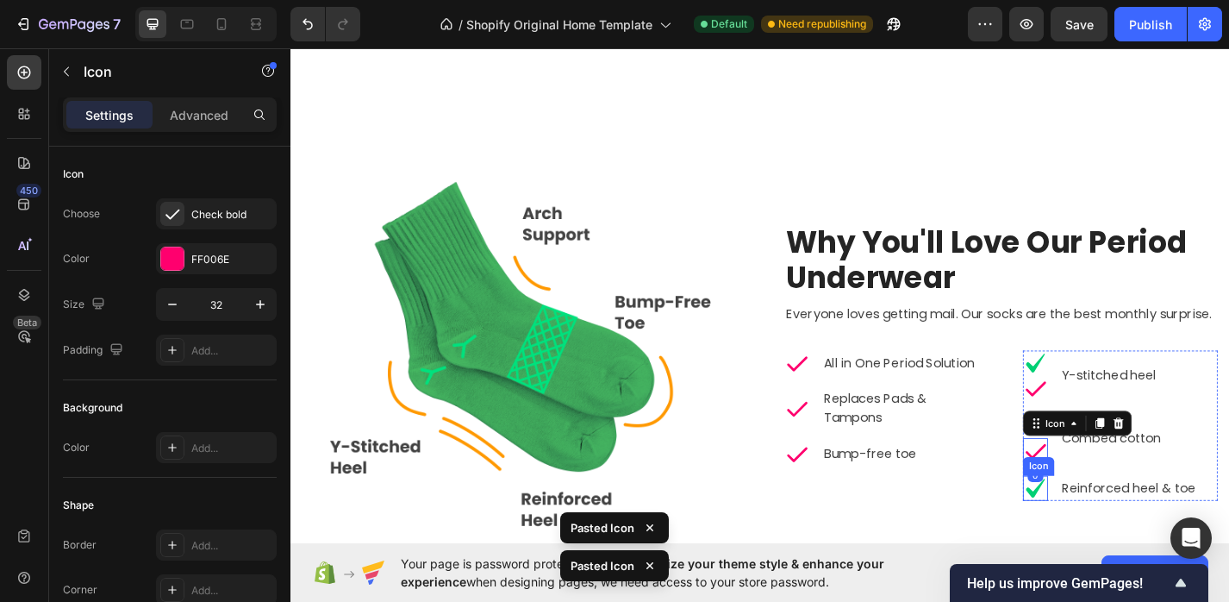
click at [1110, 537] on icon at bounding box center [1111, 532] width 21 height 21
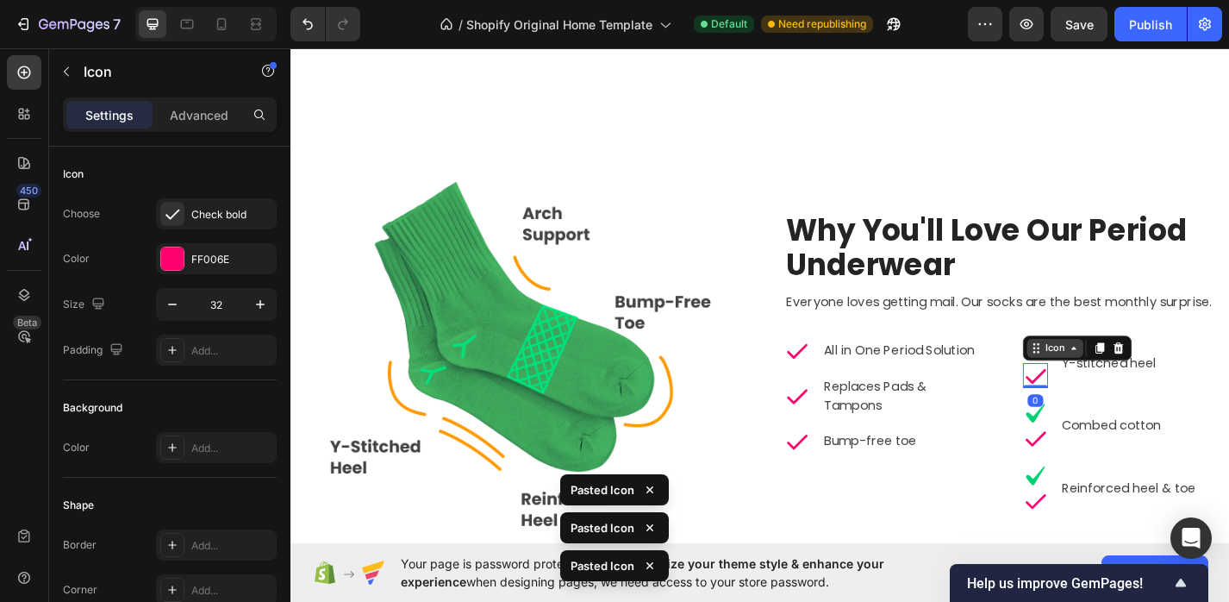
click at [1105, 376] on div "Icon" at bounding box center [1157, 379] width 120 height 28
click at [1111, 450] on icon at bounding box center [1111, 450] width 21 height 21
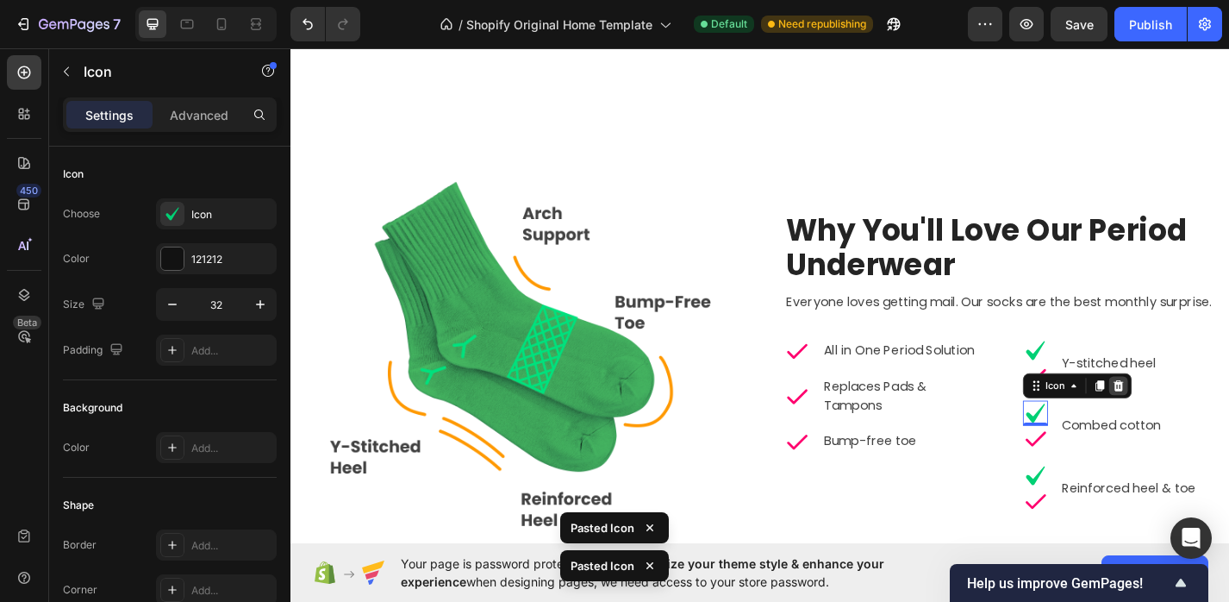
click at [1204, 422] on icon at bounding box center [1203, 420] width 14 height 14
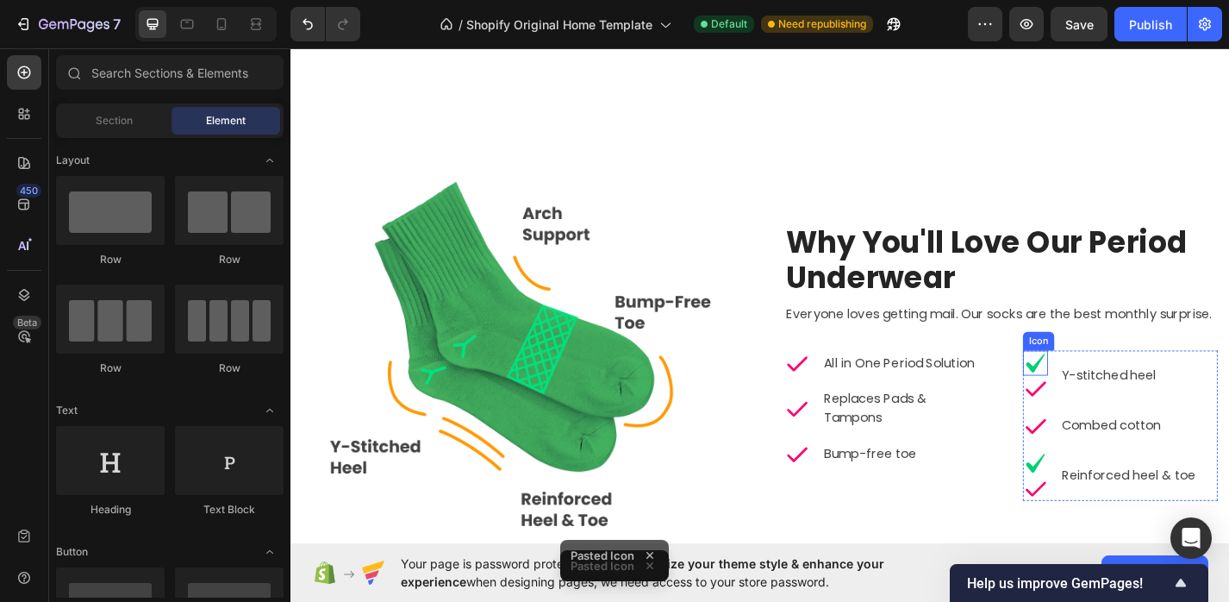
click at [1113, 389] on icon at bounding box center [1111, 395] width 28 height 28
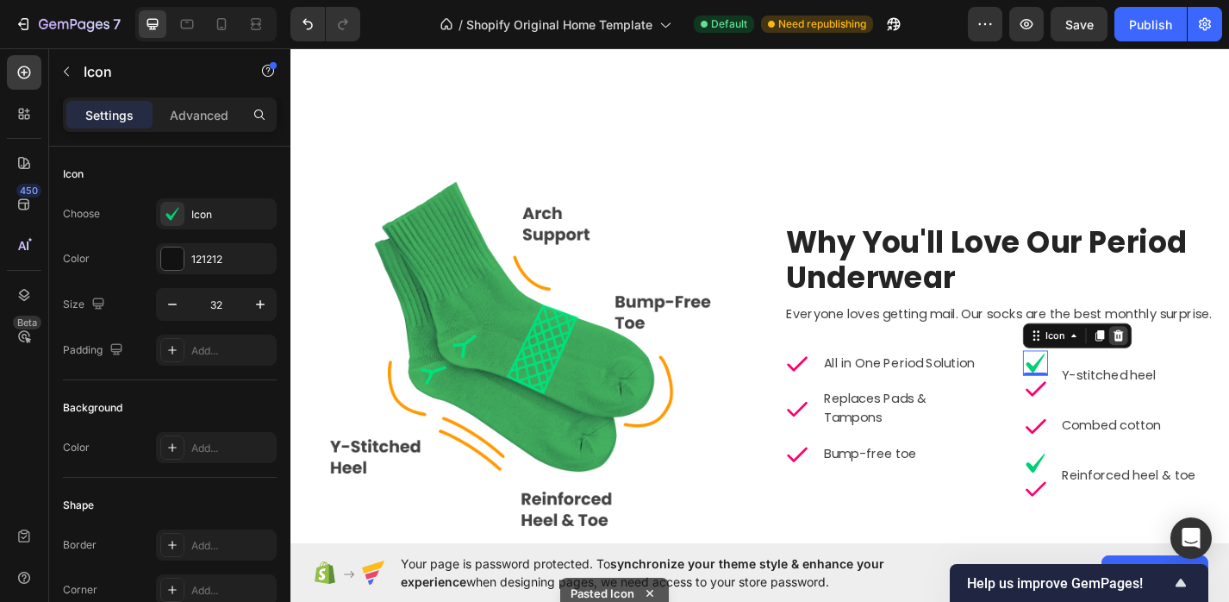
click at [1205, 364] on icon at bounding box center [1202, 365] width 11 height 12
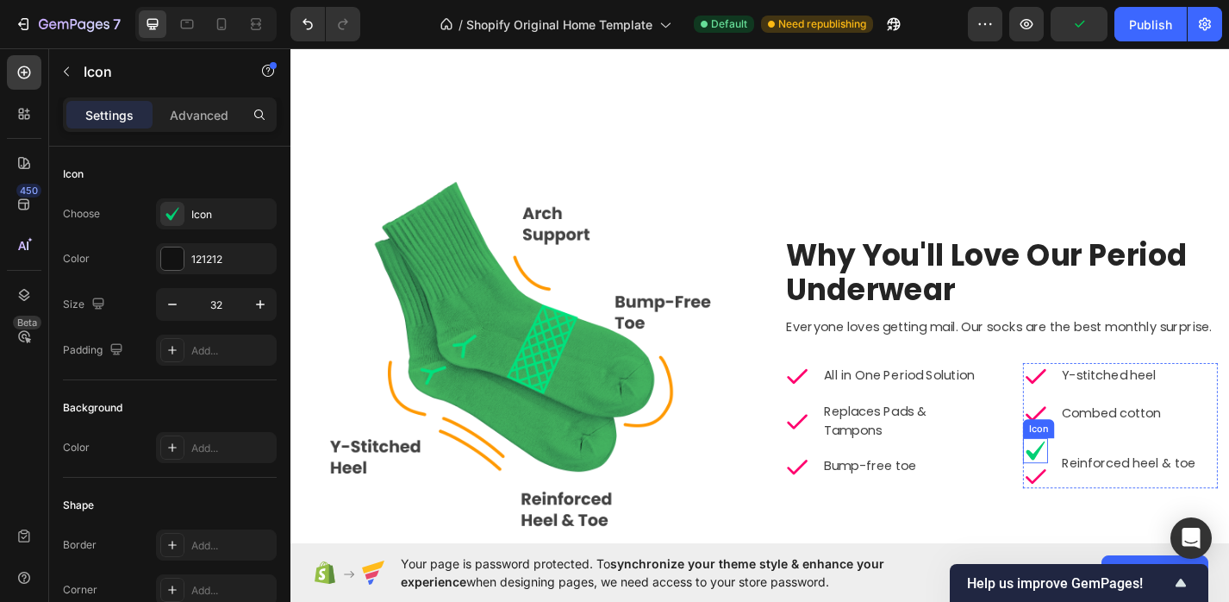
click at [1111, 494] on icon at bounding box center [1111, 491] width 21 height 21
click at [1204, 460] on icon at bounding box center [1203, 461] width 14 height 14
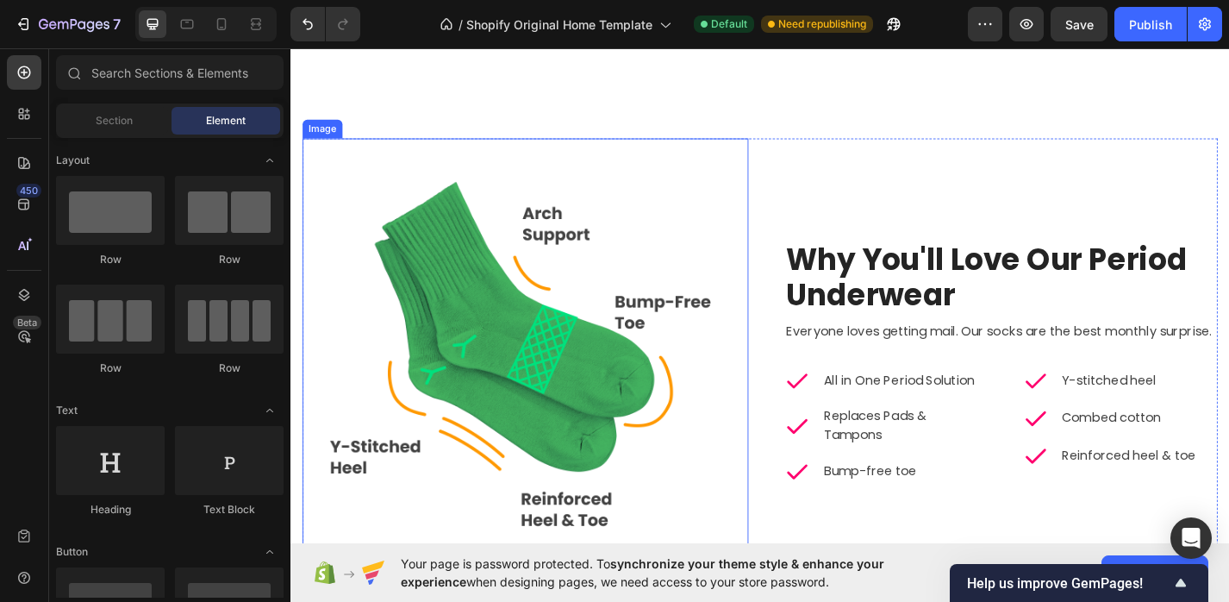
click at [566, 239] on img at bounding box center [548, 392] width 491 height 491
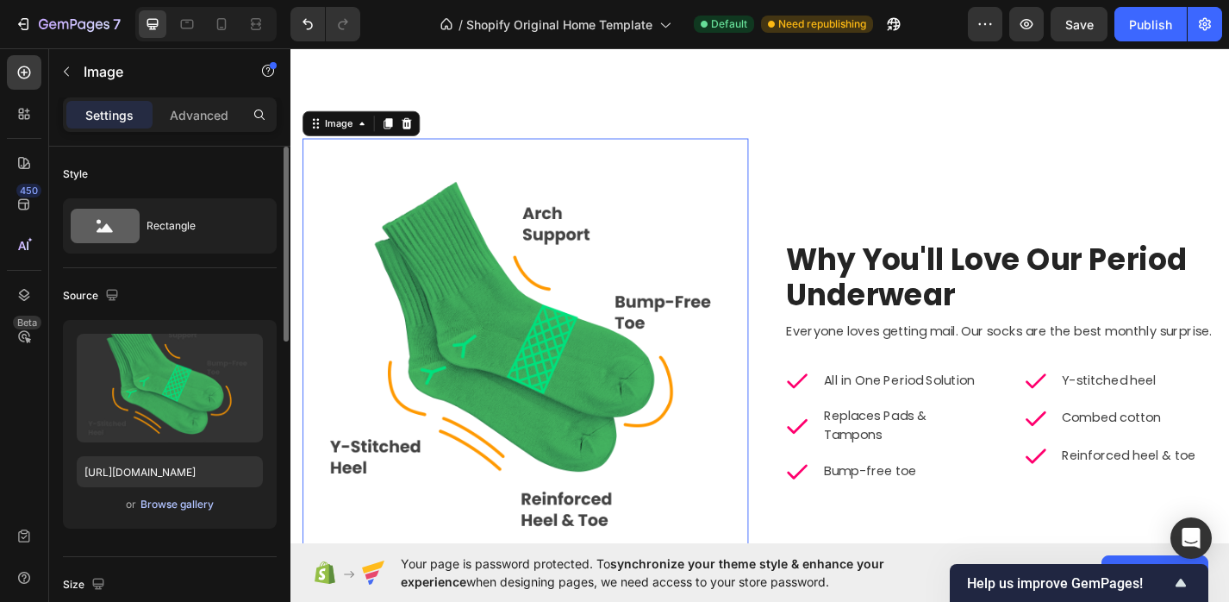
click at [195, 503] on div "Browse gallery" at bounding box center [177, 505] width 73 height 16
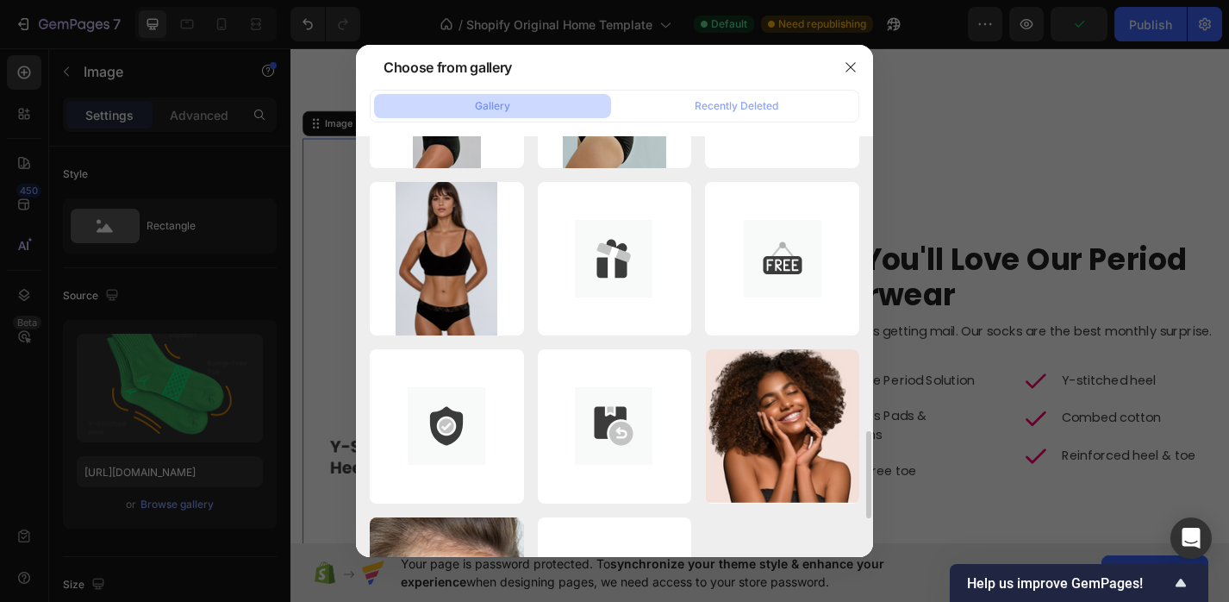
scroll to position [1219, 0]
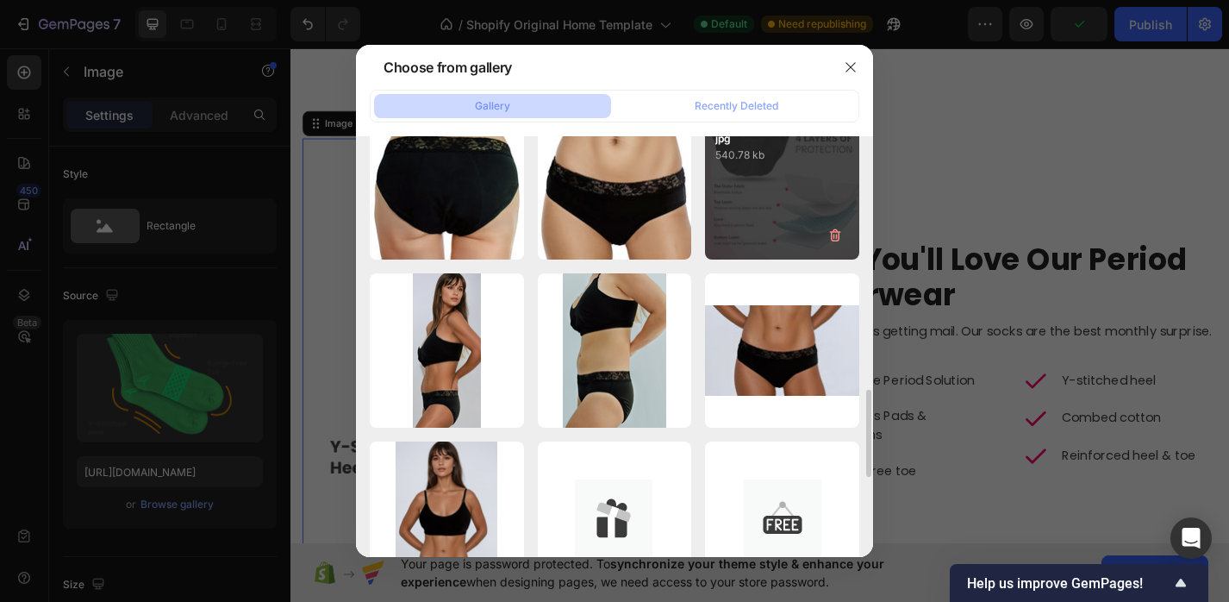
click at [784, 205] on div "pausewellness - Listi...px.jpg 540.78 kb" at bounding box center [782, 182] width 154 height 154
type input "https://cdn.shopify.com/s/files/1/0598/4033/1847/files/gempages_579495988796850…"
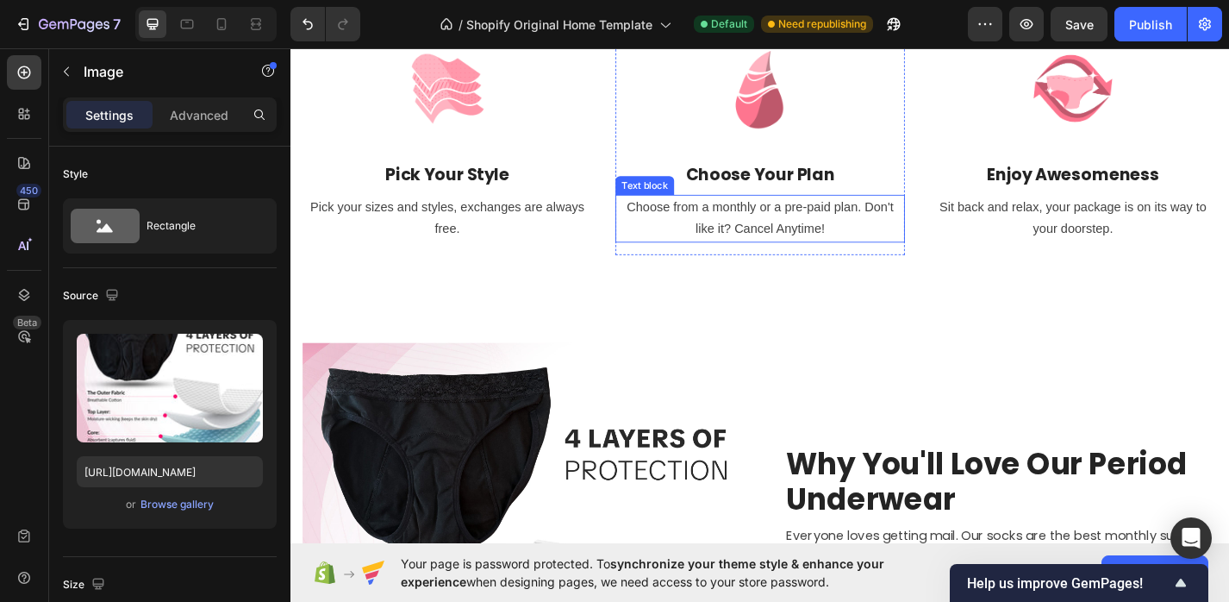
scroll to position [1122, 0]
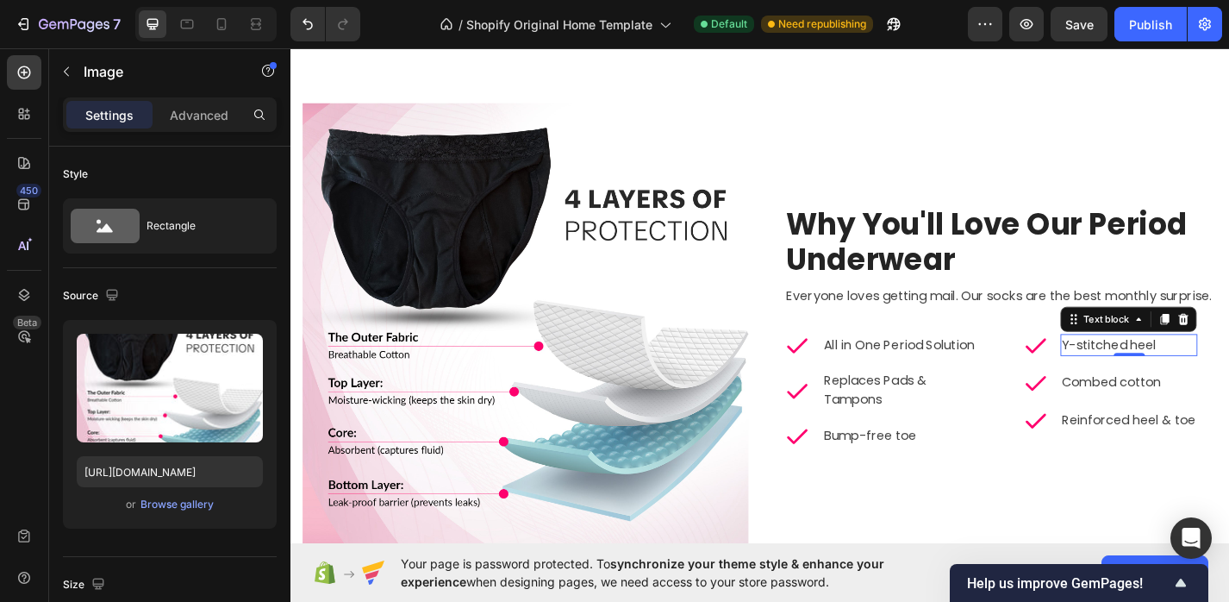
click at [1208, 377] on p "Y-stitched heel" at bounding box center [1214, 375] width 147 height 21
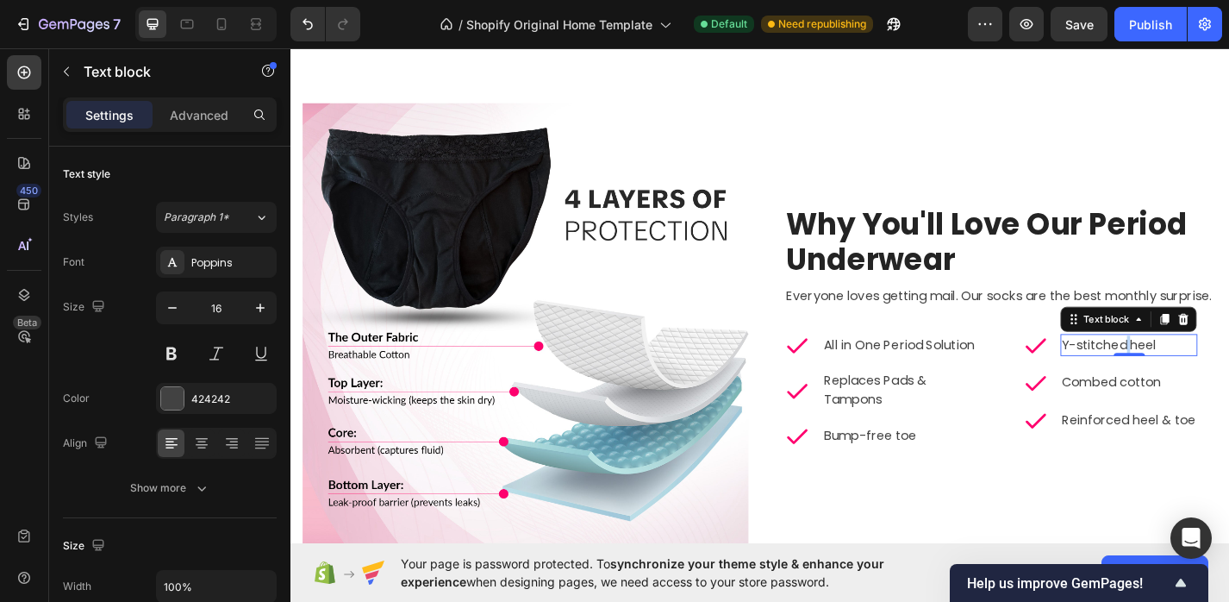
click at [1208, 377] on p "Y-stitched heel" at bounding box center [1214, 375] width 147 height 21
drag, startPoint x: 1259, startPoint y: 377, endPoint x: 1144, endPoint y: 376, distance: 114.7
click at [1144, 376] on p "Y-stitched heel" at bounding box center [1214, 375] width 147 height 21
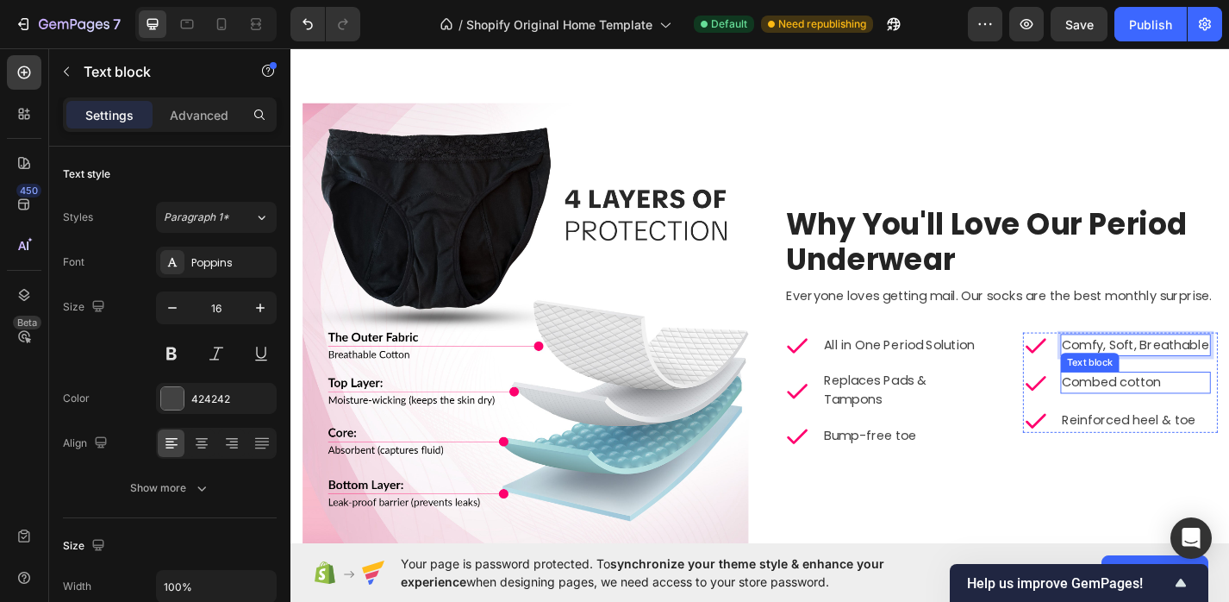
click at [1196, 411] on p "Combed cotton" at bounding box center [1222, 416] width 162 height 21
drag, startPoint x: 1268, startPoint y: 414, endPoint x: 1145, endPoint y: 420, distance: 123.4
click at [1145, 420] on p "Combed cotton" at bounding box center [1222, 416] width 162 height 21
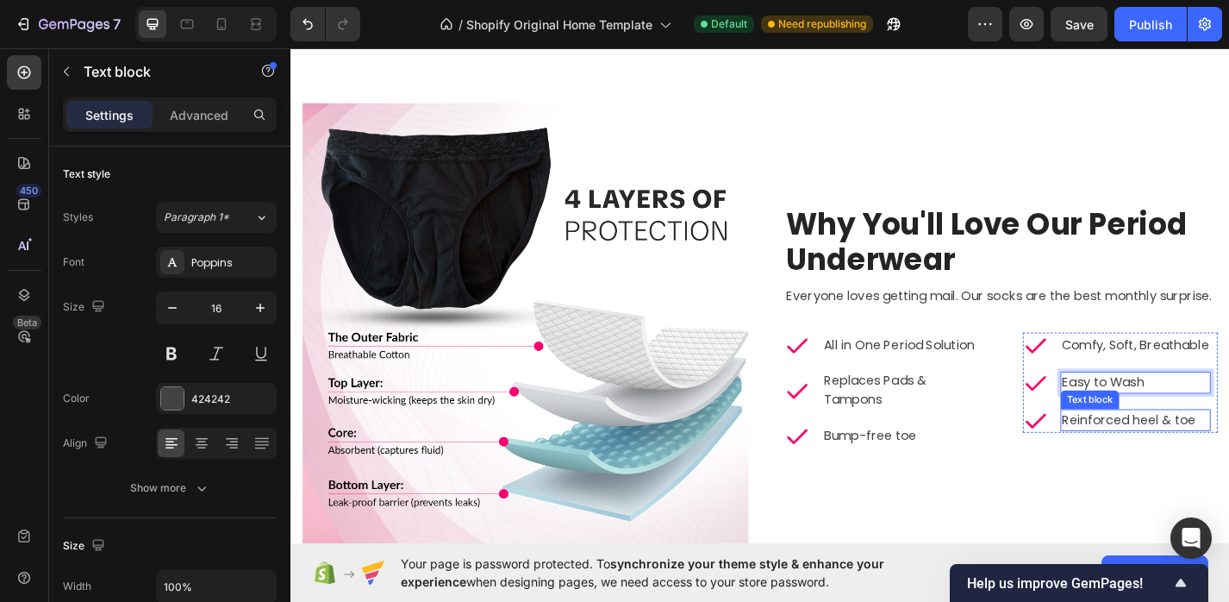
click at [1227, 465] on div "Reinforced heel & toe Text block" at bounding box center [1222, 458] width 166 height 24
click at [1226, 465] on div "0" at bounding box center [1221, 470] width 17 height 14
click at [1225, 457] on p "Reinforced heel & toe" at bounding box center [1222, 457] width 162 height 21
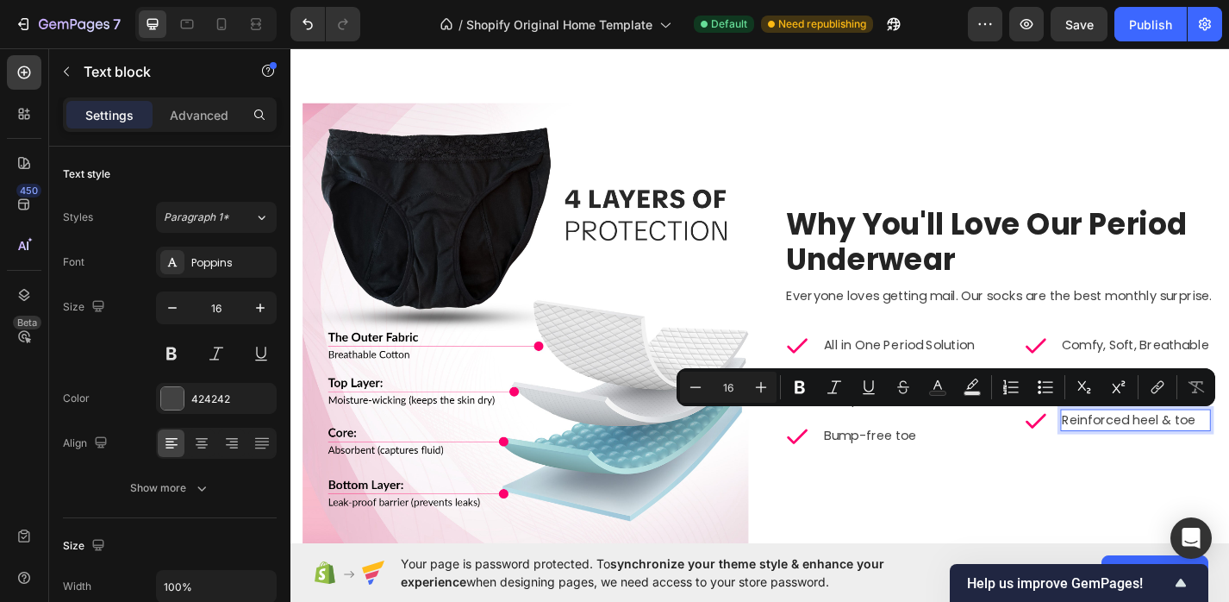
click at [1228, 459] on p "Reinforced heel & toe" at bounding box center [1222, 457] width 162 height 21
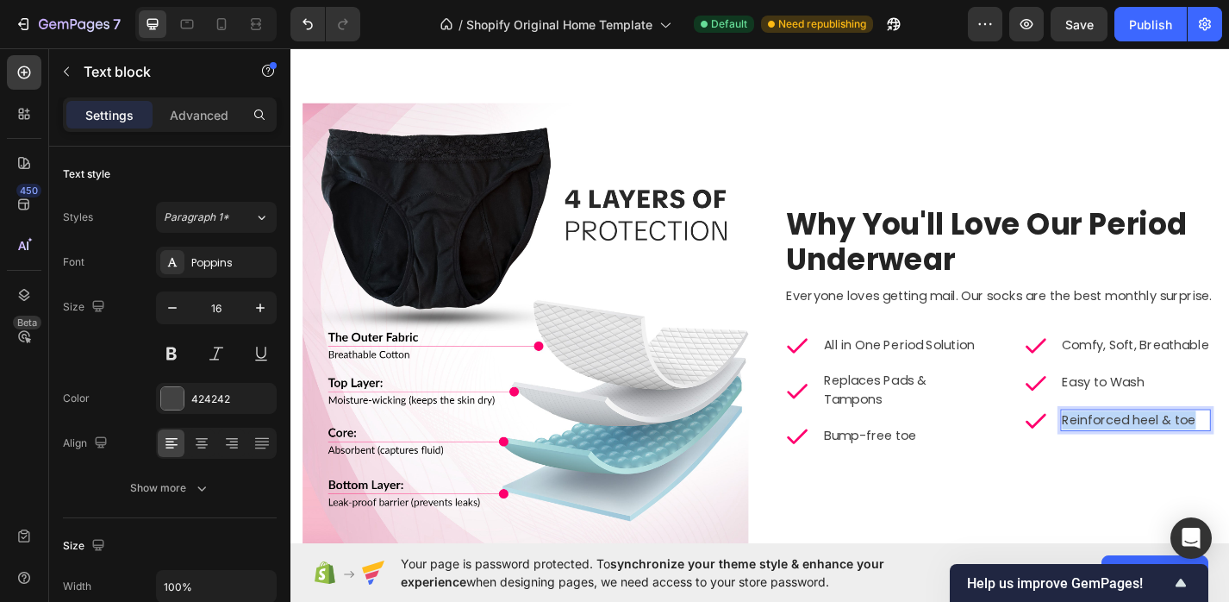
drag, startPoint x: 1291, startPoint y: 460, endPoint x: 1138, endPoint y: 462, distance: 153.5
click at [1139, 462] on div "Reinforced heel & toe" at bounding box center [1222, 458] width 166 height 24
click at [1228, 457] on p "Eco-Friendly" at bounding box center [1222, 457] width 162 height 21
click at [942, 481] on p "Bump-free toe" at bounding box center [963, 475] width 170 height 21
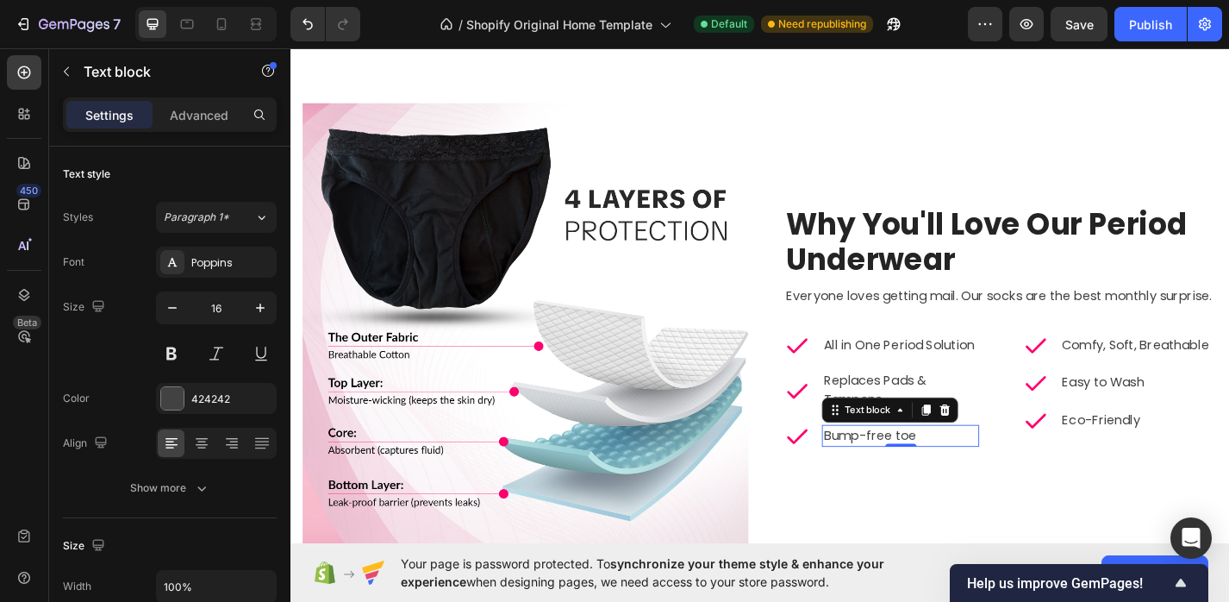
click at [942, 481] on p "Bump-free toe" at bounding box center [963, 475] width 170 height 21
click at [966, 484] on p "Bump-free toe" at bounding box center [963, 475] width 170 height 21
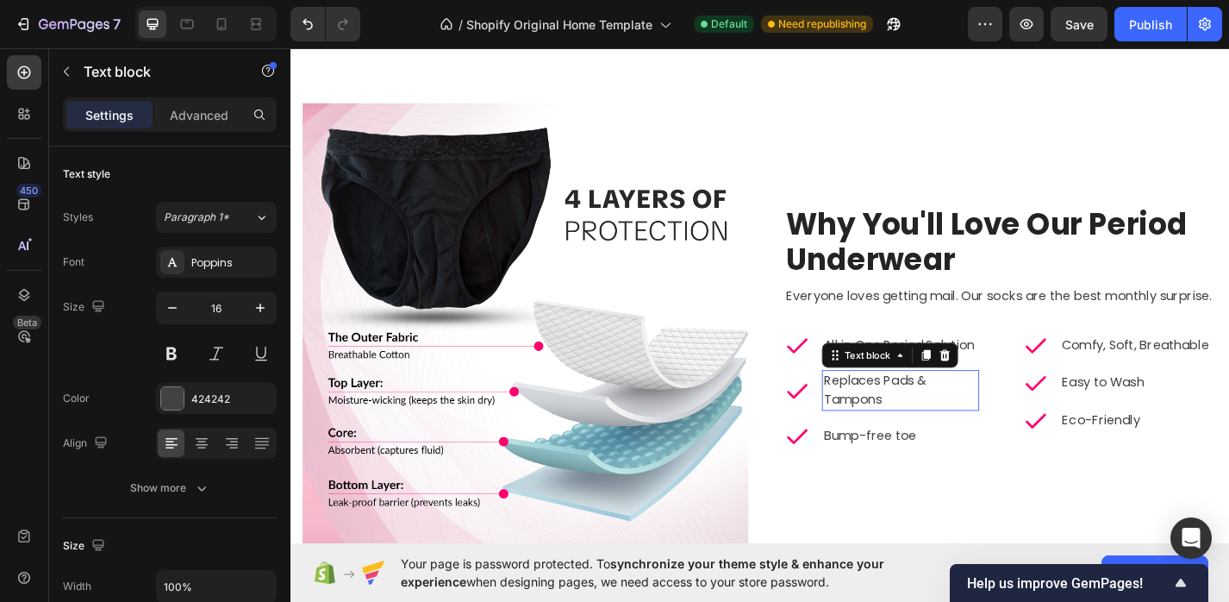
click at [906, 419] on p "Replaces Pads & Tampons" at bounding box center [963, 424] width 170 height 41
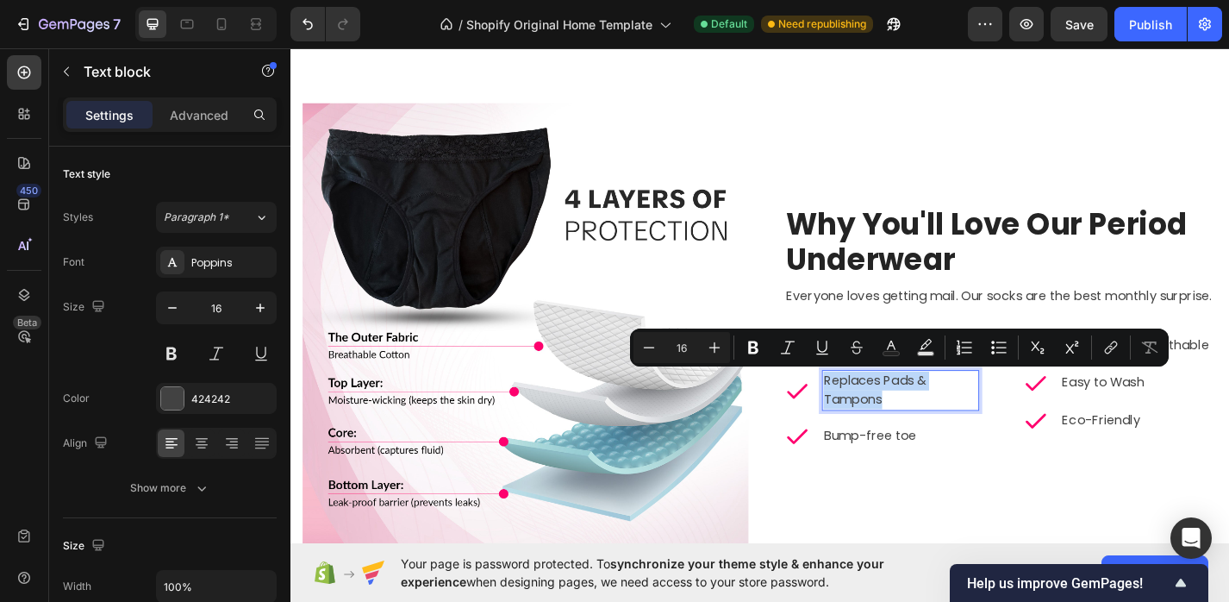
click at [906, 419] on p "Replaces Pads & Tampons" at bounding box center [963, 424] width 170 height 41
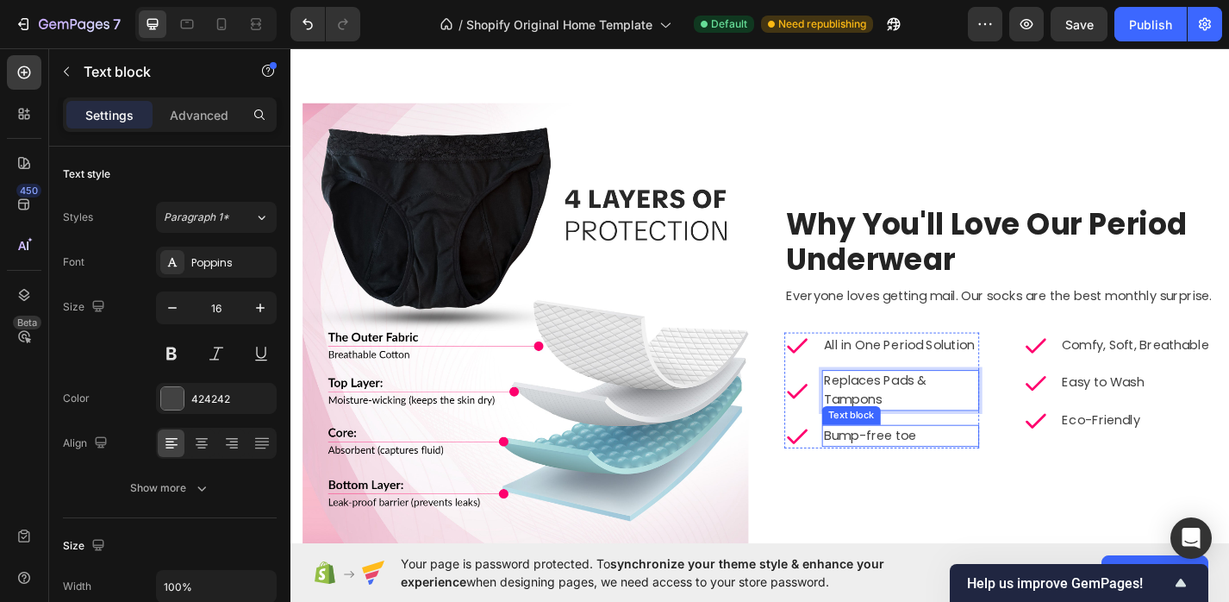
click at [911, 477] on p "Bump-free toe" at bounding box center [963, 475] width 170 height 21
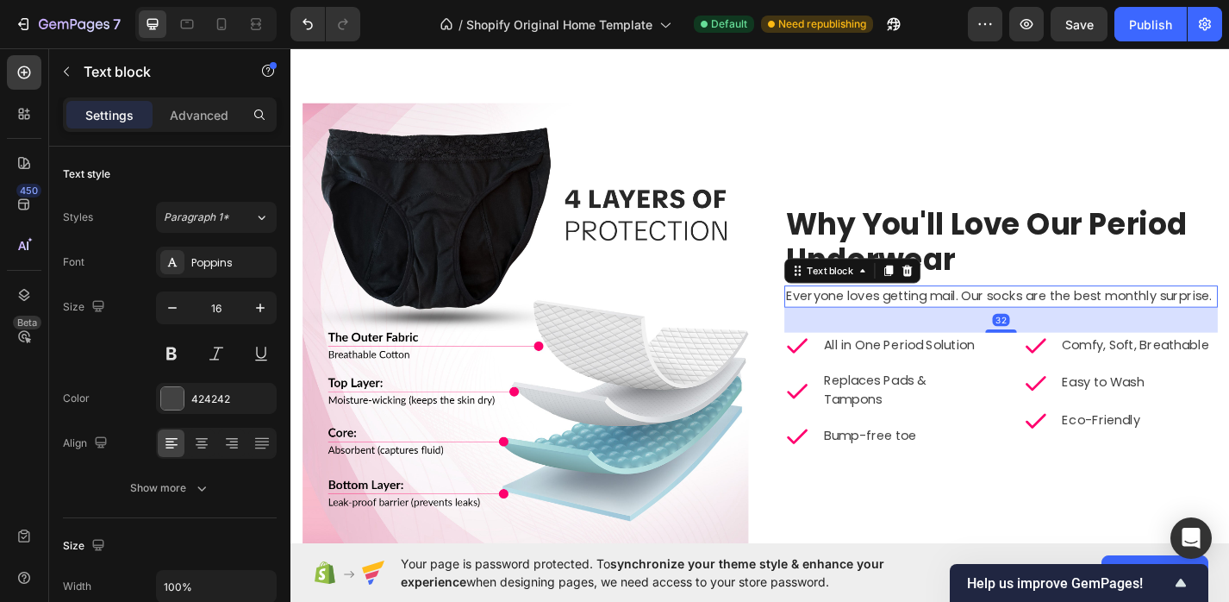
click at [1003, 316] on p "Everyone loves getting mail. Our socks are the best monthly surprise." at bounding box center [1073, 321] width 474 height 21
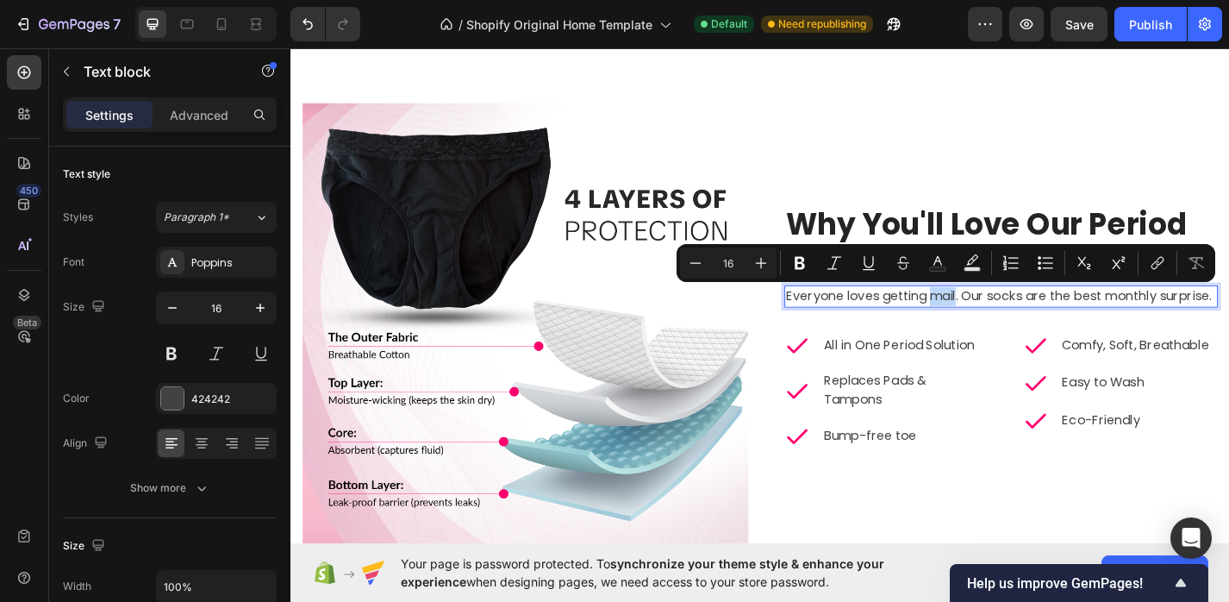
click at [1003, 316] on p "Everyone loves getting mail. Our socks are the best monthly surprise." at bounding box center [1073, 321] width 474 height 21
drag, startPoint x: 1310, startPoint y: 324, endPoint x: 839, endPoint y: 323, distance: 471.6
click at [839, 323] on div "Everyone loves getting mail. Our socks are the best monthly surprise." at bounding box center [1074, 321] width 478 height 24
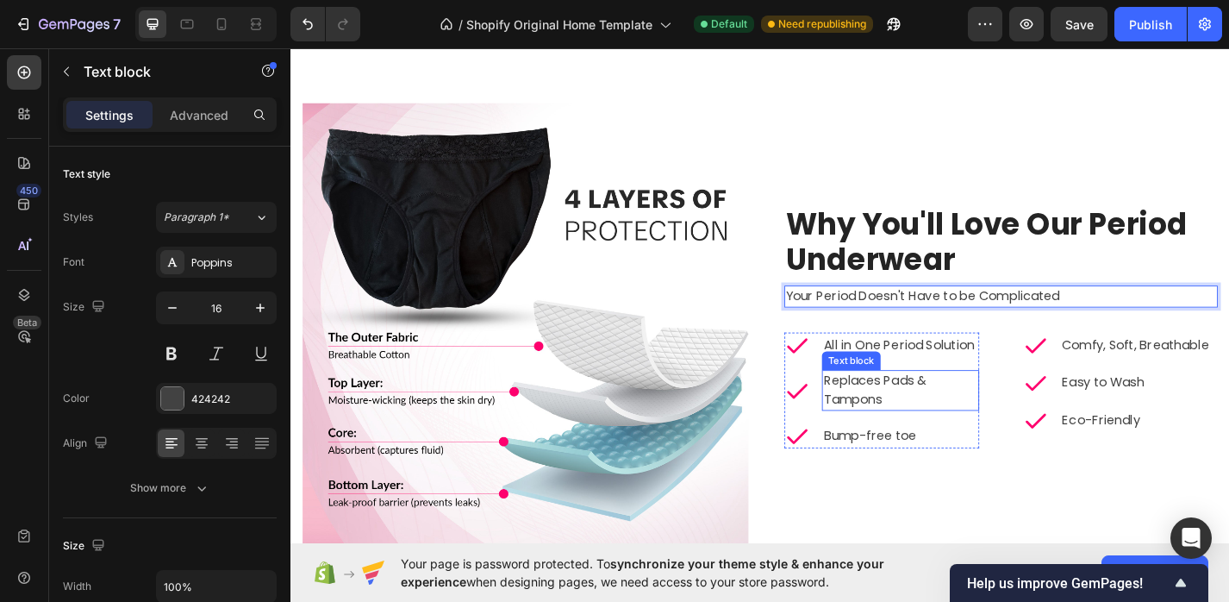
click at [927, 409] on p "Replaces Pads & Tampons" at bounding box center [963, 424] width 170 height 41
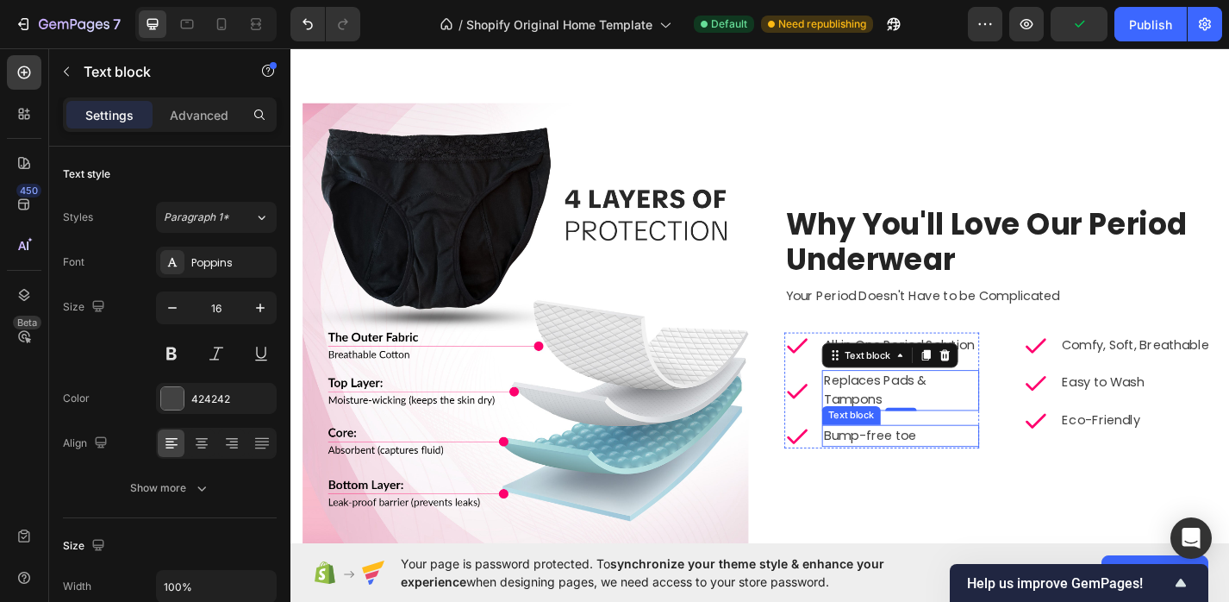
click at [916, 468] on p "Bump-free toe" at bounding box center [963, 475] width 170 height 21
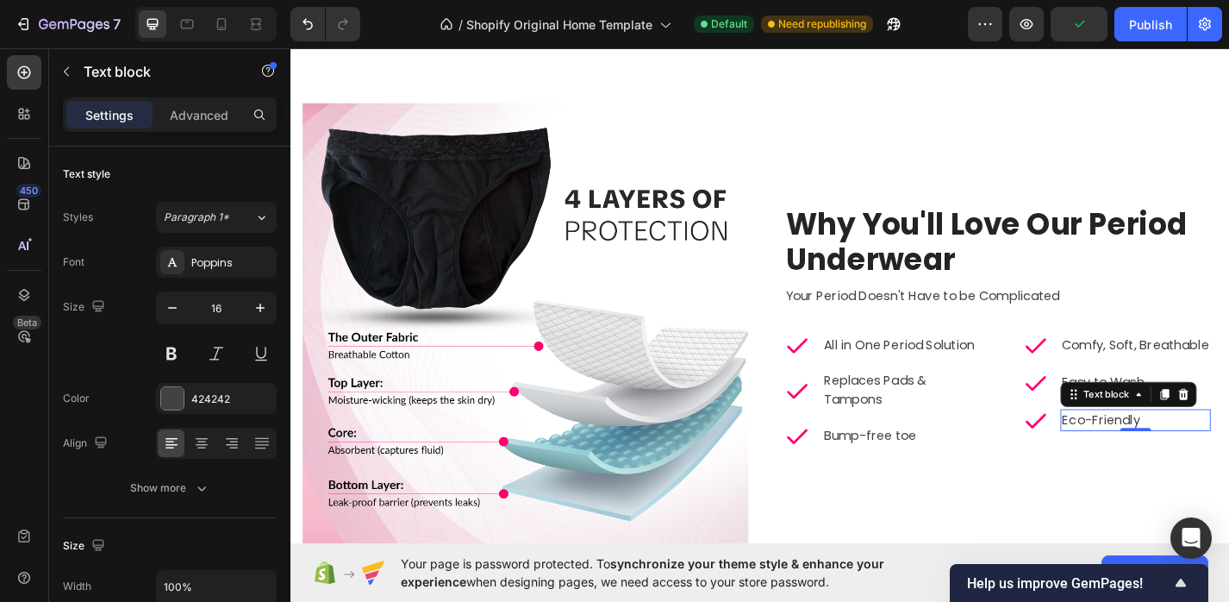
click at [1164, 453] on p "Eco-Friendly" at bounding box center [1222, 457] width 162 height 21
click at [953, 466] on p "Bump-free toe" at bounding box center [963, 475] width 170 height 21
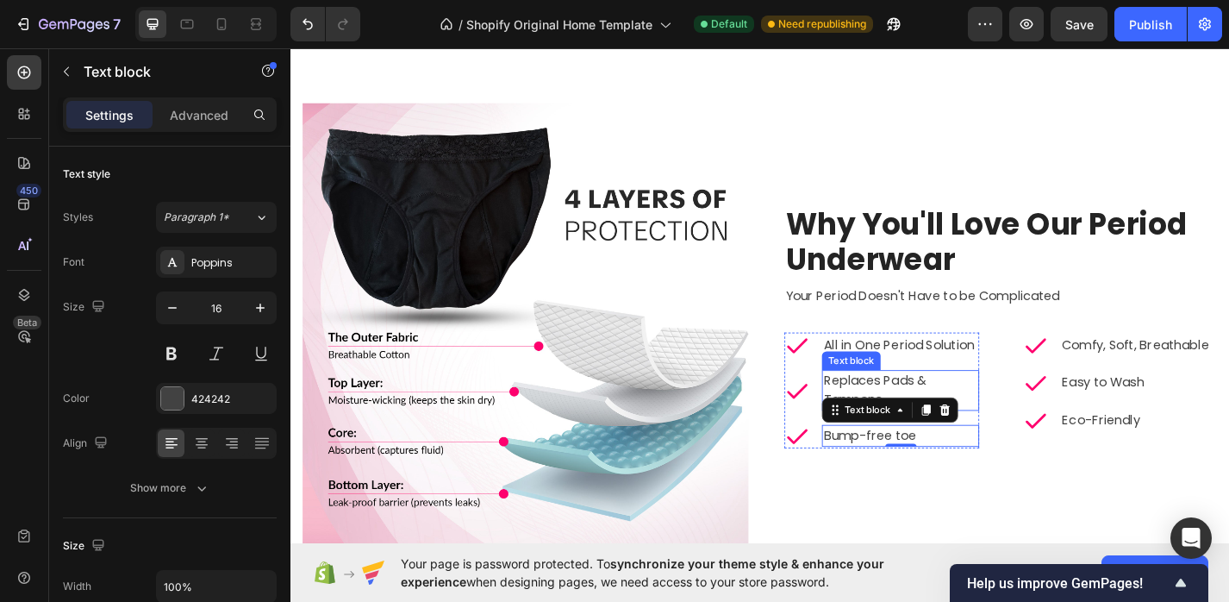
click at [925, 417] on p "Replaces Pads & Tampons" at bounding box center [963, 424] width 170 height 41
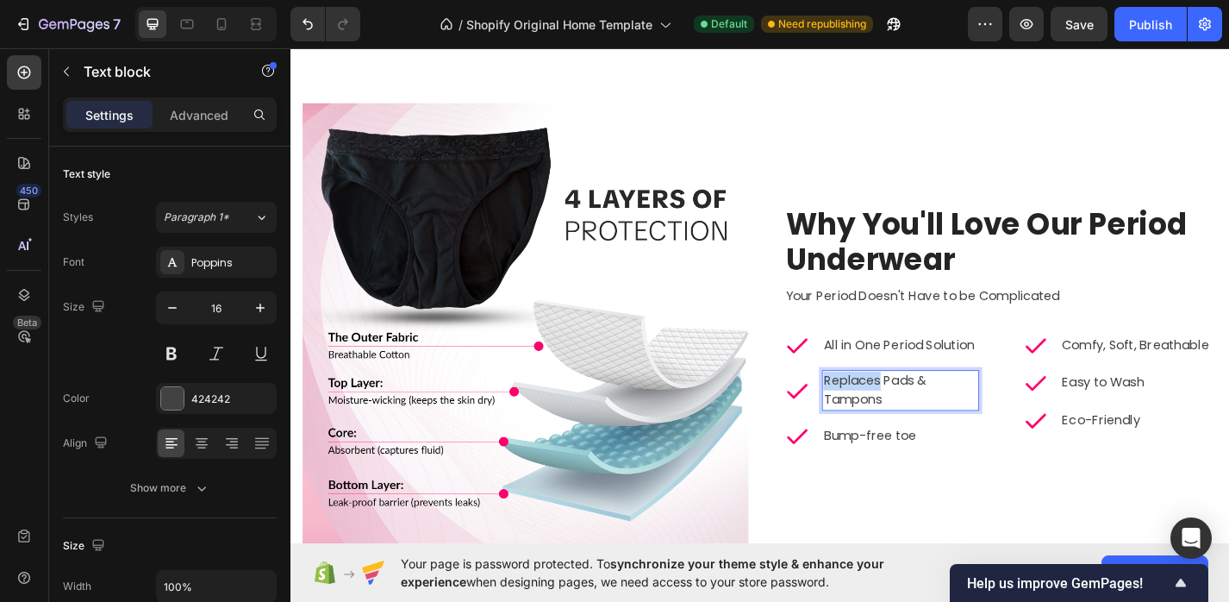
click at [925, 417] on p "Replaces Pads & Tampons" at bounding box center [963, 424] width 170 height 41
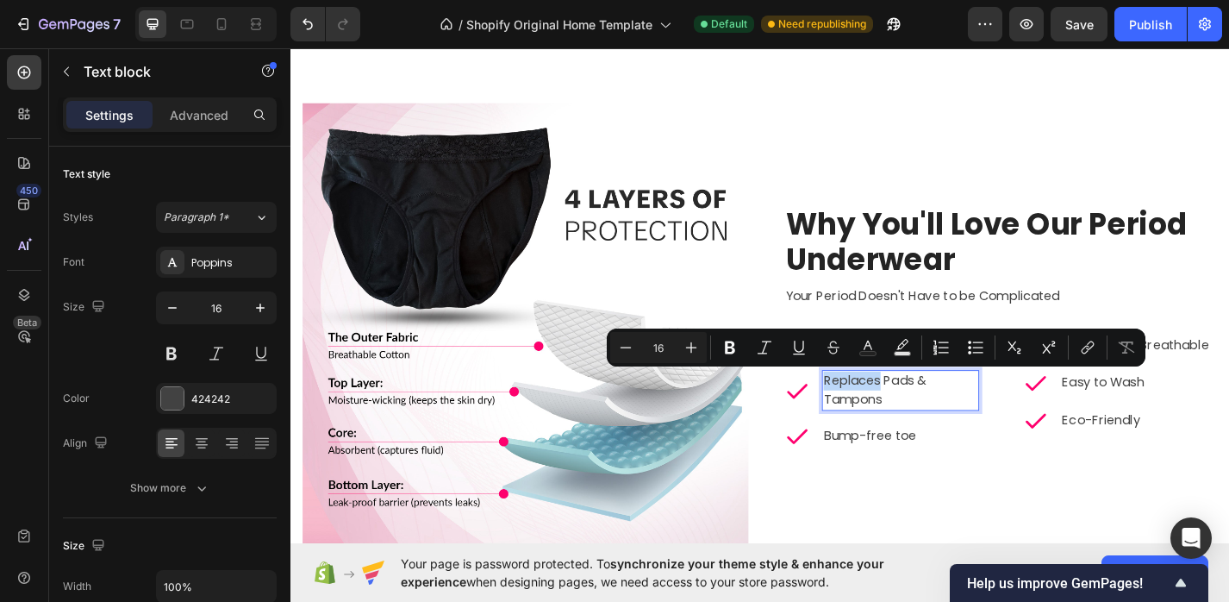
click at [925, 417] on p "Replaces Pads & Tampons" at bounding box center [963, 424] width 170 height 41
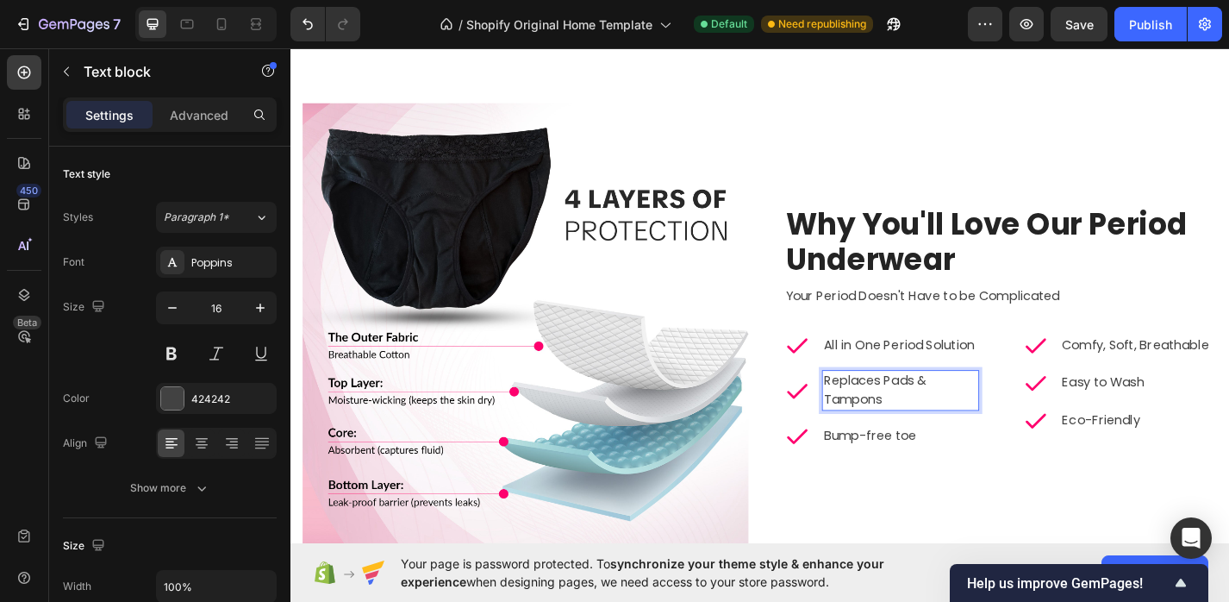
click at [934, 420] on p "Replaces Pads & Tampons" at bounding box center [963, 424] width 170 height 41
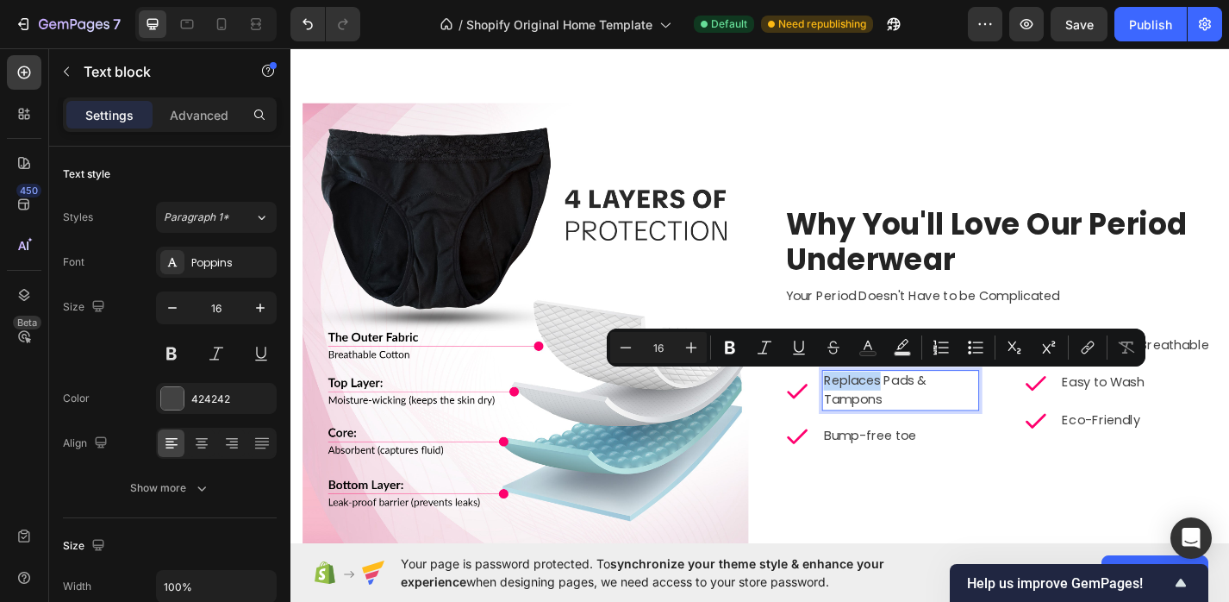
click at [936, 420] on p "Replaces Pads & Tampons" at bounding box center [963, 424] width 170 height 41
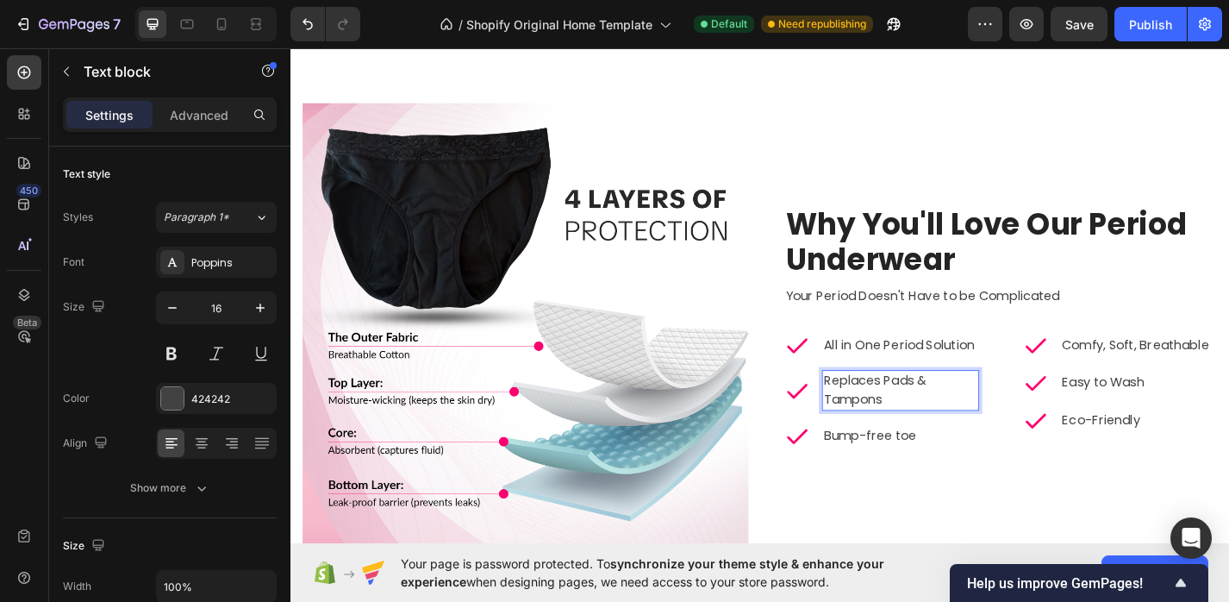
click at [942, 420] on p "Replaces Pads & Tampons" at bounding box center [963, 424] width 170 height 41
click at [882, 434] on p "Replace Pads & Tampons" at bounding box center [963, 424] width 170 height 41
click at [178, 317] on button "button" at bounding box center [172, 307] width 31 height 31
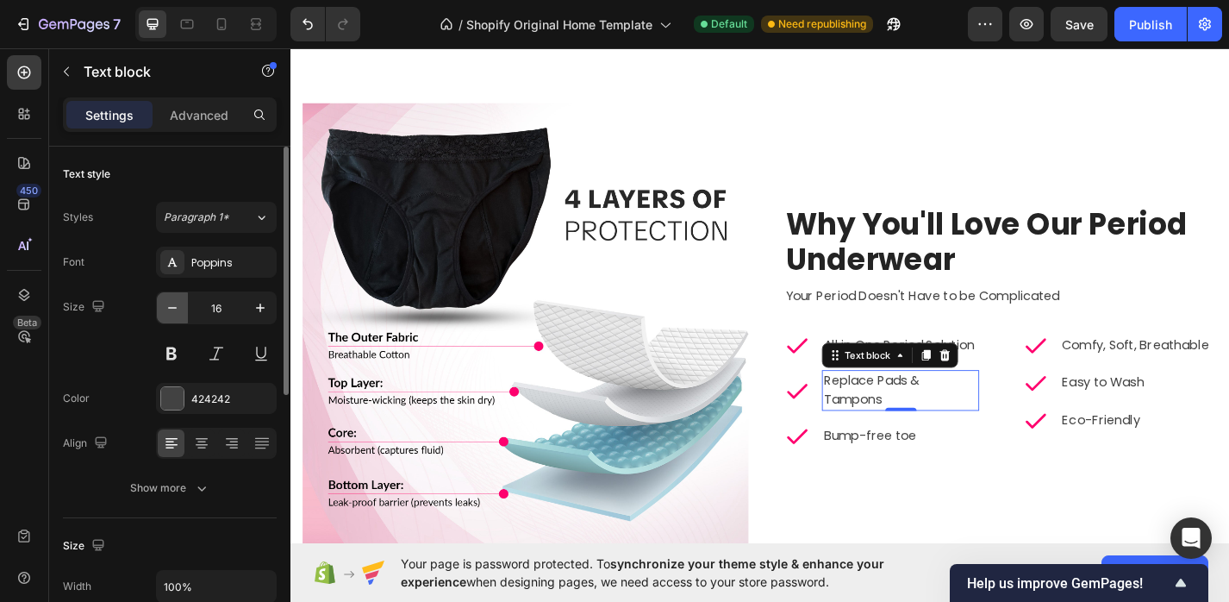
type input "15"
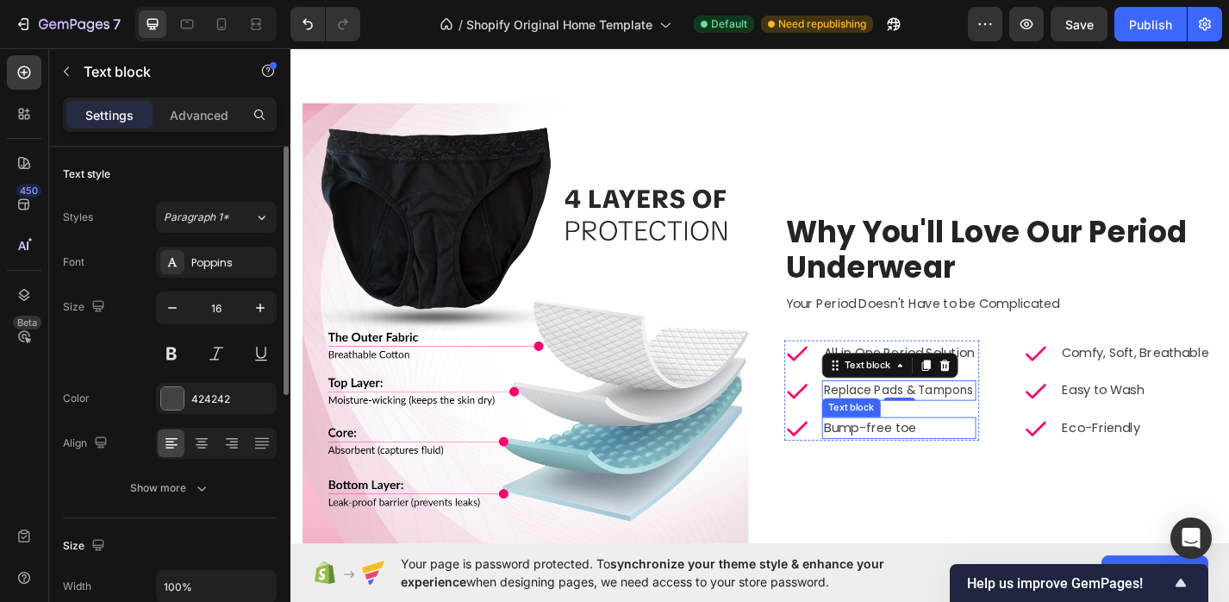
click at [925, 468] on p "Bump-free toe" at bounding box center [961, 466] width 166 height 21
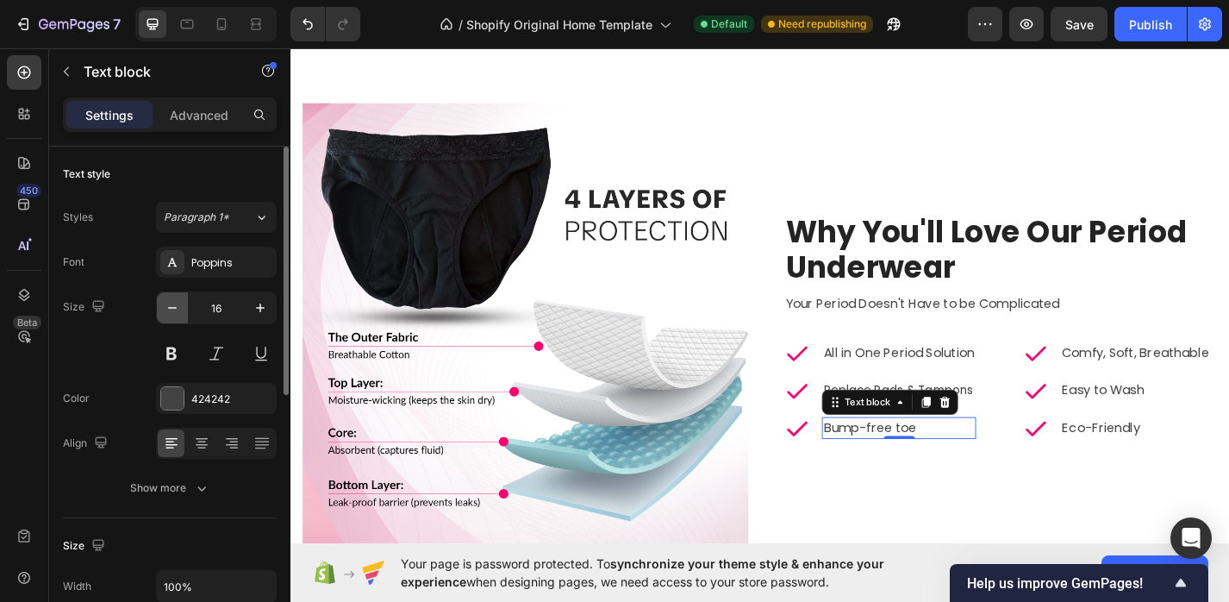
click at [176, 310] on icon "button" at bounding box center [172, 307] width 17 height 17
type input "15"
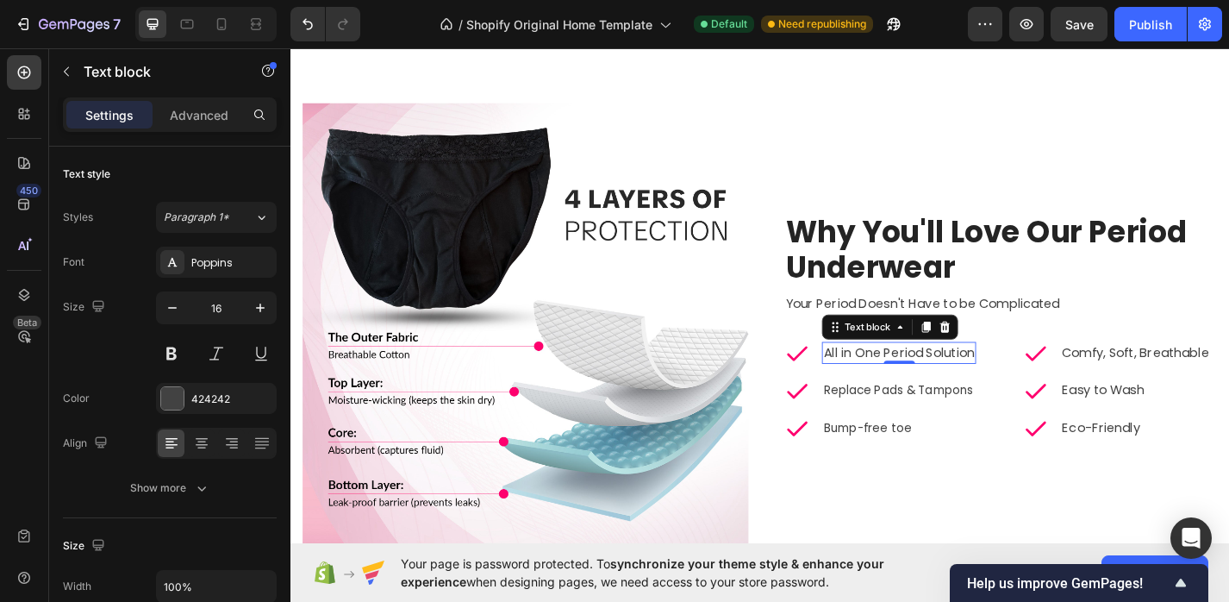
click at [976, 386] on p "All in One Period Solution" at bounding box center [961, 383] width 166 height 21
click at [172, 314] on icon "button" at bounding box center [172, 307] width 17 height 17
type input "15"
click at [1156, 378] on p "Comfy, Soft, Breathable" at bounding box center [1222, 383] width 162 height 21
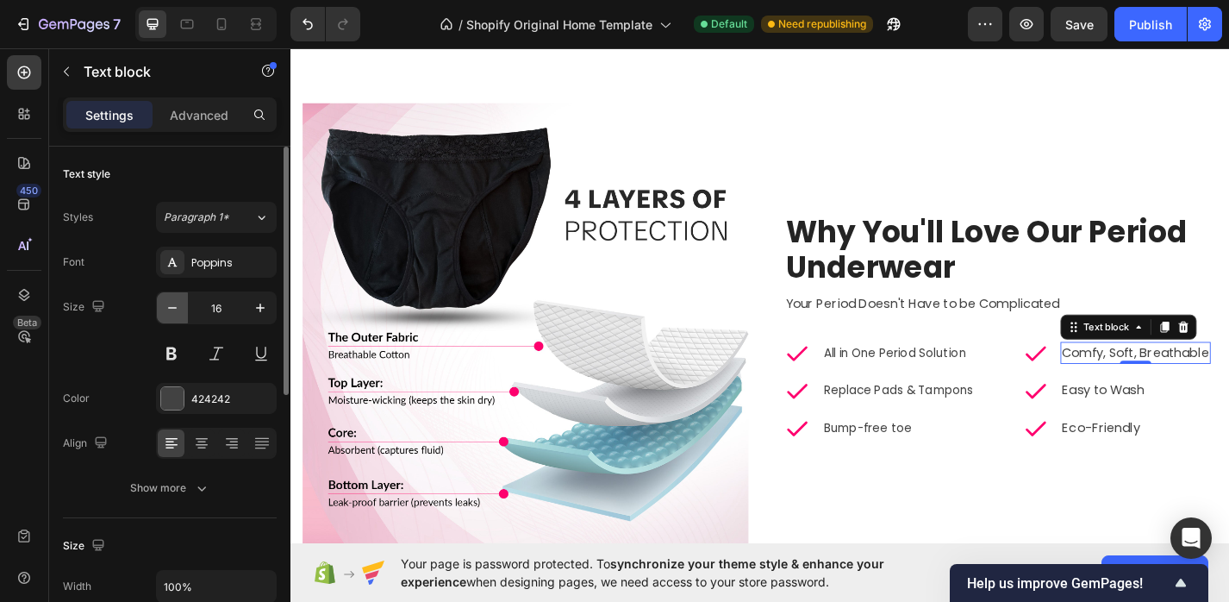
click at [167, 307] on icon "button" at bounding box center [172, 307] width 17 height 17
type input "15"
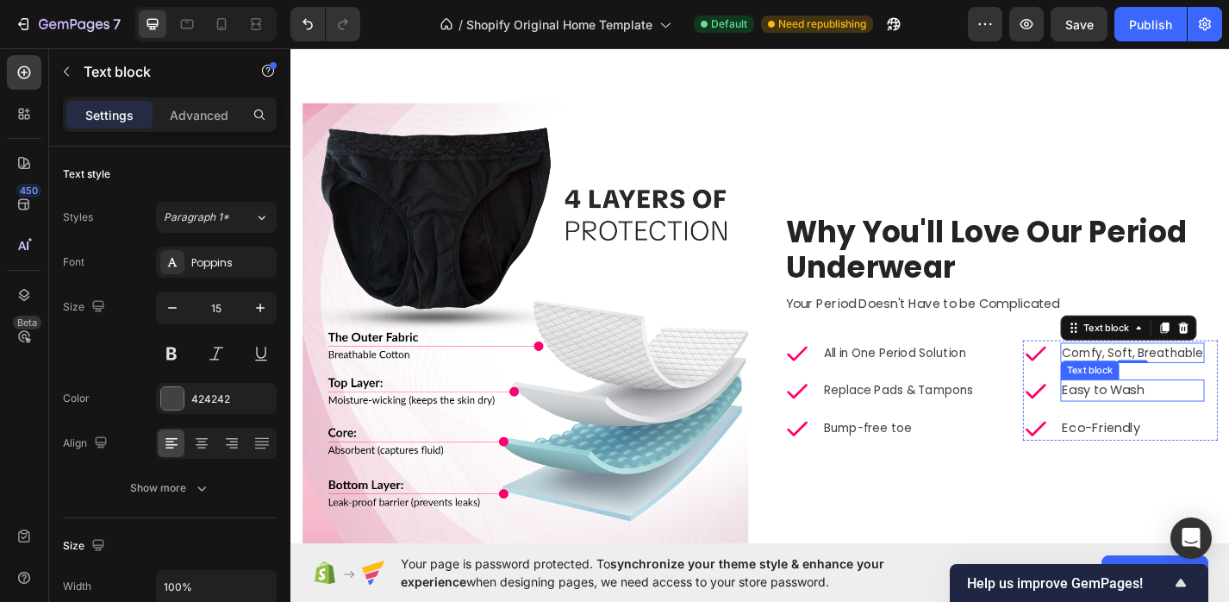
click at [1199, 422] on p "Easy to Wash" at bounding box center [1218, 425] width 155 height 21
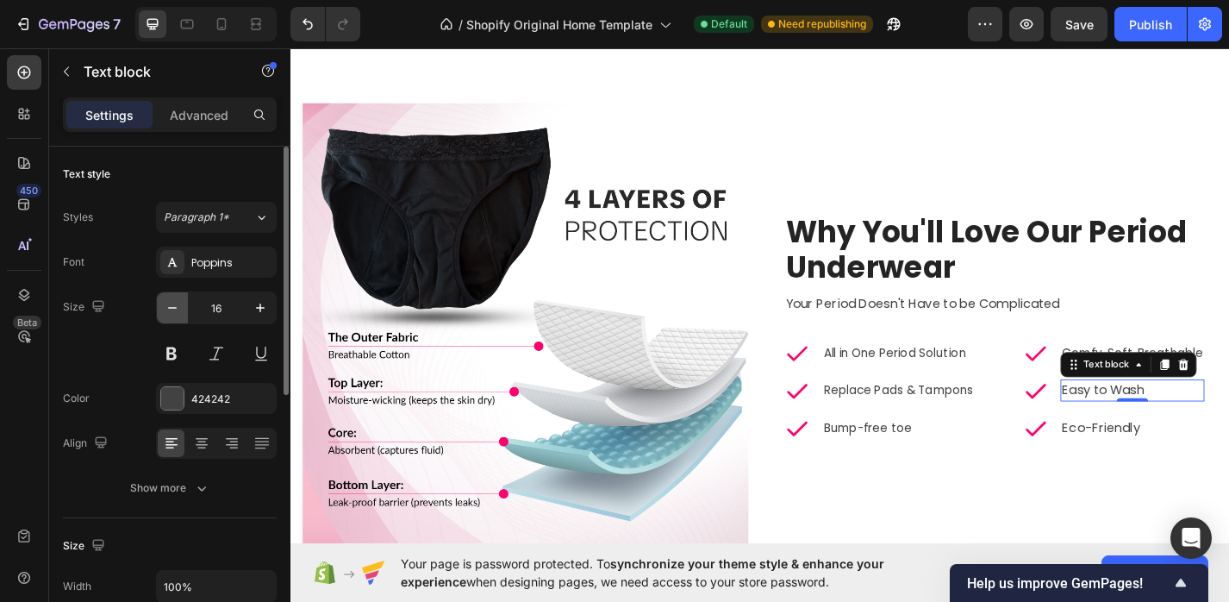
click at [166, 309] on icon "button" at bounding box center [172, 307] width 17 height 17
type input "15"
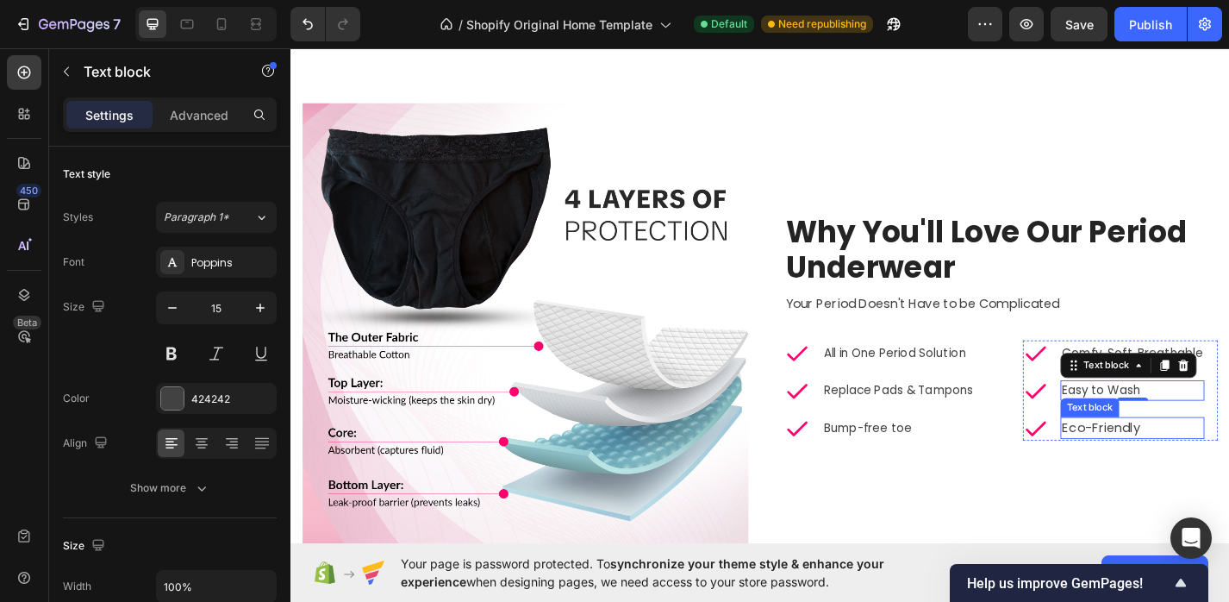
click at [1218, 466] on p "Eco-Friendly" at bounding box center [1218, 466] width 155 height 21
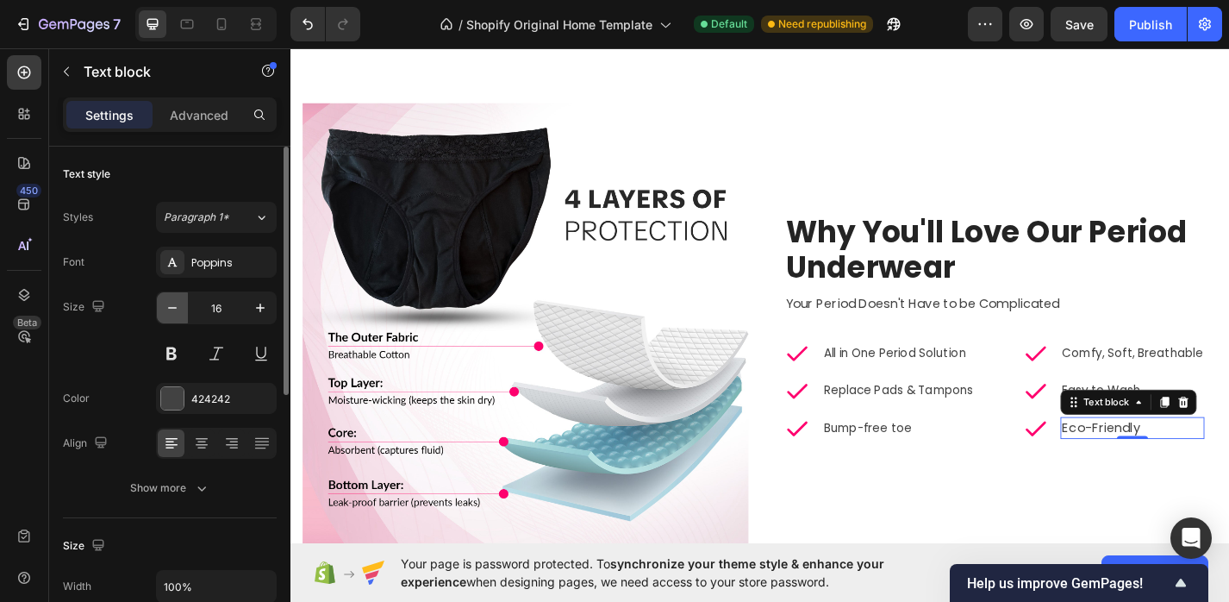
click at [168, 304] on icon "button" at bounding box center [172, 307] width 17 height 17
type input "15"
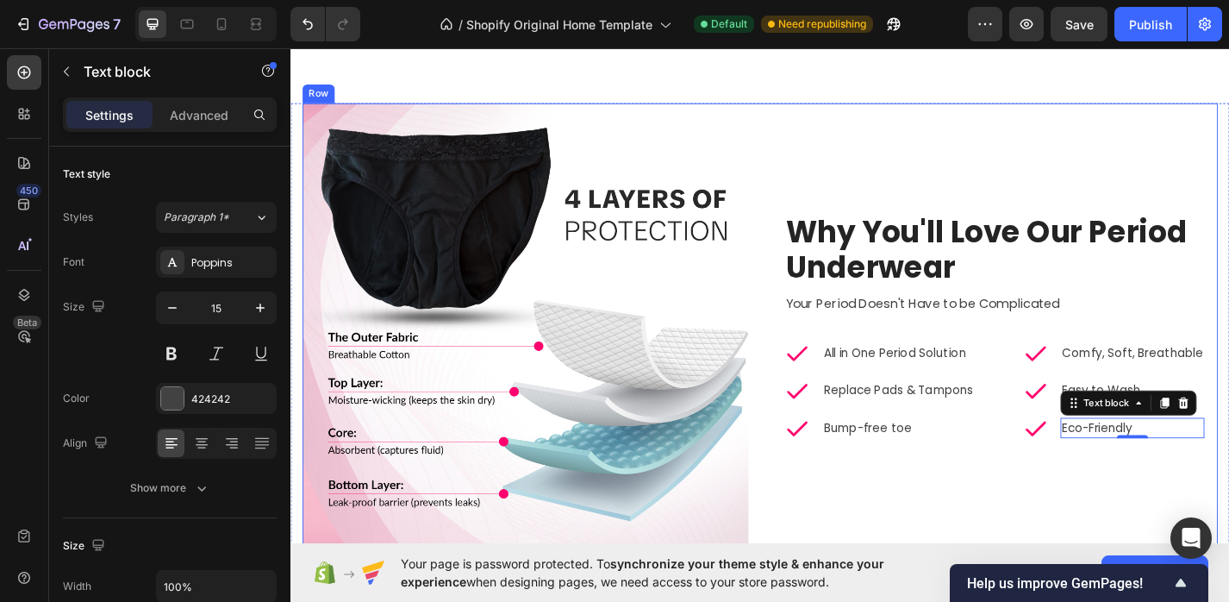
click at [979, 531] on div "Why You'll Love Our Period Underwear Heading Your Period Doesn't Have to be Com…" at bounding box center [1066, 354] width 491 height 491
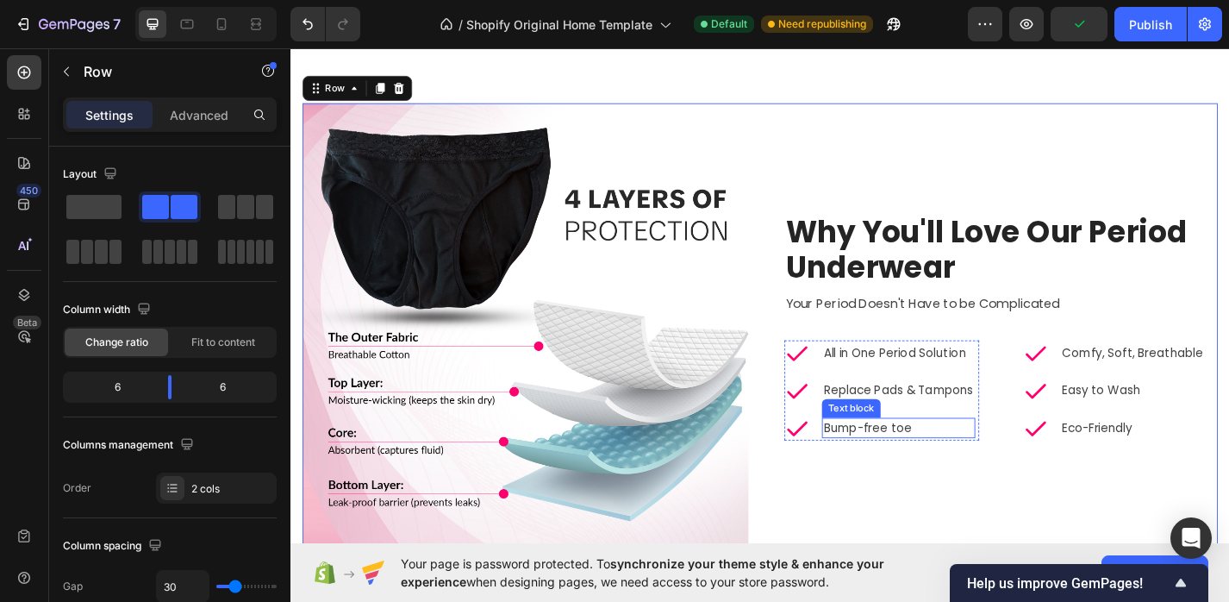
click at [940, 463] on p "Bump-free toe" at bounding box center [961, 467] width 166 height 20
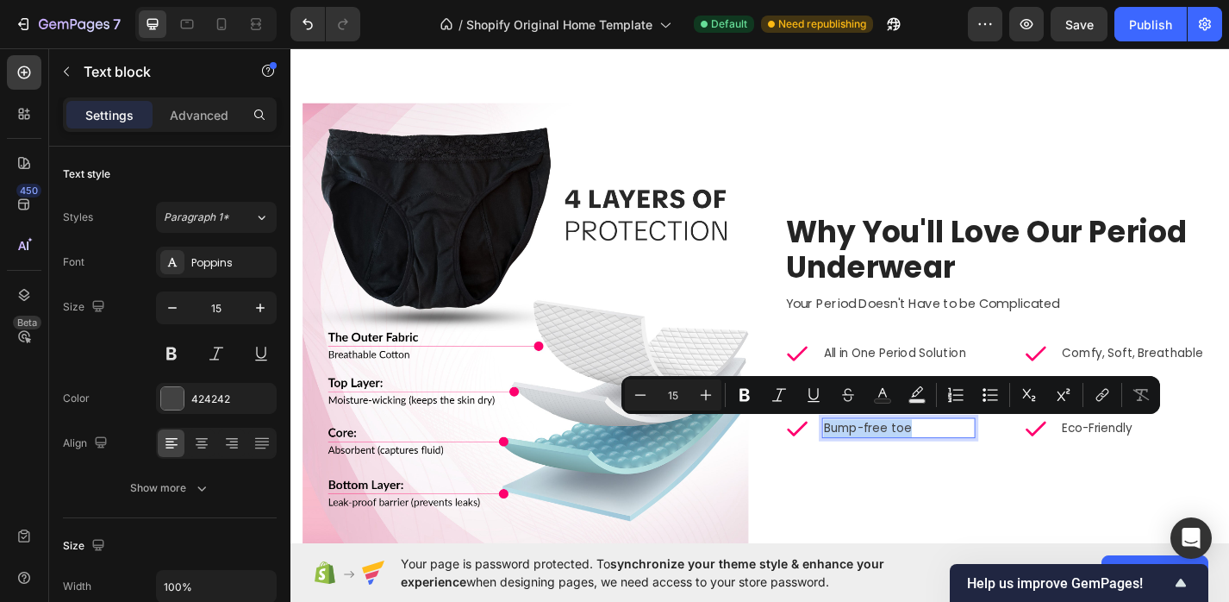
drag, startPoint x: 976, startPoint y: 466, endPoint x: 878, endPoint y: 463, distance: 98.3
click at [878, 464] on p "Bump-free toe" at bounding box center [961, 467] width 166 height 20
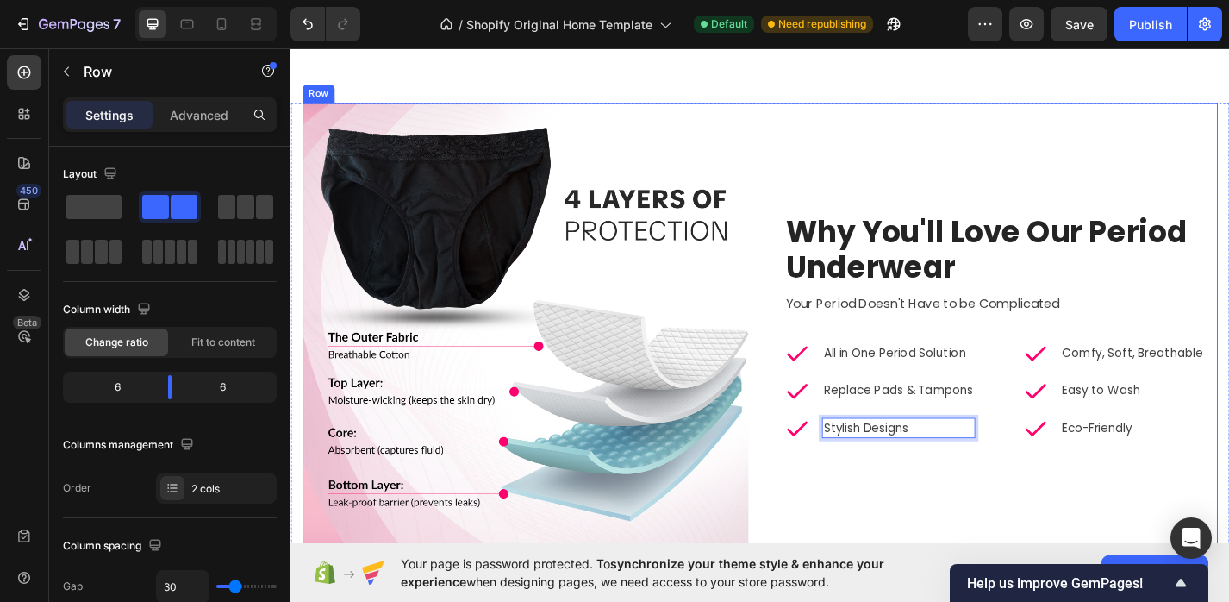
click at [971, 546] on div "Why You'll Love Our Period Underwear Heading Your Period Doesn't Have to be Com…" at bounding box center [1066, 354] width 491 height 491
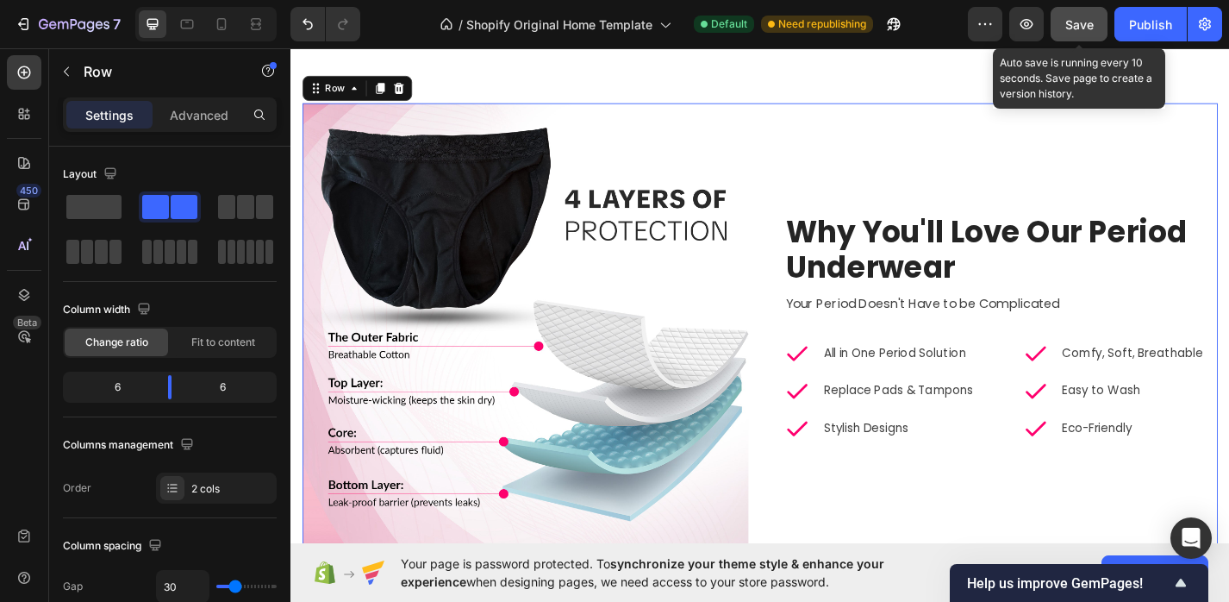
click at [1086, 13] on button "Save" at bounding box center [1079, 24] width 57 height 34
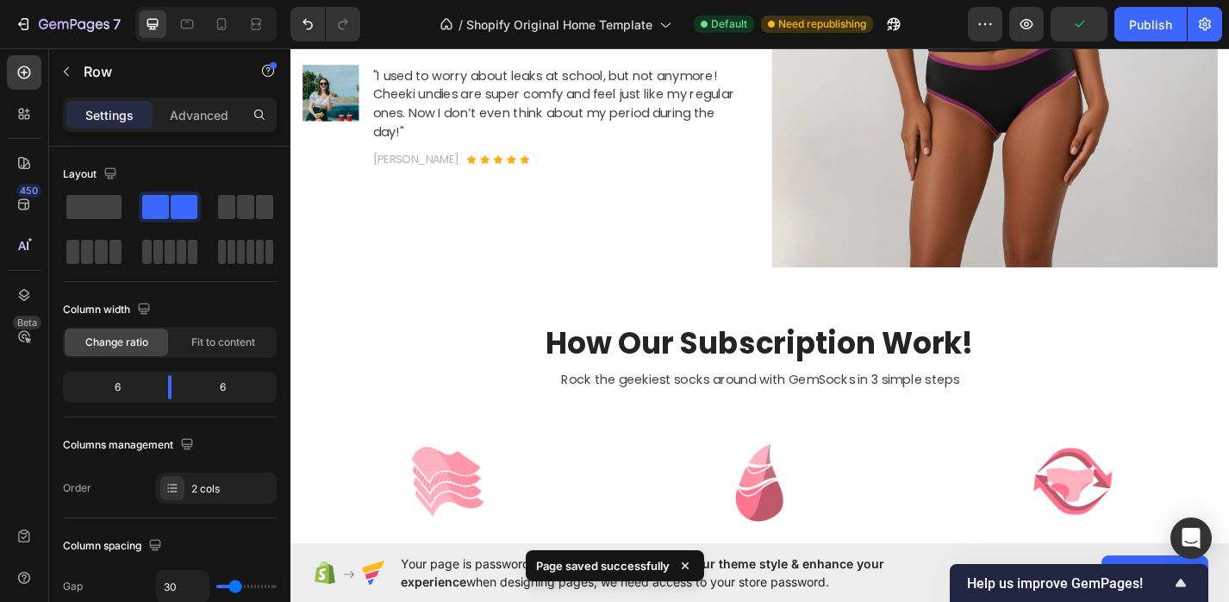
scroll to position [385, 0]
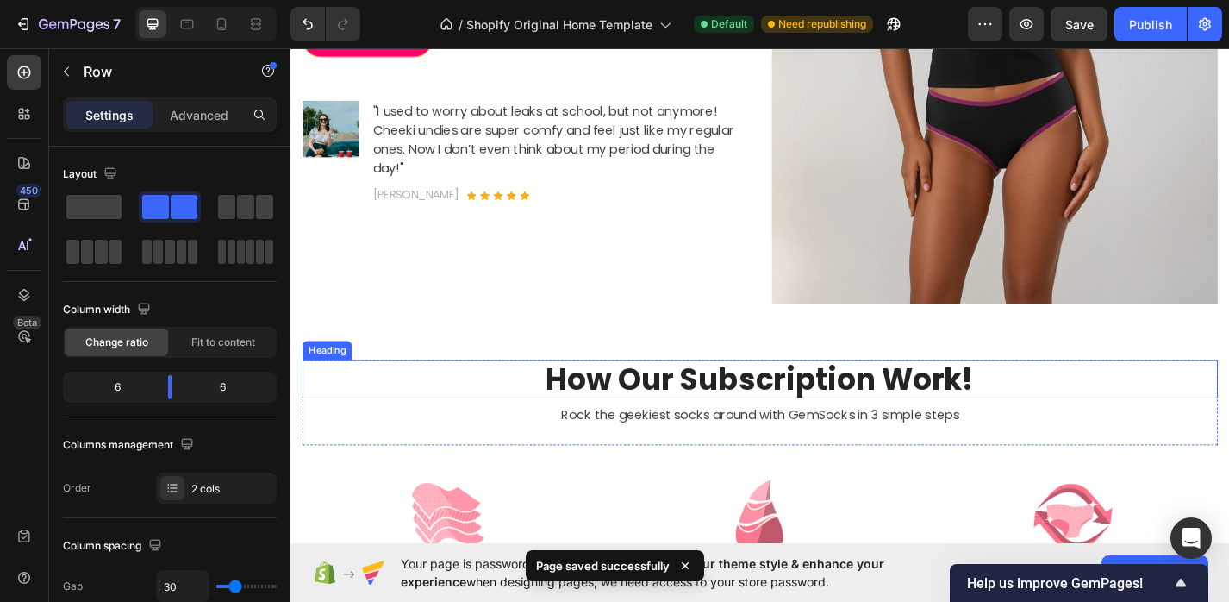
click at [927, 403] on p "How Our Subscription Work!" at bounding box center [807, 413] width 1005 height 40
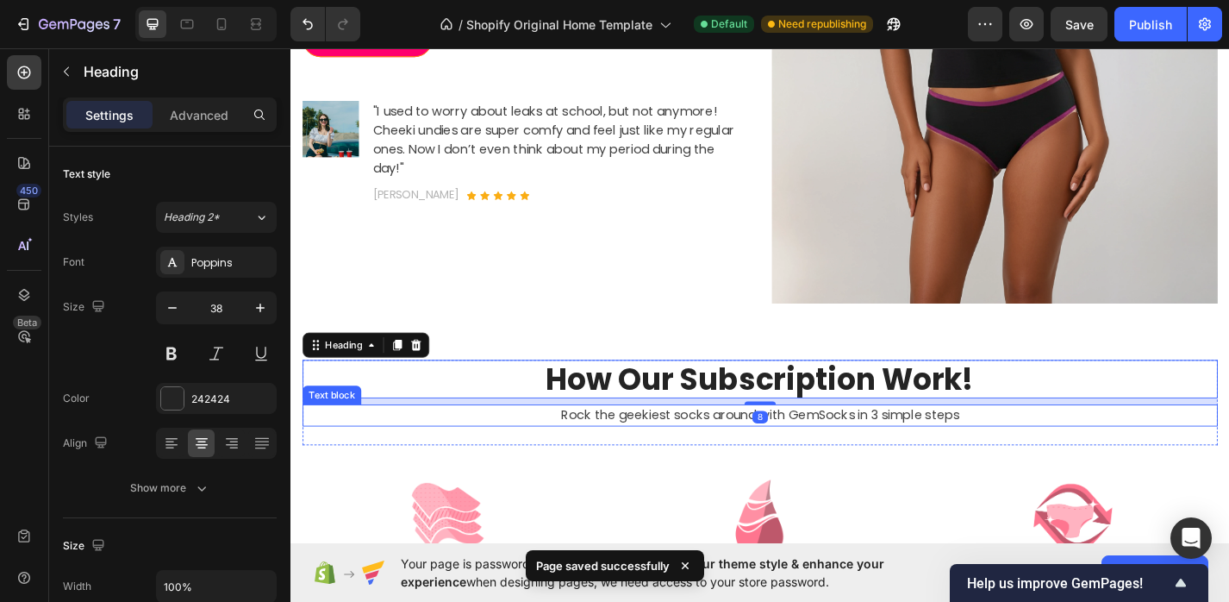
click at [911, 465] on div "How Our Subscription Work! Heading 8 Rock the geekiest socks around with GemSoc…" at bounding box center [807, 438] width 1009 height 95
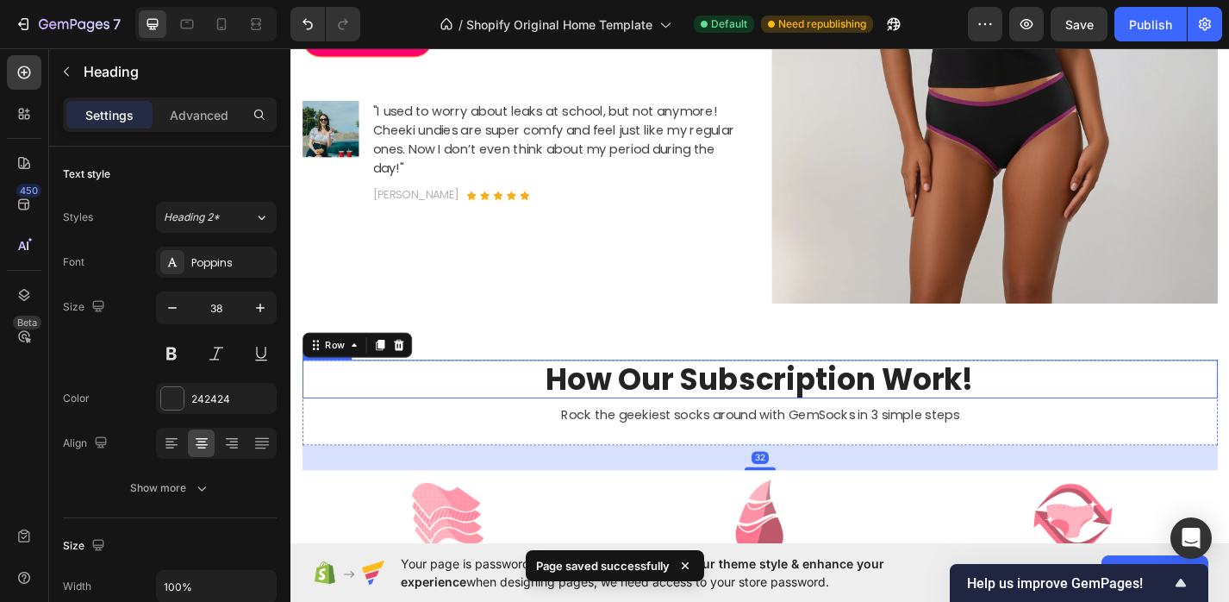
click at [913, 409] on p "How Our Subscription Work!" at bounding box center [807, 413] width 1005 height 40
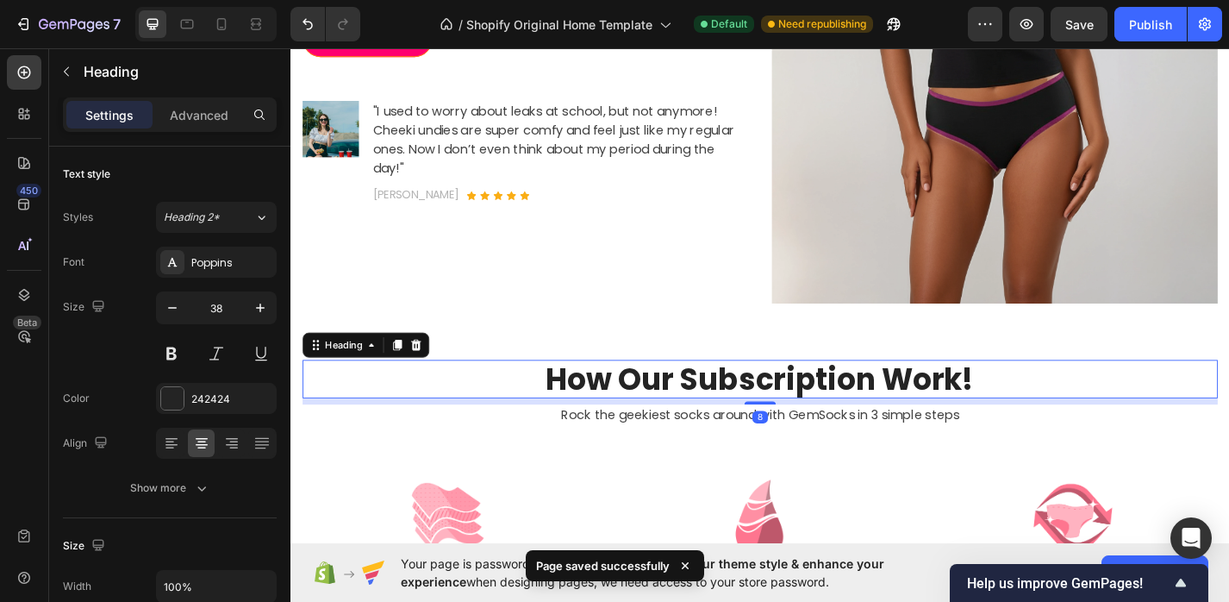
click at [915, 409] on p "How Our Subscription Work!" at bounding box center [807, 413] width 1005 height 40
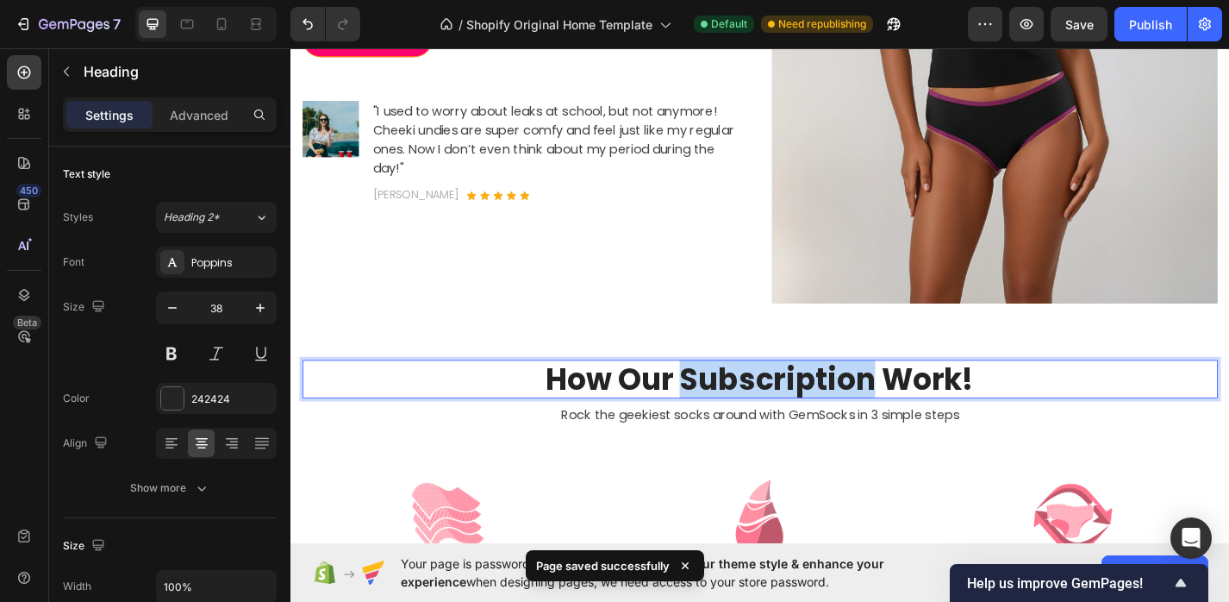
click at [915, 409] on p "How Our Subscription Work!" at bounding box center [807, 413] width 1005 height 40
click at [1028, 416] on p "How Our Subscription Work!" at bounding box center [807, 413] width 1005 height 40
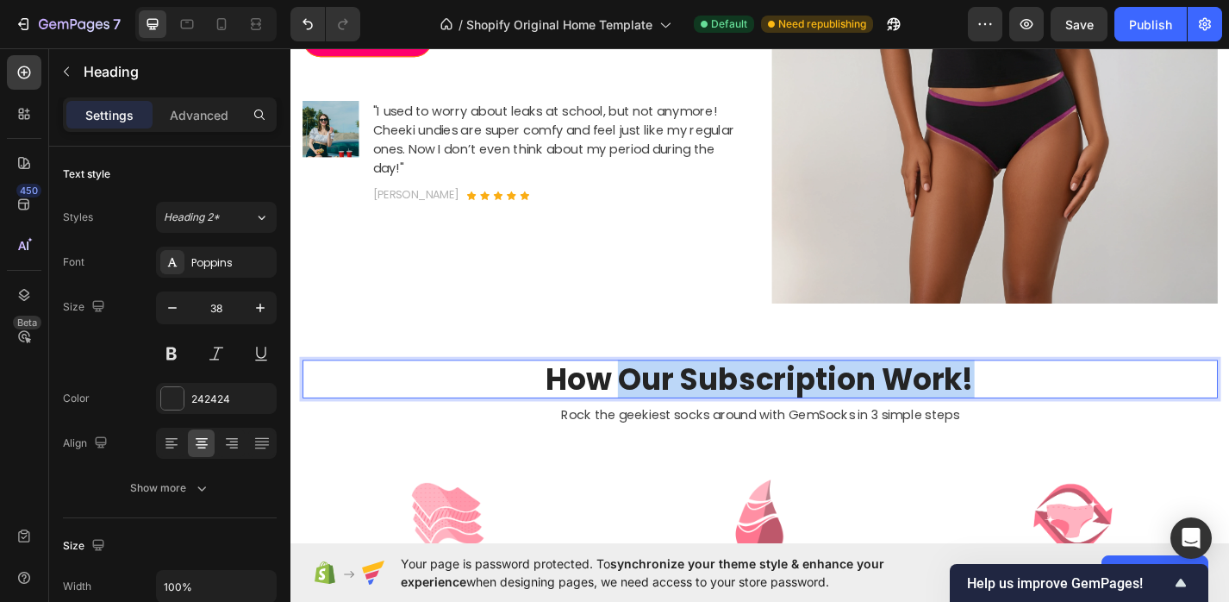
drag, startPoint x: 1061, startPoint y: 418, endPoint x: 660, endPoint y: 408, distance: 401.9
click at [660, 408] on p "How Our Subscription Work!" at bounding box center [807, 413] width 1005 height 40
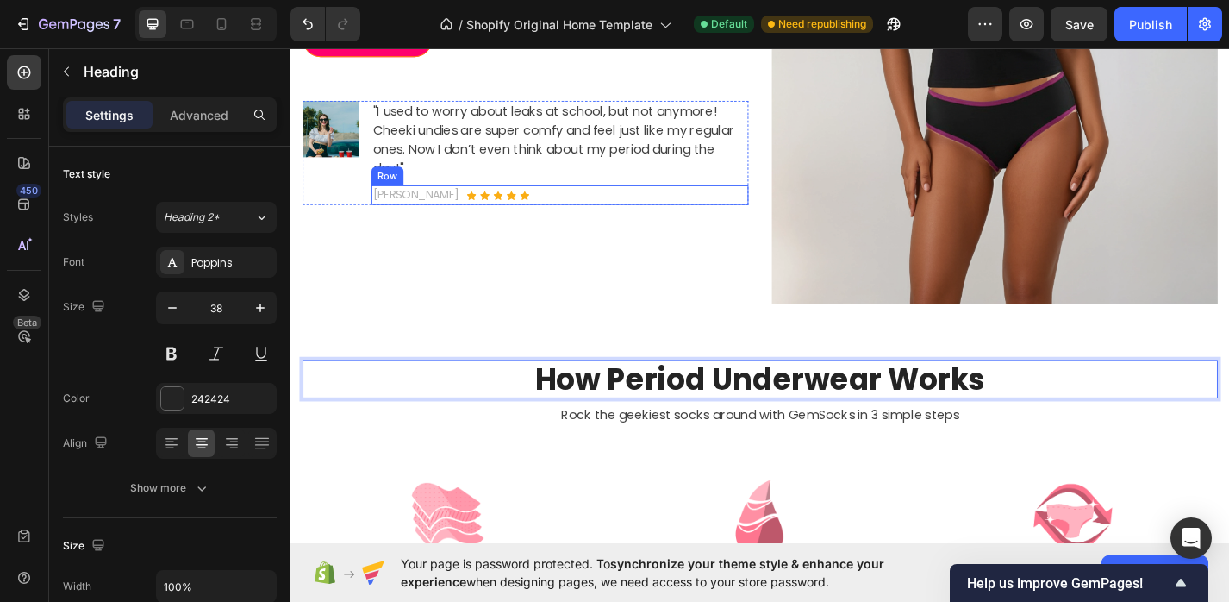
scroll to position [110, 0]
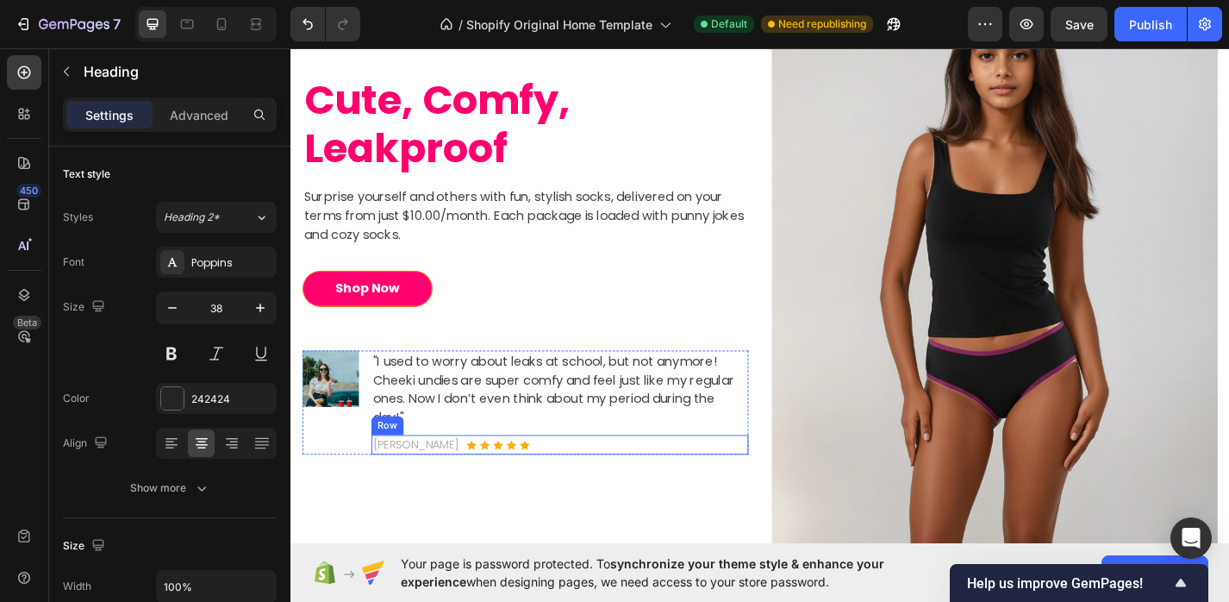
click at [511, 218] on p "Surprise yourself and others with fun, stylish socks, delivered on your terms f…" at bounding box center [549, 233] width 488 height 62
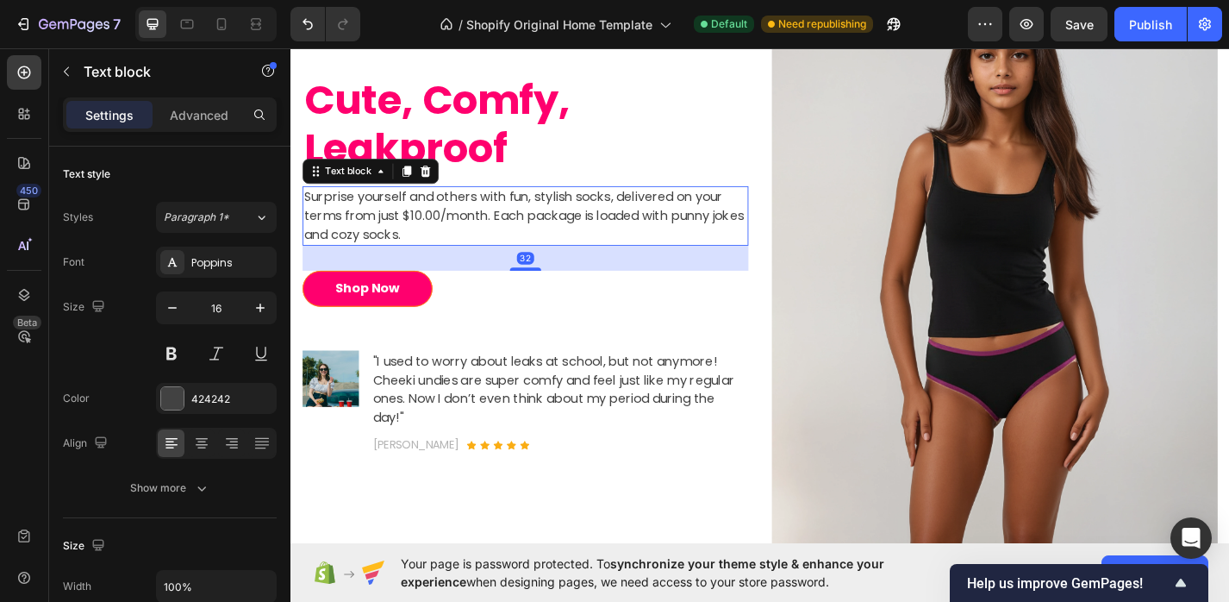
click at [511, 218] on p "Surprise yourself and others with fun, stylish socks, delivered on your terms f…" at bounding box center [549, 233] width 488 height 62
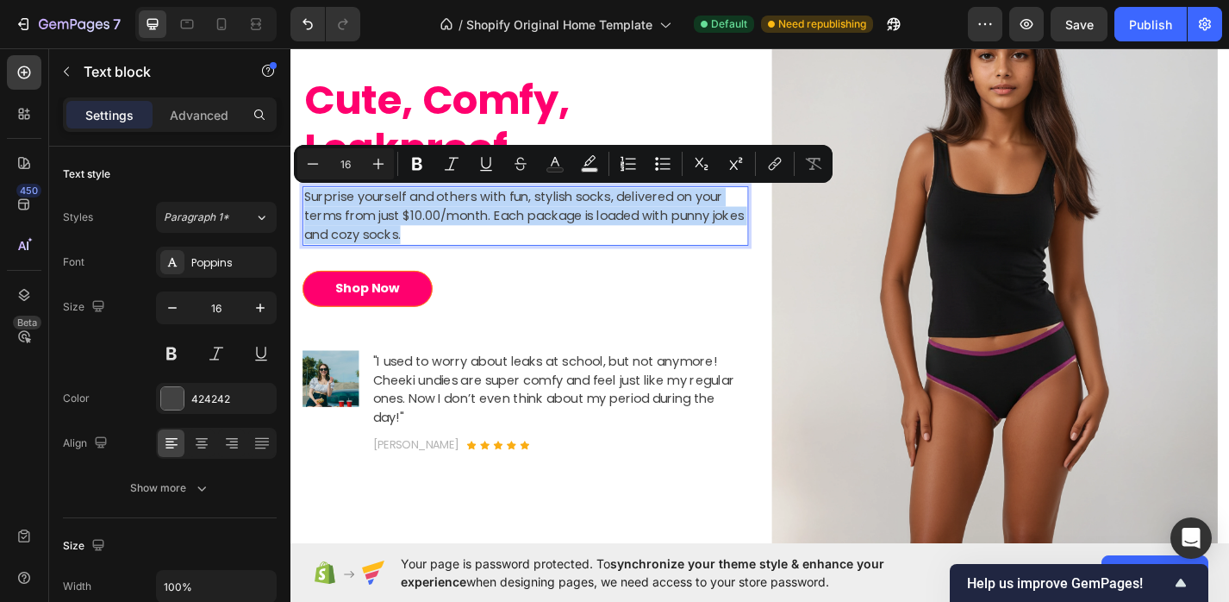
drag, startPoint x: 467, startPoint y: 251, endPoint x: 283, endPoint y: 215, distance: 188.0
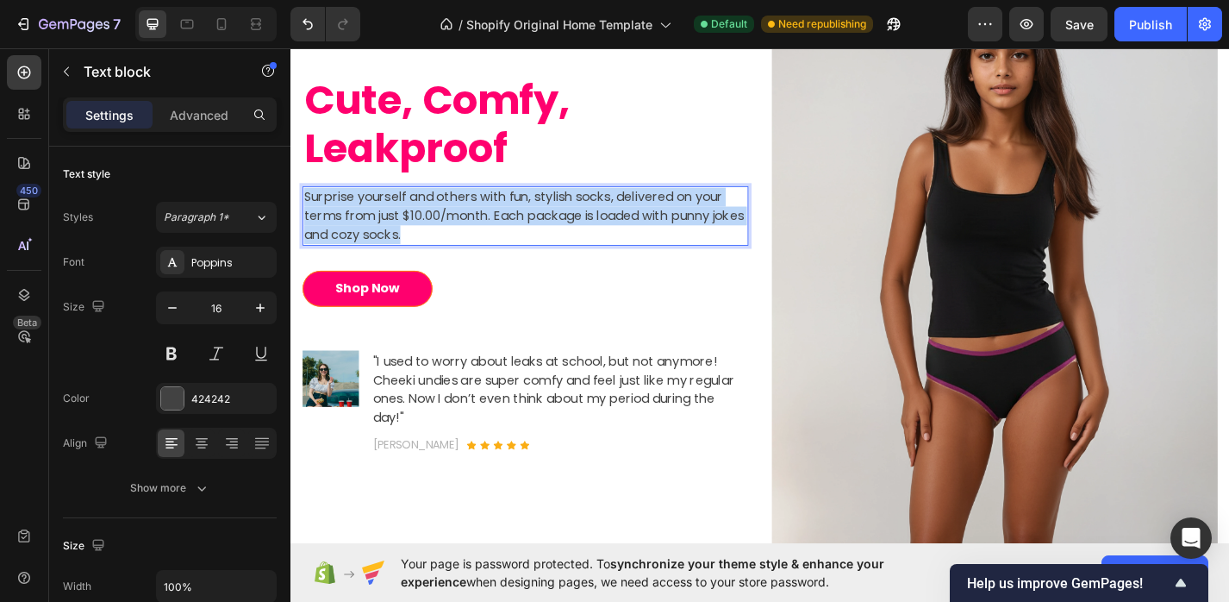
scroll to position [121, 0]
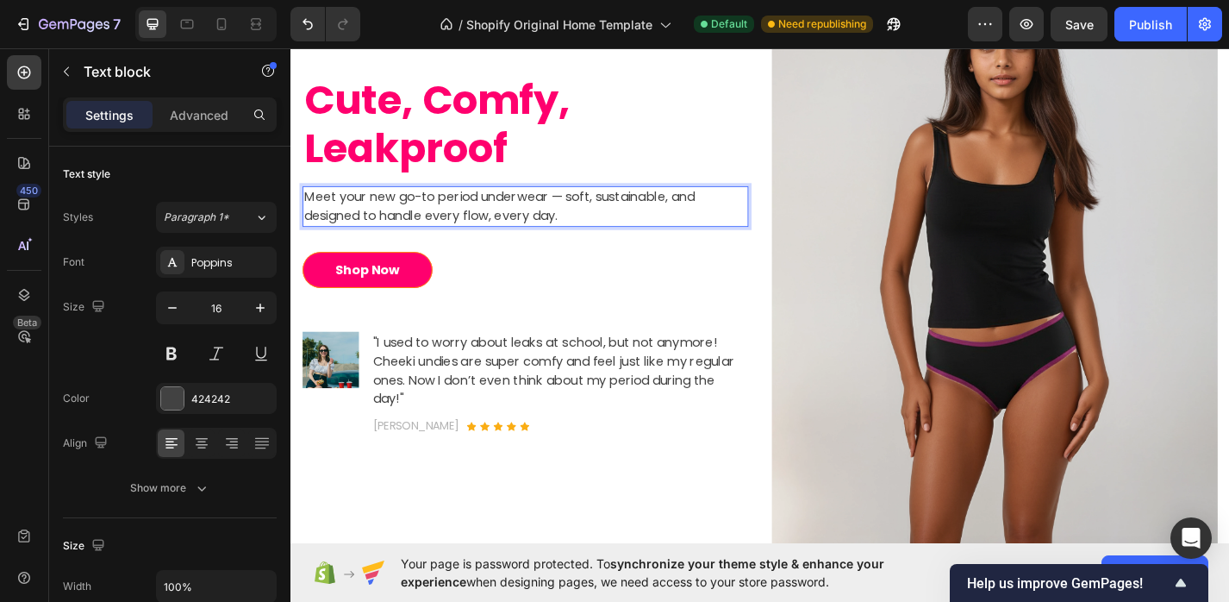
click at [598, 212] on p "Meet your new go-to period underwear — soft, sustainable, and designed to handl…" at bounding box center [549, 222] width 488 height 41
click at [621, 215] on p "Meet your new go-to period underwear. Soft, sustainable, and designed to handle…" at bounding box center [549, 222] width 488 height 41
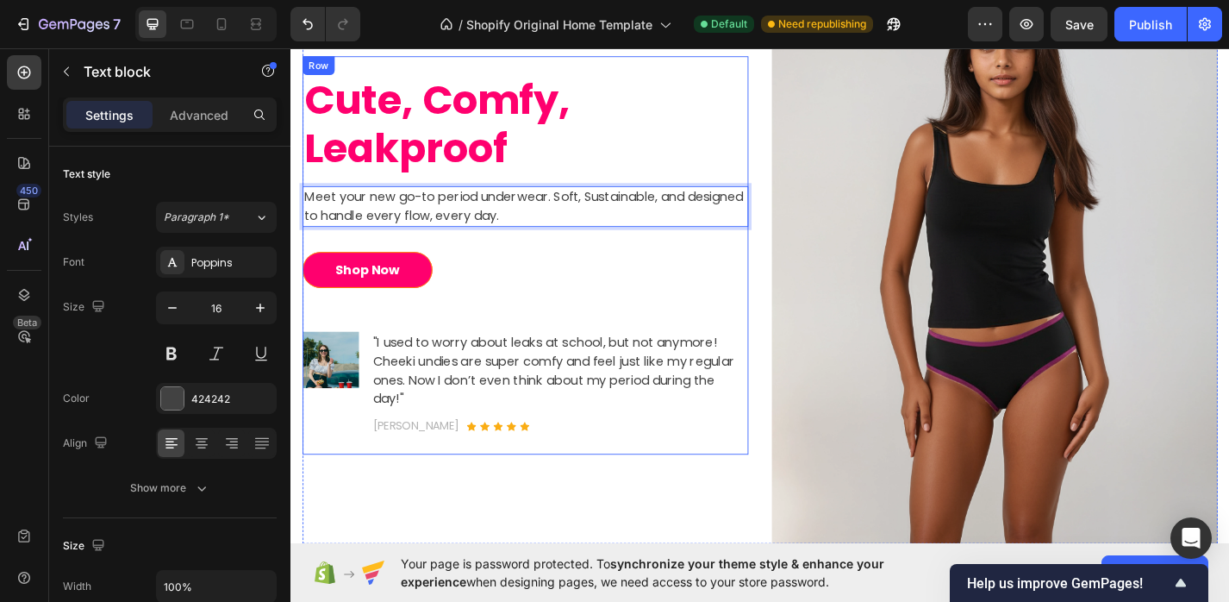
click at [537, 316] on div "Cute, Comfy, Leakproof Heading Meet your new go-to period underwear. Soft, Sust…" at bounding box center [548, 276] width 491 height 397
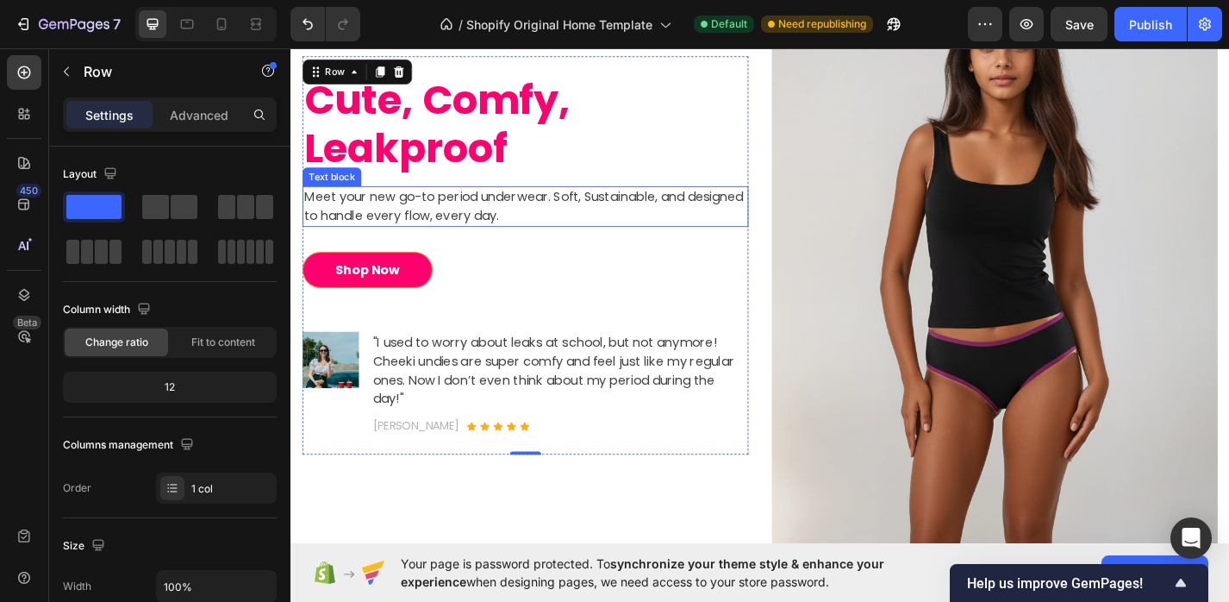
click at [569, 223] on p "Meet your new go-to period underwear. Soft, Sustainable, and designed to handle…" at bounding box center [549, 222] width 488 height 41
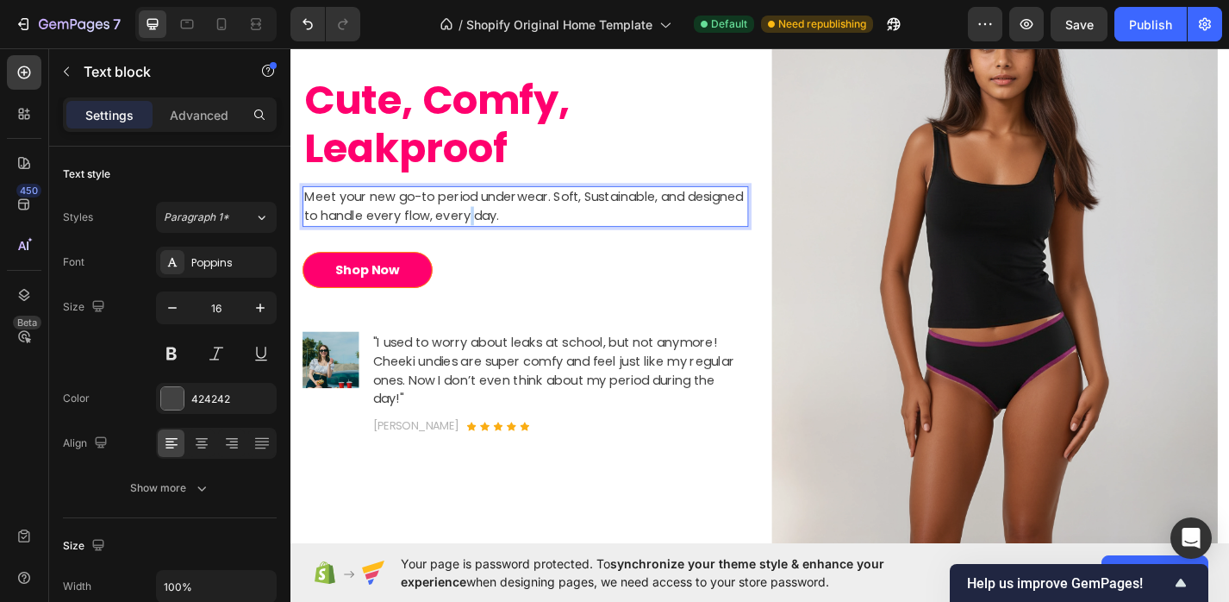
click at [554, 236] on p "Meet your new go-to period underwear. Soft, Sustainable, and designed to handle…" at bounding box center [549, 222] width 488 height 41
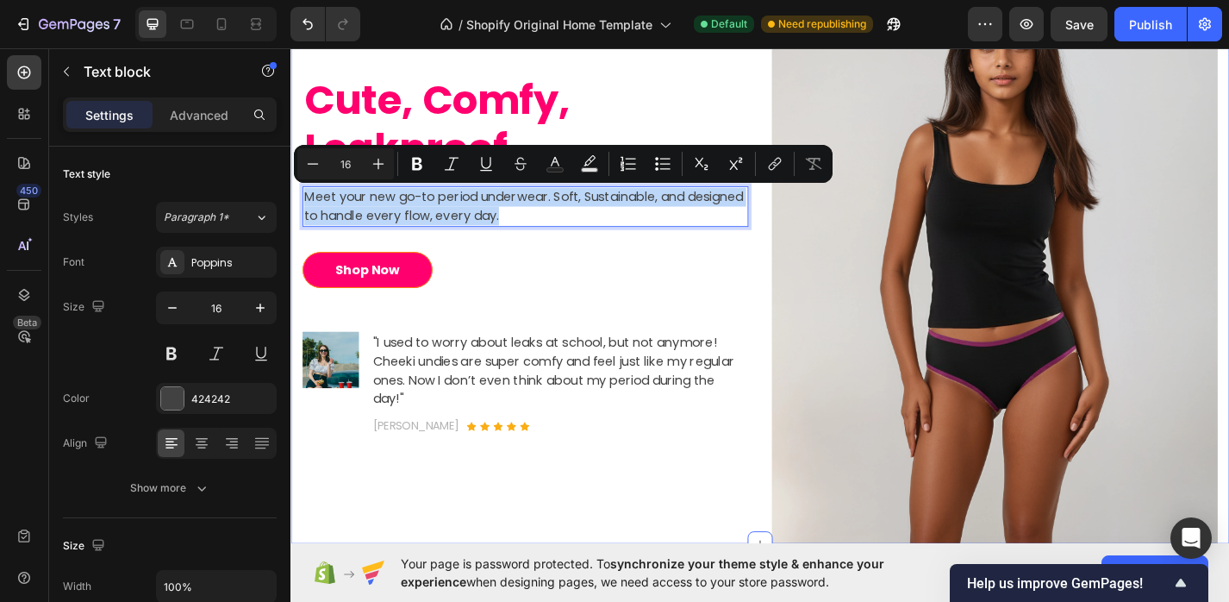
drag, startPoint x: 620, startPoint y: 233, endPoint x: 297, endPoint y: 208, distance: 323.4
click at [297, 208] on div "Cute, Comfy, Leakproof Heading Meet your new go-to period underwear. Soft, Sust…" at bounding box center [808, 276] width 1035 height 635
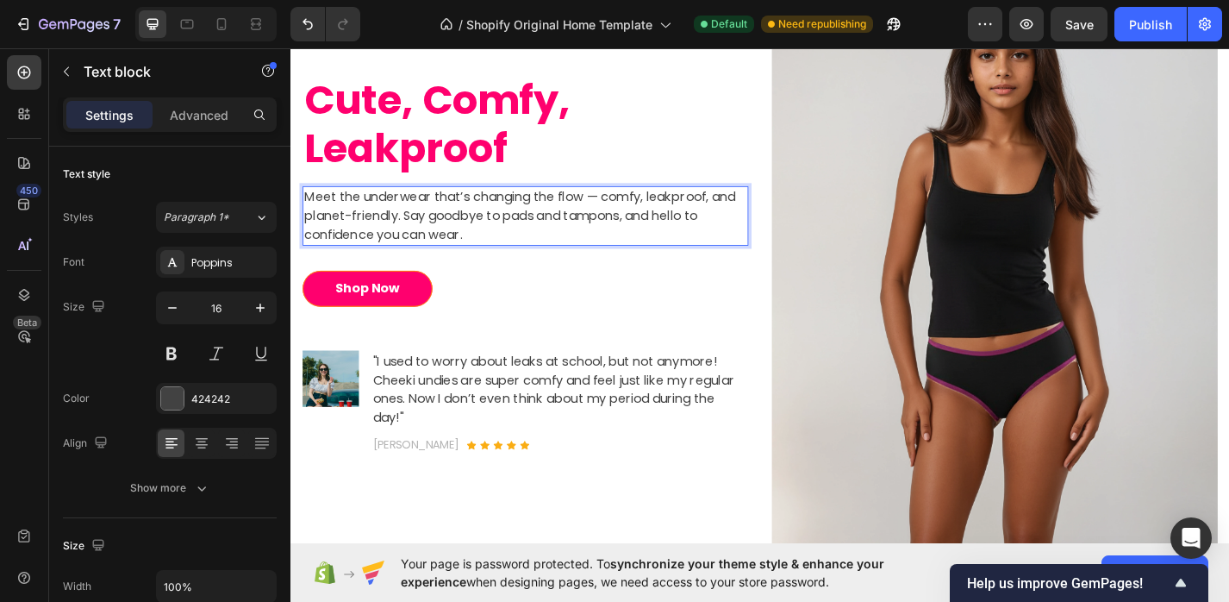
click at [503, 246] on p "Meet the underwear that’s changing the flow — comfy, leakproof, and planet-frie…" at bounding box center [549, 233] width 488 height 62
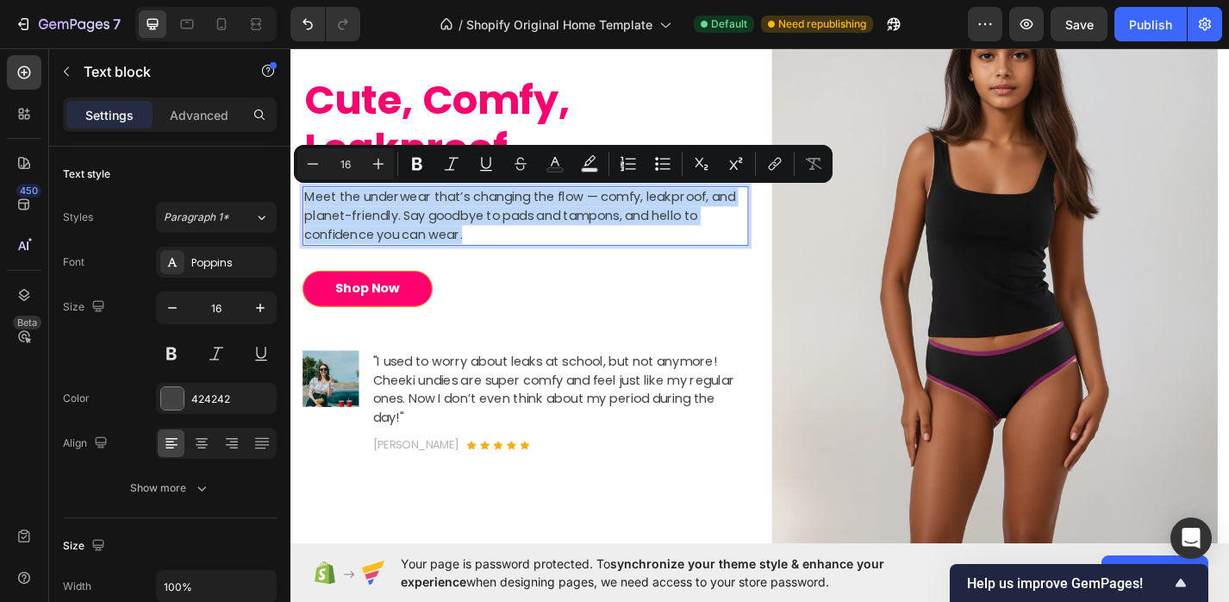
drag, startPoint x: 497, startPoint y: 253, endPoint x: 284, endPoint y: 216, distance: 216.1
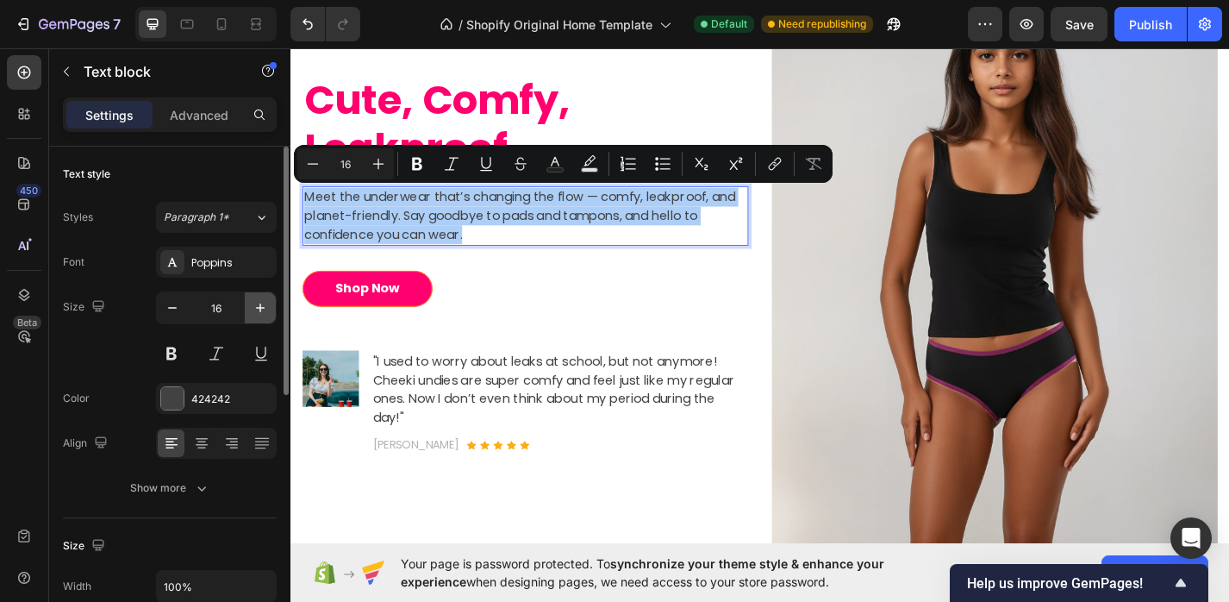
click at [259, 312] on icon "button" at bounding box center [260, 307] width 17 height 17
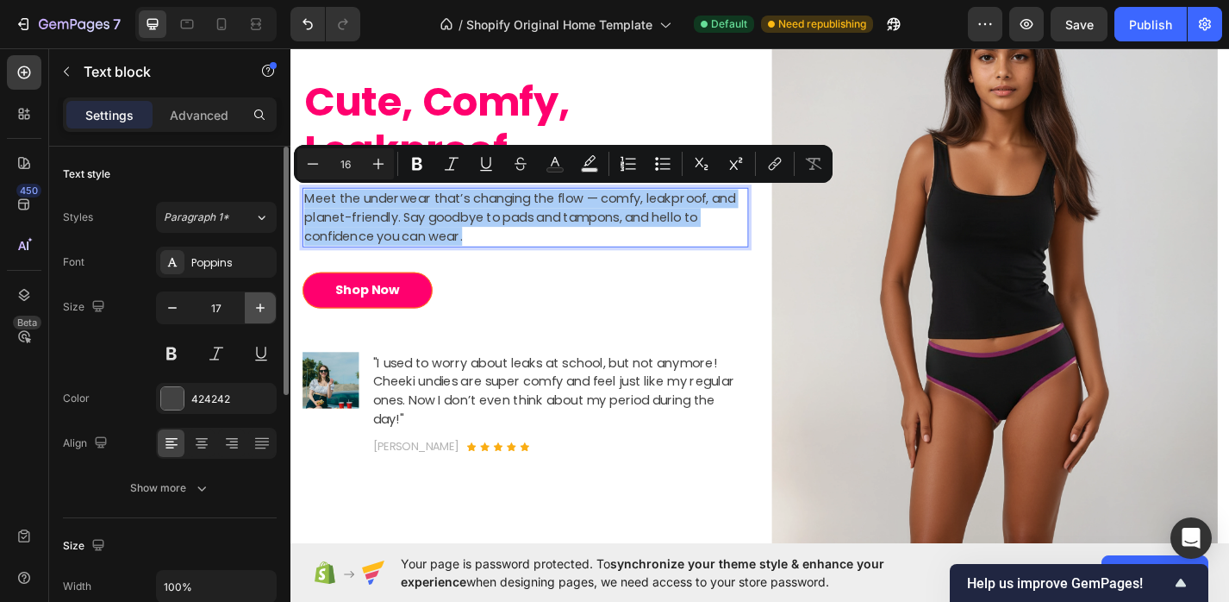
click at [259, 312] on icon "button" at bounding box center [260, 307] width 17 height 17
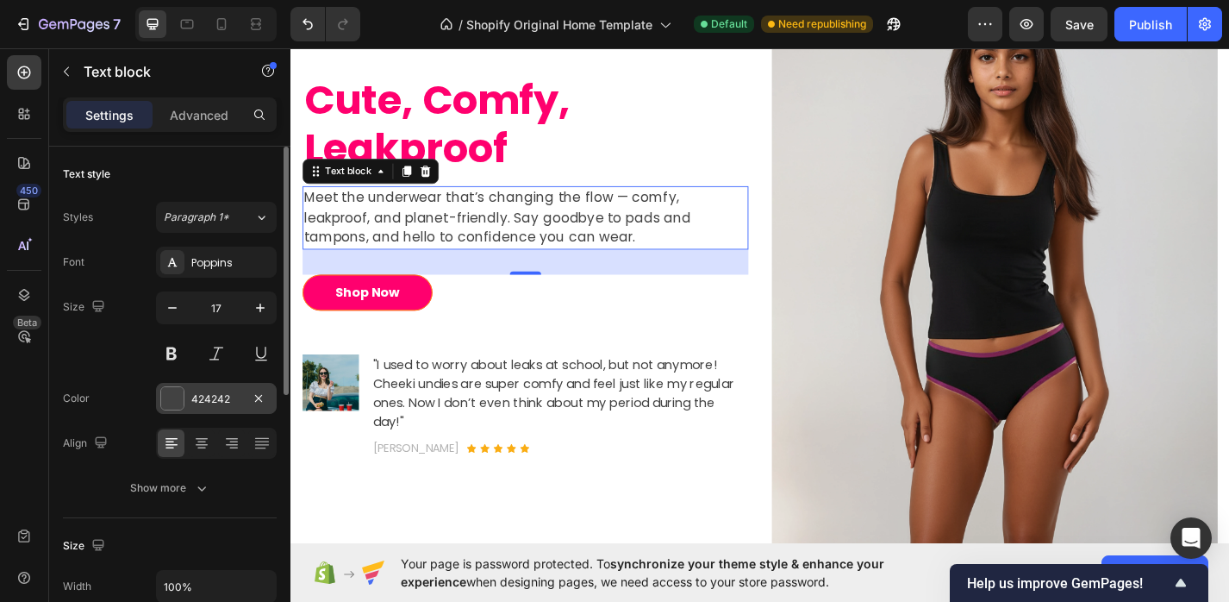
type input "18"
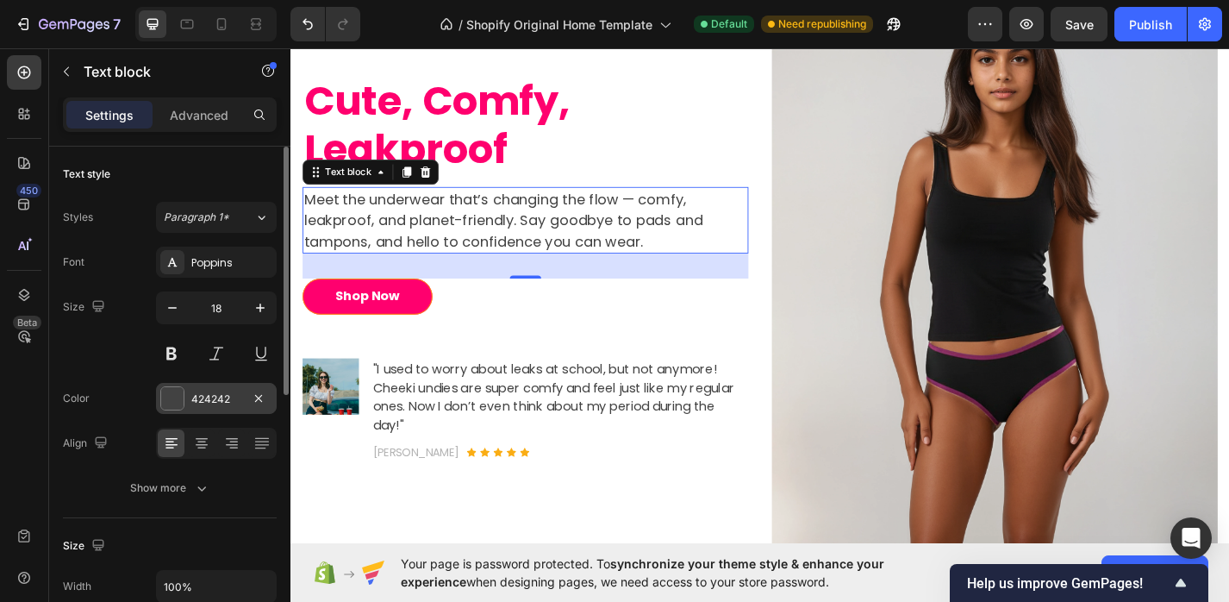
click at [172, 403] on div at bounding box center [172, 398] width 22 height 22
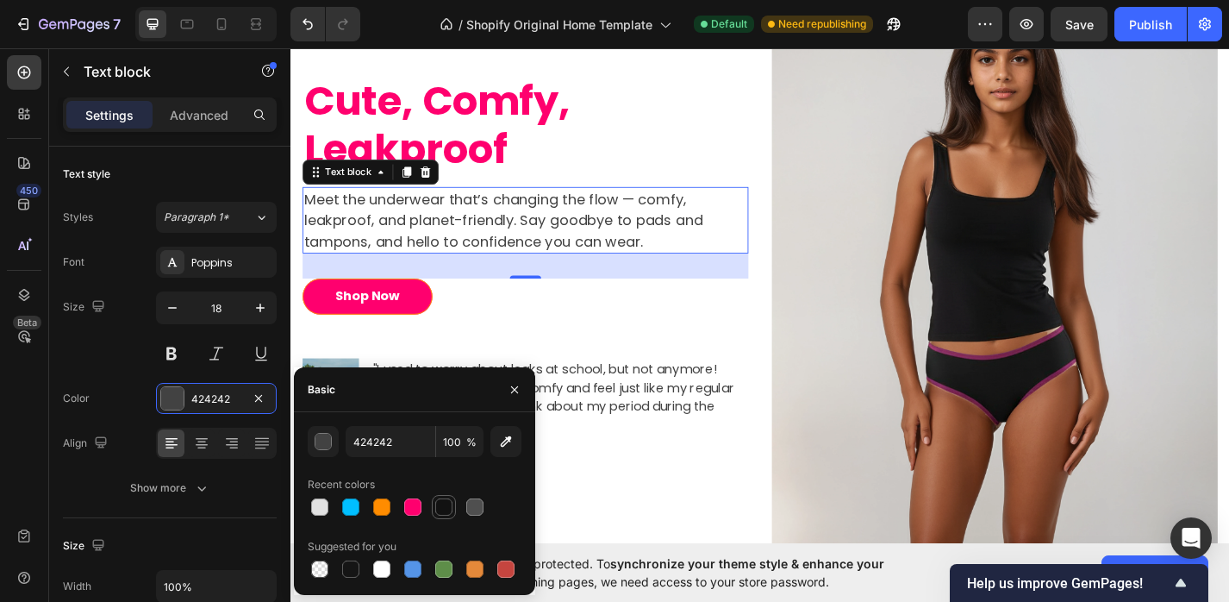
click at [441, 500] on div at bounding box center [443, 506] width 17 height 17
type input "121212"
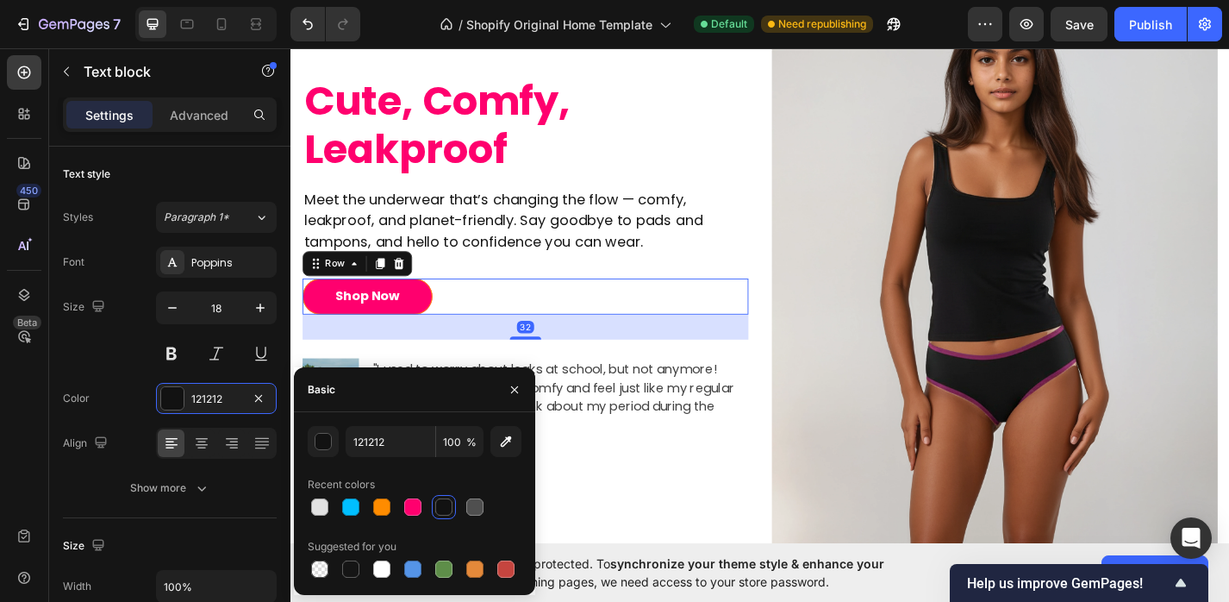
click at [563, 334] on div "Shop Now Button Row 32" at bounding box center [548, 322] width 491 height 40
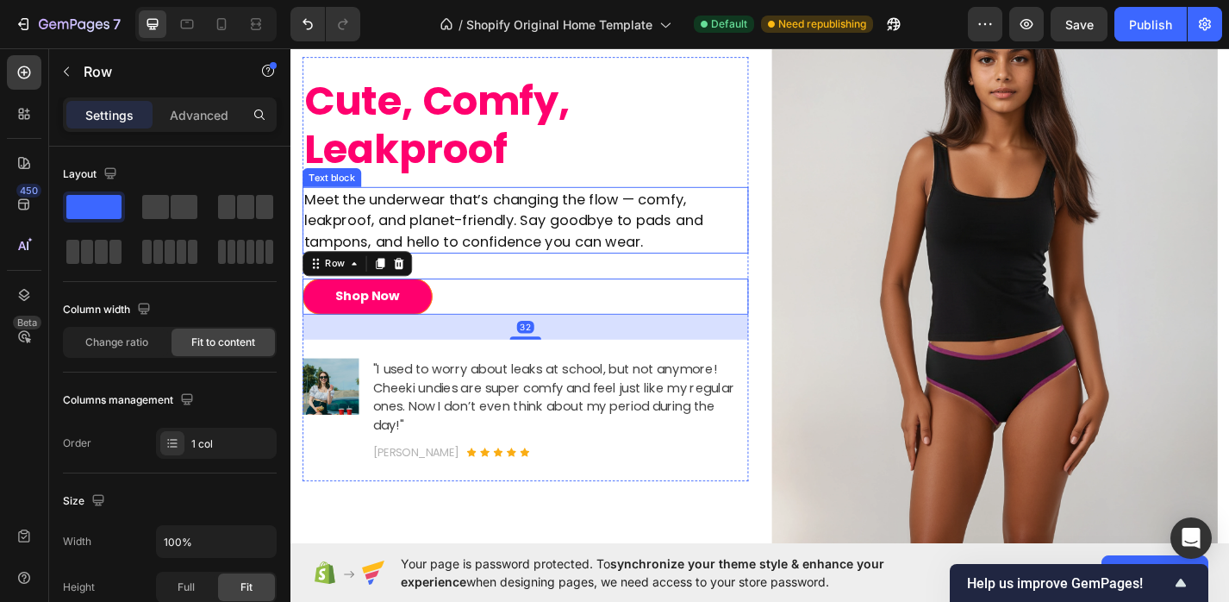
click at [603, 228] on p "Meet the underwear that’s changing the flow — comfy, leakproof, and planet-frie…" at bounding box center [549, 238] width 488 height 70
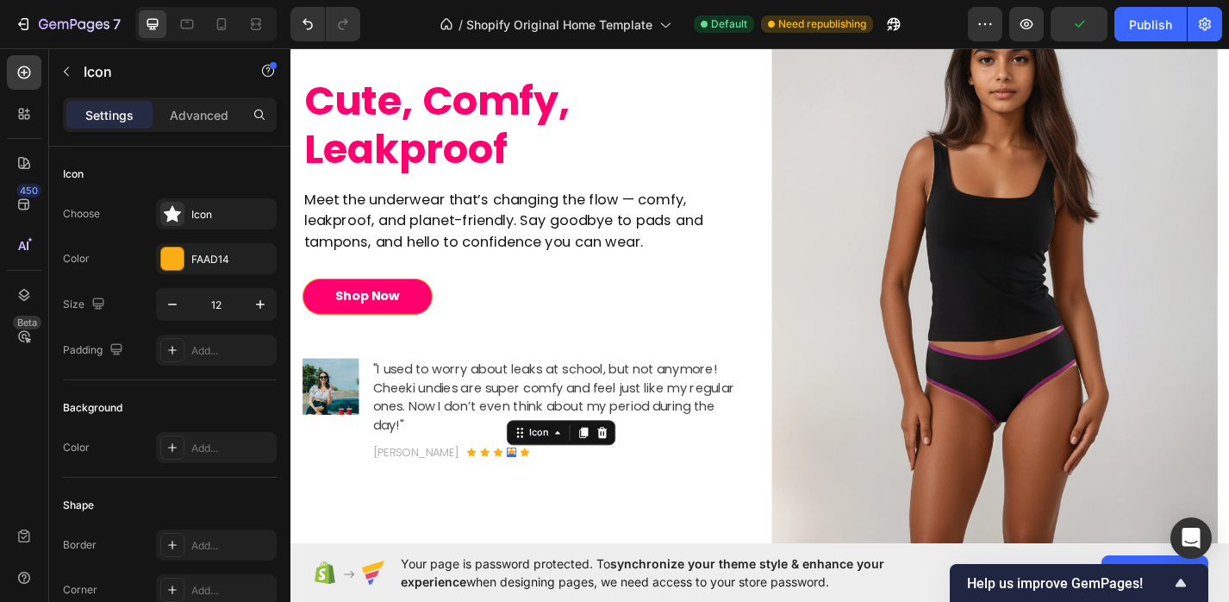
click at [528, 491] on div "Icon 0" at bounding box center [533, 493] width 10 height 10
click at [423, 496] on p "Richard Depp" at bounding box center [428, 493] width 95 height 18
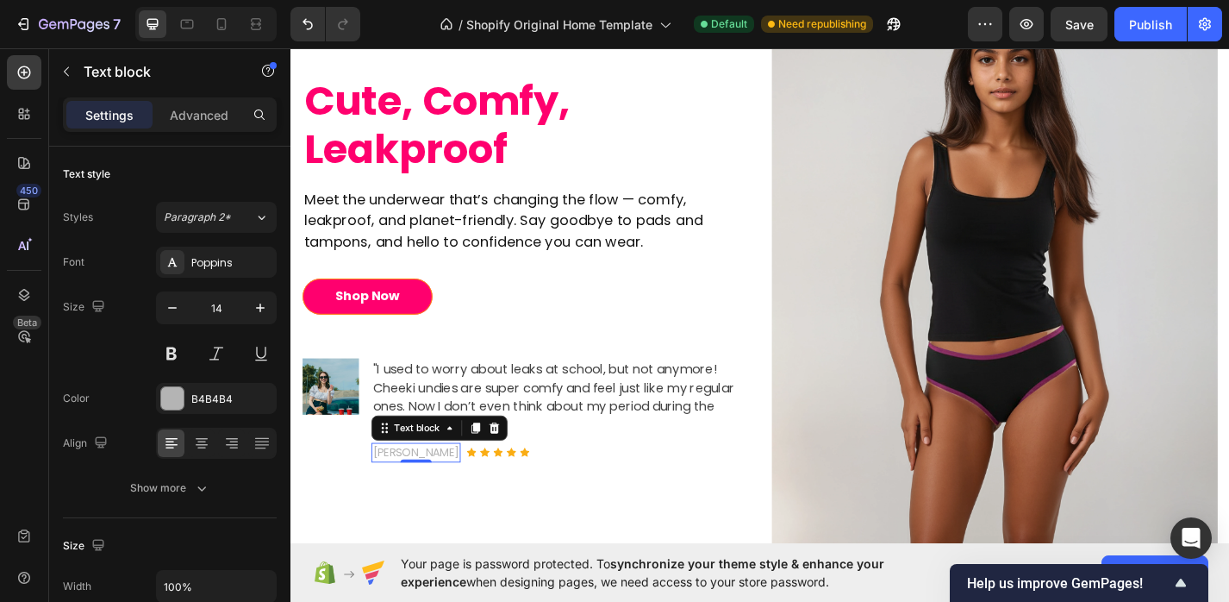
click at [423, 496] on p "Richard Depp" at bounding box center [428, 493] width 95 height 18
click at [442, 496] on p "Richard Depp" at bounding box center [428, 493] width 95 height 18
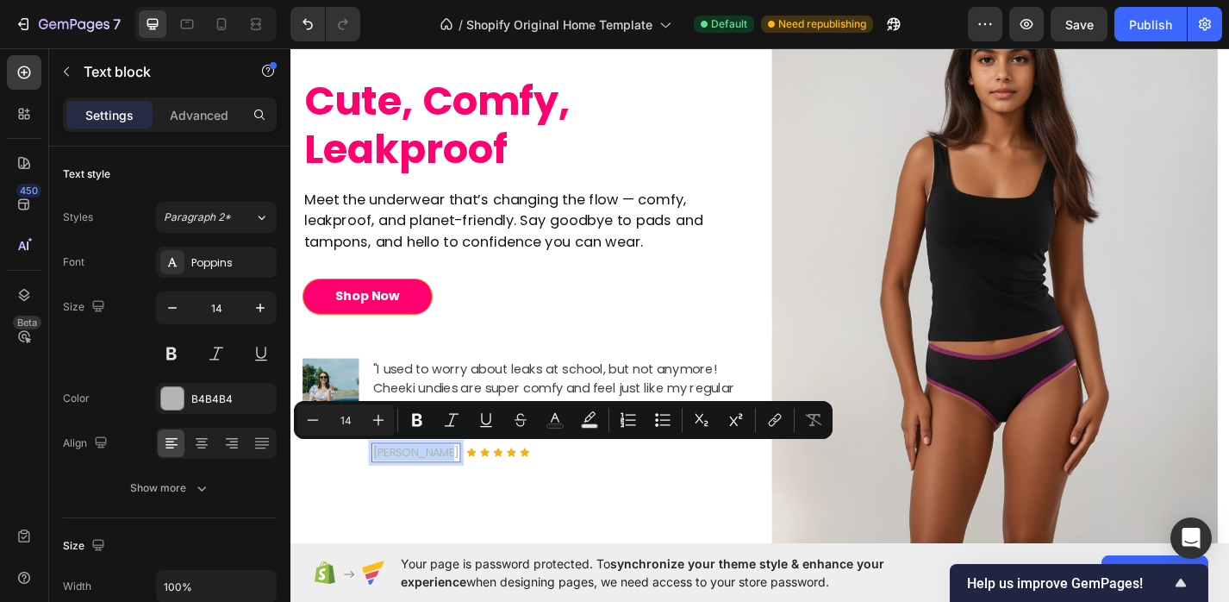
drag, startPoint x: 460, startPoint y: 493, endPoint x: 383, endPoint y: 493, distance: 77.6
click at [383, 493] on p "Richard Depp" at bounding box center [428, 493] width 95 height 18
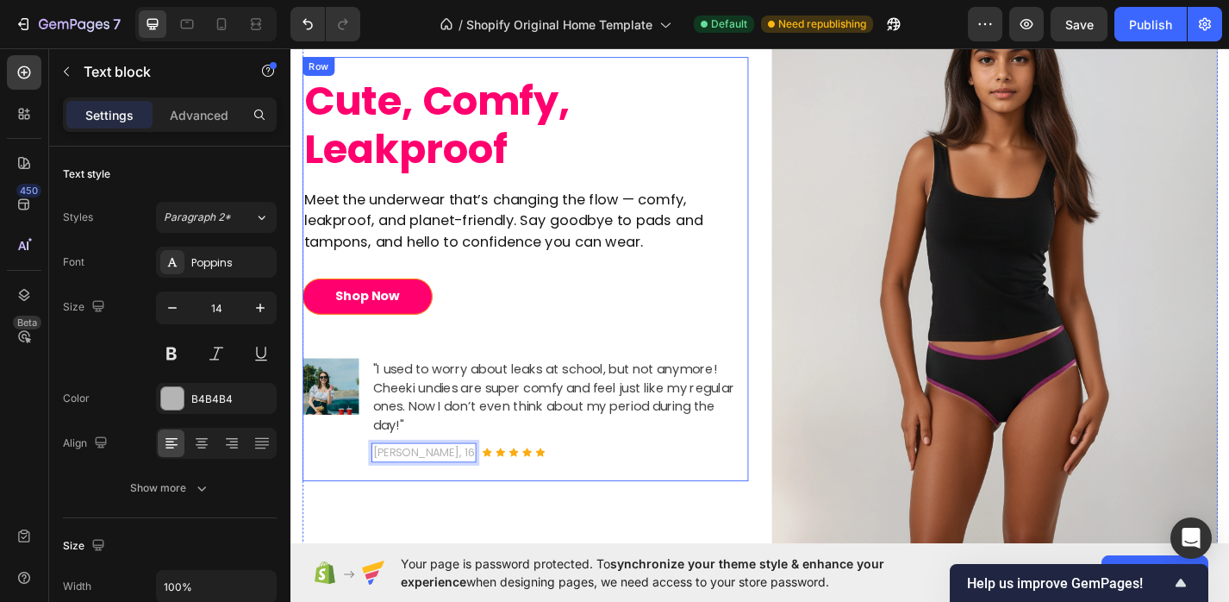
click at [517, 522] on div "Cute, Comfy, Leakproof Heading Meet the underwear that’s changing the flow — co…" at bounding box center [548, 291] width 491 height 467
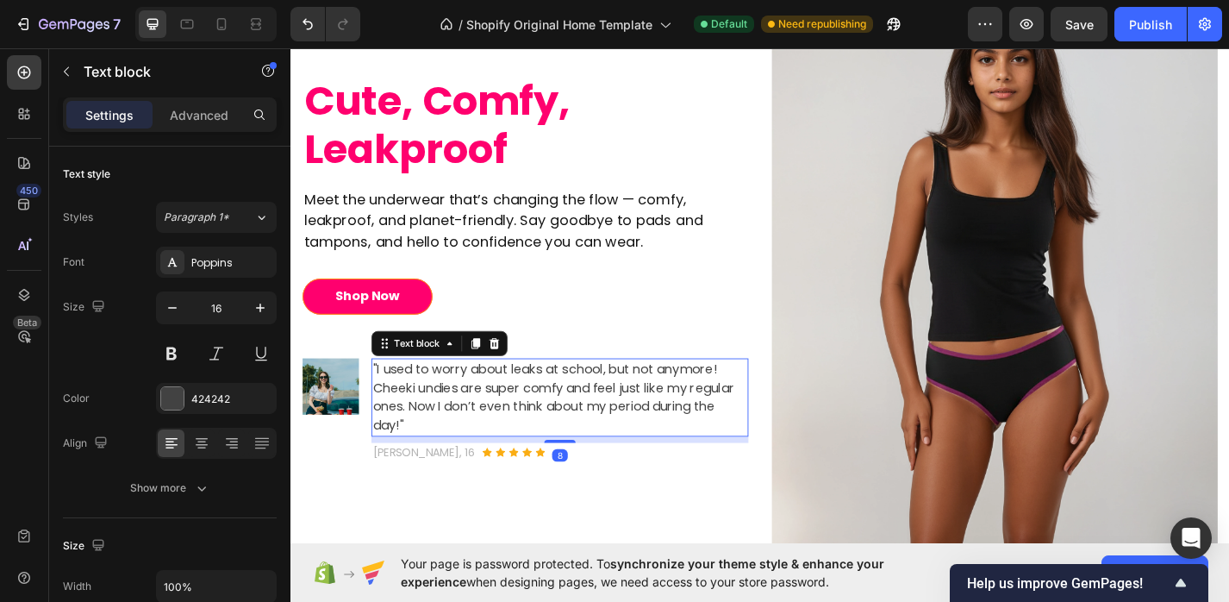
click at [537, 440] on p ""I used to worry about leaks at school, but not anymore! Cheeki undies are supe…" at bounding box center [587, 432] width 412 height 83
click at [174, 403] on div at bounding box center [172, 398] width 22 height 22
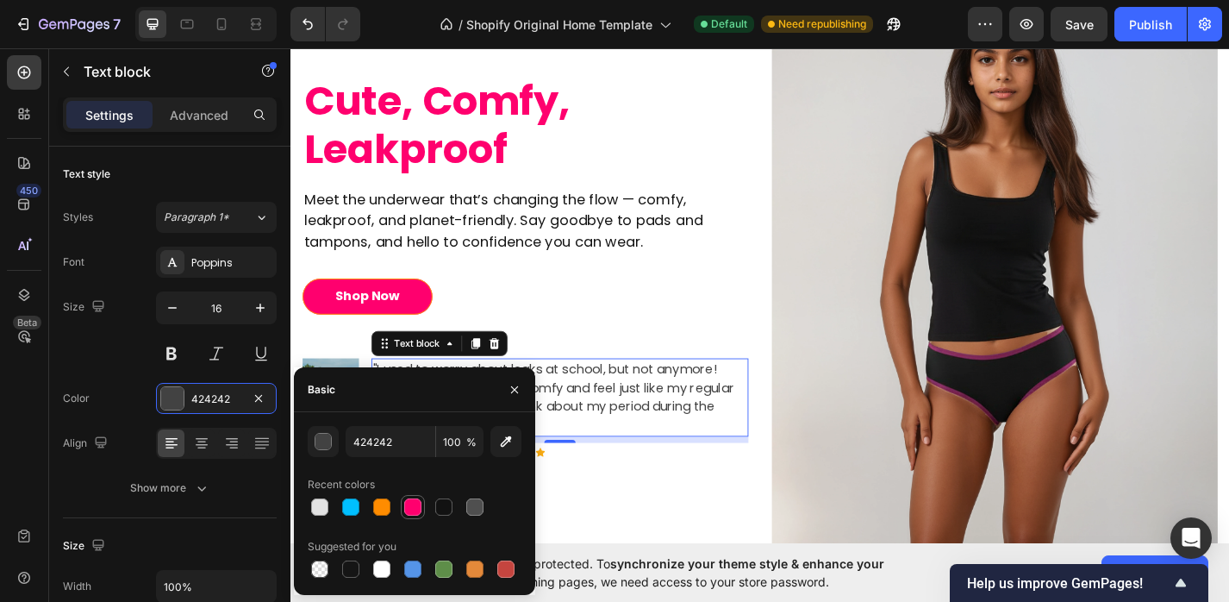
click at [410, 508] on div at bounding box center [412, 506] width 17 height 17
type input "FF006E"
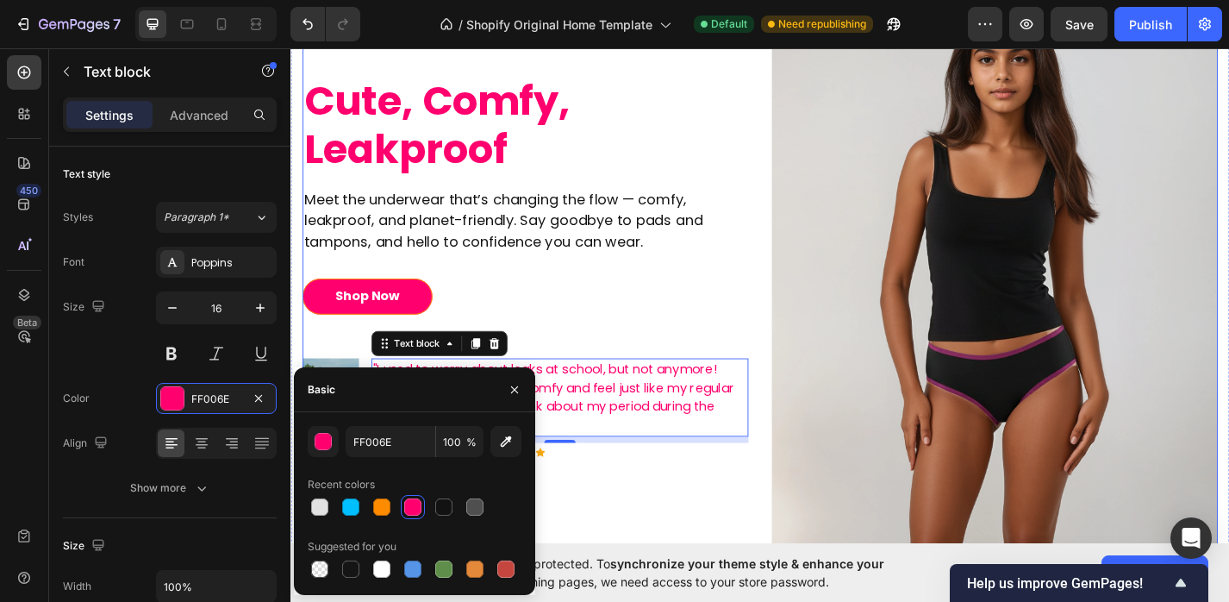
click at [679, 529] on div "Cute, Comfy, Leakproof Heading Meet the underwear that’s changing the flow — co…" at bounding box center [548, 291] width 491 height 635
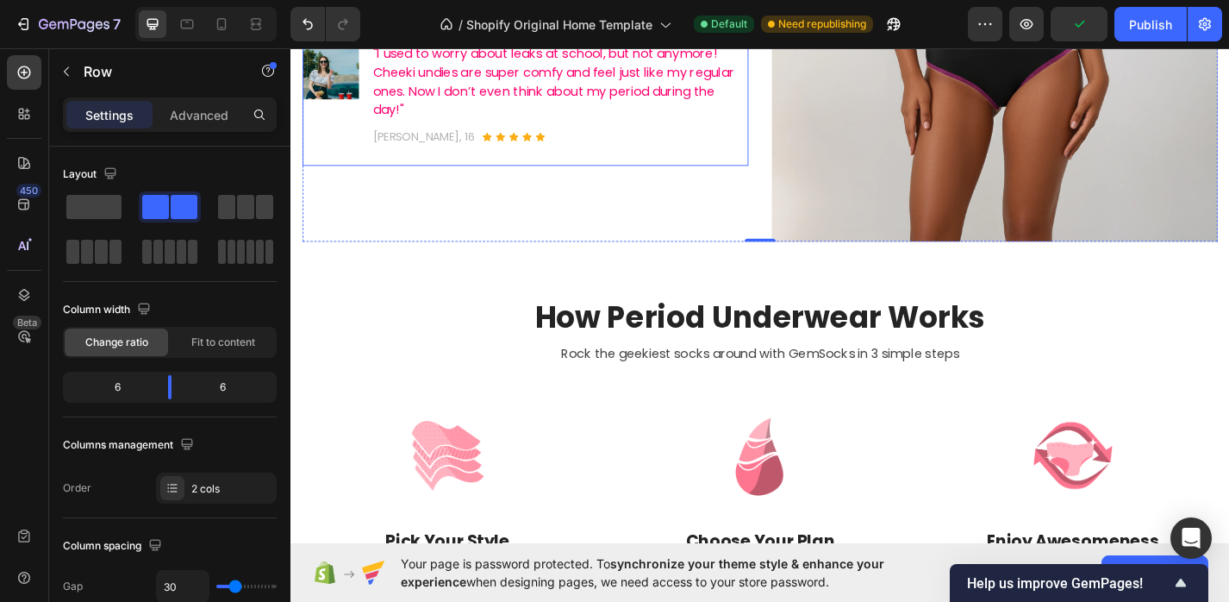
scroll to position [484, 0]
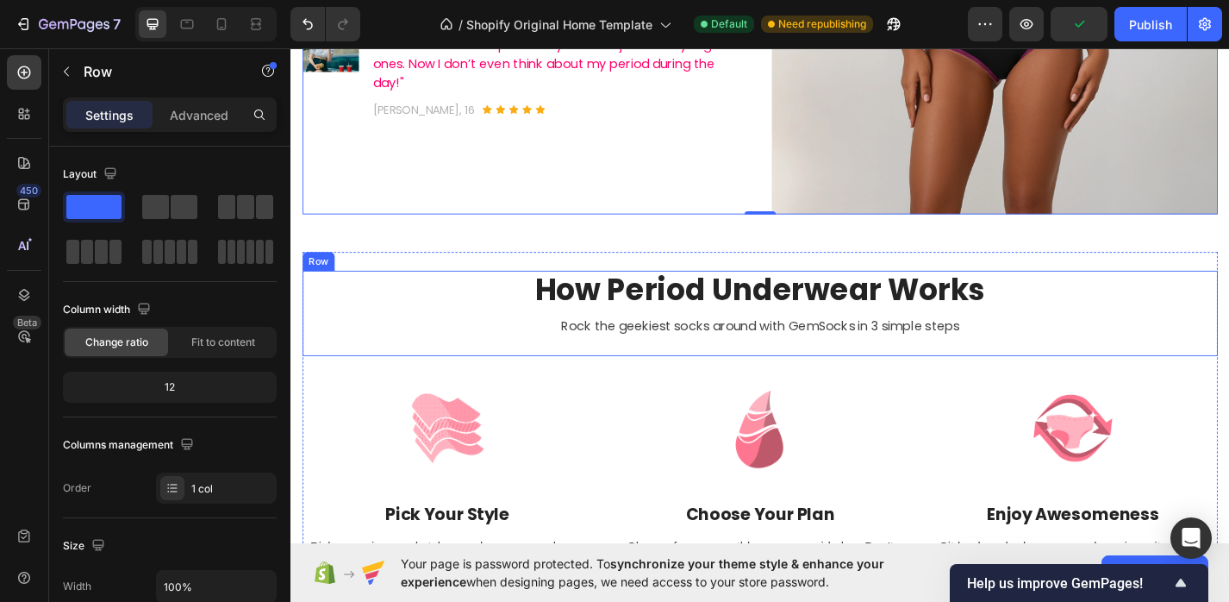
click at [761, 340] on div "How Period Underwear Works Heading Rock the geekiest socks around with GemSocks…" at bounding box center [807, 340] width 1009 height 95
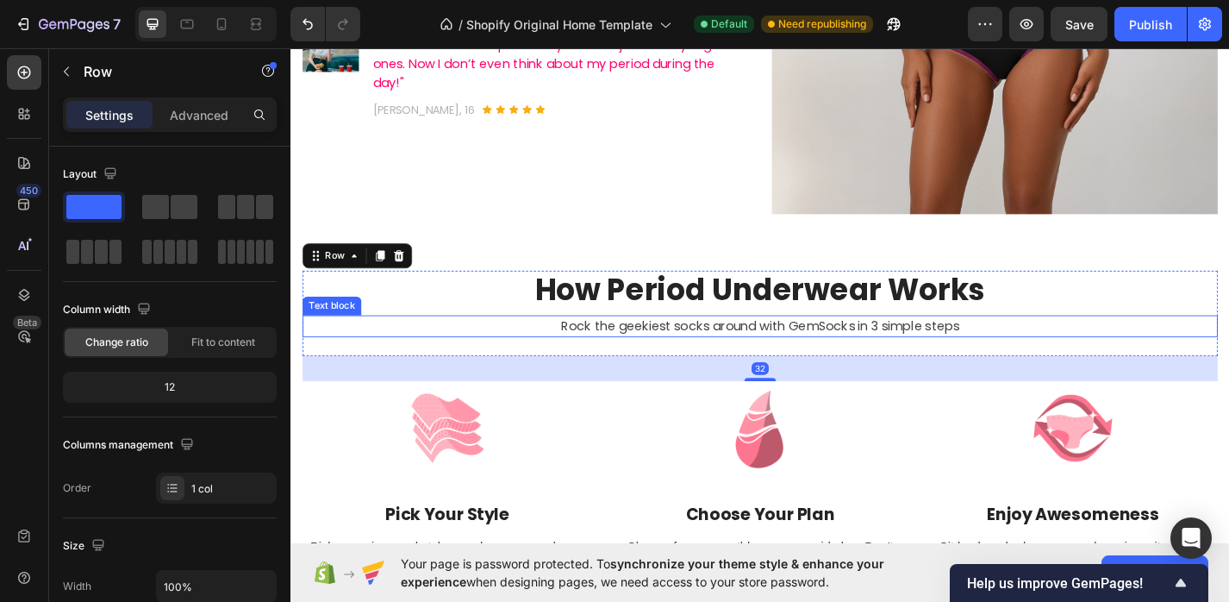
click at [758, 358] on p "Rock the geekiest socks around with GemSocks in 3 simple steps" at bounding box center [807, 354] width 1005 height 21
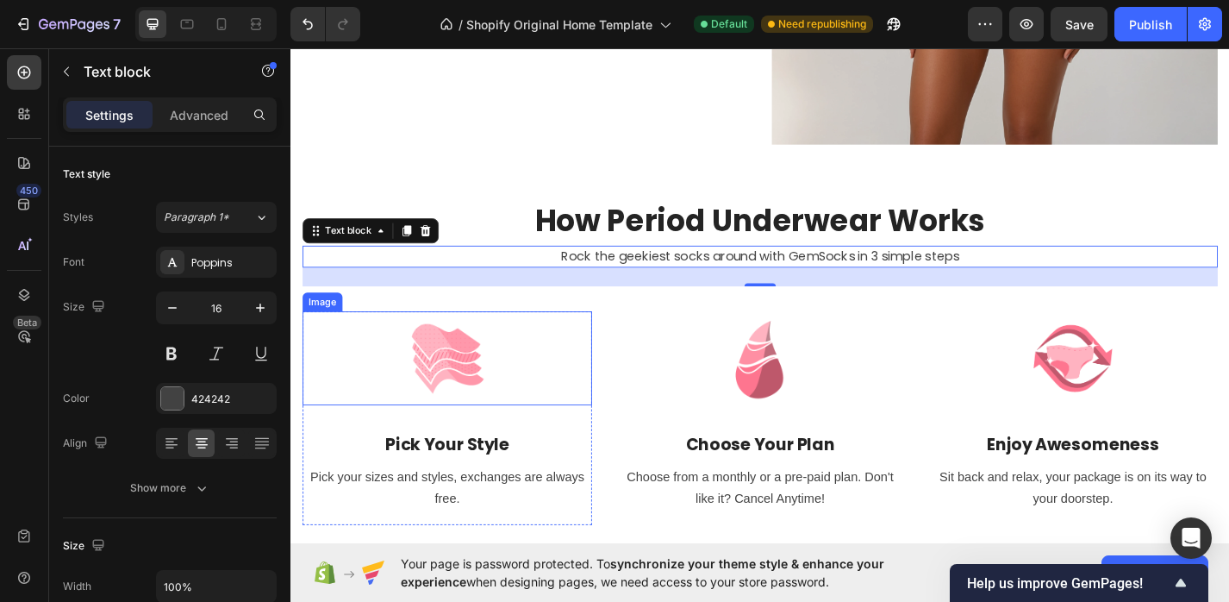
scroll to position [694, 0]
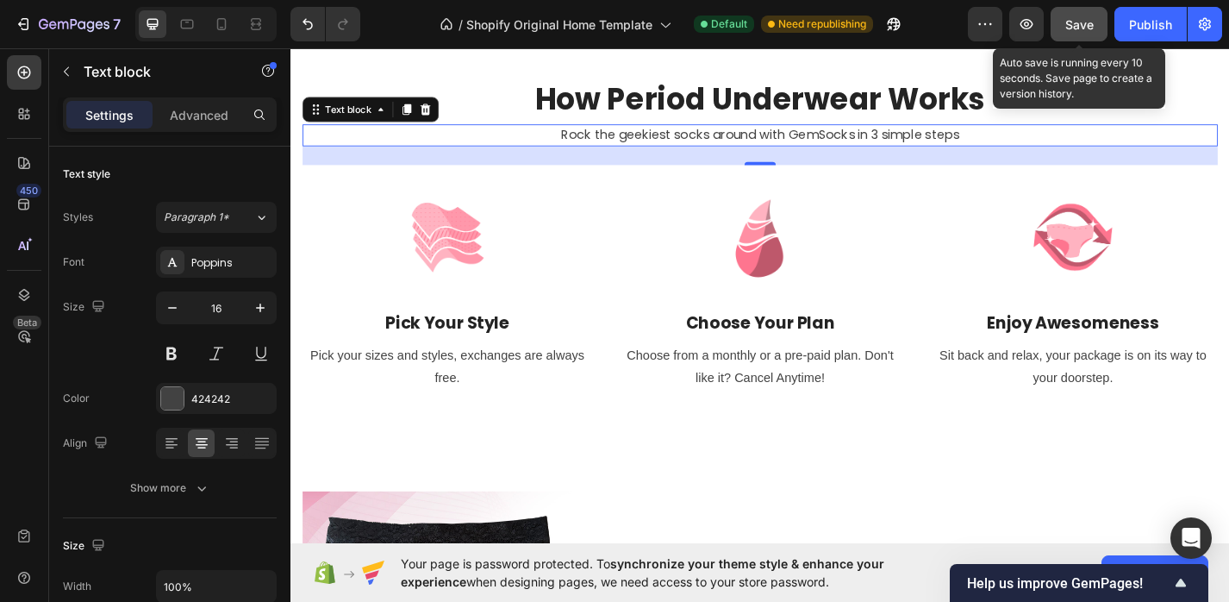
click at [1097, 22] on button "Save" at bounding box center [1079, 24] width 57 height 34
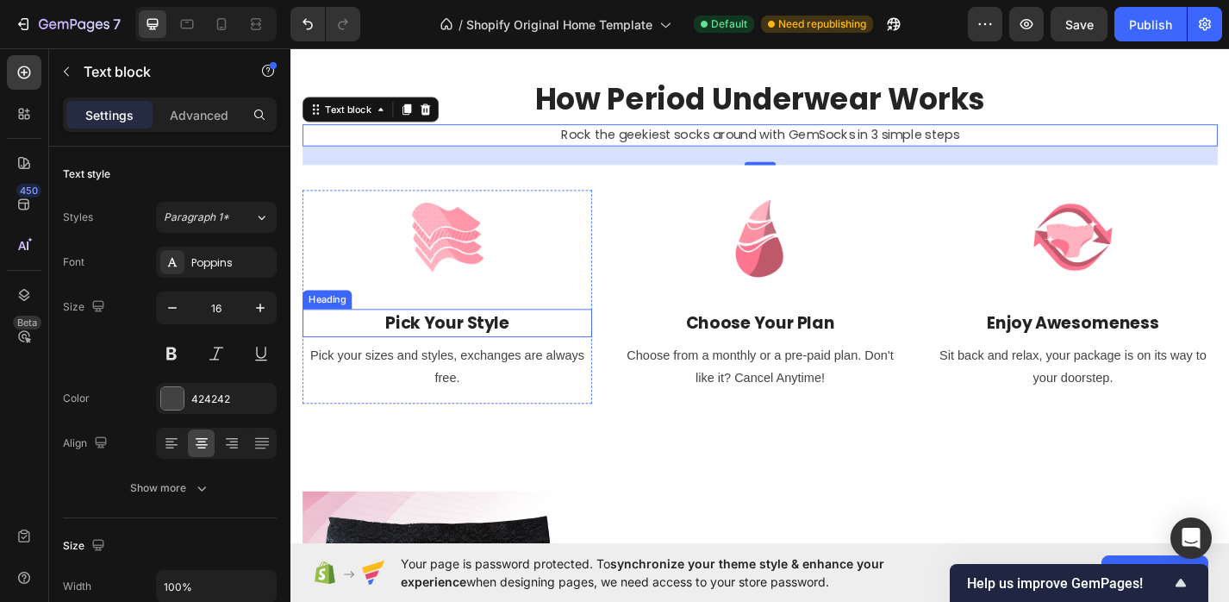
click at [435, 353] on p "Pick Your Style" at bounding box center [463, 351] width 316 height 28
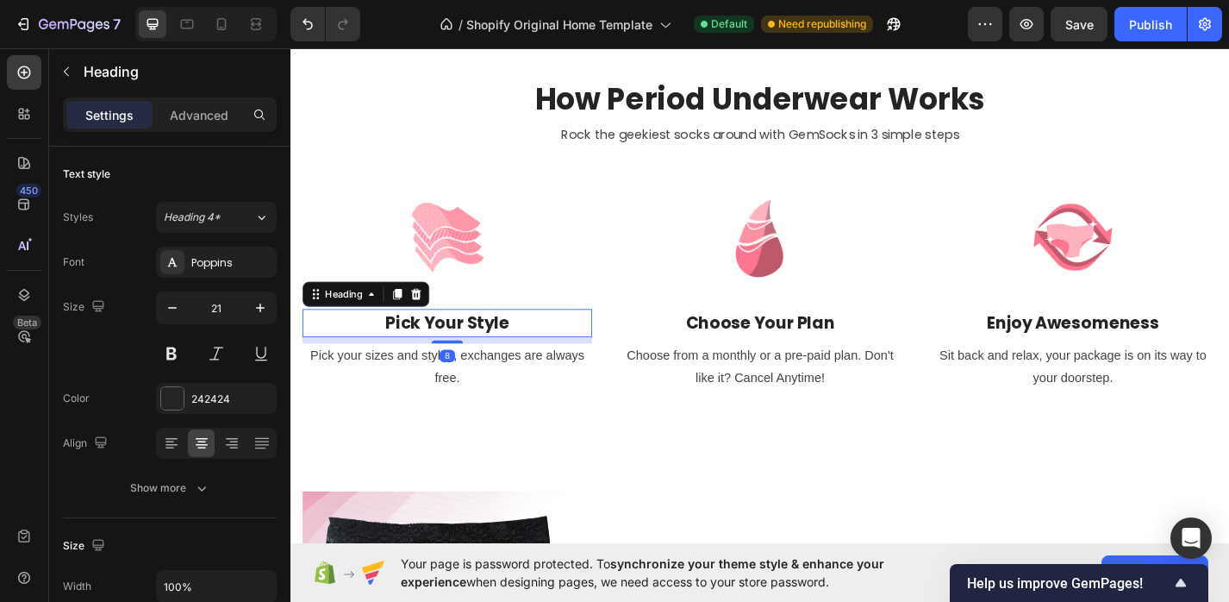
click at [435, 353] on p "Pick Your Style" at bounding box center [463, 351] width 316 height 28
click at [541, 355] on p "Pick Your Style" at bounding box center [463, 351] width 316 height 28
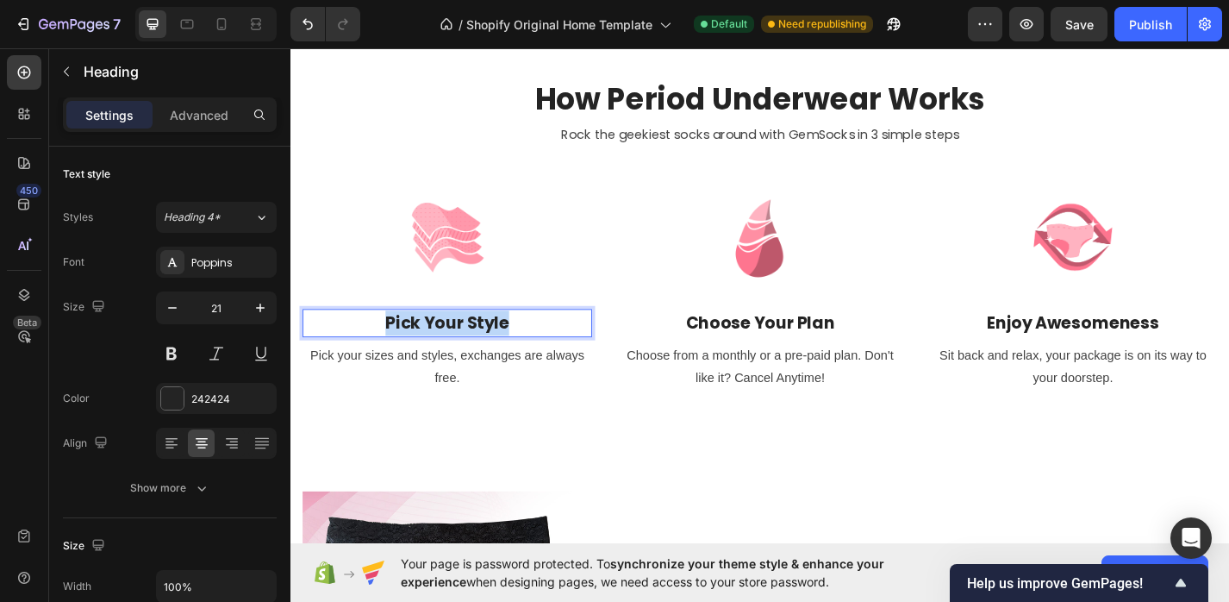
drag, startPoint x: 552, startPoint y: 350, endPoint x: 376, endPoint y: 350, distance: 175.9
click at [376, 350] on p "Pick Your Style" at bounding box center [463, 351] width 316 height 28
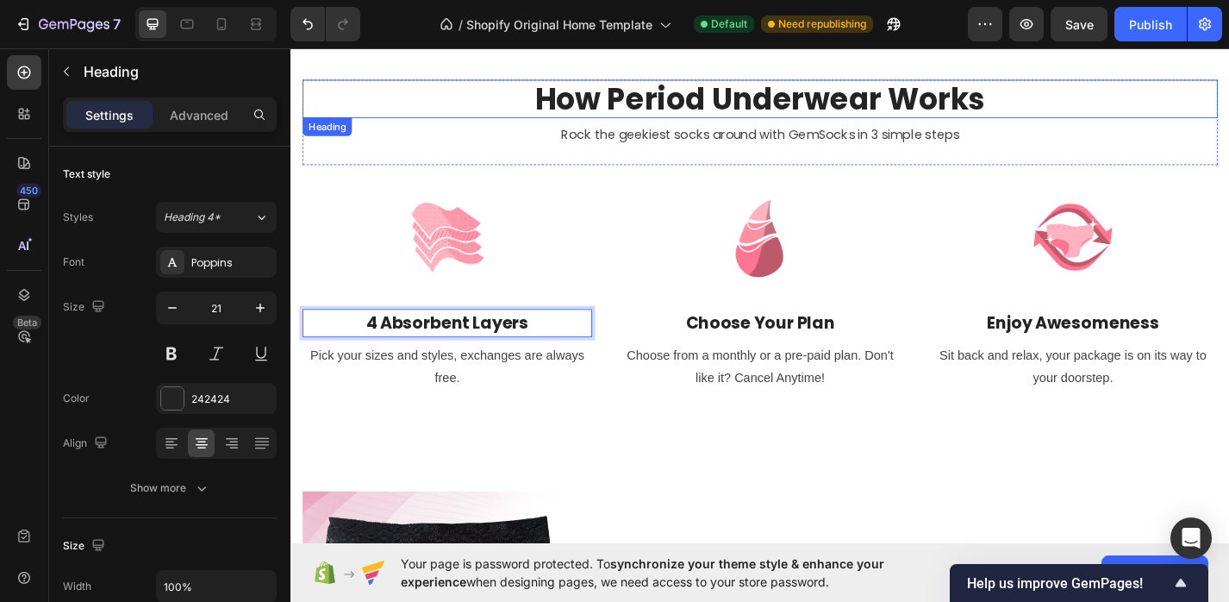
click at [753, 123] on h2 "How Period Underwear Works" at bounding box center [807, 104] width 1009 height 43
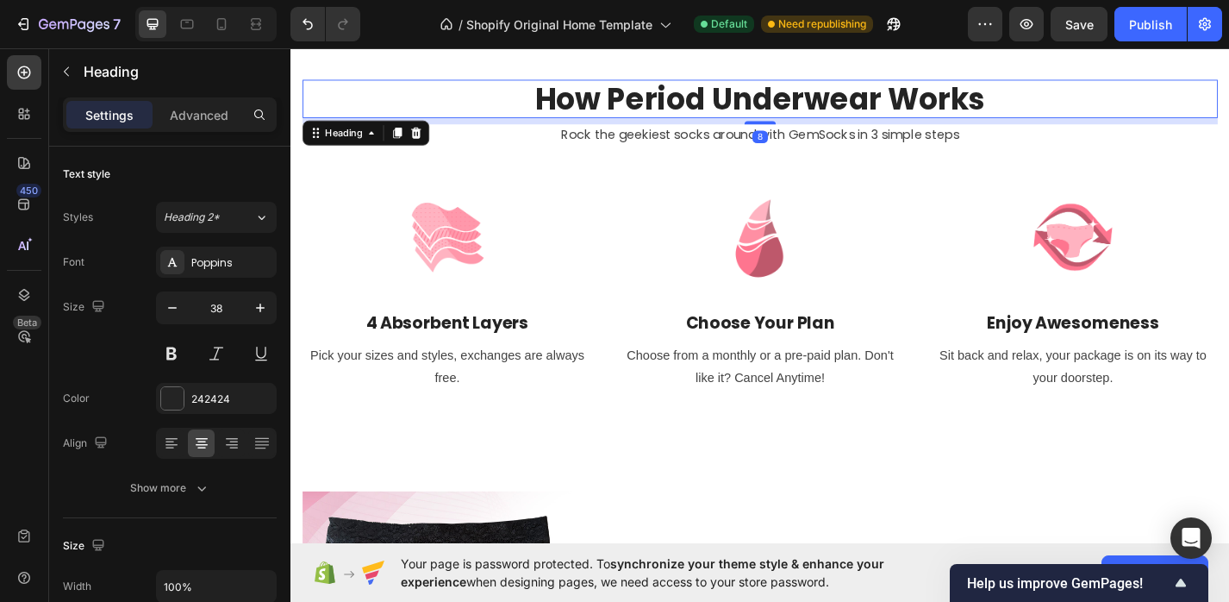
click at [759, 97] on h2 "How Period Underwear Works" at bounding box center [807, 104] width 1009 height 43
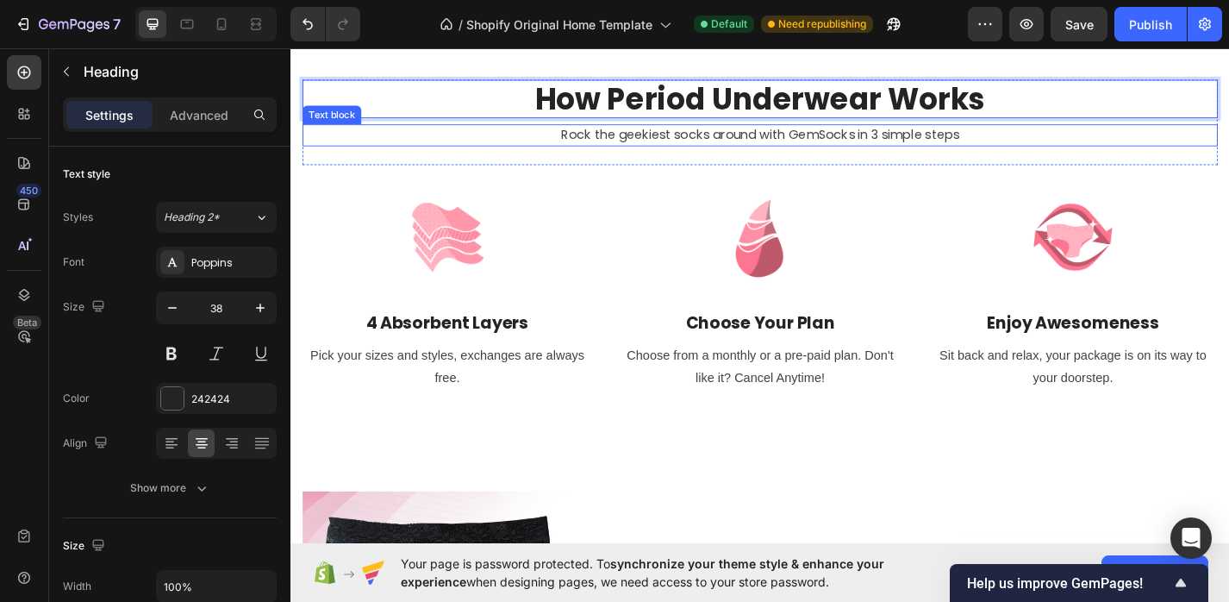
click at [859, 152] on p "Rock the geekiest socks around with GemSocks in 3 simple steps" at bounding box center [807, 144] width 1005 height 21
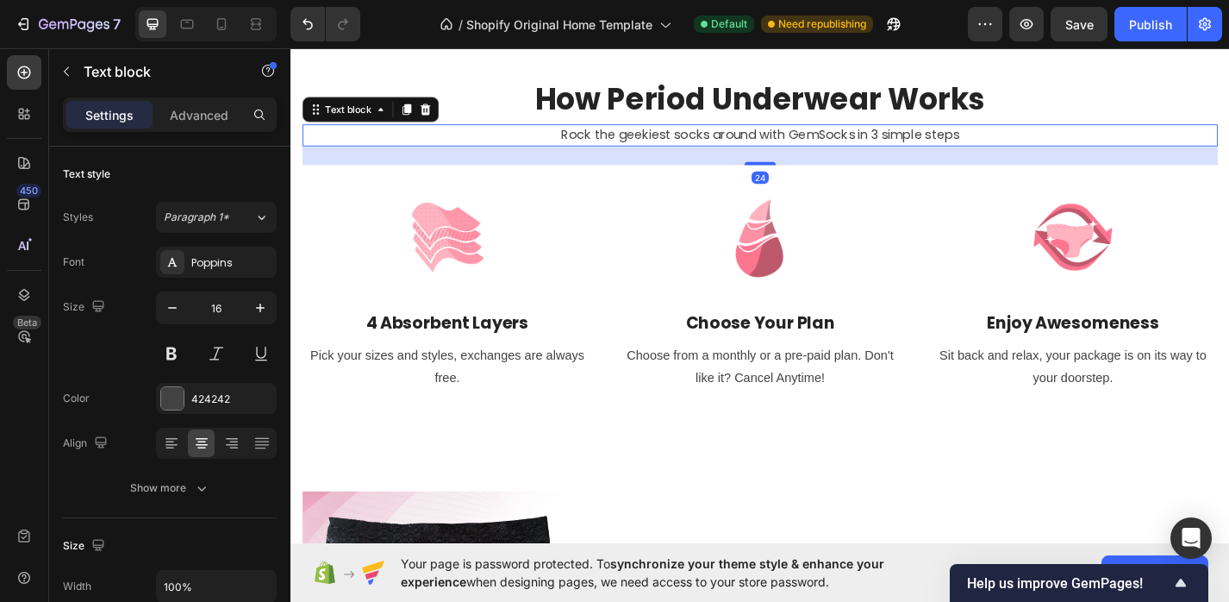
click at [865, 141] on p "Rock the geekiest socks around with GemSocks in 3 simple steps" at bounding box center [807, 144] width 1005 height 21
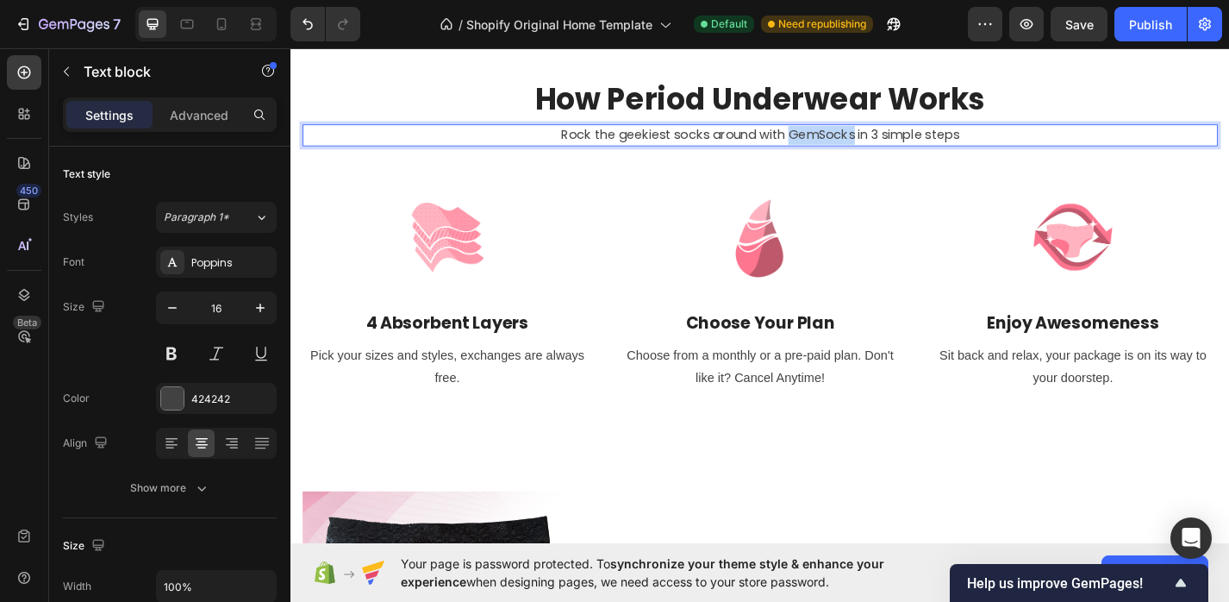
click at [865, 141] on p "Rock the geekiest socks around with GemSocks in 3 simple steps" at bounding box center [807, 144] width 1005 height 21
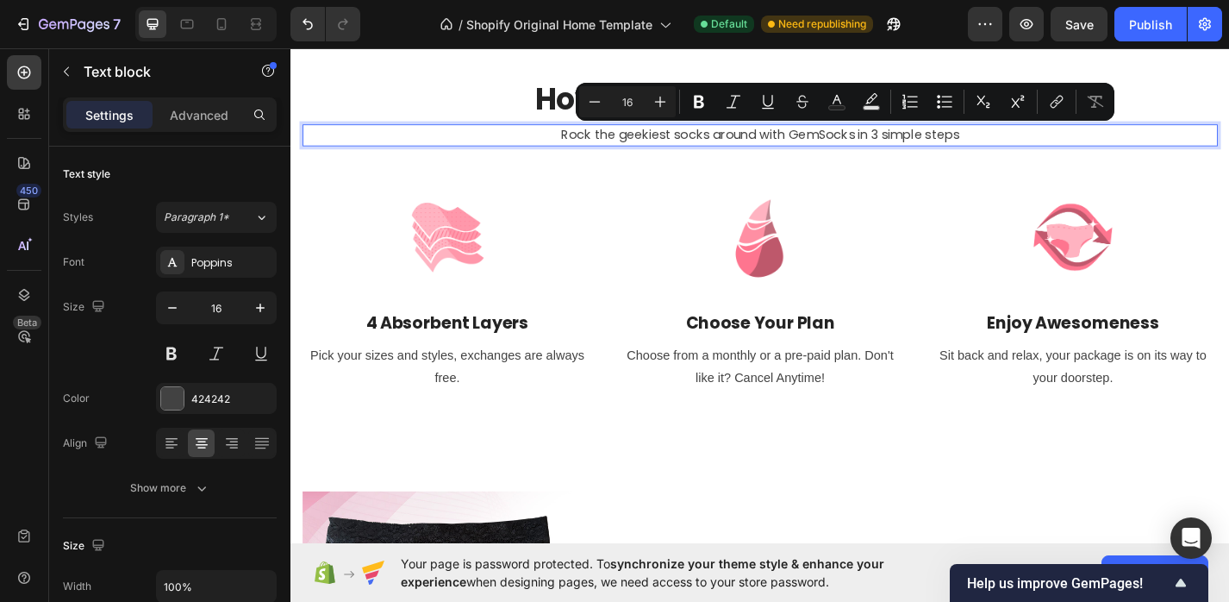
click at [1007, 142] on p "Rock the geekiest socks around with GemSocks in 3 simple steps" at bounding box center [807, 144] width 1005 height 21
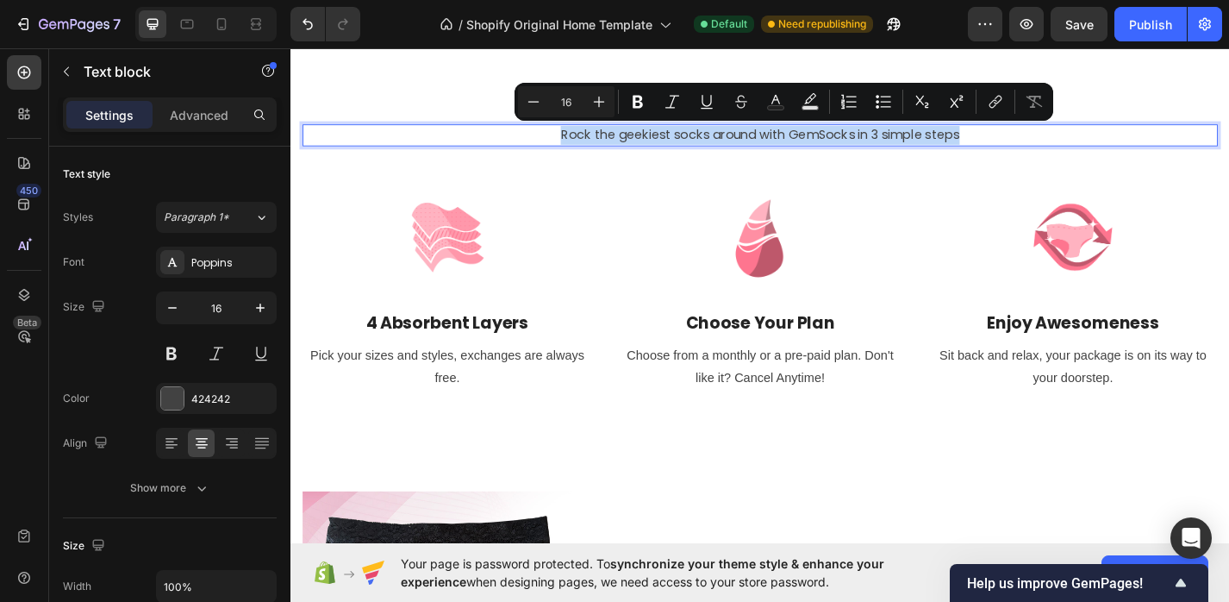
drag, startPoint x: 1047, startPoint y: 146, endPoint x: 584, endPoint y: 143, distance: 462.1
click at [584, 143] on p "Rock the geekiest socks around with GemSocks in 3 simple steps" at bounding box center [807, 144] width 1005 height 21
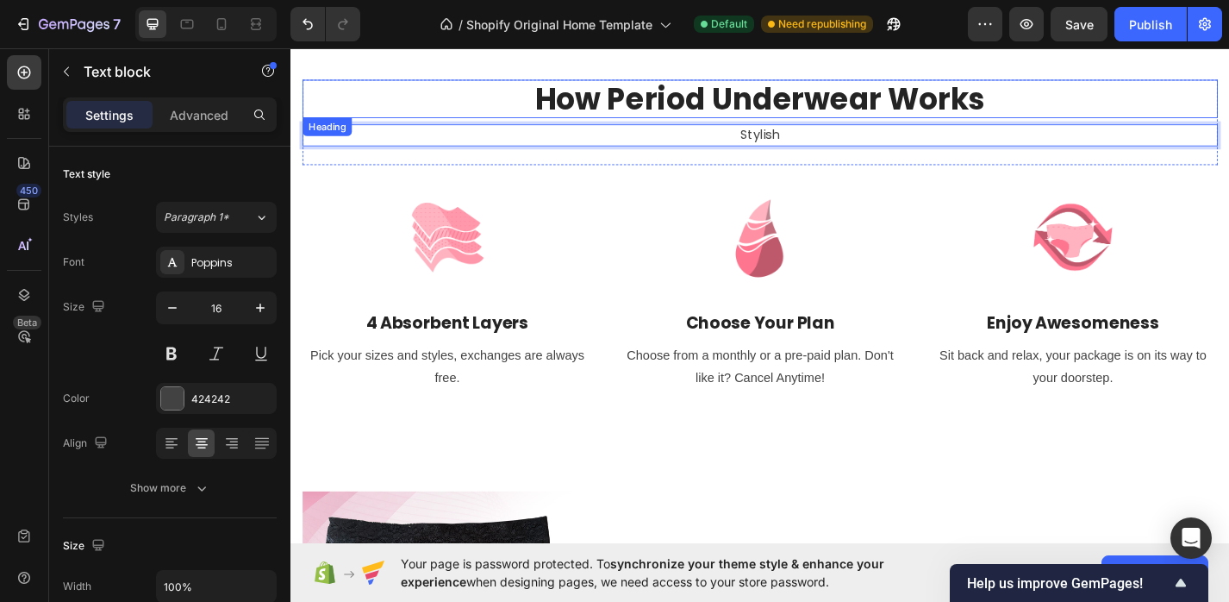
click at [648, 105] on p "How Period Underwear Works" at bounding box center [807, 104] width 1005 height 40
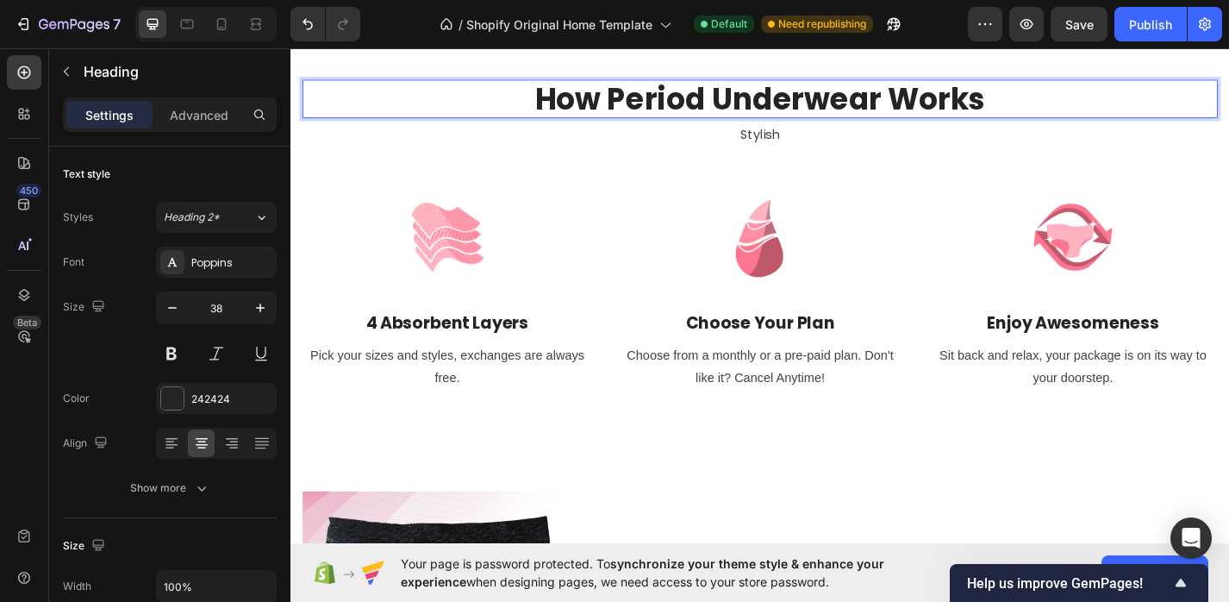
click at [648, 105] on p "How Period Underwear Works" at bounding box center [807, 104] width 1005 height 40
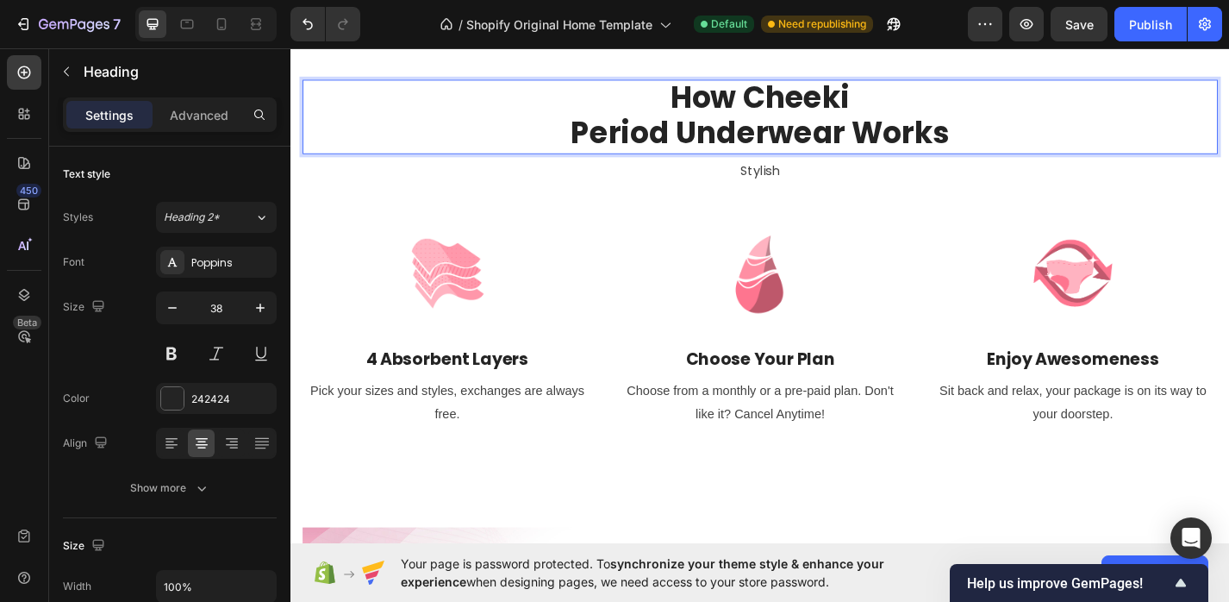
scroll to position [0, 0]
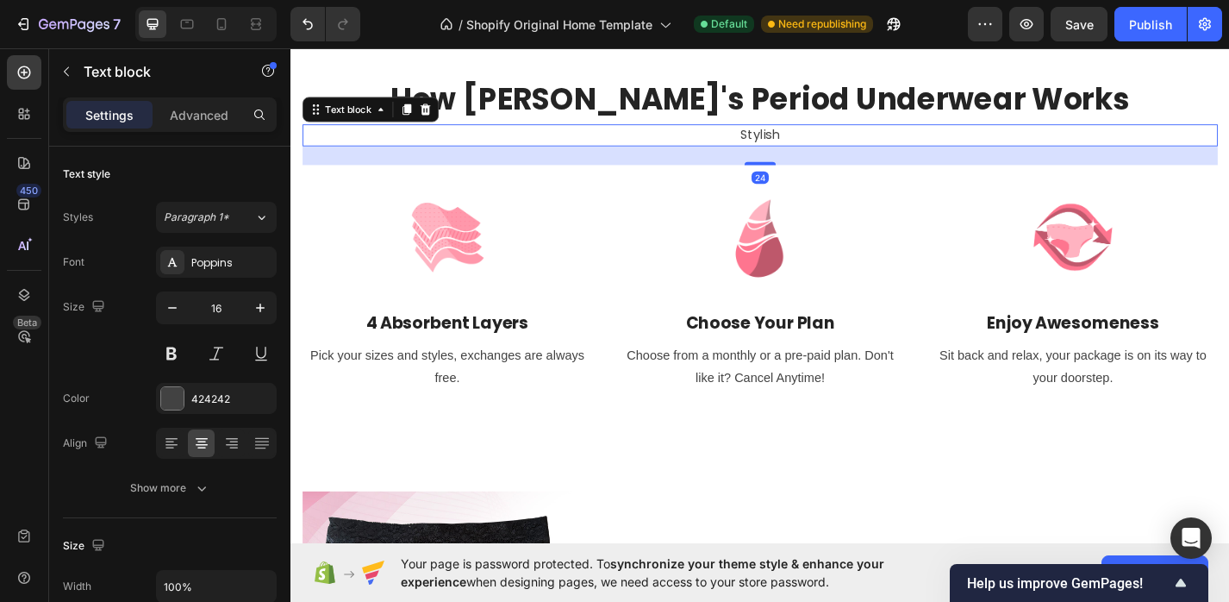
click at [791, 146] on p "Stylish" at bounding box center [807, 144] width 1005 height 21
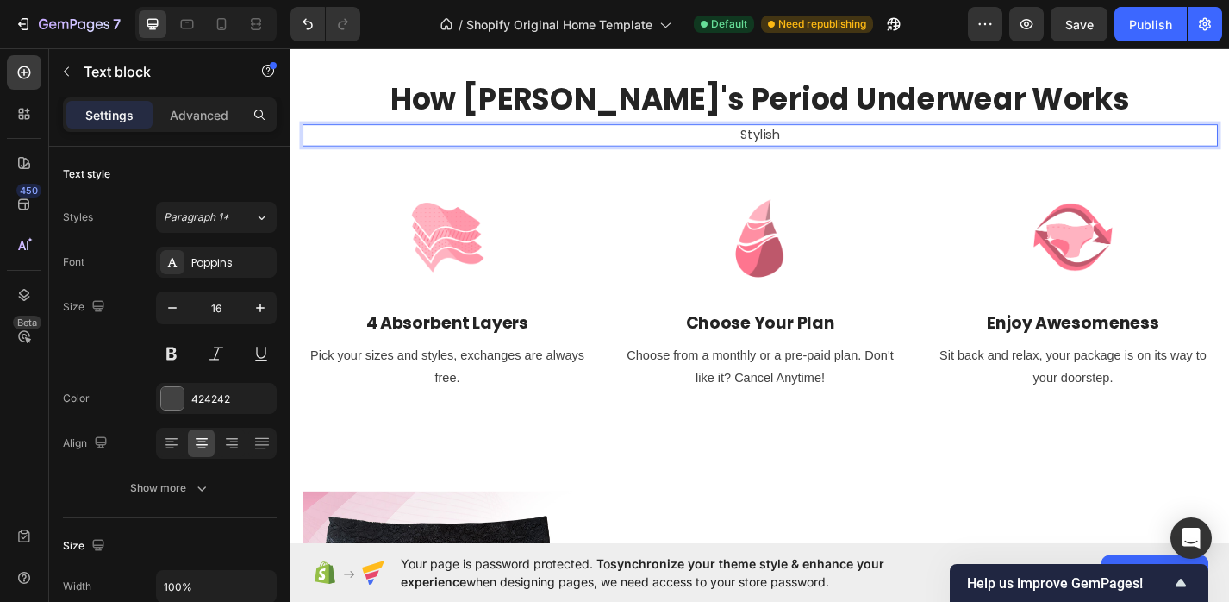
click at [817, 149] on p "Stylish" at bounding box center [807, 144] width 1005 height 21
click at [848, 149] on p "Stylish" at bounding box center [807, 144] width 1005 height 21
click at [766, 141] on p "Stylish , Leakproof Comfort" at bounding box center [807, 144] width 1005 height 21
click at [943, 142] on p "Stylish, Leakproof Comfort" at bounding box center [807, 144] width 1005 height 21
click at [1028, 145] on p "Stylish, Leakproof Comfort That is Changing How We Deal With Our Flow" at bounding box center [807, 144] width 1005 height 21
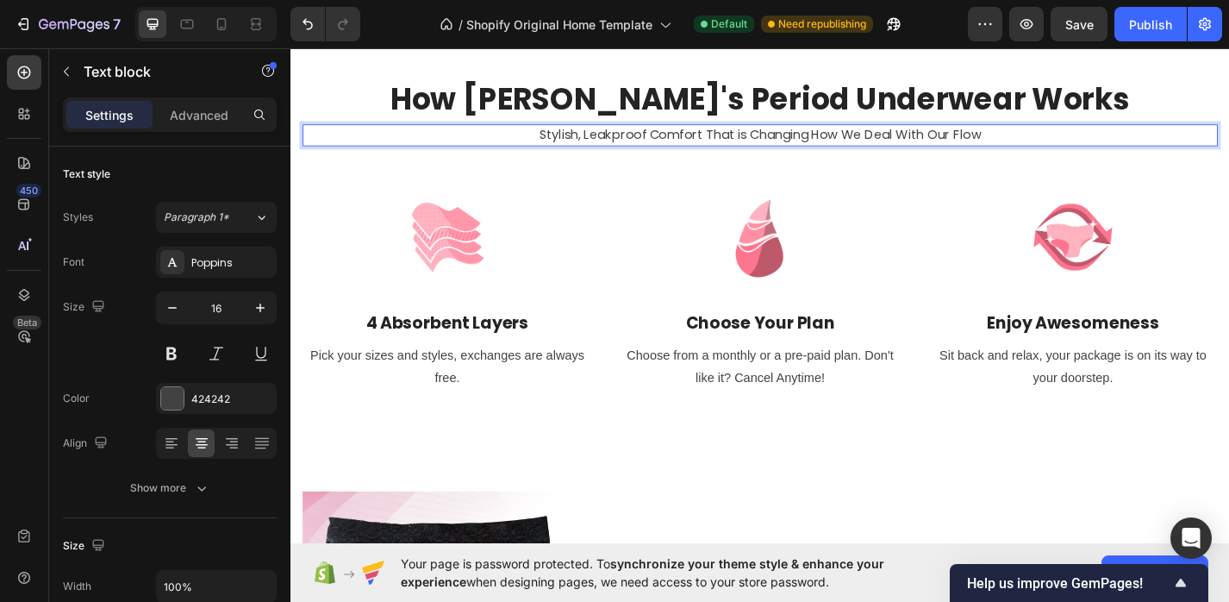
click at [1023, 145] on p "Stylish, Leakproof Comfort That is Changing How We Deal With Our Flow" at bounding box center [807, 144] width 1005 height 21
click at [1003, 282] on div at bounding box center [1152, 255] width 319 height 103
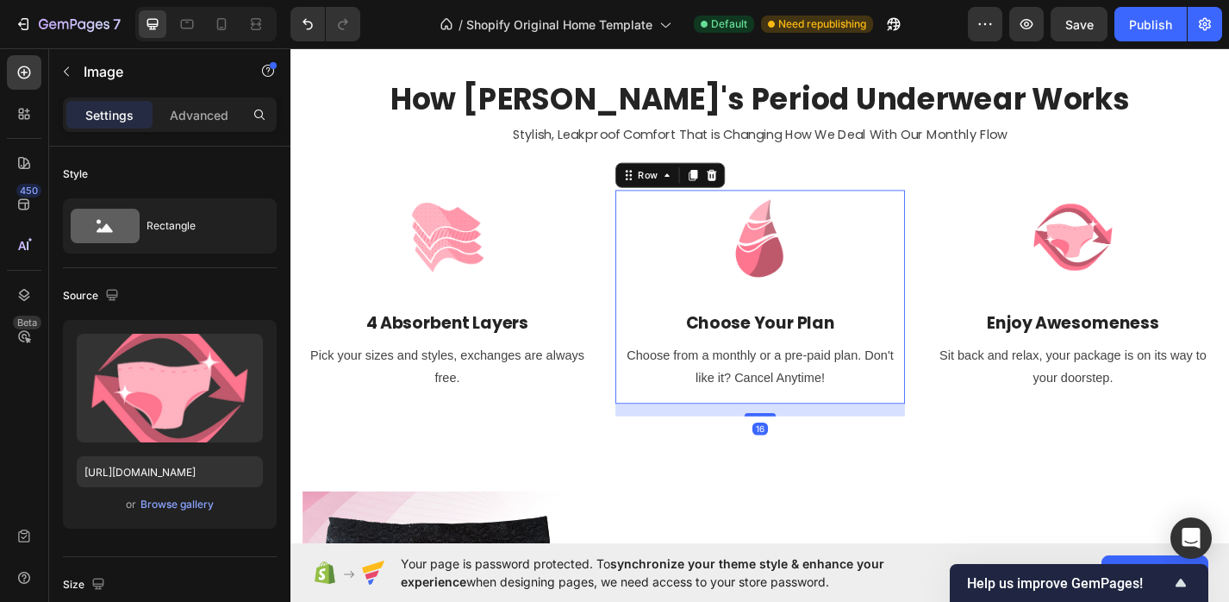
click at [736, 333] on div "Image Choose Your Plan Heading Choose from a monthly or a pre-paid plan. Don't …" at bounding box center [807, 321] width 319 height 235
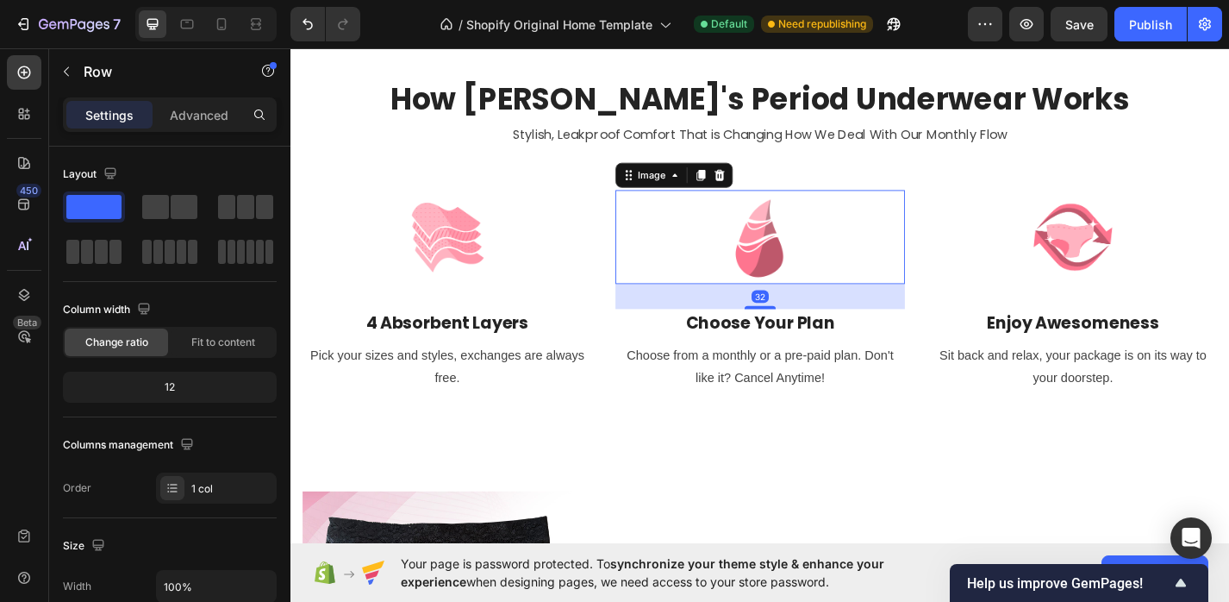
click at [784, 284] on img at bounding box center [807, 255] width 103 height 103
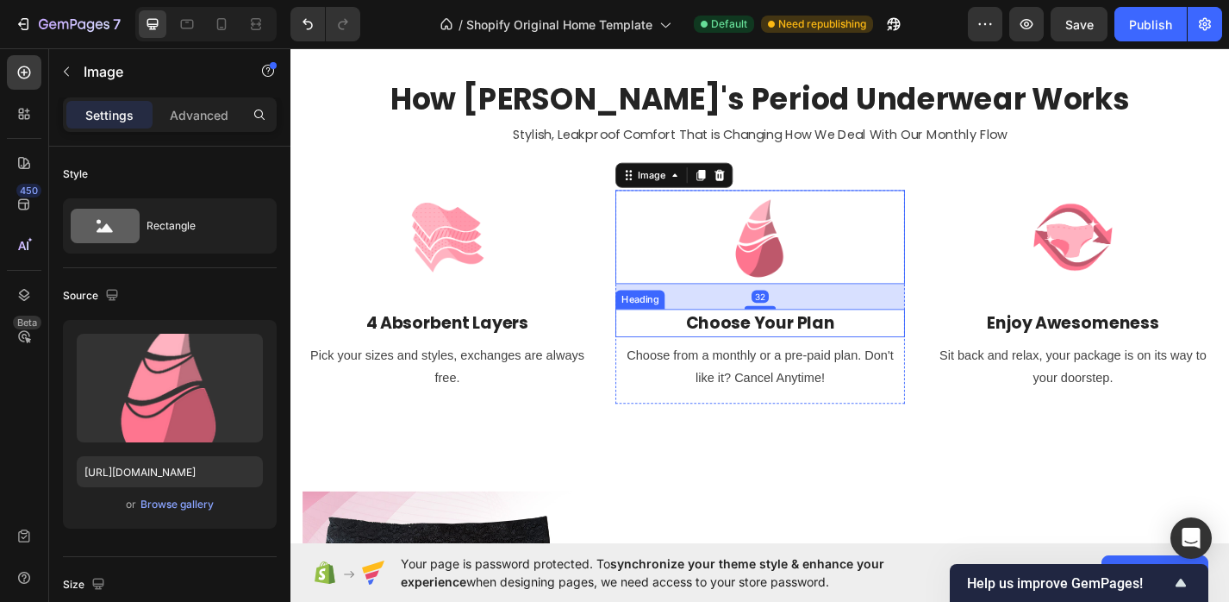
click at [769, 353] on p "Choose Your Plan" at bounding box center [808, 351] width 316 height 28
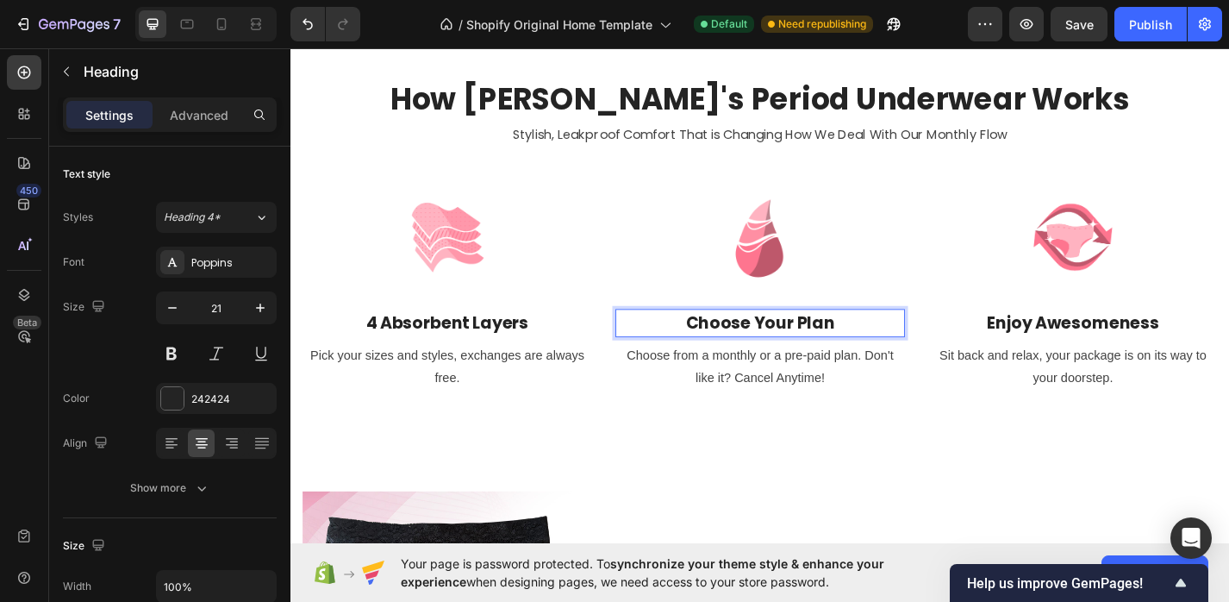
click at [803, 344] on p "Choose Your Plan" at bounding box center [808, 351] width 316 height 28
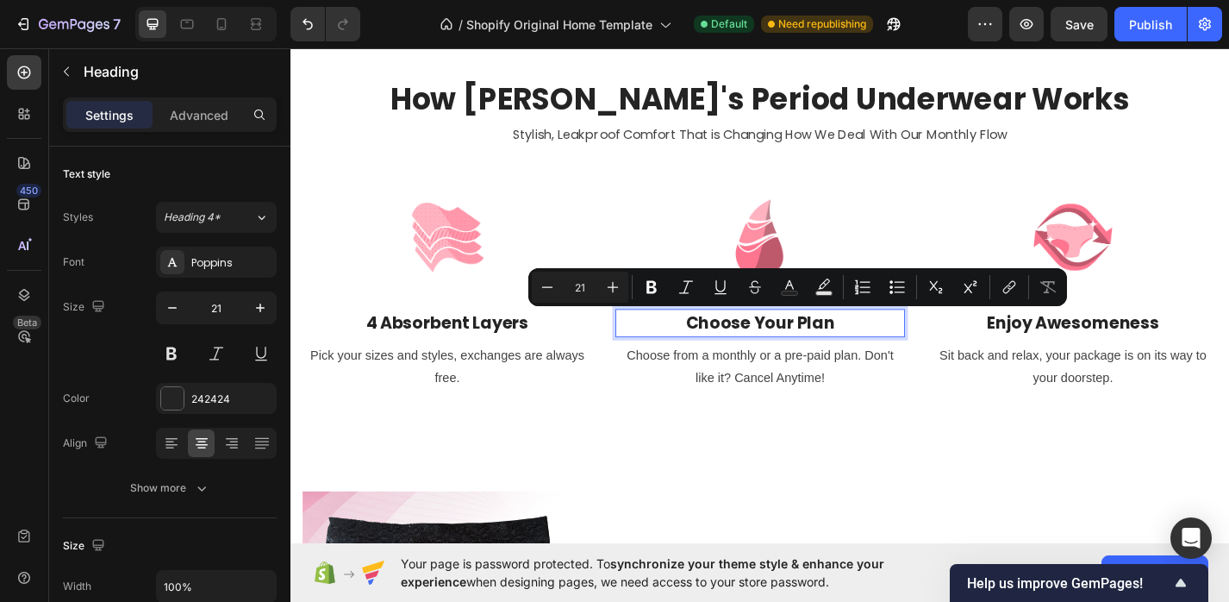
click at [881, 353] on p "Choose Your Plan" at bounding box center [808, 351] width 316 height 28
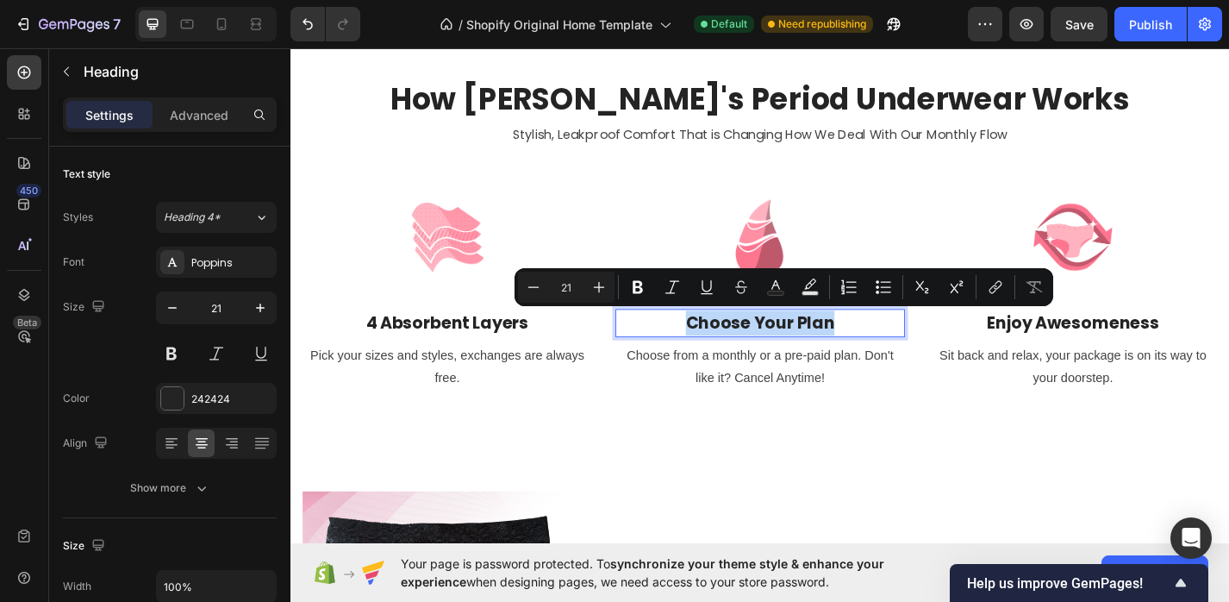
drag, startPoint x: 908, startPoint y: 353, endPoint x: 724, endPoint y: 353, distance: 183.6
click at [724, 353] on p "Choose Your Plan" at bounding box center [808, 351] width 316 height 28
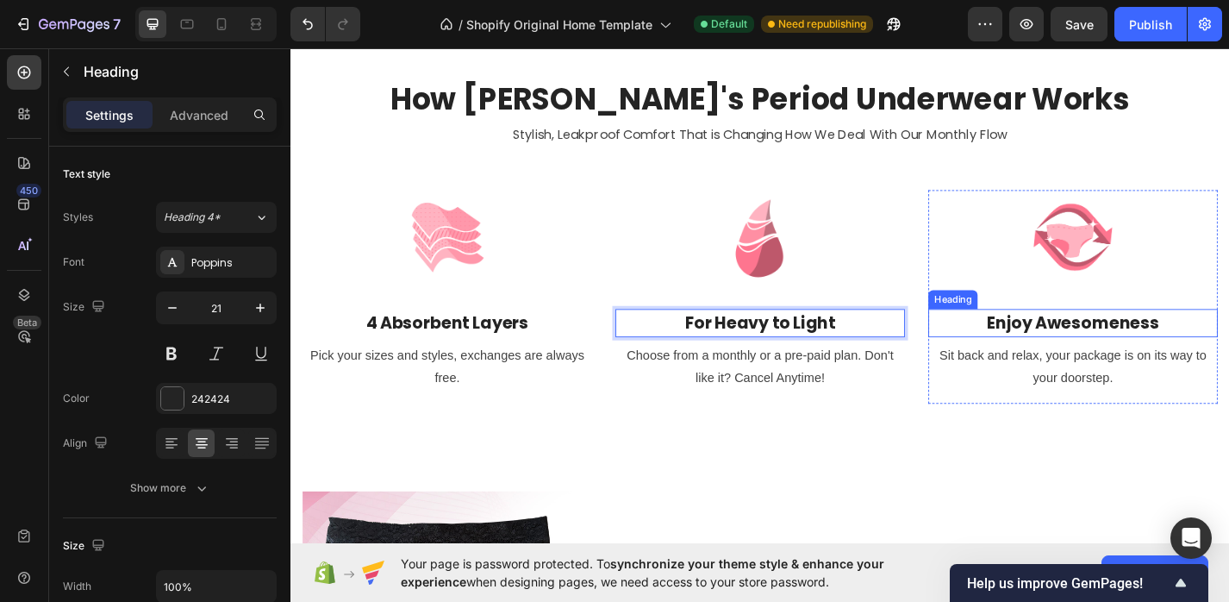
click at [1150, 345] on p "Enjoy Awesomeness" at bounding box center [1153, 351] width 316 height 28
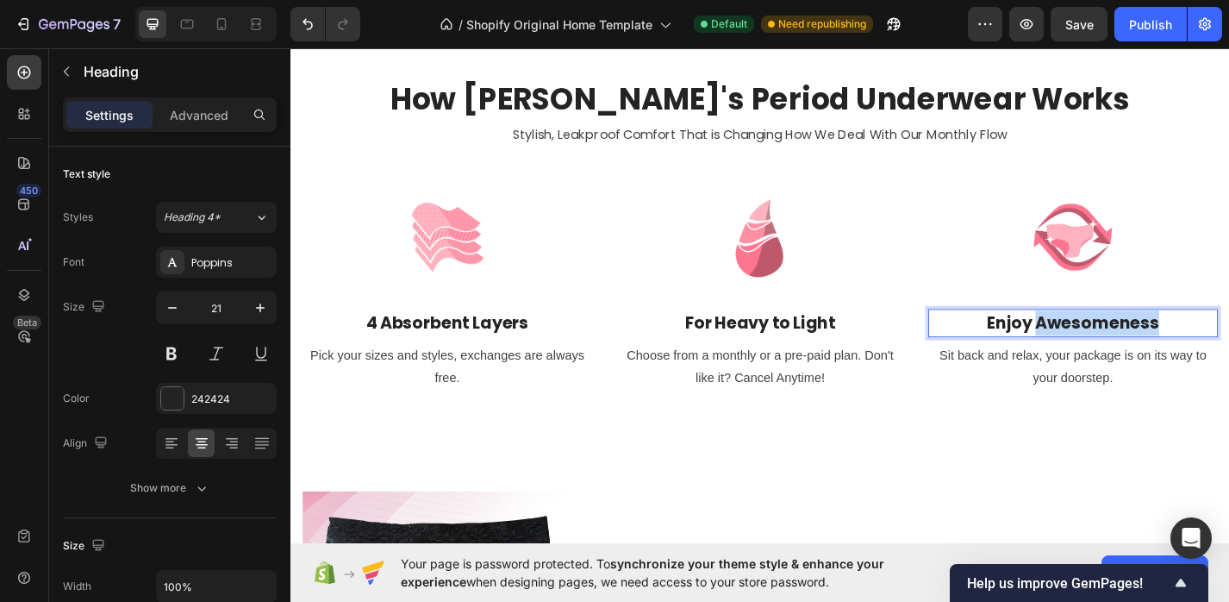
click at [1150, 345] on p "Enjoy Awesomeness" at bounding box center [1153, 351] width 316 height 28
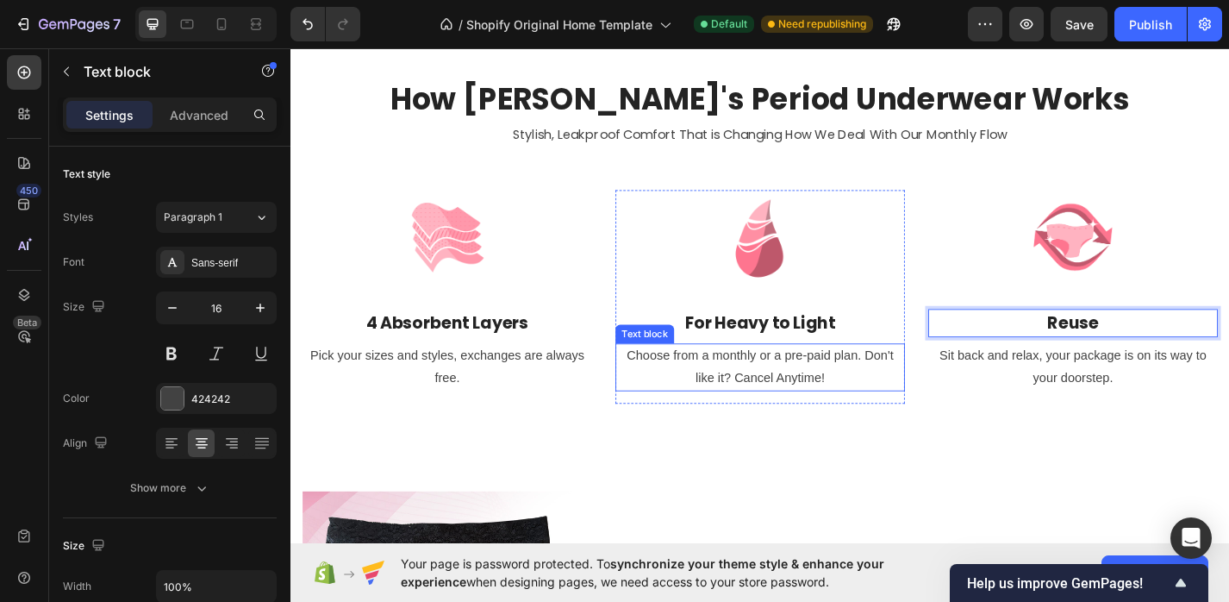
click at [810, 390] on p "Choose from a monthly or a pre-paid plan. Don't like it? Cancel Anytime!" at bounding box center [808, 400] width 316 height 50
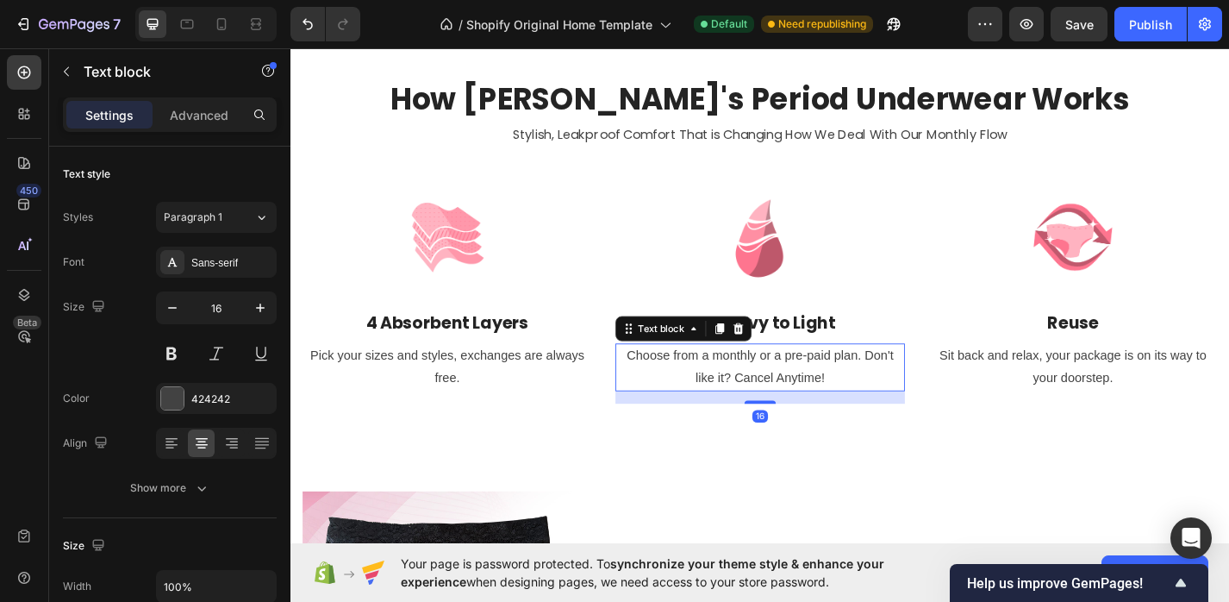
click at [810, 390] on p "Choose from a monthly or a pre-paid plan. Don't like it? Cancel Anytime!" at bounding box center [808, 400] width 316 height 50
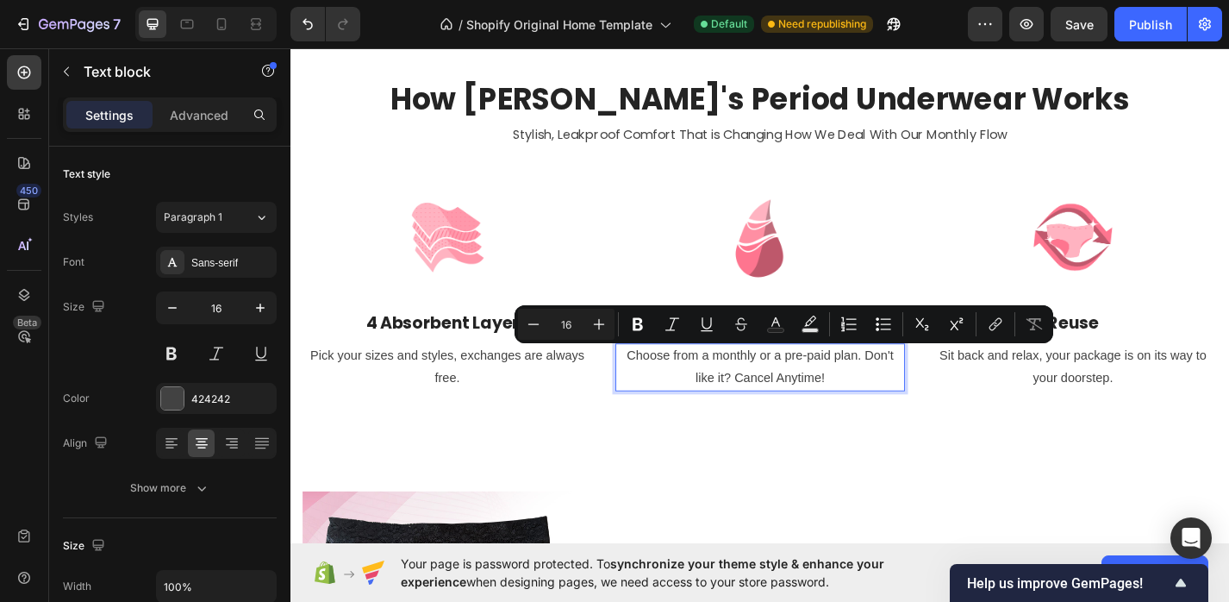
drag, startPoint x: 891, startPoint y: 409, endPoint x: 658, endPoint y: 390, distance: 233.5
click at [658, 390] on p "Choose from a monthly or a pre-paid plan. Don't like it? Cancel Anytime!" at bounding box center [808, 400] width 316 height 50
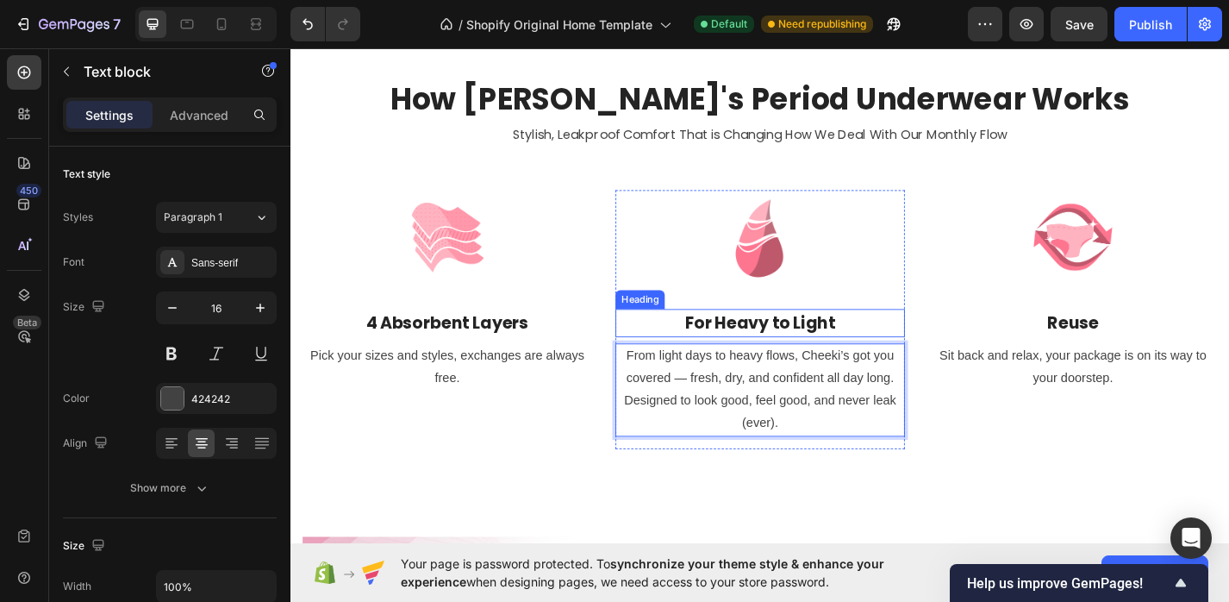
click at [815, 338] on p "For Heavy to Light" at bounding box center [808, 351] width 316 height 28
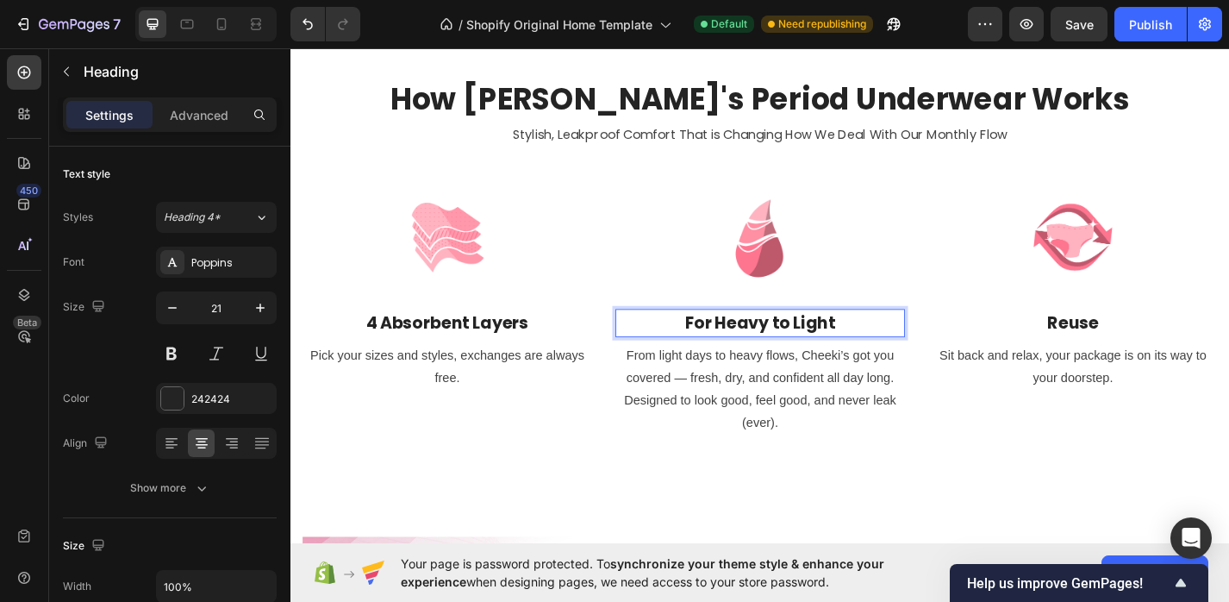
click at [818, 365] on h3 "For Heavy to Light" at bounding box center [807, 350] width 319 height 31
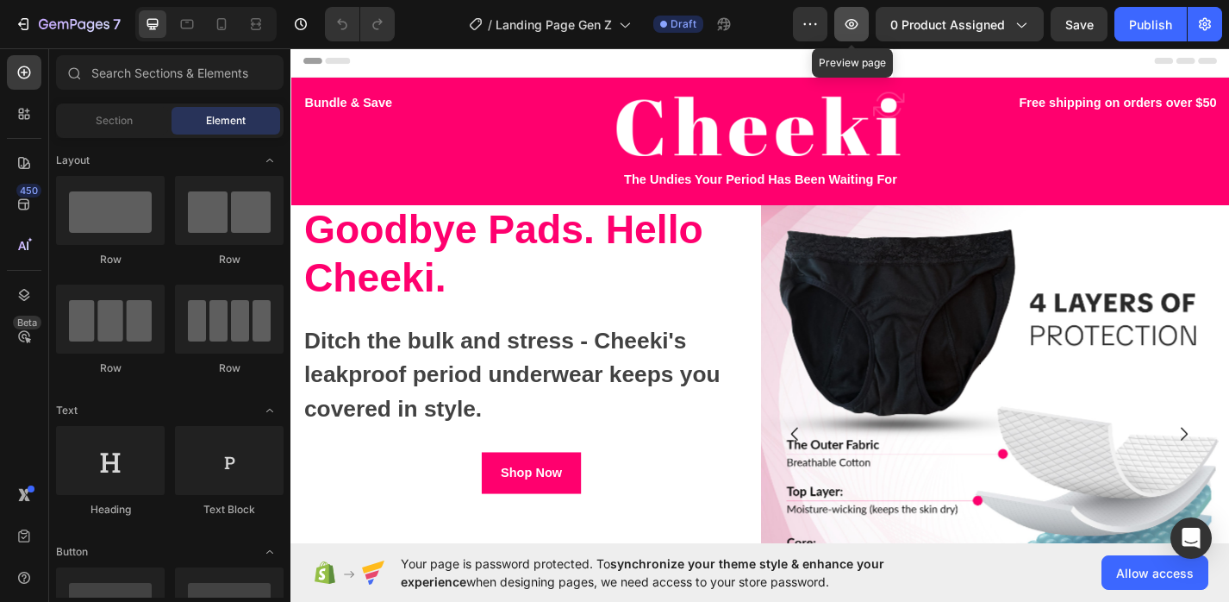
click at [865, 27] on button "button" at bounding box center [852, 24] width 34 height 34
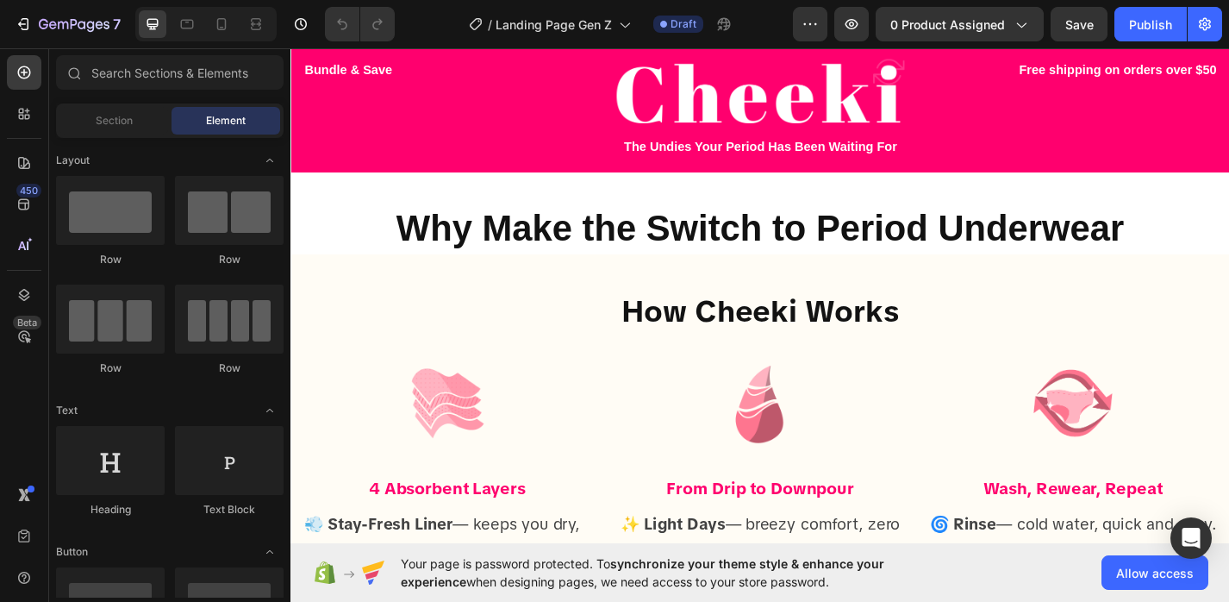
scroll to position [985, 0]
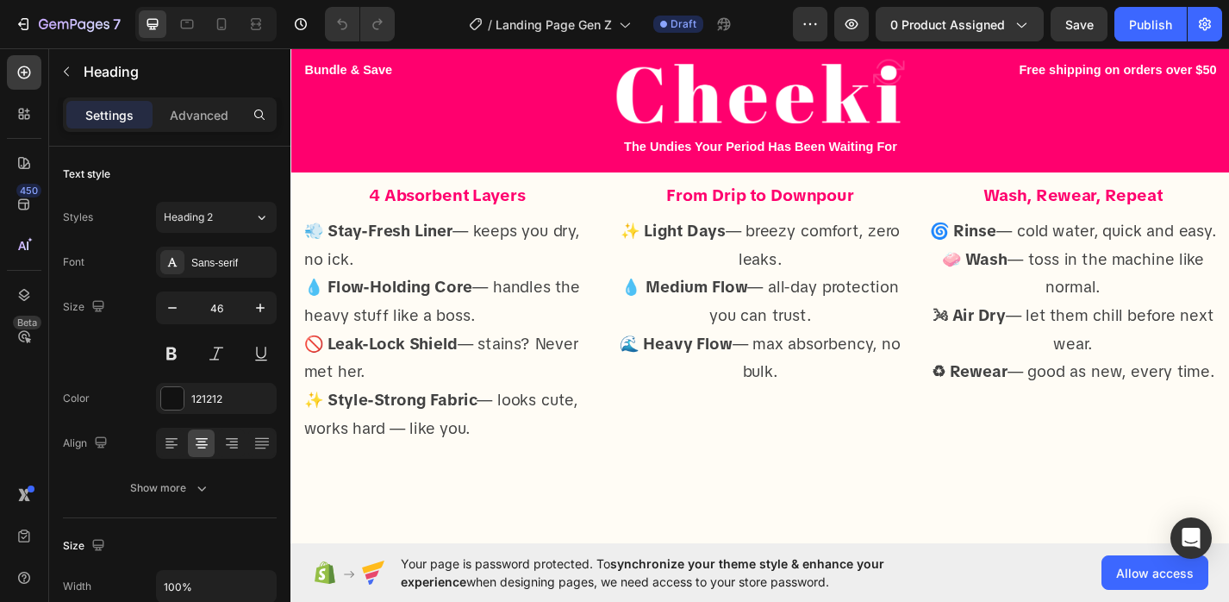
scroll to position [1172, 0]
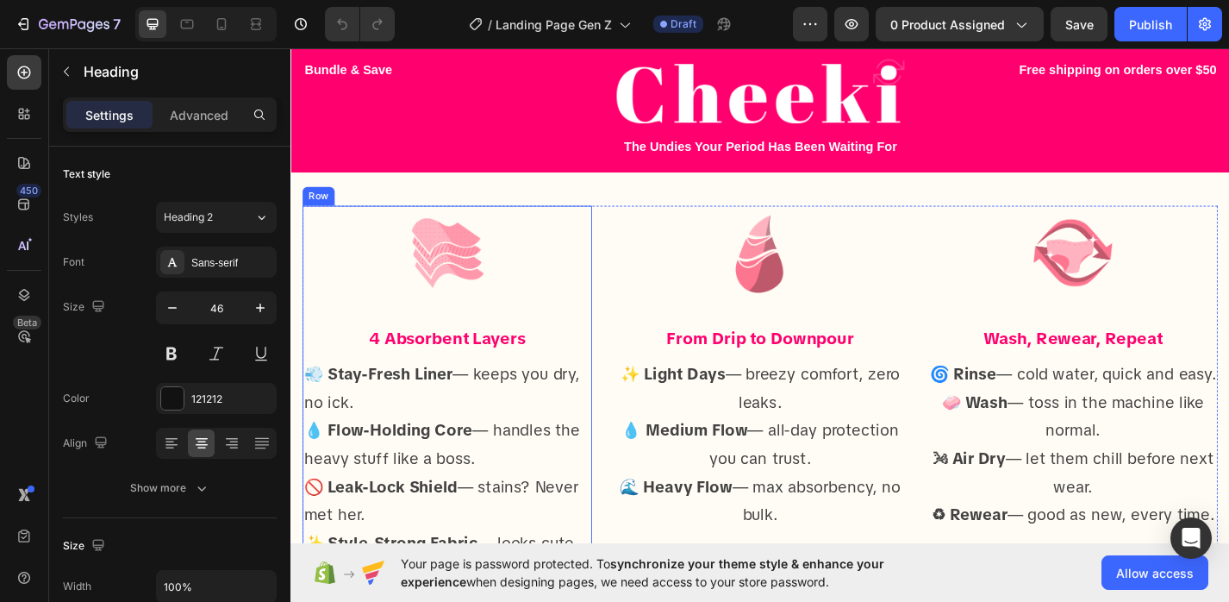
click at [487, 347] on div "Image 4 Absorbent Layers Heading 💨 Stay-Fresh Liner — keeps you dry, no ick. 💧 …" at bounding box center [462, 439] width 319 height 434
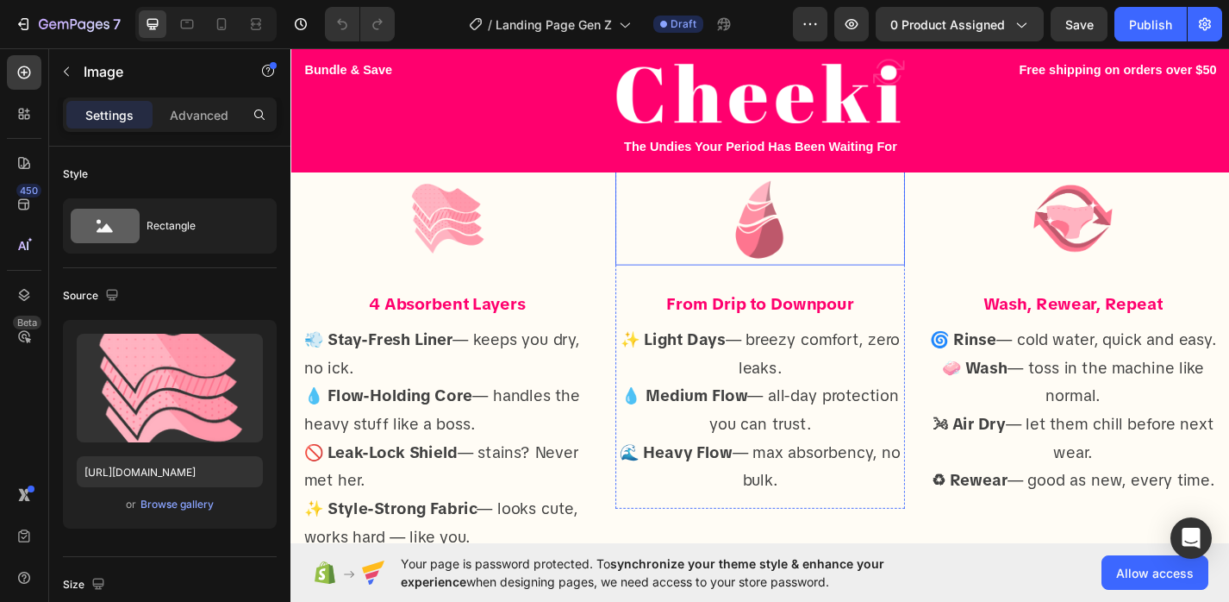
scroll to position [1248, 0]
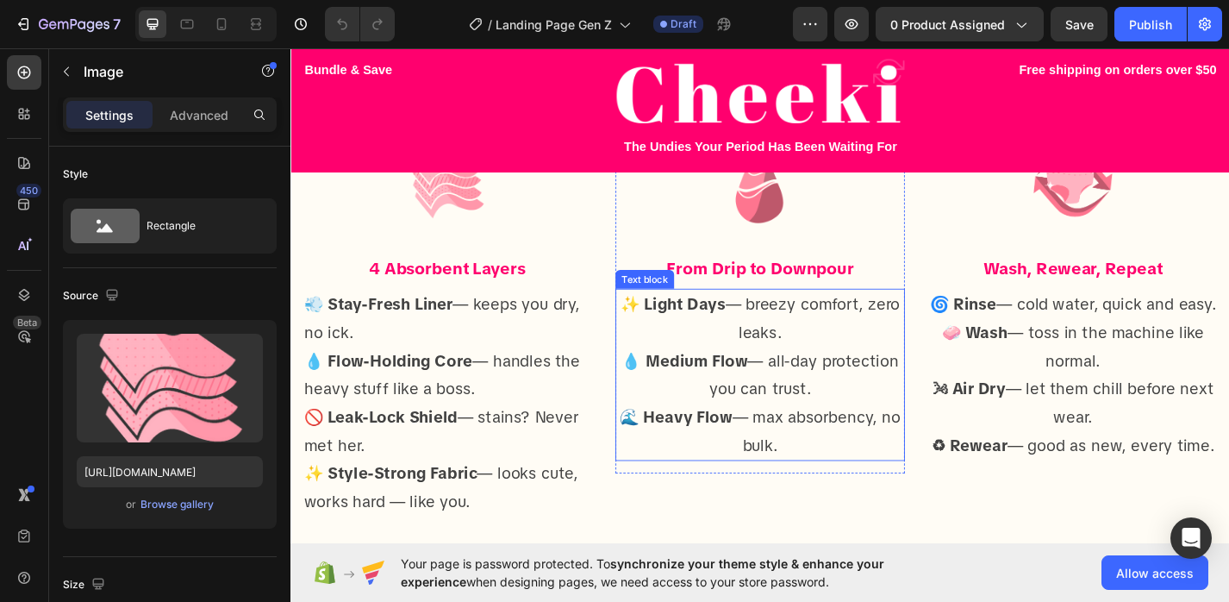
click at [861, 401] on p "💧 Medium Flow — all-day protection you can trust." at bounding box center [808, 408] width 316 height 62
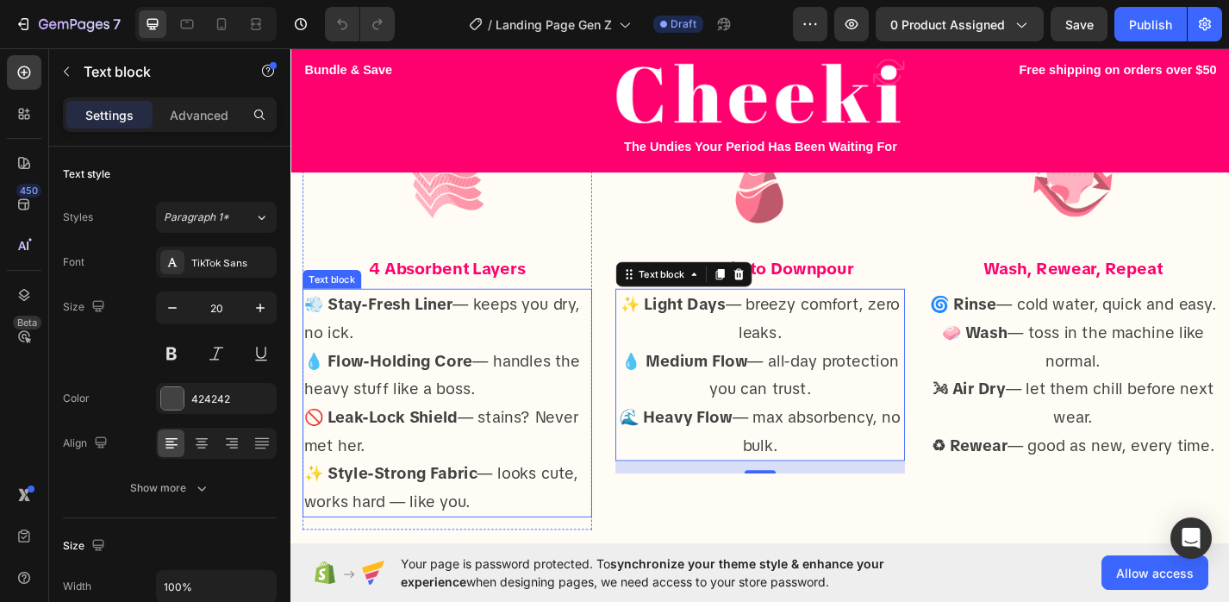
click at [518, 439] on p "🚫 Leak-Lock Shield — stains? Never met her." at bounding box center [463, 470] width 316 height 62
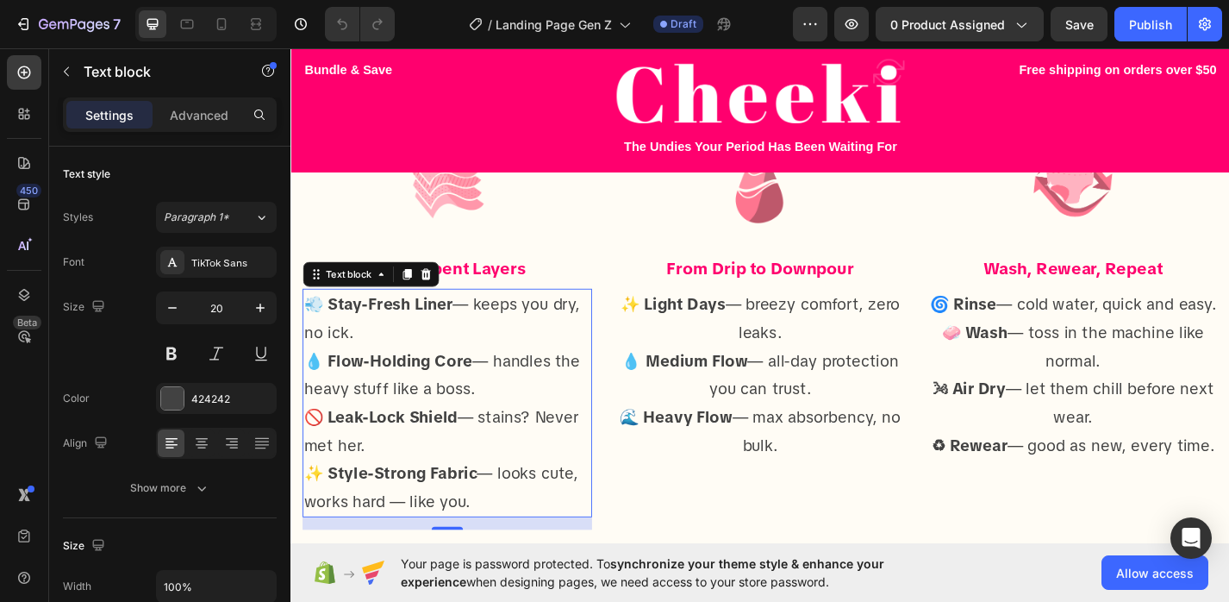
click at [555, 440] on p "🚫 Leak-Lock Shield — stains? Never met her." at bounding box center [463, 470] width 316 height 62
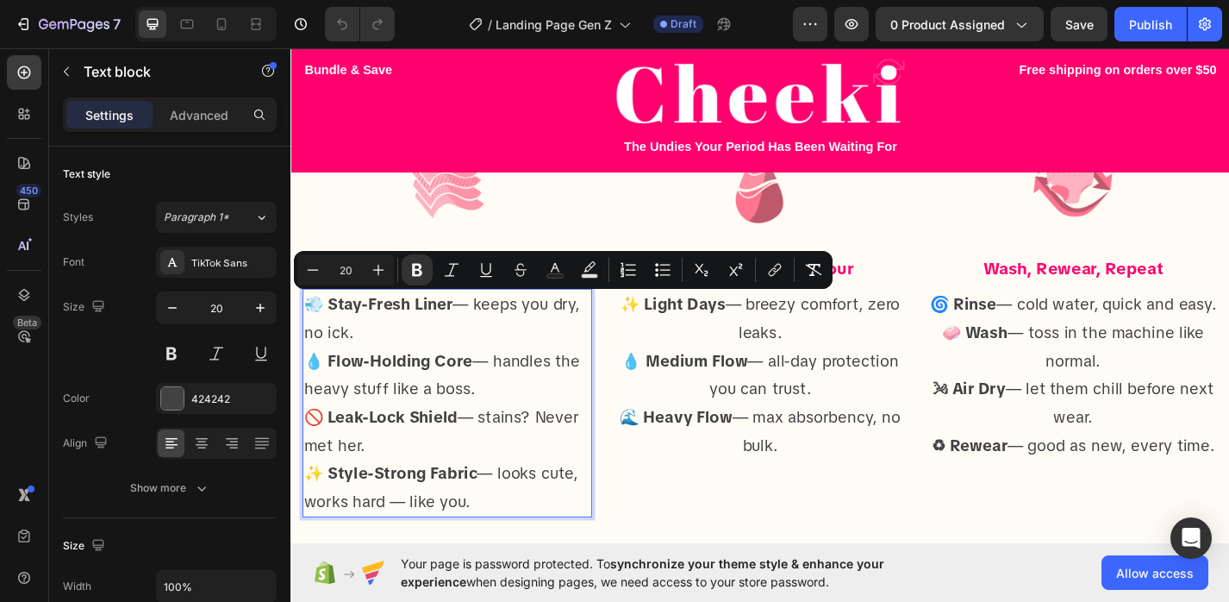
copy div "💨 Stay-Fresh Liner — keeps you dry, no ick. 💧 Flow-Holding Core — handles the h…"
drag, startPoint x: 500, startPoint y: 543, endPoint x: 309, endPoint y: 334, distance: 283.1
click at [309, 334] on div "💨 Stay-Fresh Liner — keeps you dry, no ick. 💧 Flow-Holding Core — handles the h…" at bounding box center [462, 439] width 319 height 252
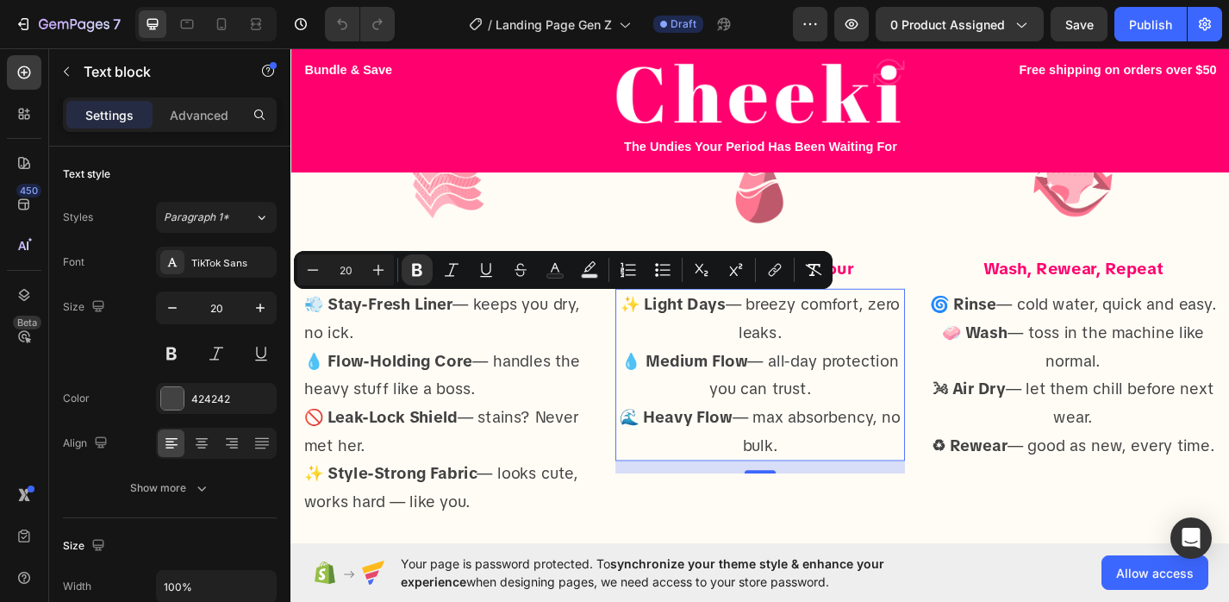
click at [828, 439] on p "🌊 Heavy Flow — max absorbency, no bulk." at bounding box center [808, 470] width 316 height 62
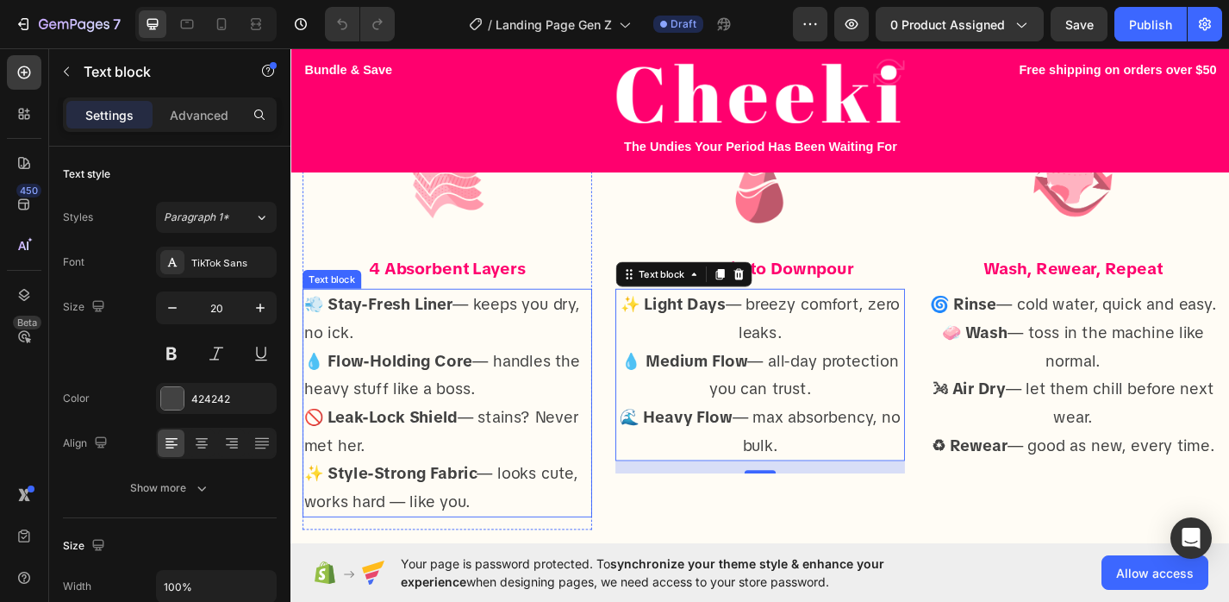
click at [484, 487] on p "🚫 Leak-Lock Shield — stains? Never met her." at bounding box center [463, 470] width 316 height 62
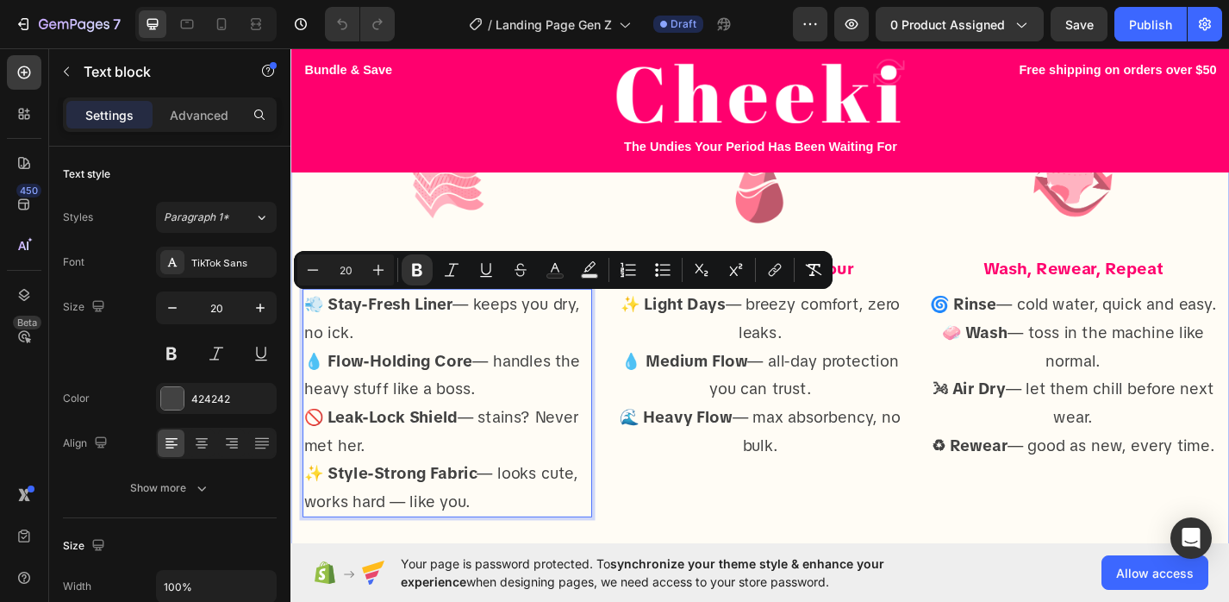
drag, startPoint x: 488, startPoint y: 552, endPoint x: 297, endPoint y: 334, distance: 290.2
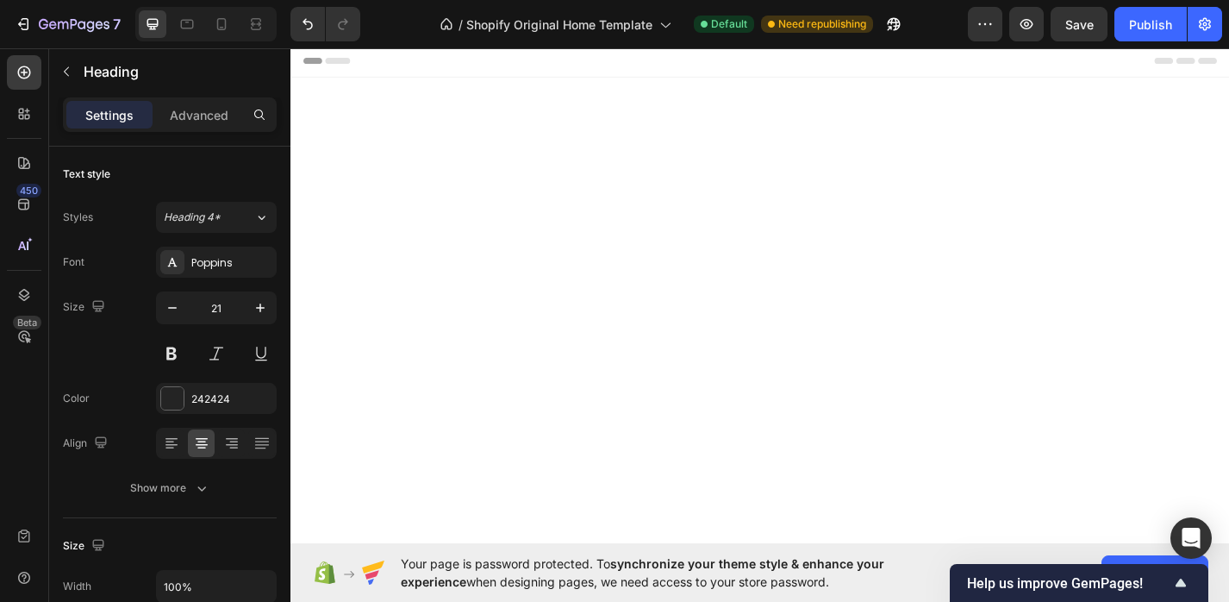
scroll to position [694, 0]
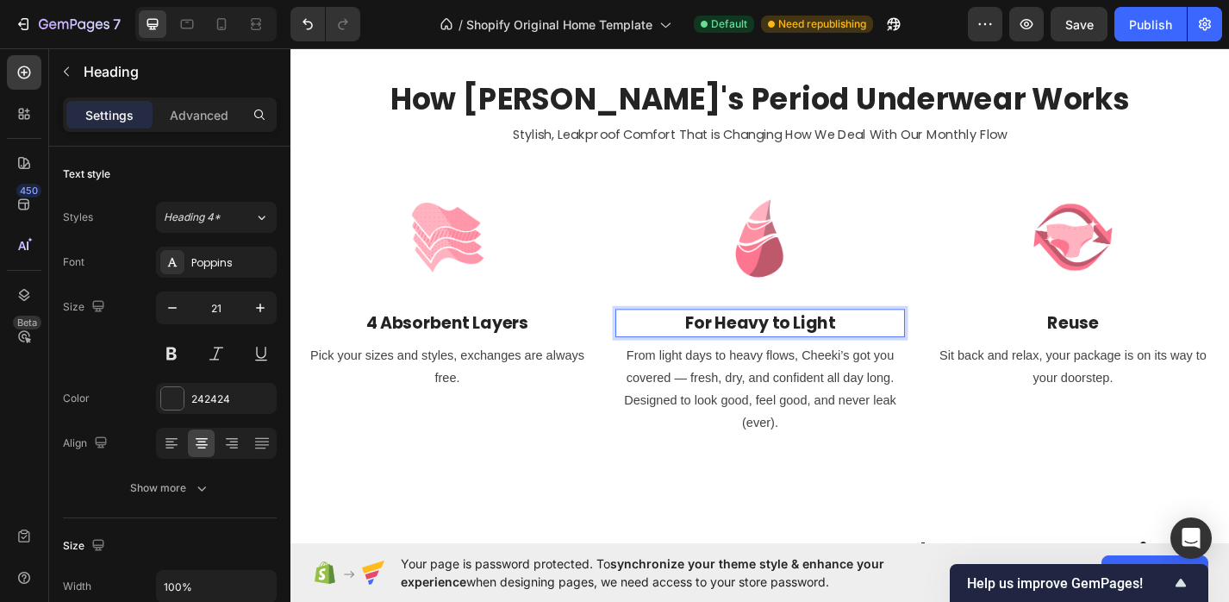
click at [762, 356] on p "For Heavy to Light" at bounding box center [808, 351] width 316 height 28
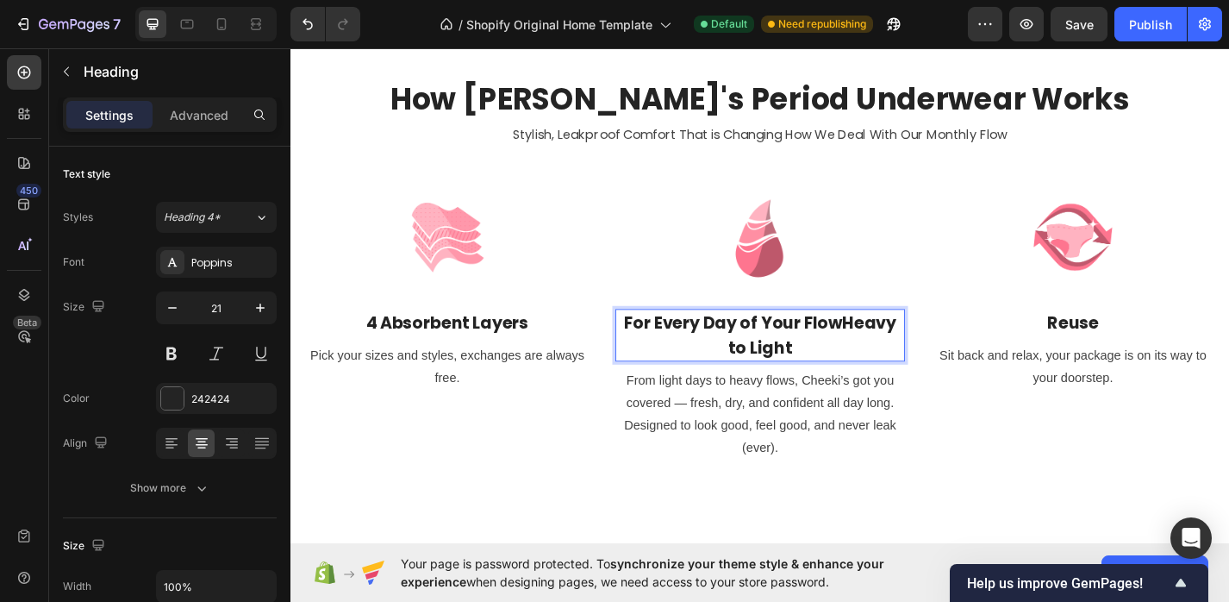
click at [858, 378] on p "For Every Day of Your FlowHeavy to Light" at bounding box center [808, 364] width 316 height 54
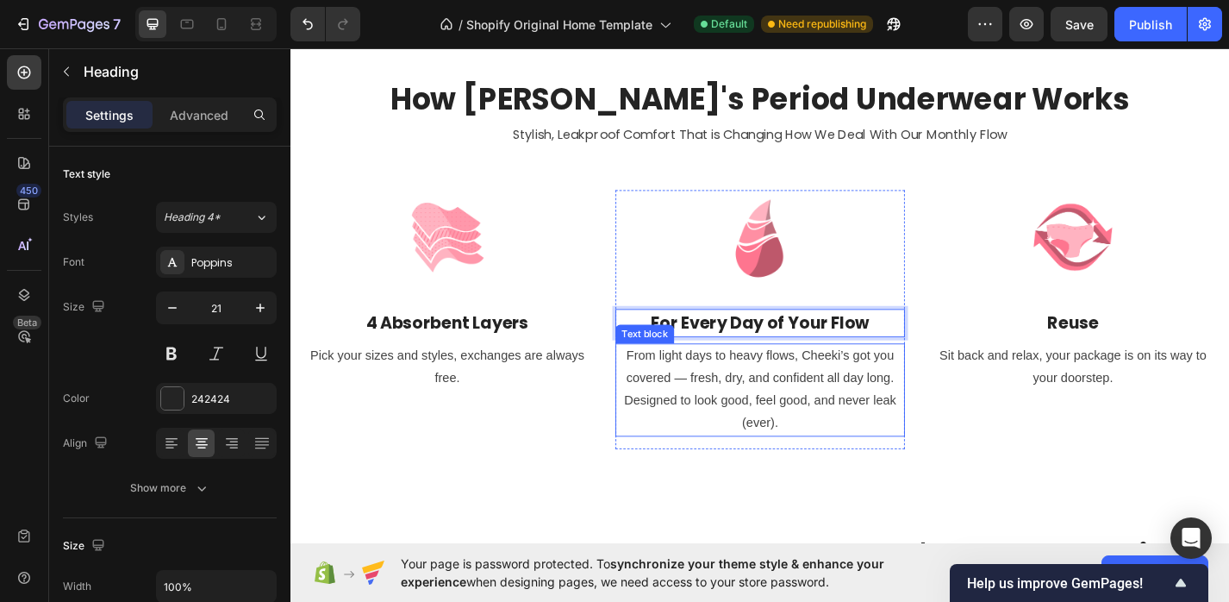
click at [770, 431] on p "From light days to heavy flows, Cheeki’s got you covered — fresh, dry, and conf…" at bounding box center [808, 424] width 316 height 99
click at [696, 418] on p "From light days to heavy flows, Cheeki’s got you covered — fresh, dry, and conf…" at bounding box center [808, 424] width 316 height 99
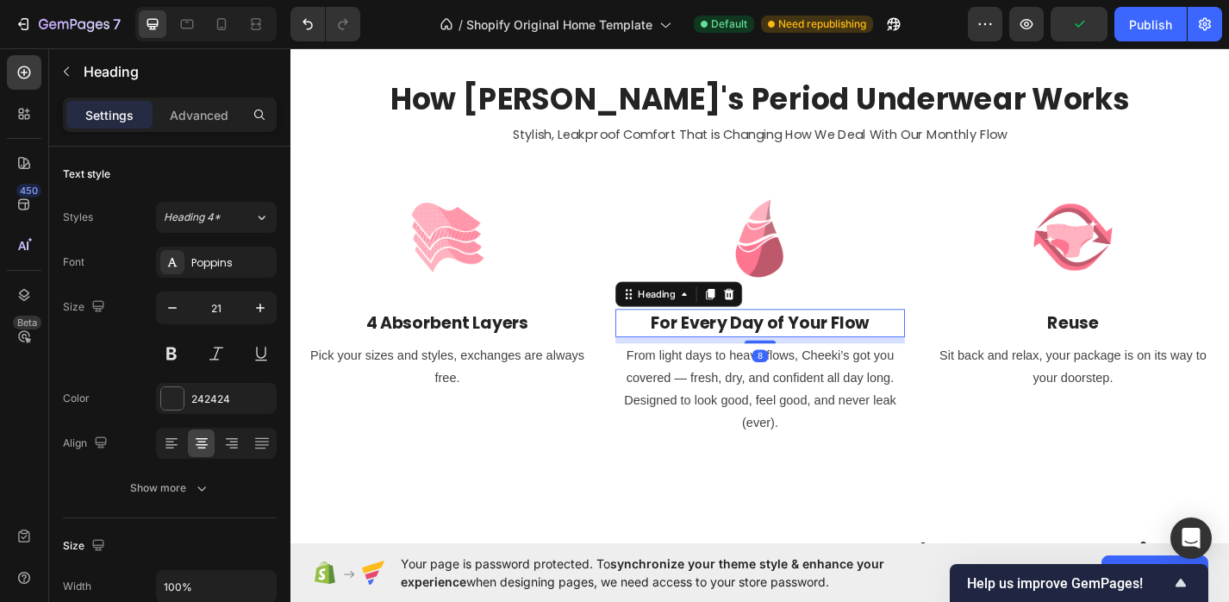
click at [782, 351] on p "For Every Day of Your Flow" at bounding box center [808, 351] width 316 height 28
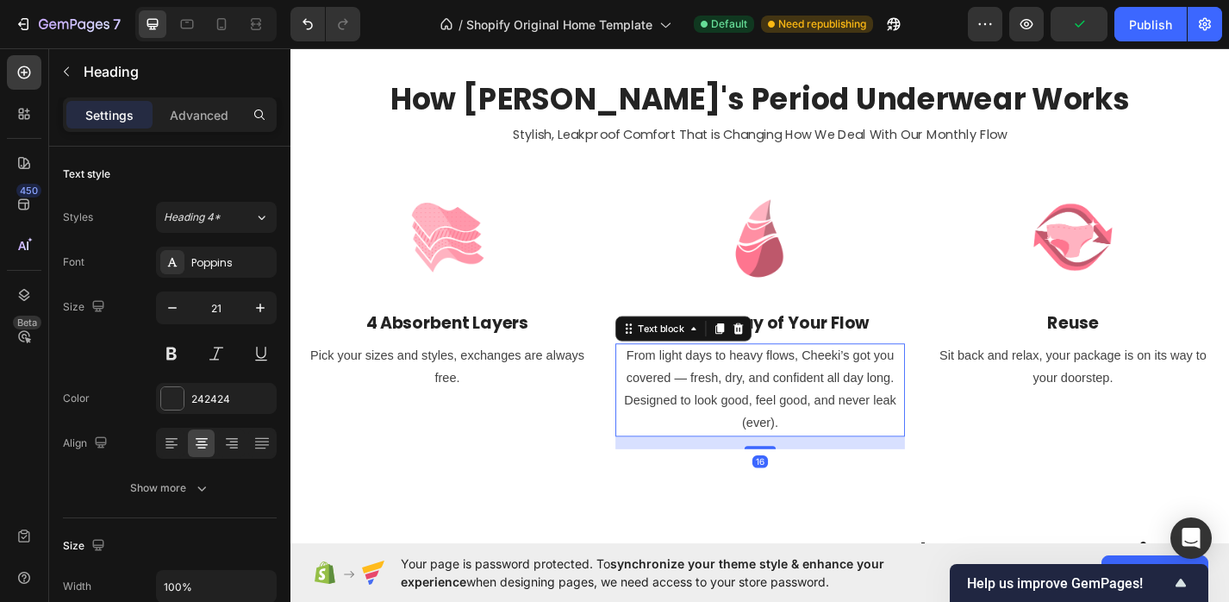
click at [772, 398] on p "From light days to heavy flows, Cheeki’s got you covered — fresh, dry, and conf…" at bounding box center [808, 424] width 316 height 99
click at [175, 403] on div at bounding box center [172, 398] width 22 height 22
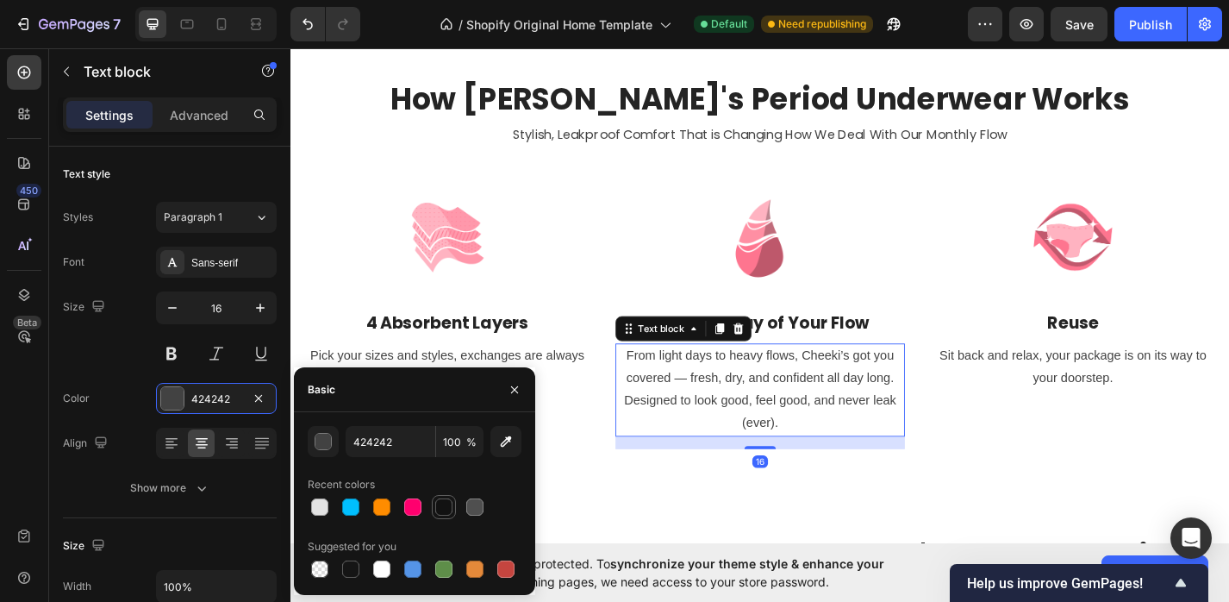
click at [445, 507] on div at bounding box center [443, 506] width 17 height 17
type input "121212"
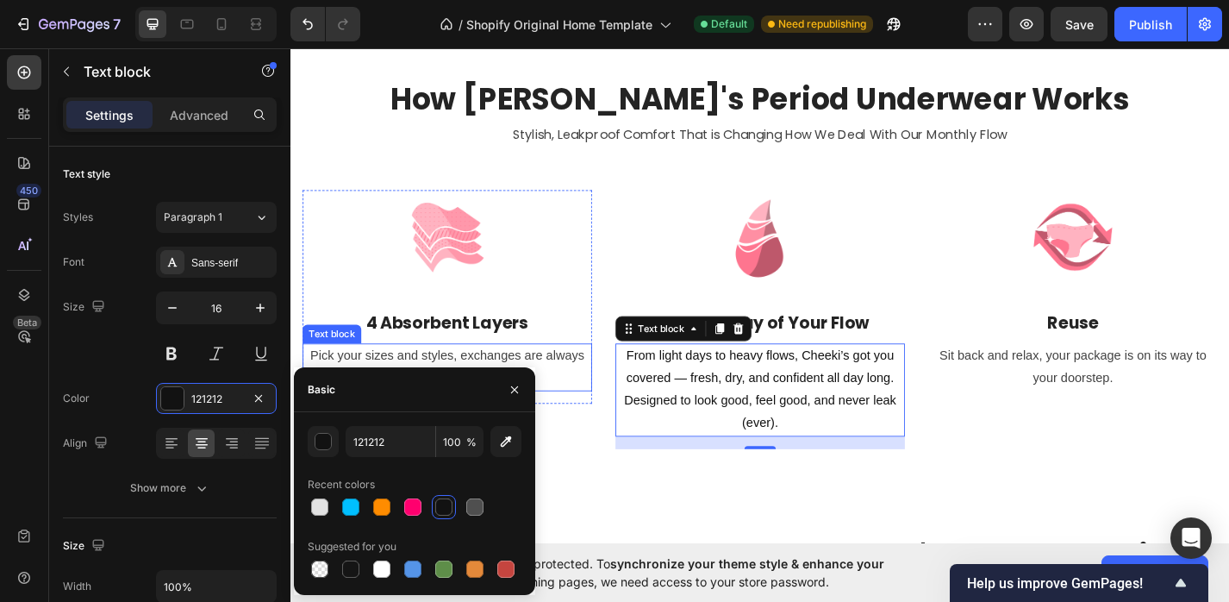
click at [554, 384] on p "Pick your sizes and styles, exchanges are always free." at bounding box center [463, 400] width 316 height 50
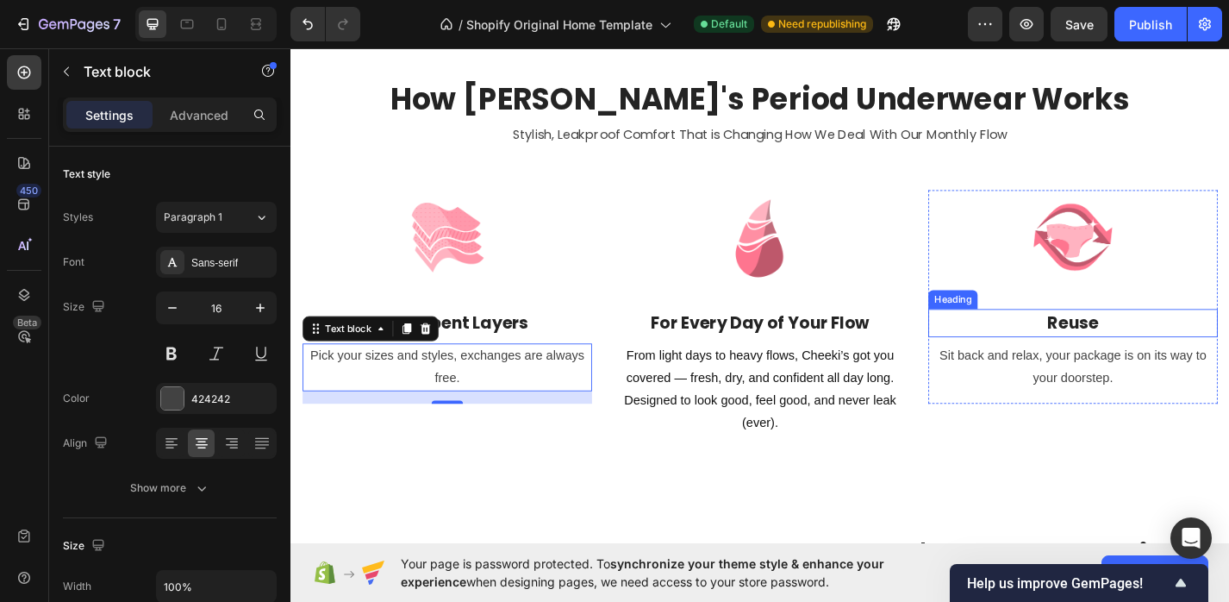
click at [1156, 344] on p "Reuse" at bounding box center [1153, 351] width 316 height 28
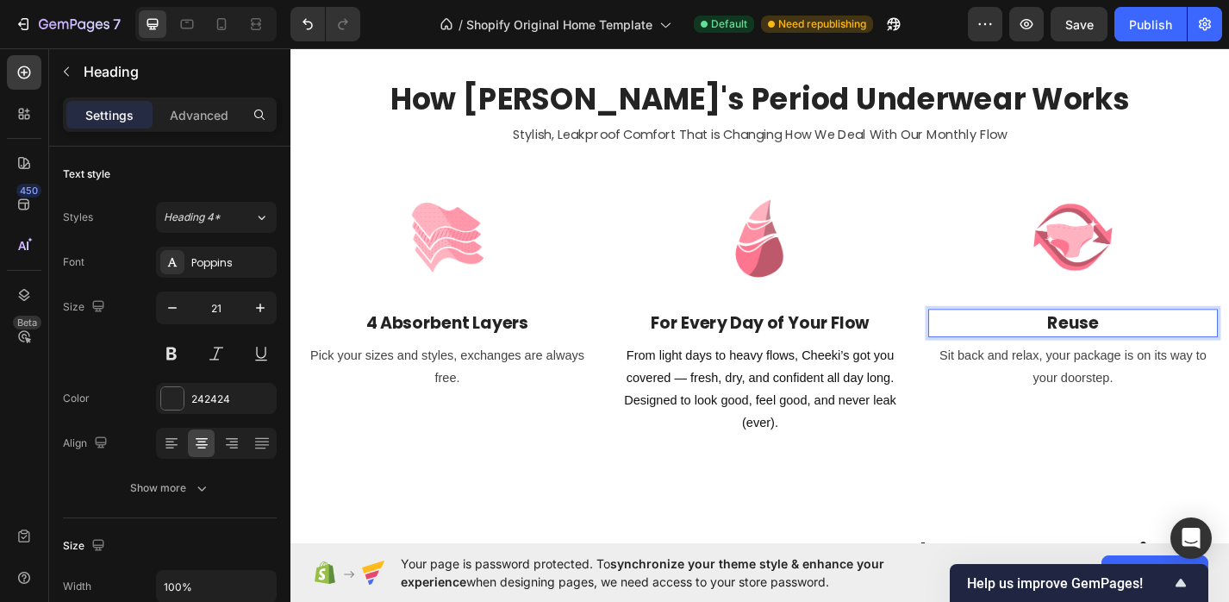
click at [1128, 354] on p "Reuse" at bounding box center [1153, 351] width 316 height 28
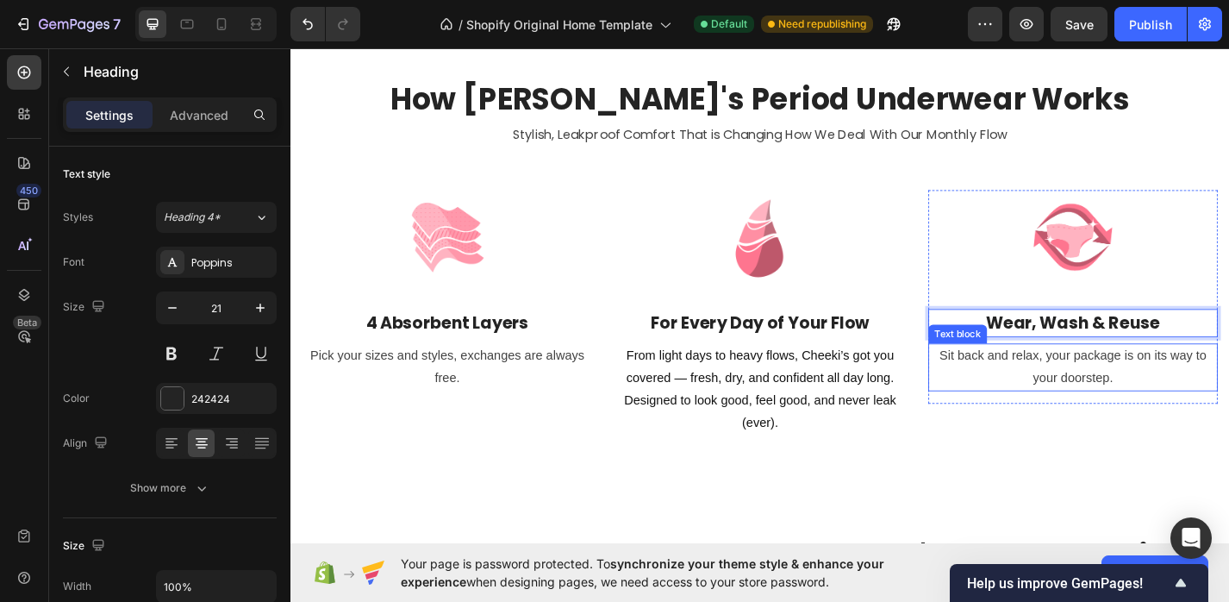
click at [1155, 399] on p "Sit back and relax, your package is on its way to your doorstep." at bounding box center [1153, 400] width 316 height 50
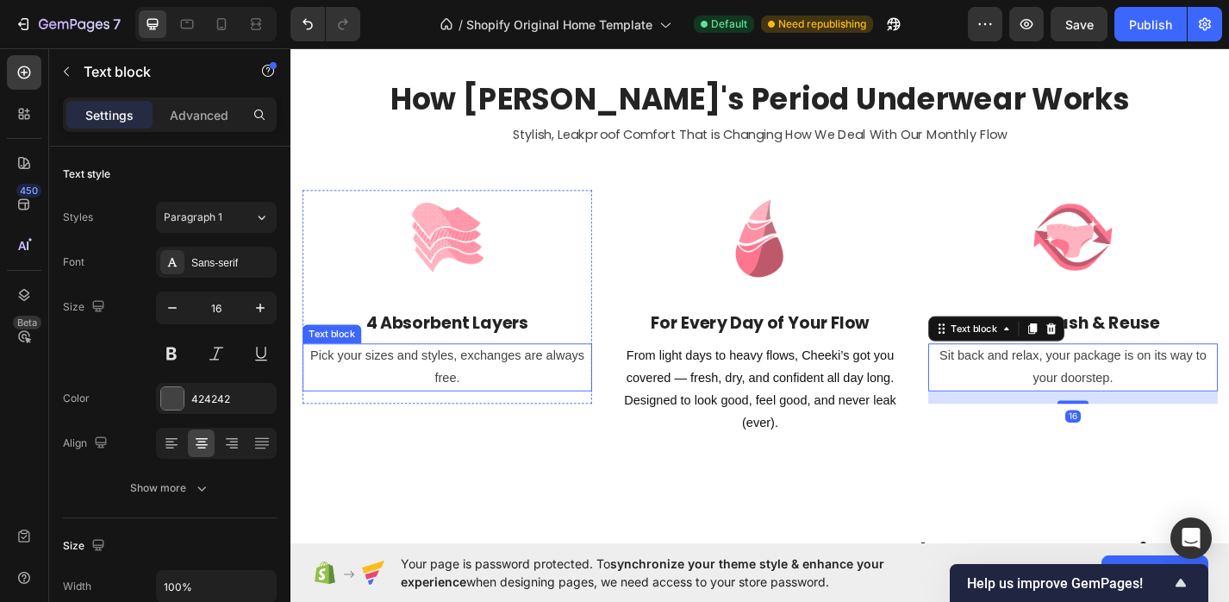
click at [481, 384] on p "Pick your sizes and styles, exchanges are always free." at bounding box center [463, 400] width 316 height 50
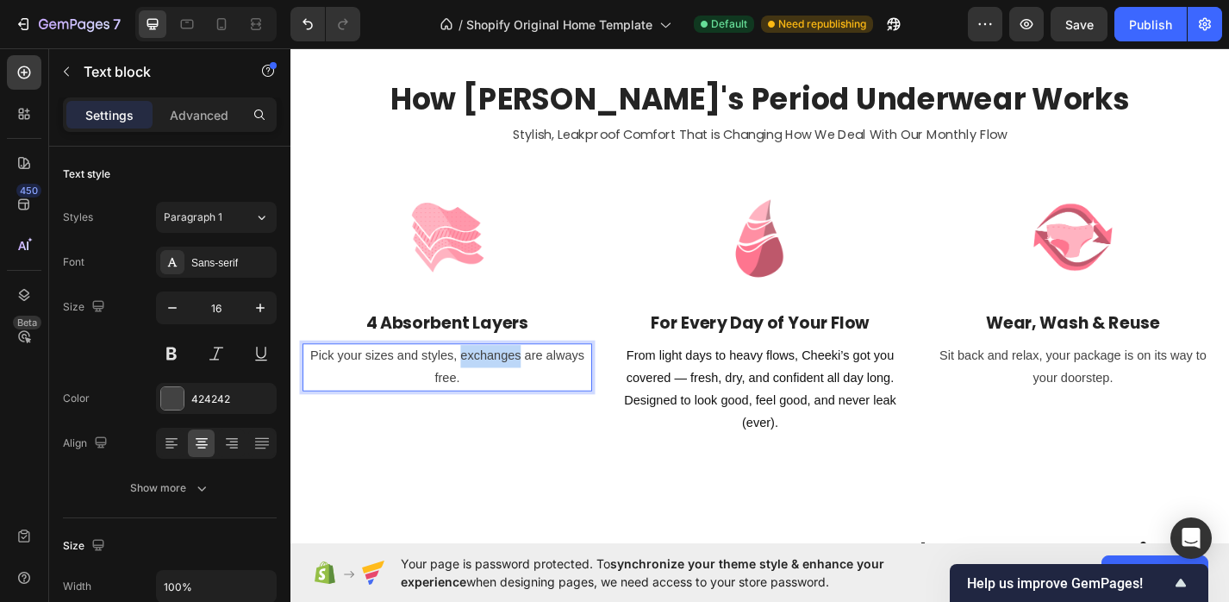
click at [481, 384] on p "Pick your sizes and styles, exchanges are always free." at bounding box center [463, 400] width 316 height 50
drag, startPoint x: 501, startPoint y: 415, endPoint x: 312, endPoint y: 382, distance: 191.6
click at [311, 382] on p "Pick your sizes and styles, exchanges are always free." at bounding box center [463, 400] width 316 height 50
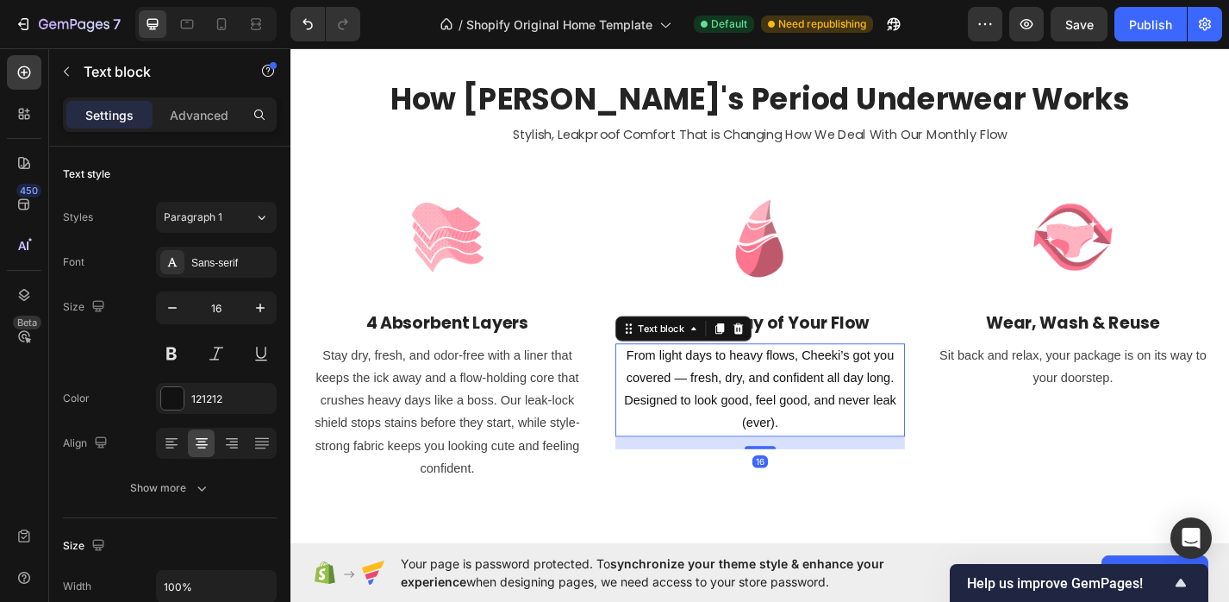
click at [817, 468] on p "From light days to heavy flows, Cheeki’s got you covered — fresh, dry, and conf…" at bounding box center [808, 424] width 316 height 99
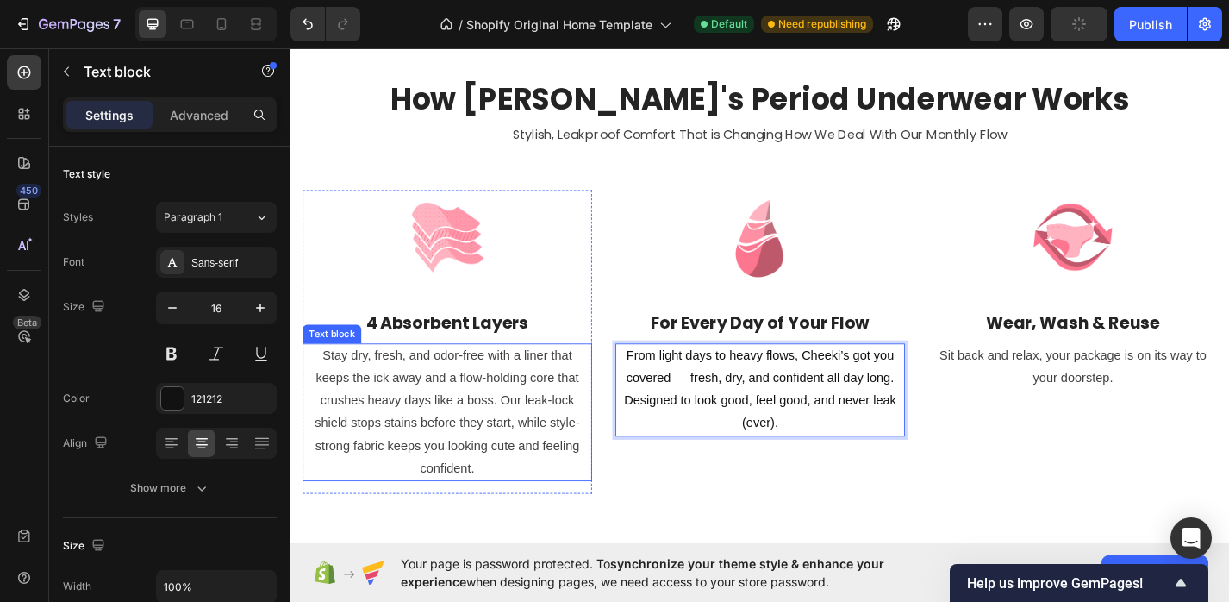
click at [446, 472] on p "Stay dry, fresh, and odor-free with a liner that keeps the ick away and a flow-…" at bounding box center [463, 449] width 316 height 149
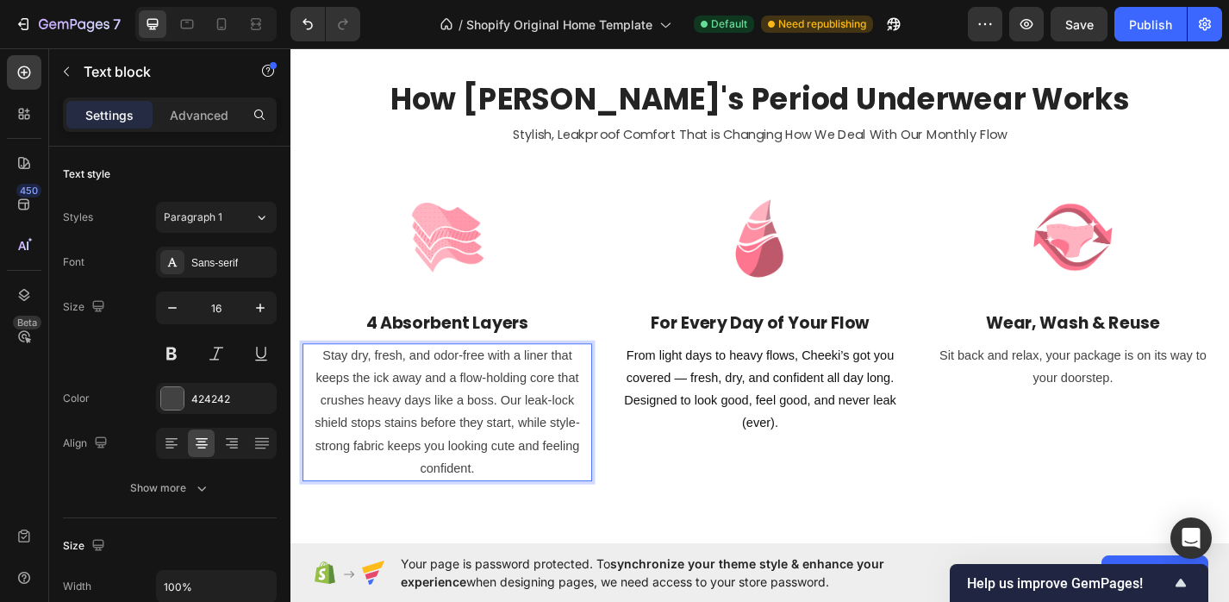
click at [480, 499] on p "Stay dry, fresh, and odor-free with a liner that keeps the ick away and a flow-…" at bounding box center [463, 449] width 316 height 149
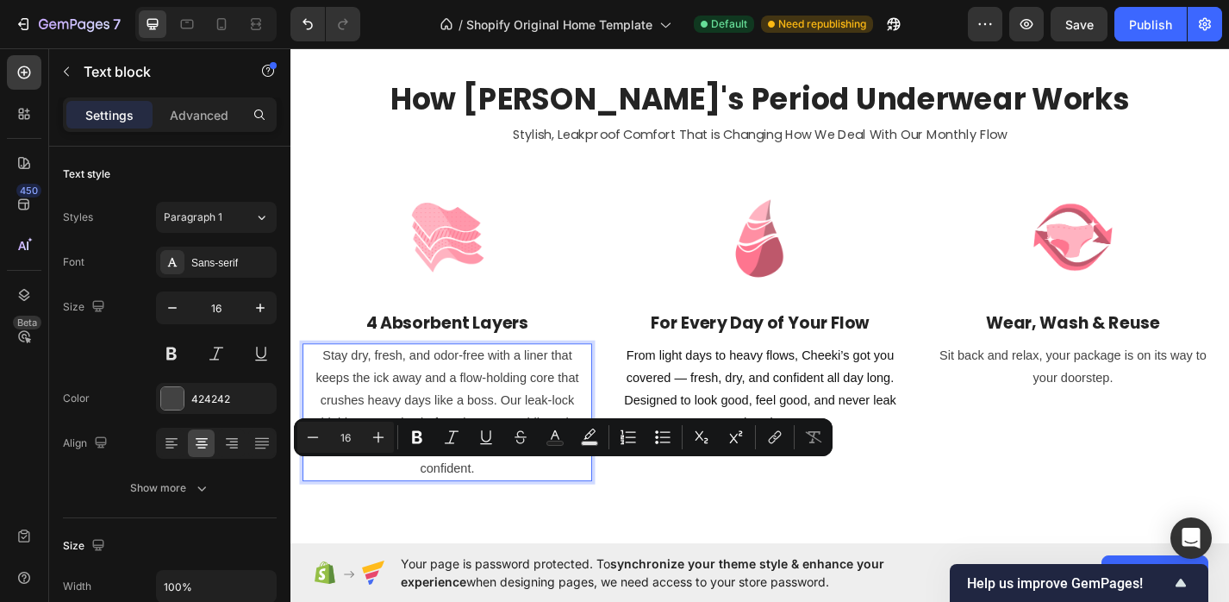
click at [480, 499] on p "Stay dry, fresh, and odor-free with a liner that keeps the ick away and a flow-…" at bounding box center [463, 449] width 316 height 149
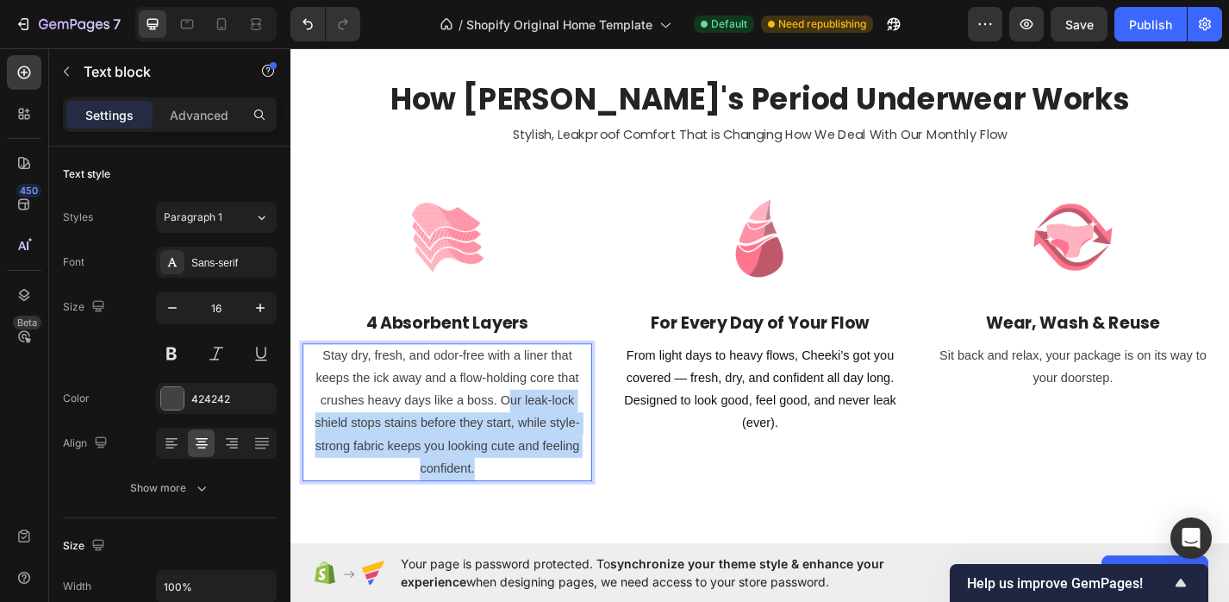
drag, startPoint x: 503, startPoint y: 503, endPoint x: 528, endPoint y: 441, distance: 67.2
click at [528, 441] on p "Stay dry, fresh, and odor-free with a liner that keeps the ick away and a flow-…" at bounding box center [463, 449] width 316 height 149
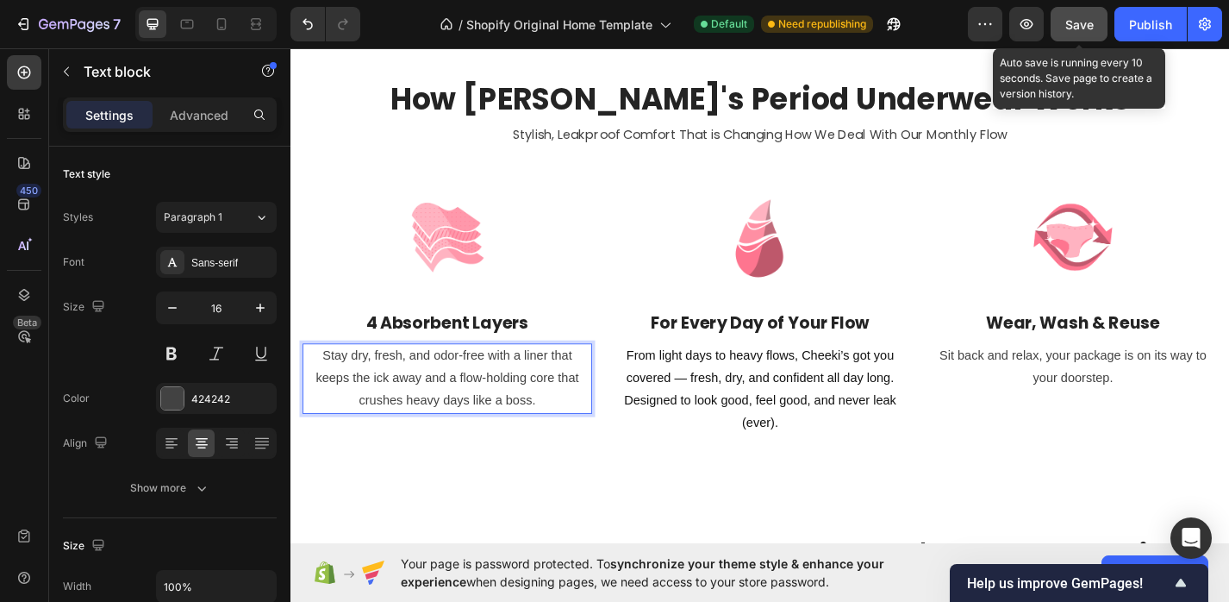
click at [1062, 22] on button "Save" at bounding box center [1079, 24] width 57 height 34
